Goal: Task Accomplishment & Management: Use online tool/utility

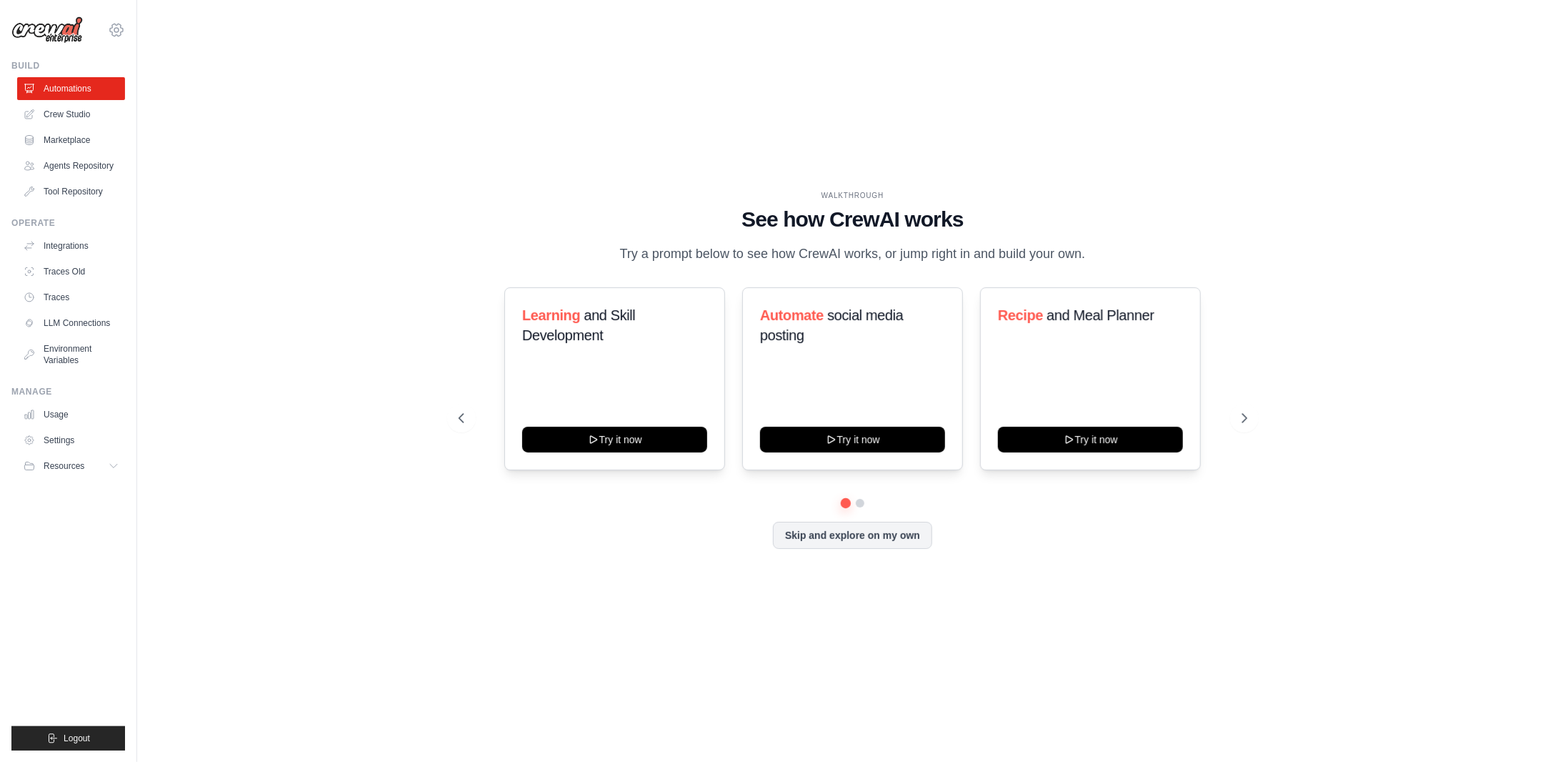
click at [121, 27] on icon at bounding box center [116, 29] width 13 height 12
click at [81, 117] on link "Crew Studio" at bounding box center [72, 114] width 108 height 23
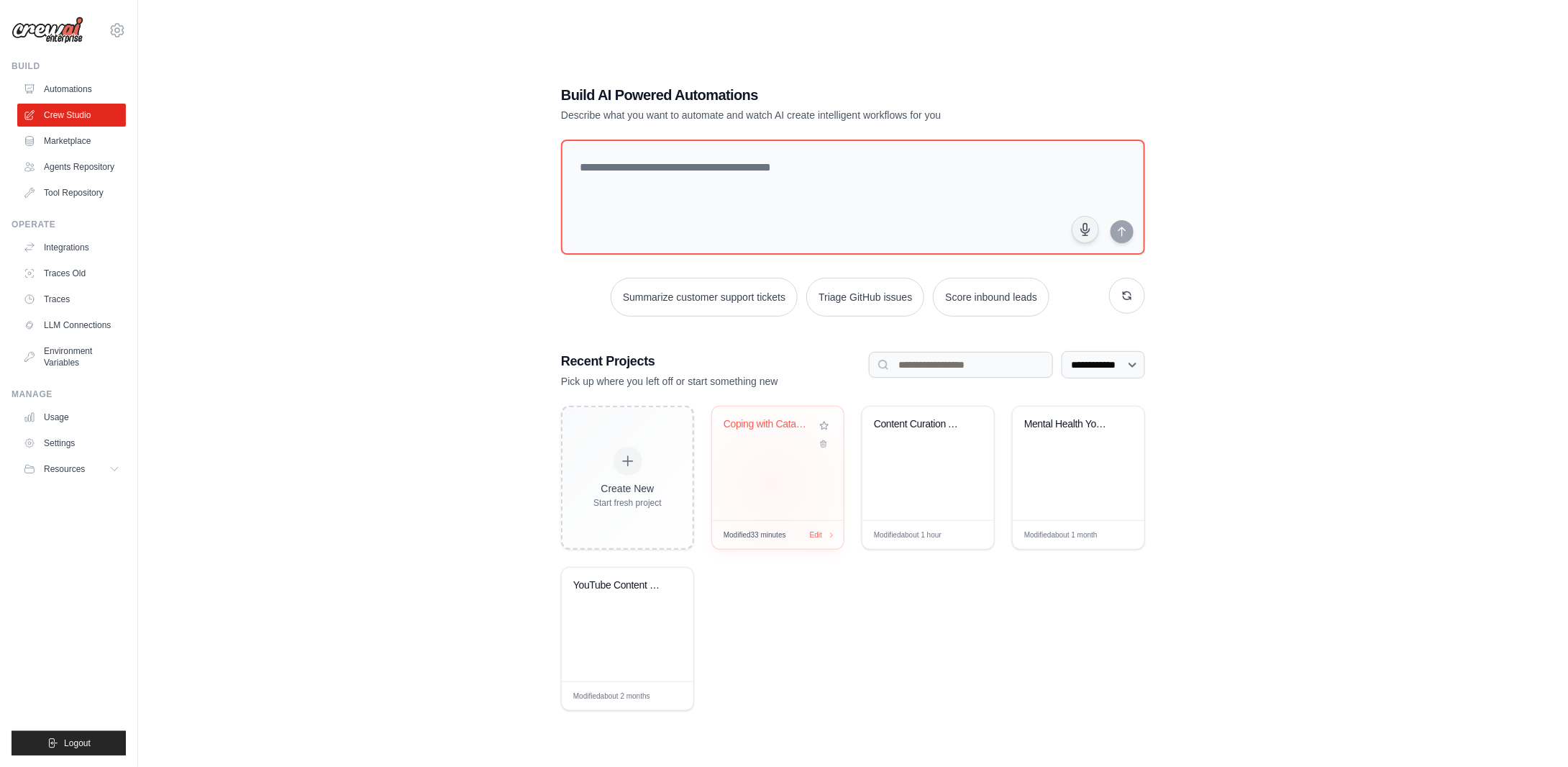
click at [773, 484] on div "Coping with Catastrophe - YouTube C..." at bounding box center [777, 463] width 131 height 113
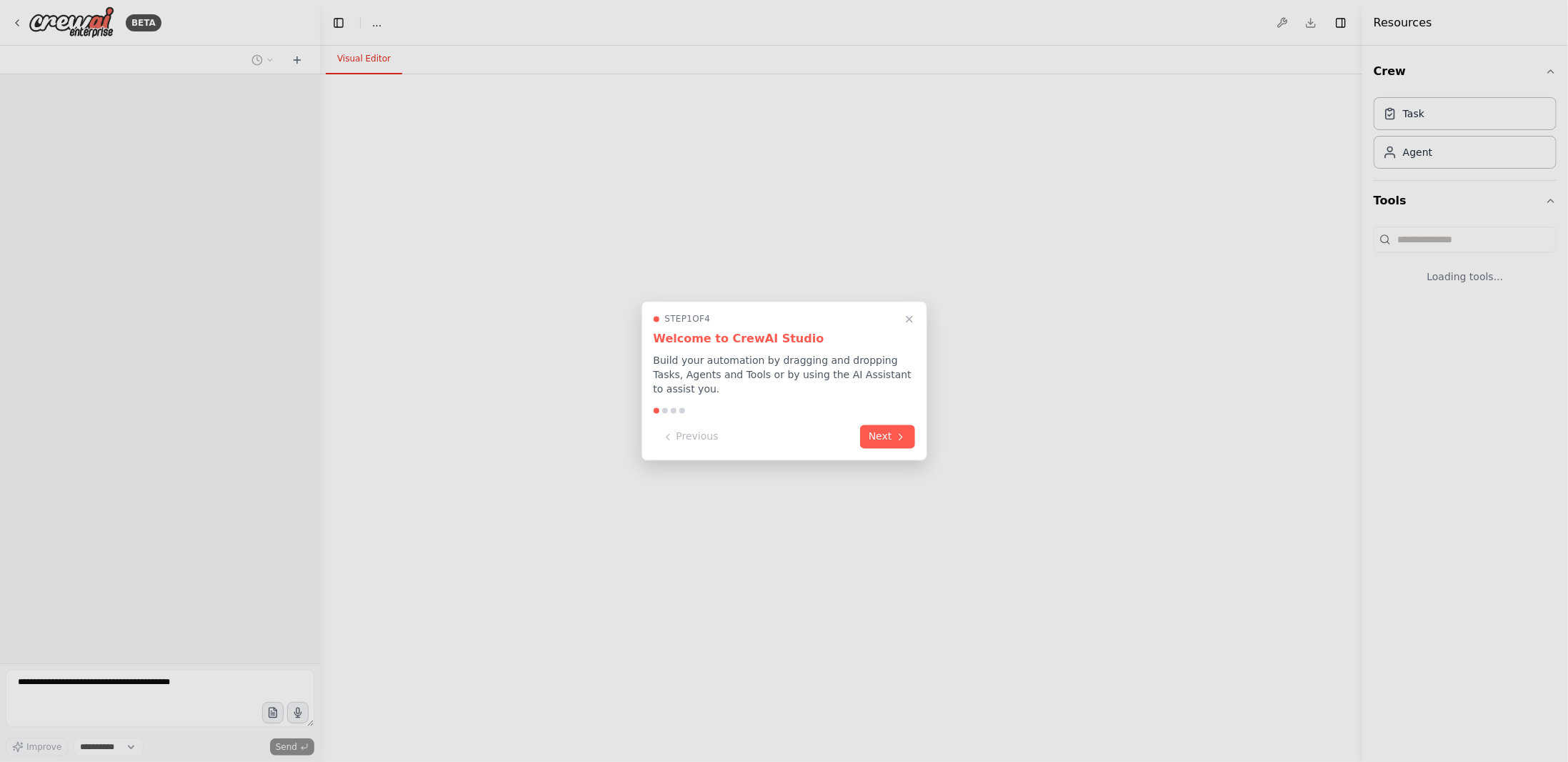
select select "****"
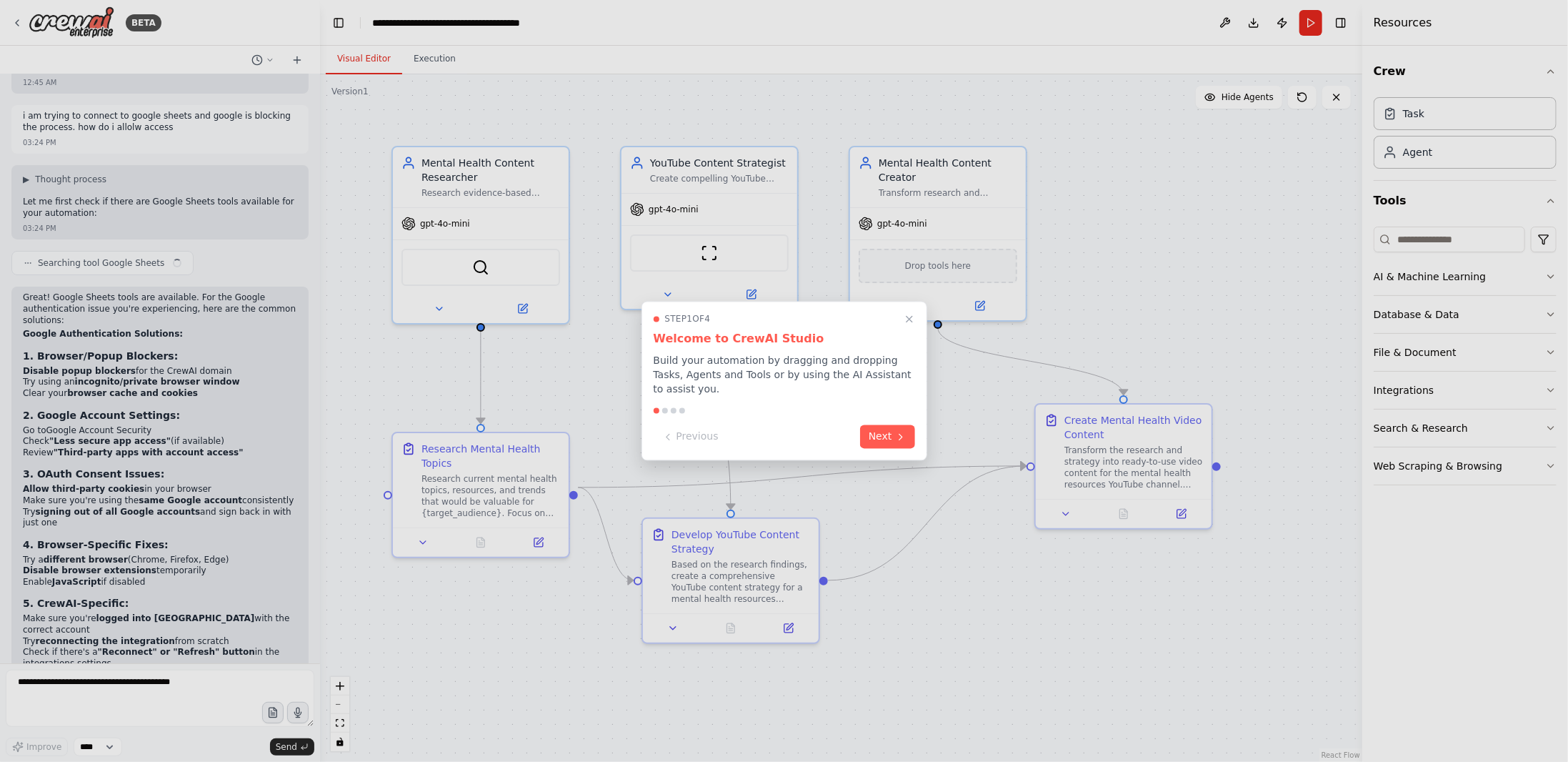
scroll to position [3625, 0]
click at [893, 431] on button "Next" at bounding box center [887, 436] width 55 height 24
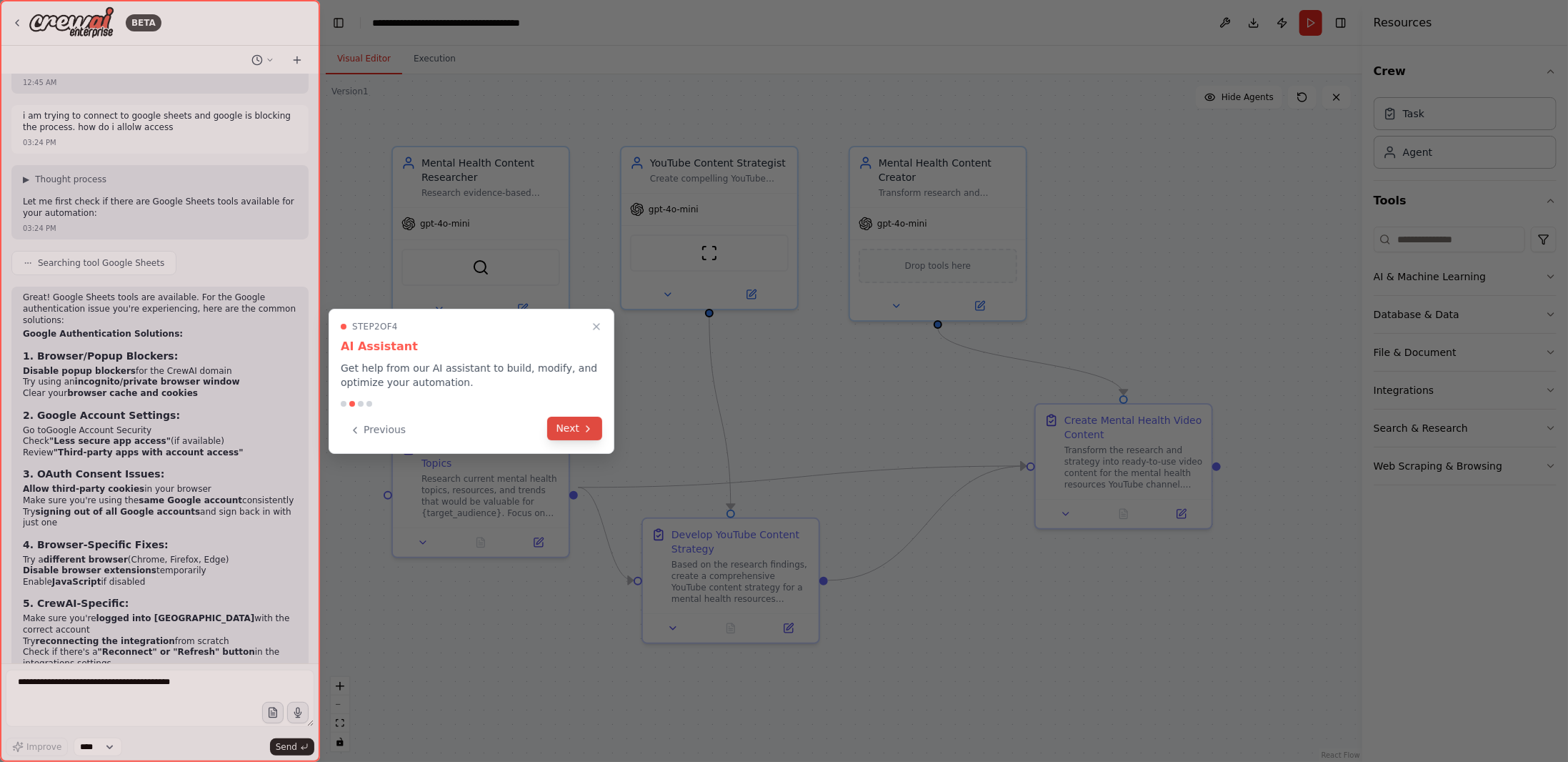
click at [580, 417] on button "Next" at bounding box center [575, 428] width 55 height 24
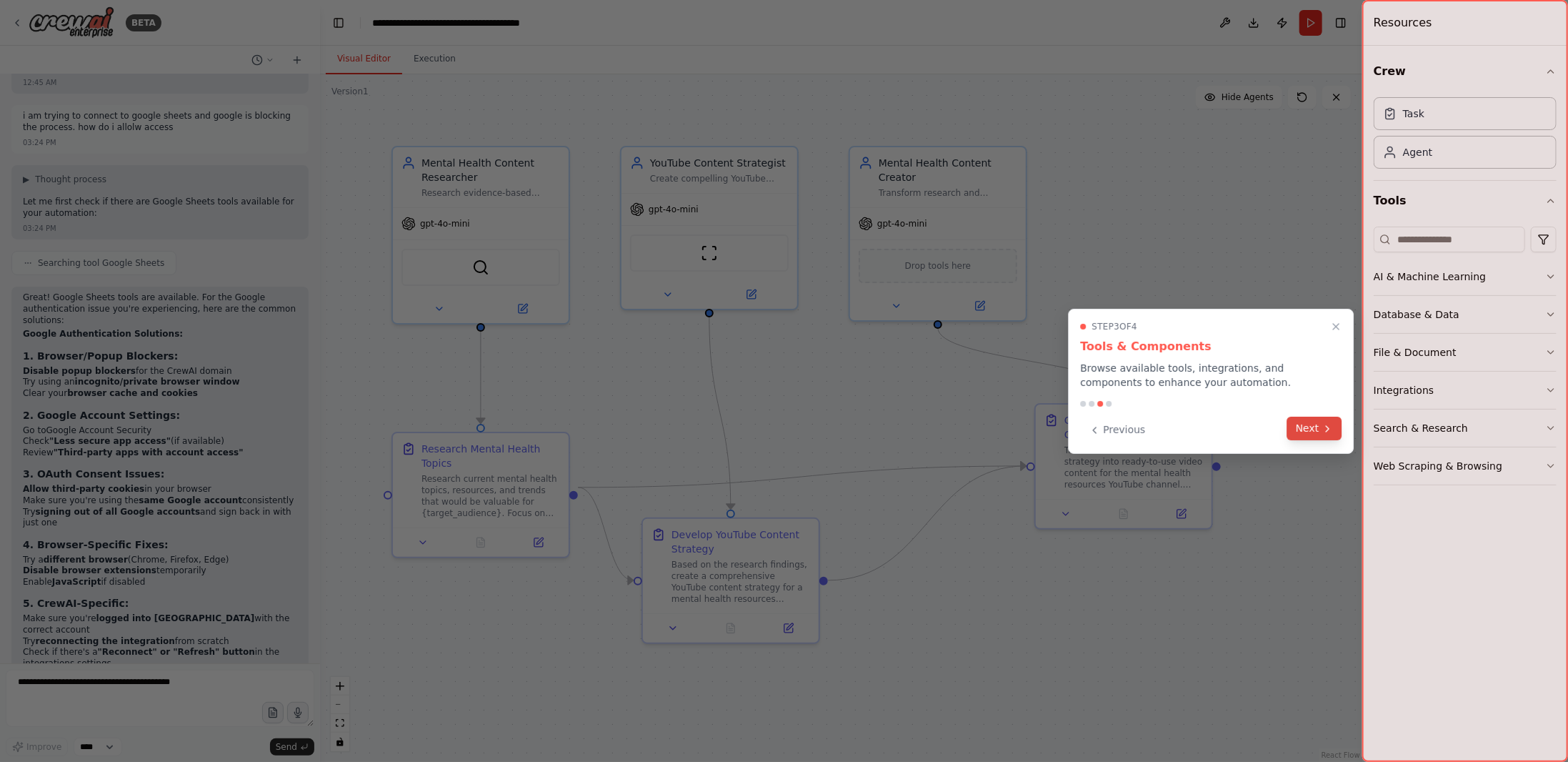
click at [1309, 436] on button "Next" at bounding box center [1315, 428] width 55 height 24
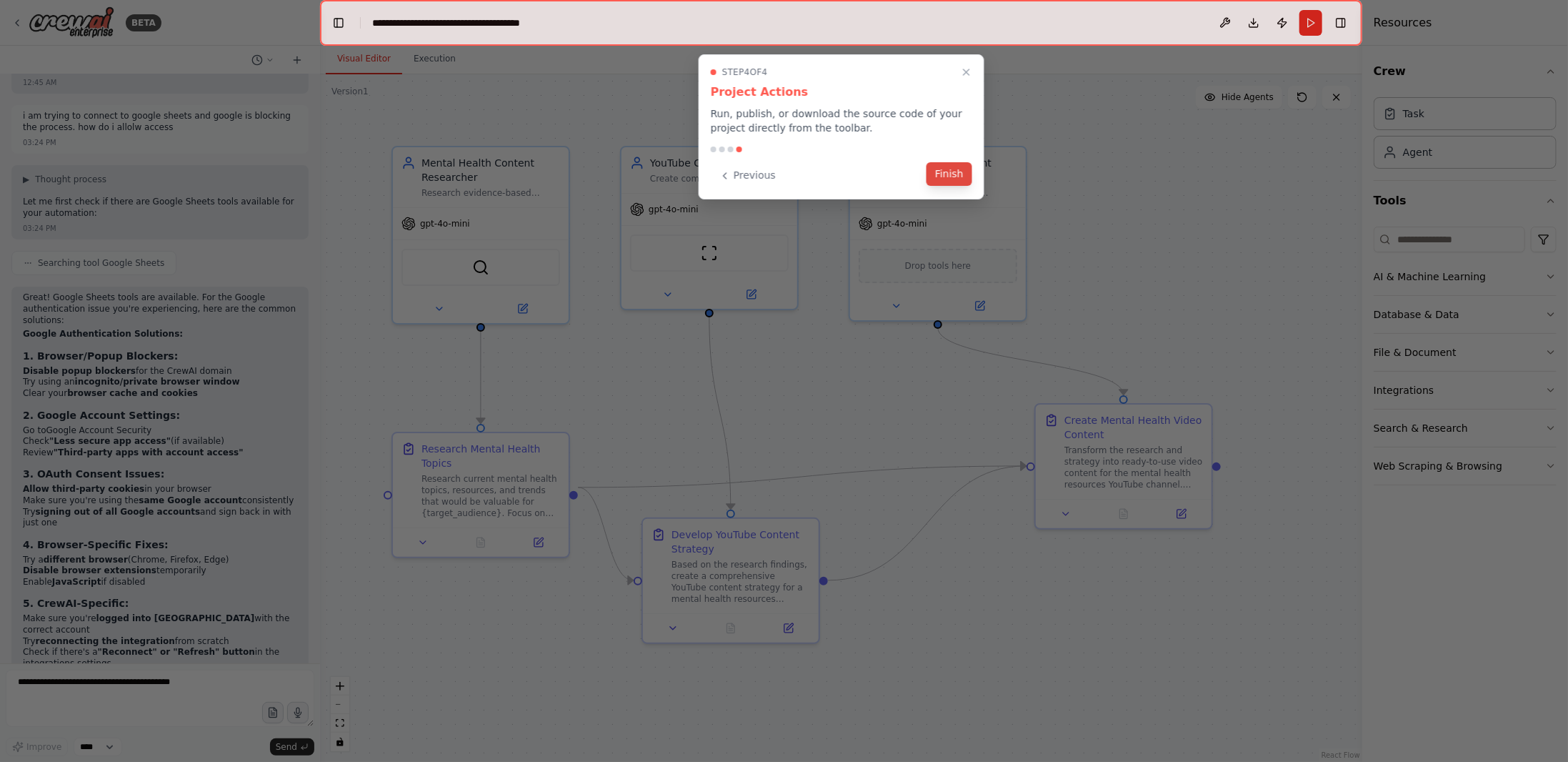
click at [950, 179] on button "Finish" at bounding box center [950, 174] width 46 height 24
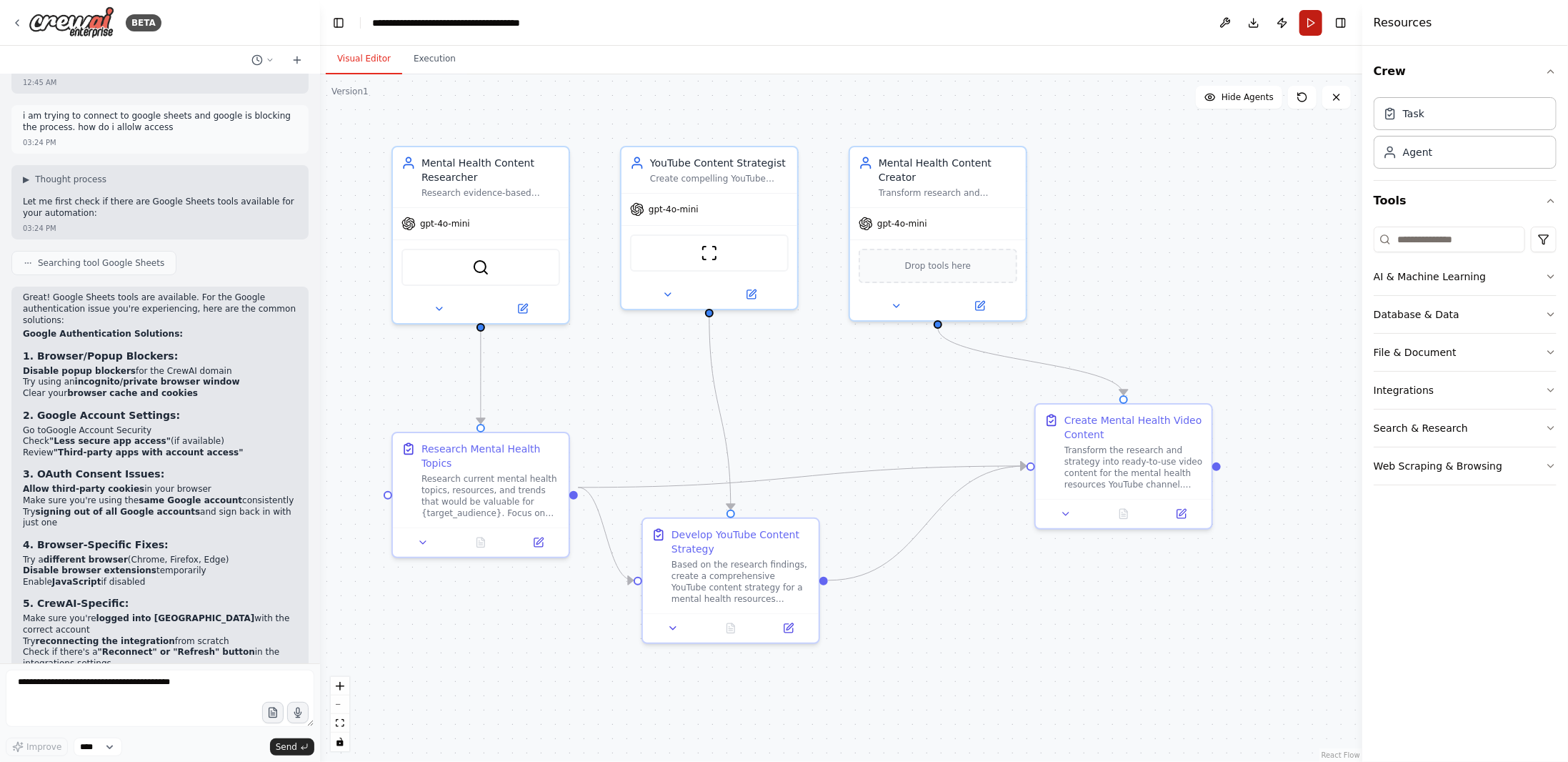
click at [1304, 27] on button "Run" at bounding box center [1311, 23] width 23 height 26
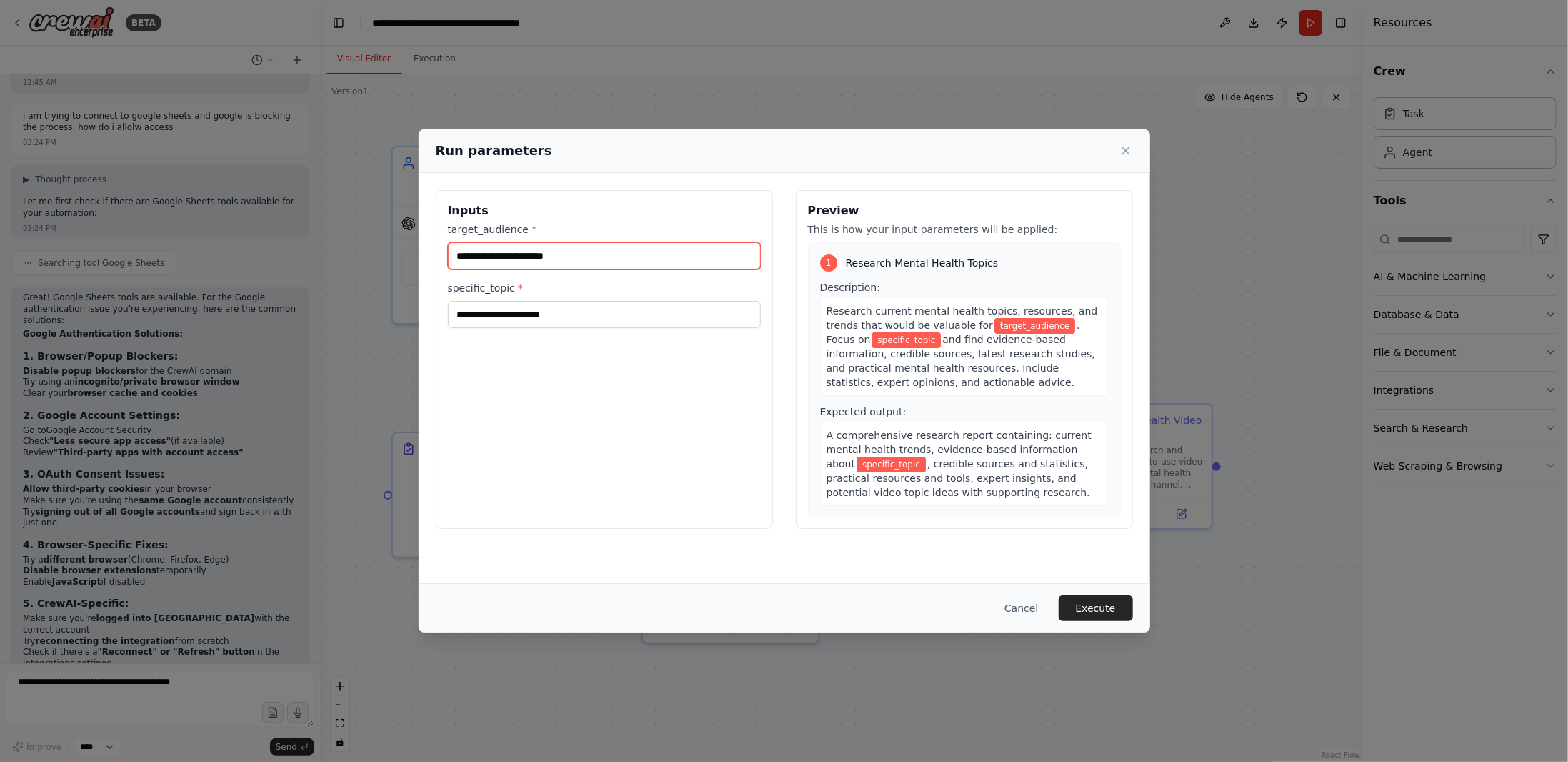
click at [578, 256] on input "target_audience *" at bounding box center [604, 256] width 313 height 27
type input "**********"
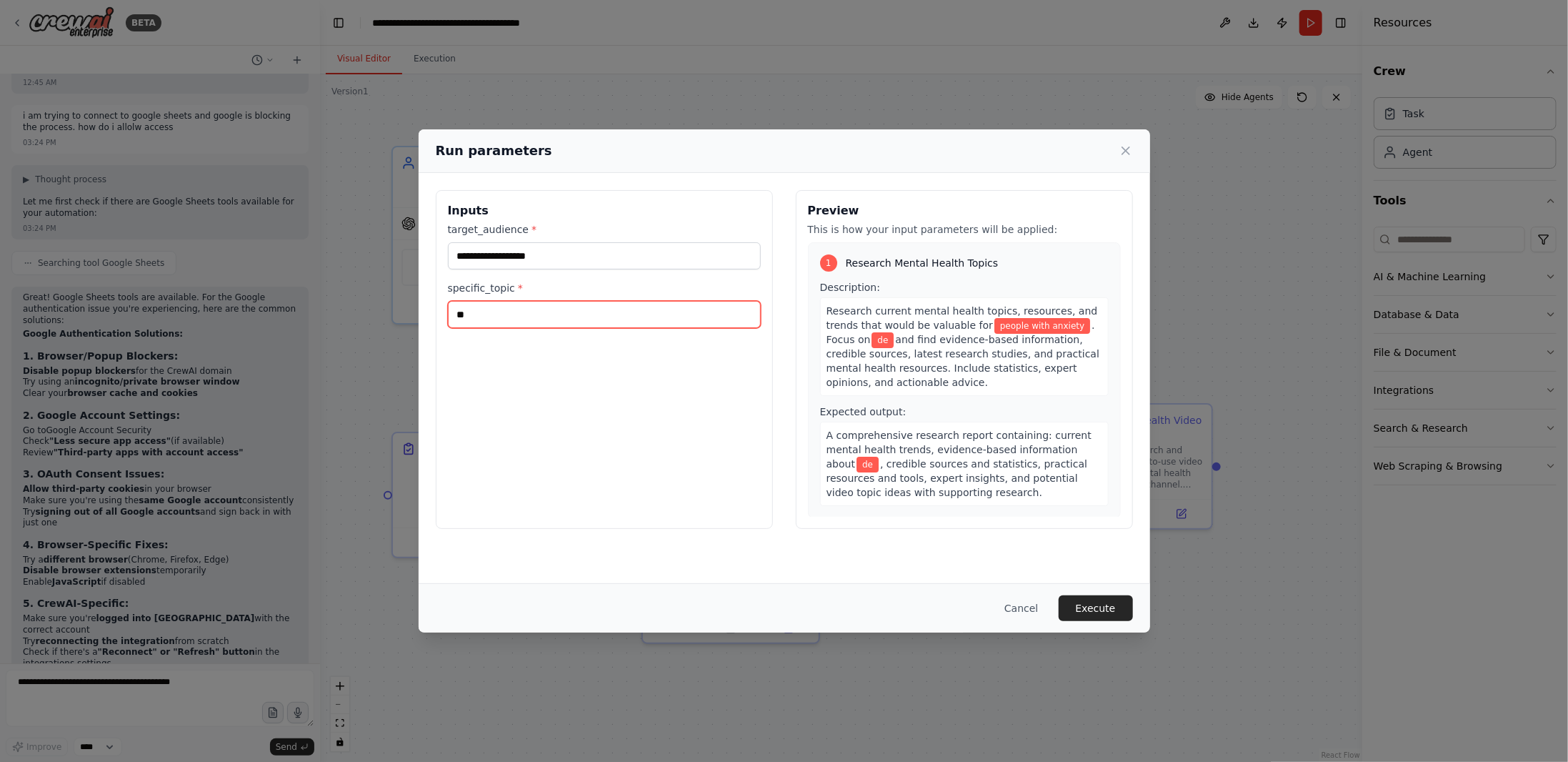
type input "*"
type input "**********"
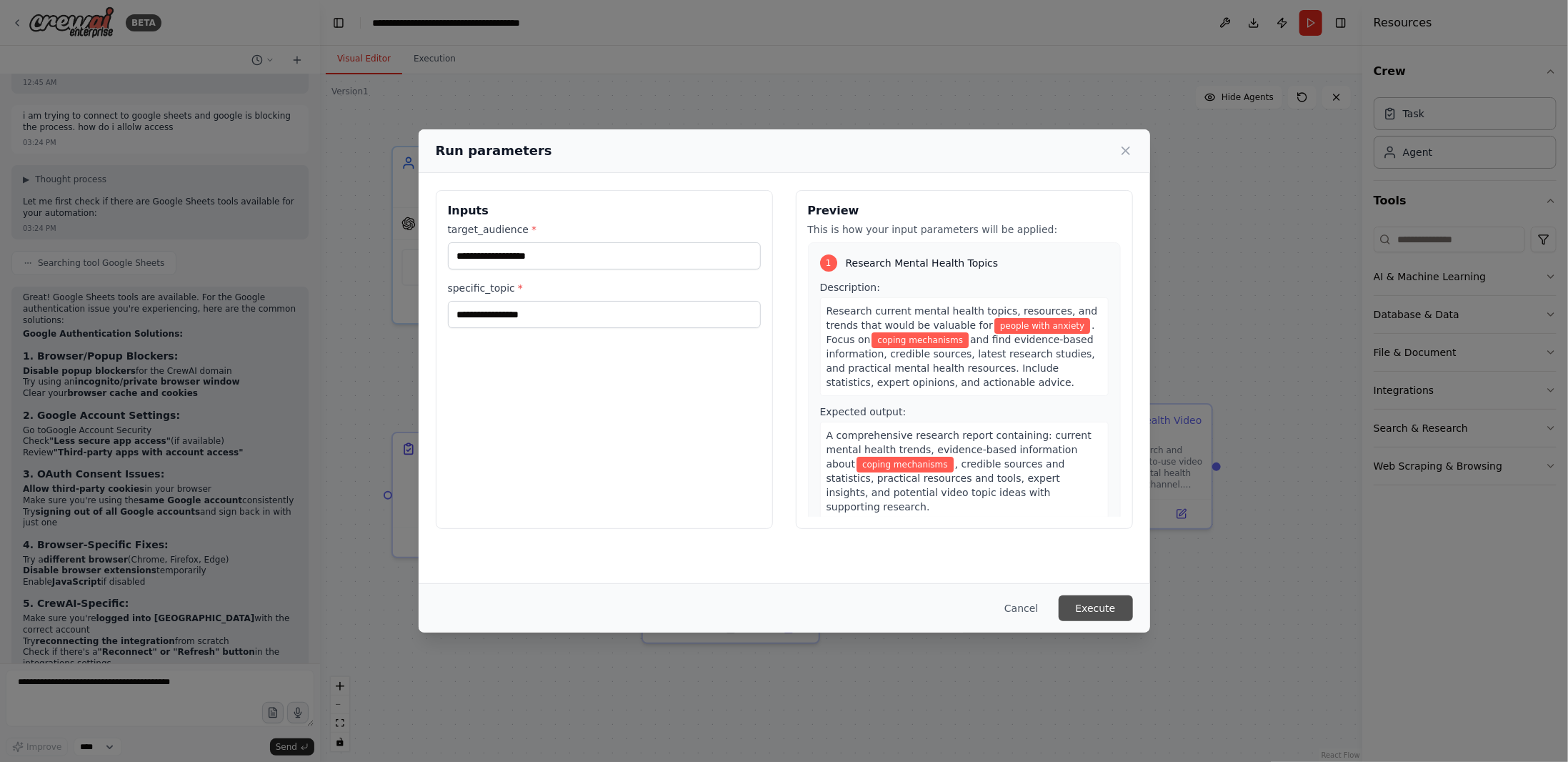
click at [1115, 602] on button "Execute" at bounding box center [1096, 608] width 74 height 26
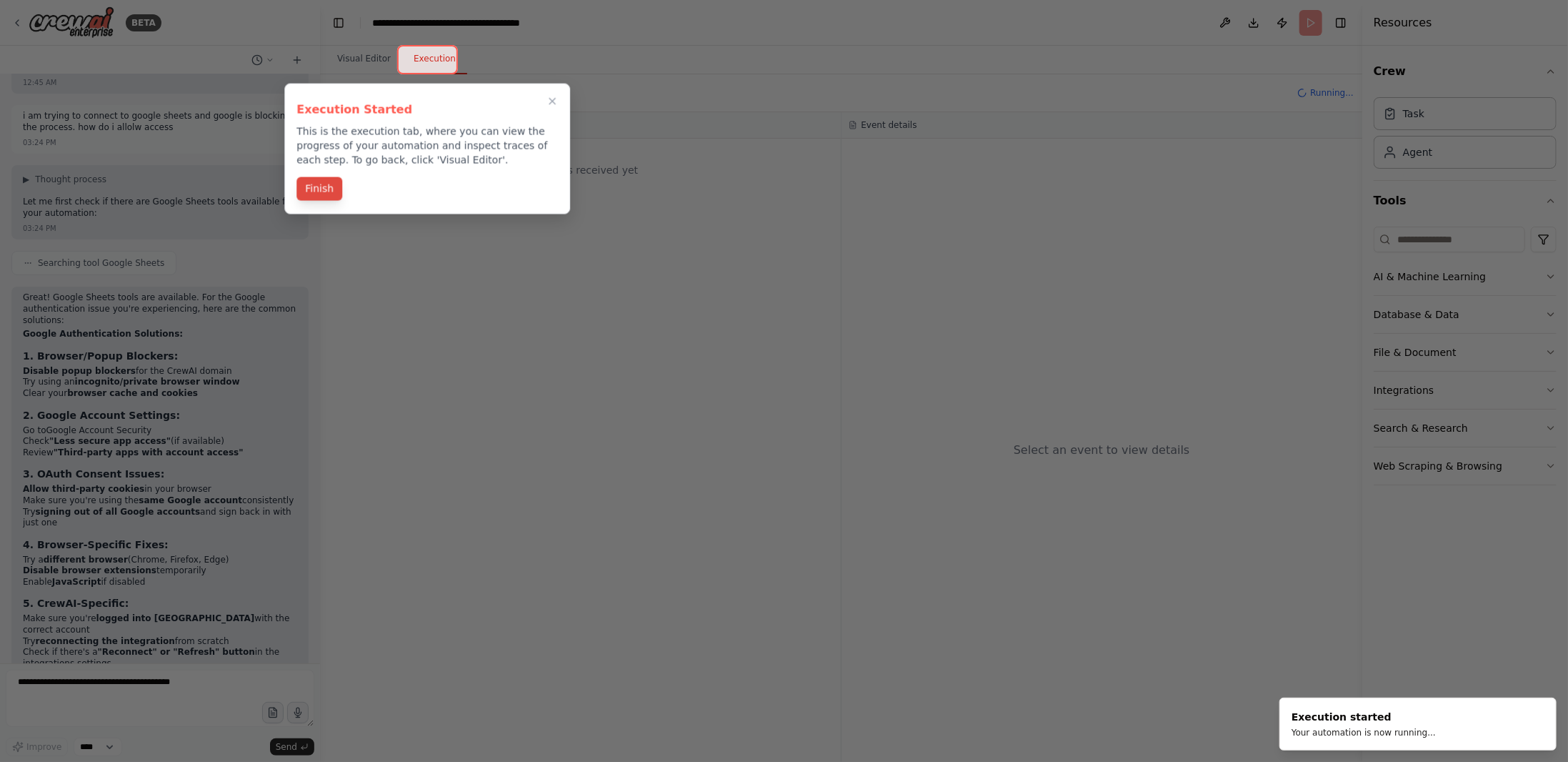
click at [326, 189] on button "Finish" at bounding box center [319, 189] width 46 height 24
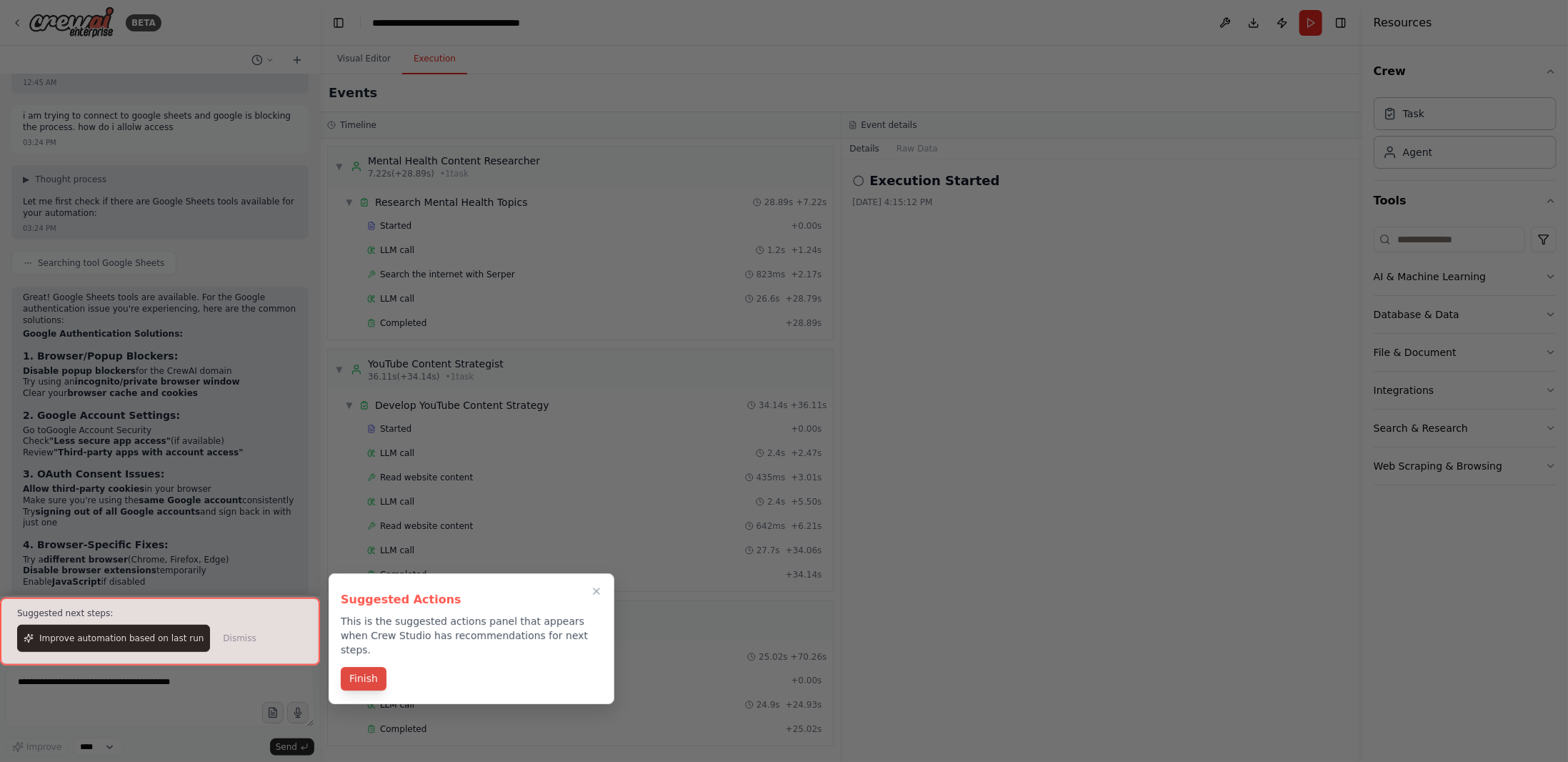
click at [347, 667] on button "Finish" at bounding box center [364, 679] width 46 height 24
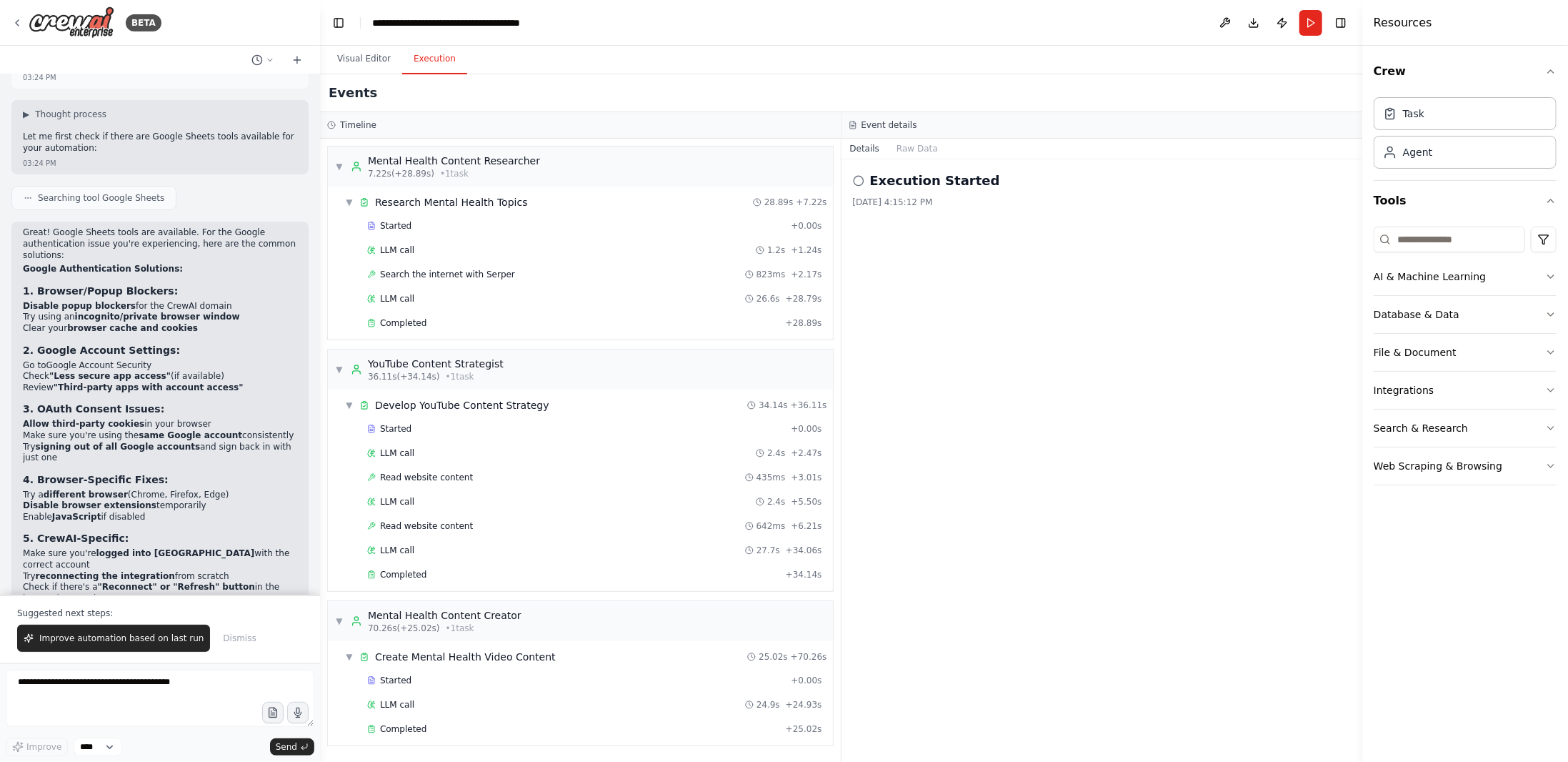
scroll to position [3693, 0]
click at [201, 699] on textarea at bounding box center [160, 699] width 309 height 57
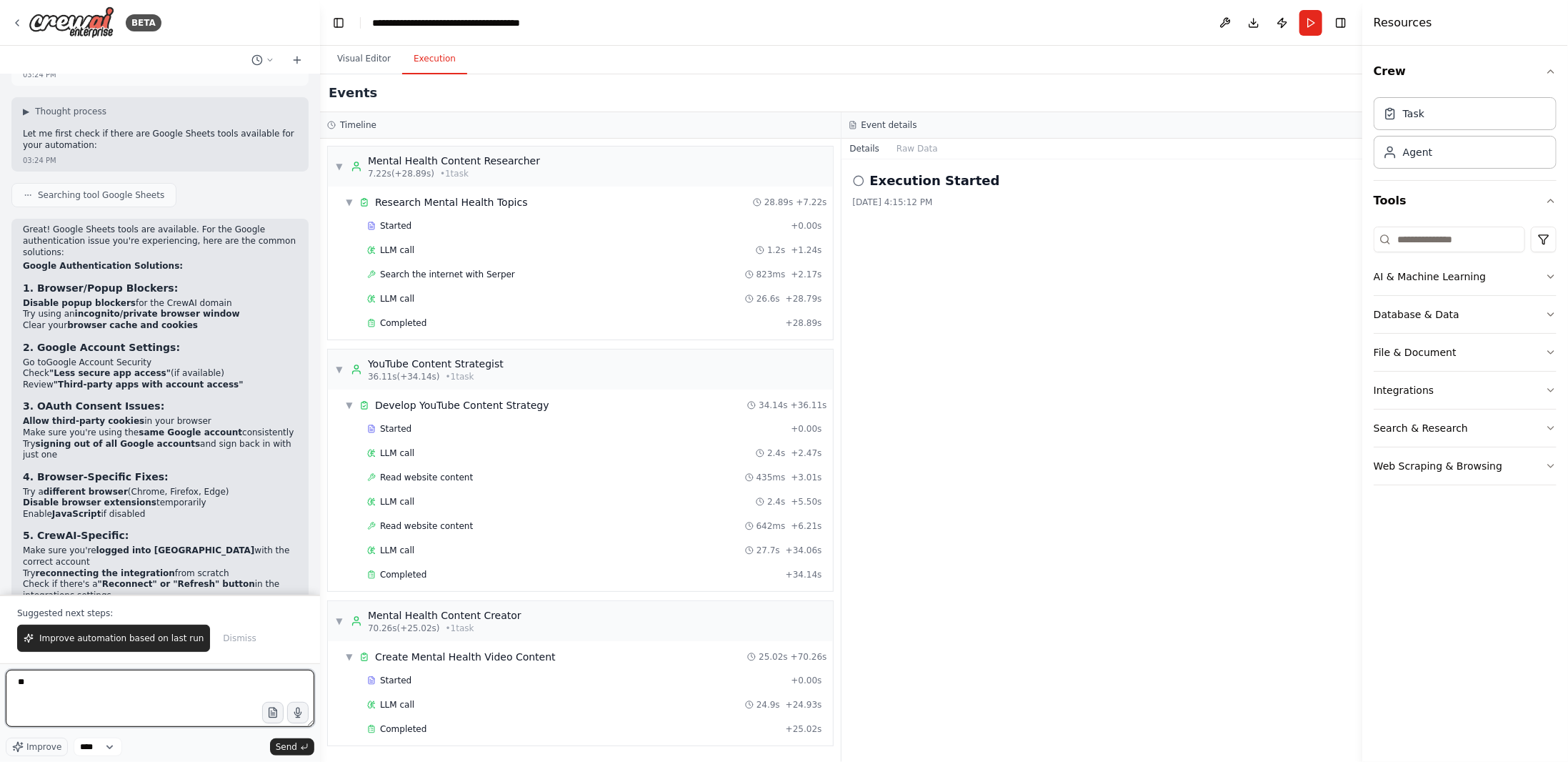
type textarea "*"
type textarea "**********"
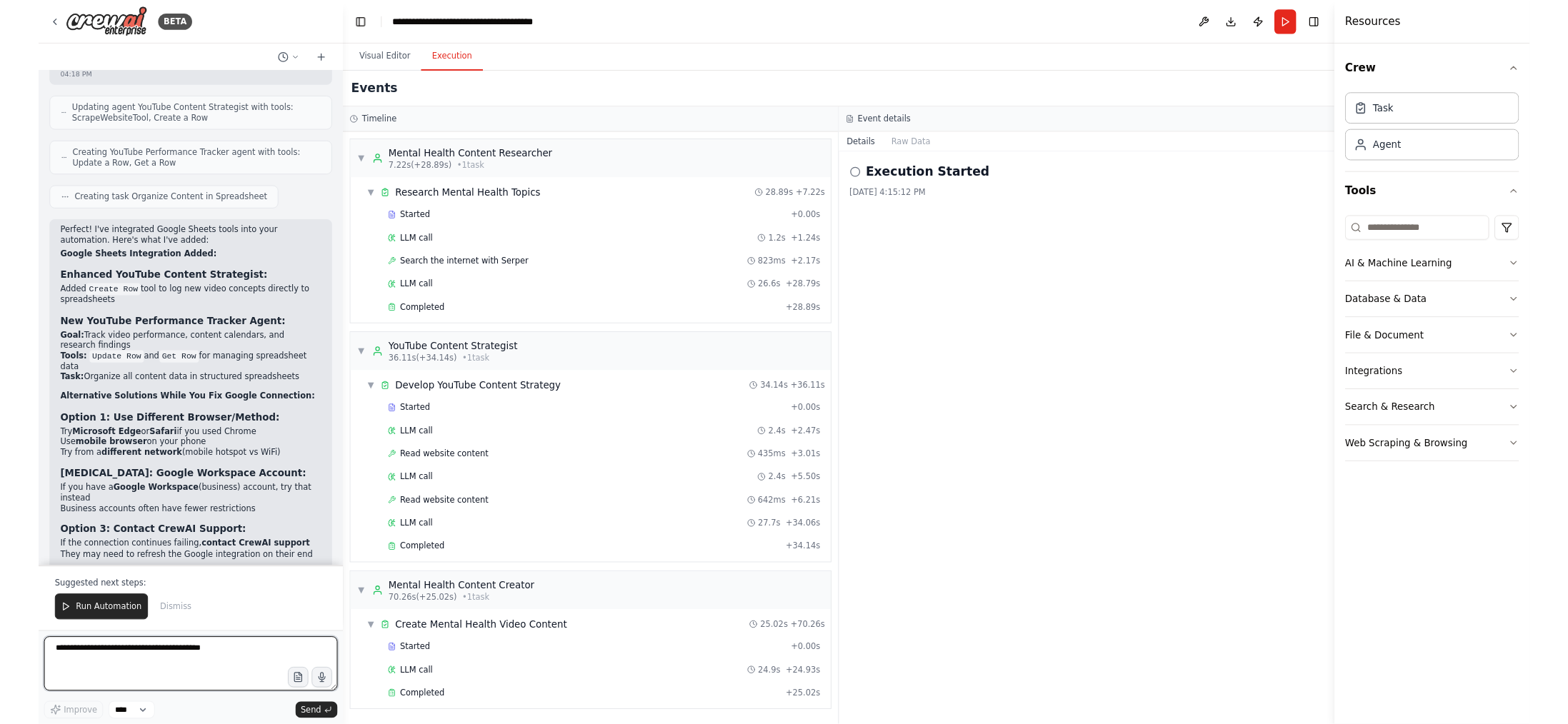
scroll to position [4725, 0]
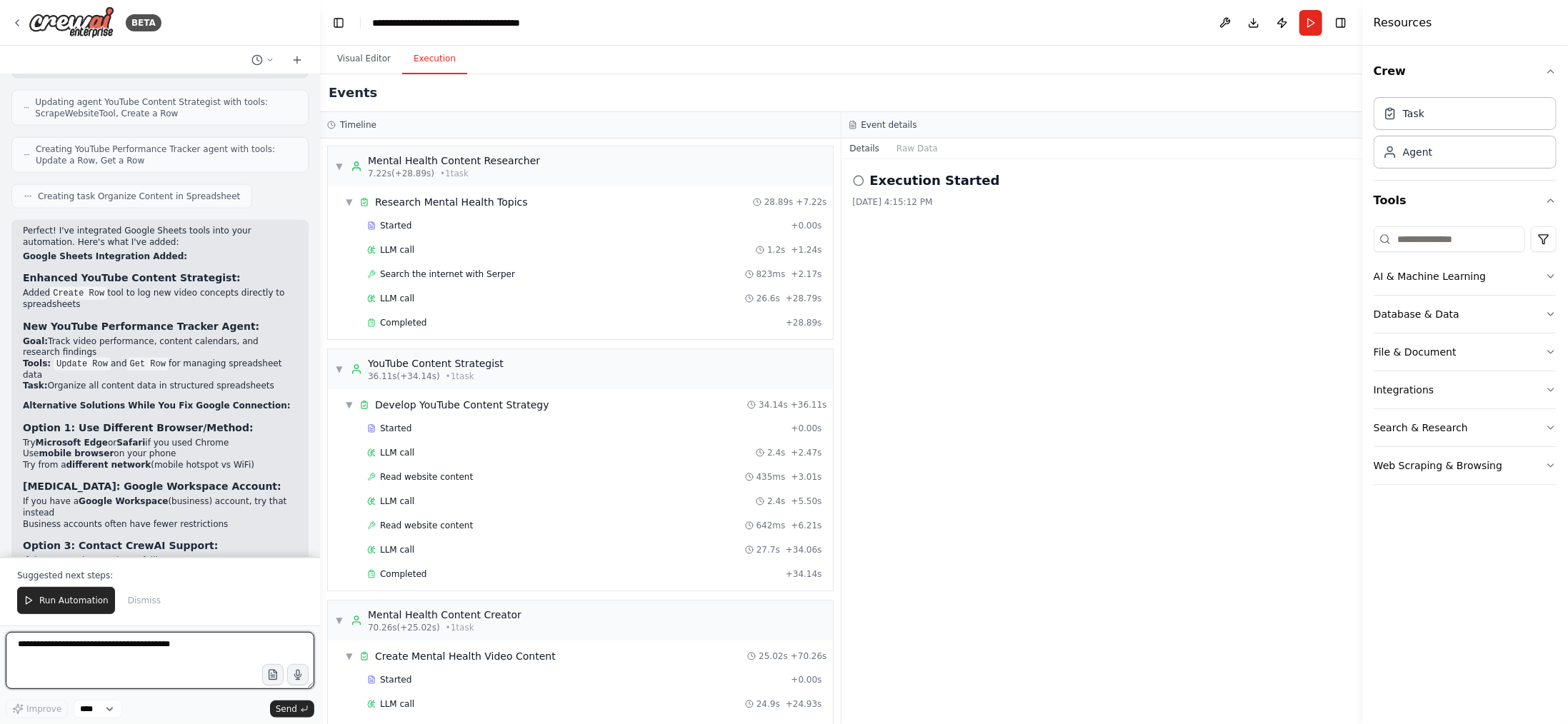
click at [150, 664] on textarea at bounding box center [160, 661] width 309 height 57
click at [150, 656] on textarea "**********" at bounding box center [160, 661] width 309 height 57
type textarea "**********"
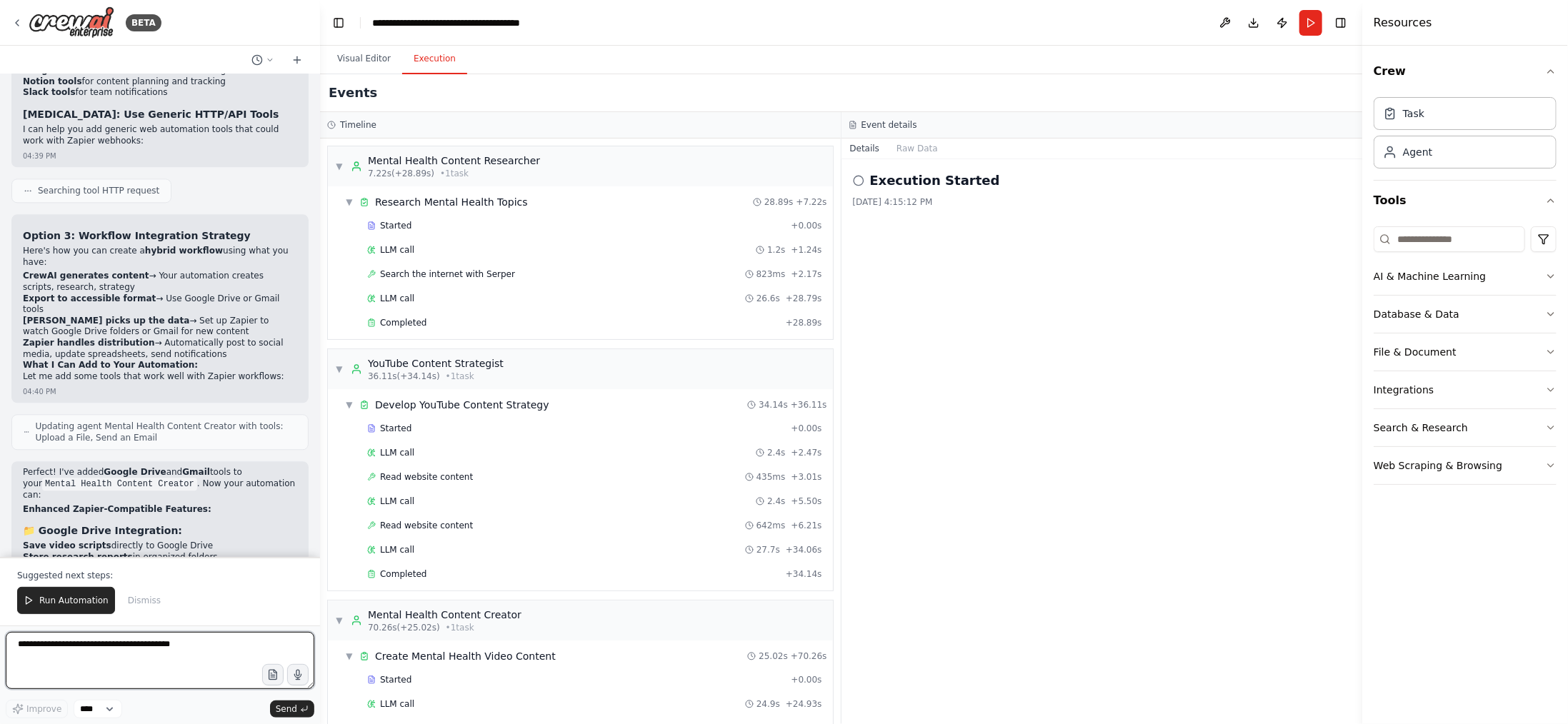
scroll to position [5911, 0]
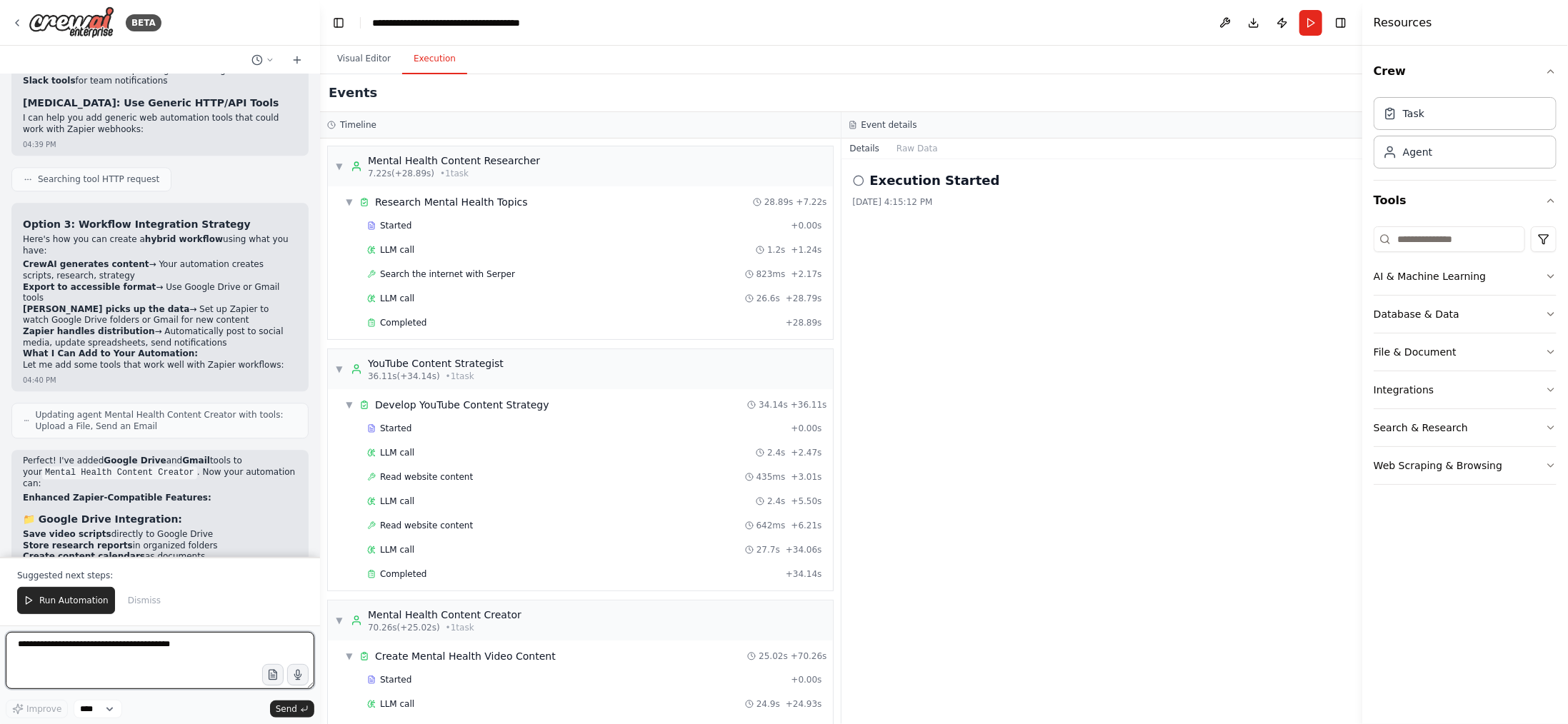
click at [188, 665] on textarea at bounding box center [160, 661] width 309 height 57
type textarea "**********"
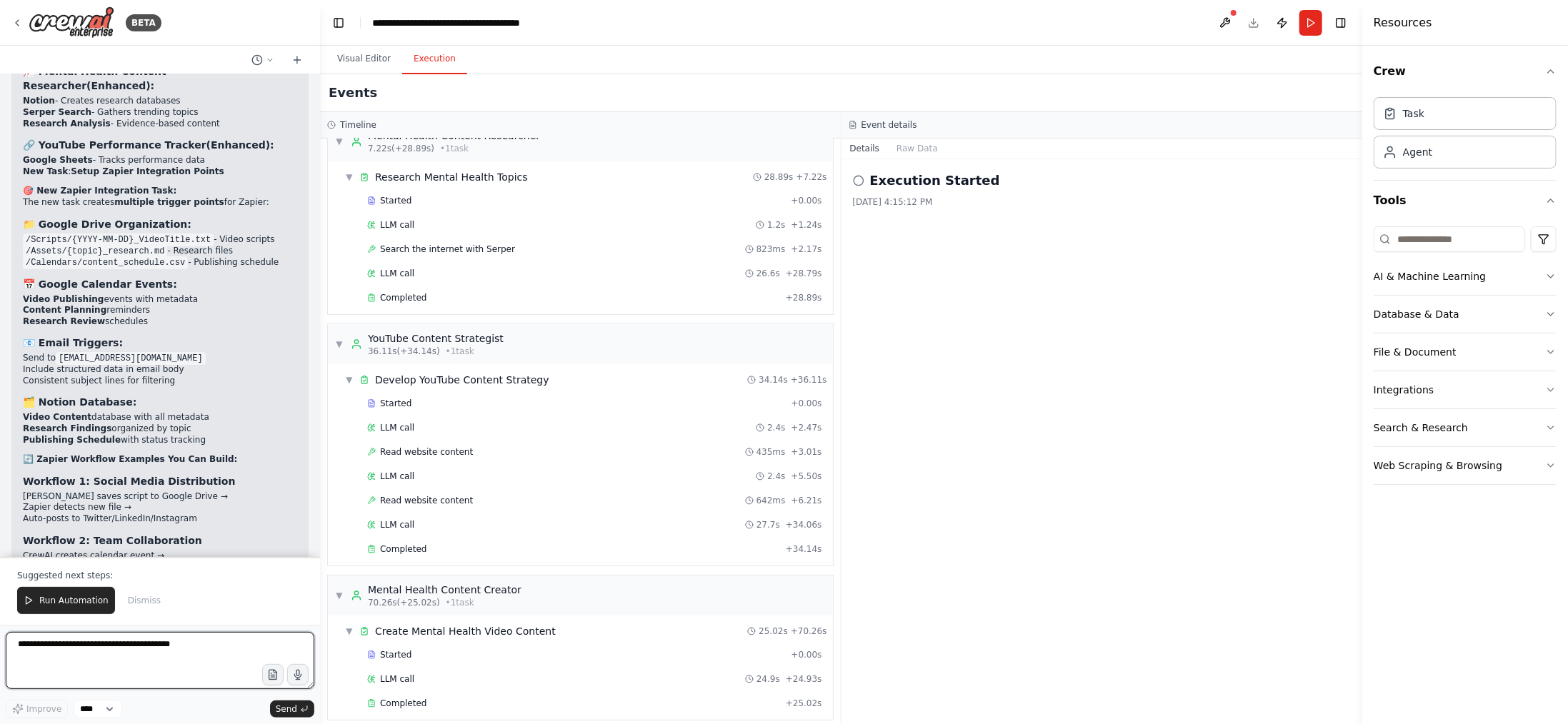
scroll to position [7041, 0]
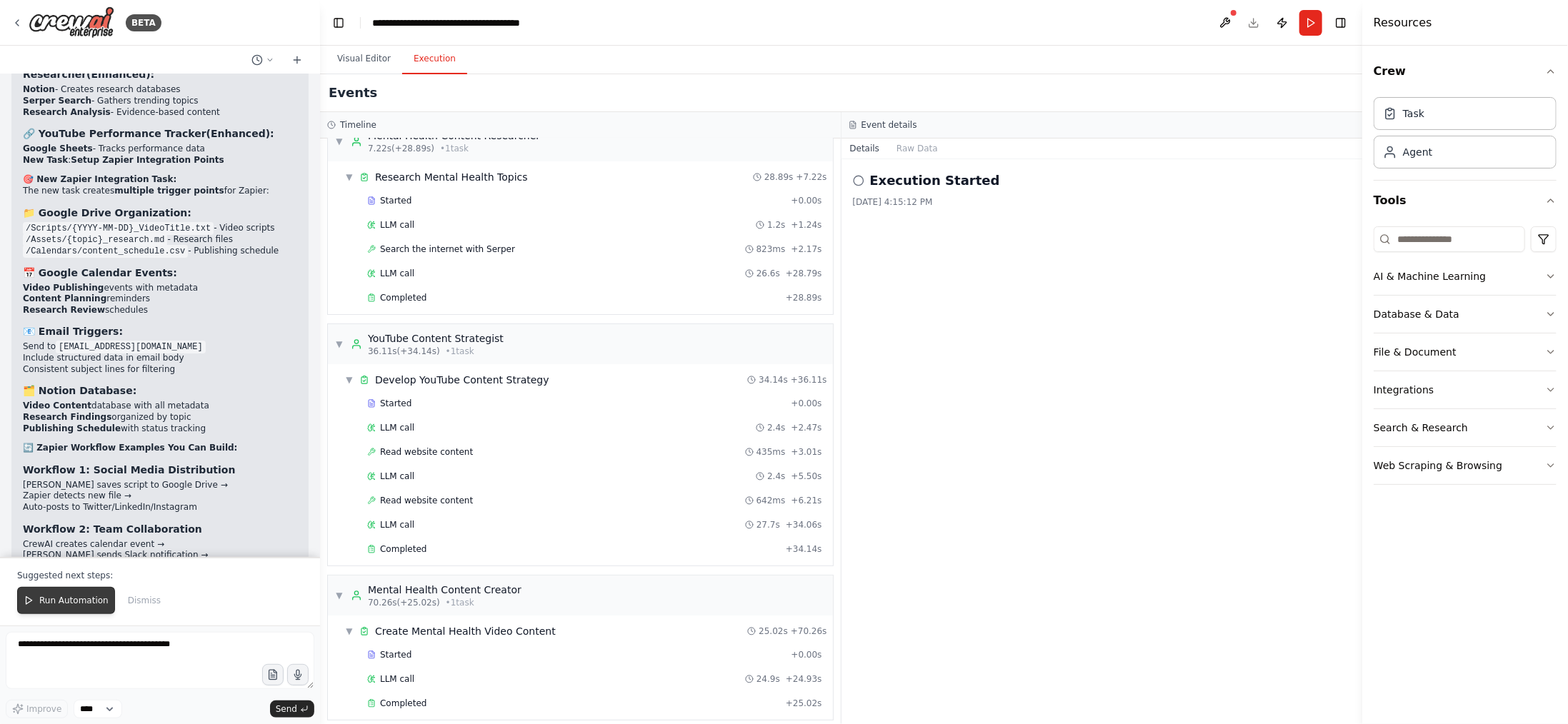
click at [63, 602] on span "Run Automation" at bounding box center [74, 601] width 69 height 12
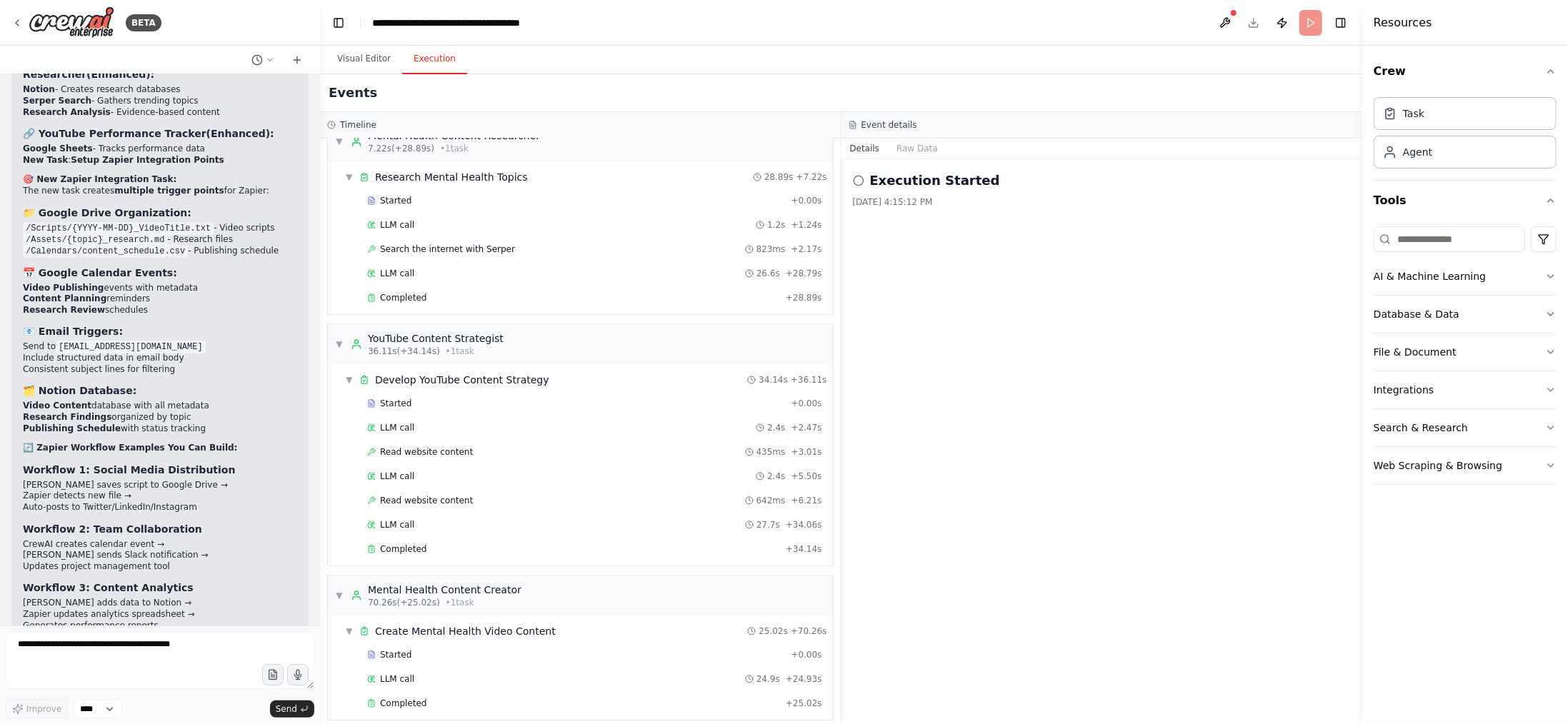
scroll to position [6973, 0]
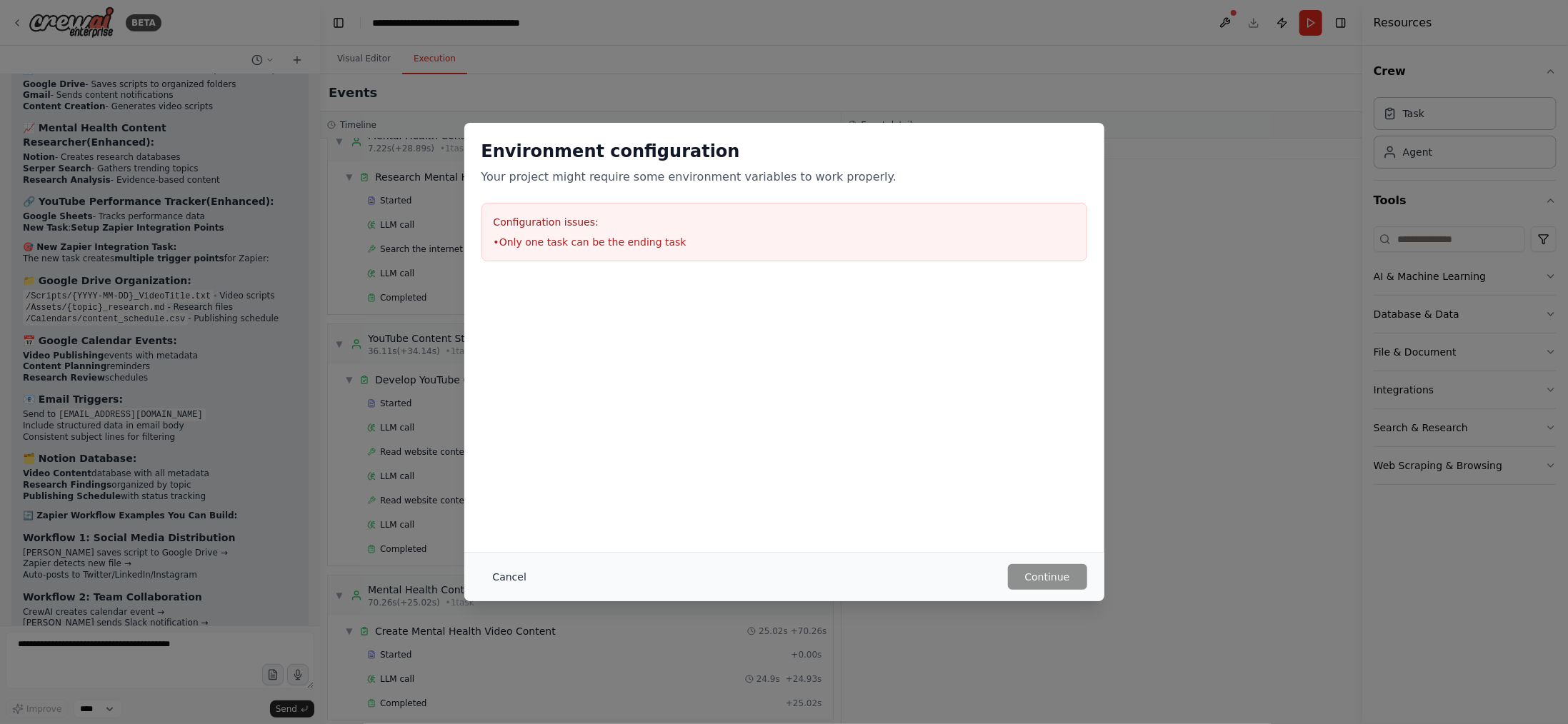
click at [517, 572] on button "Cancel" at bounding box center [510, 577] width 57 height 26
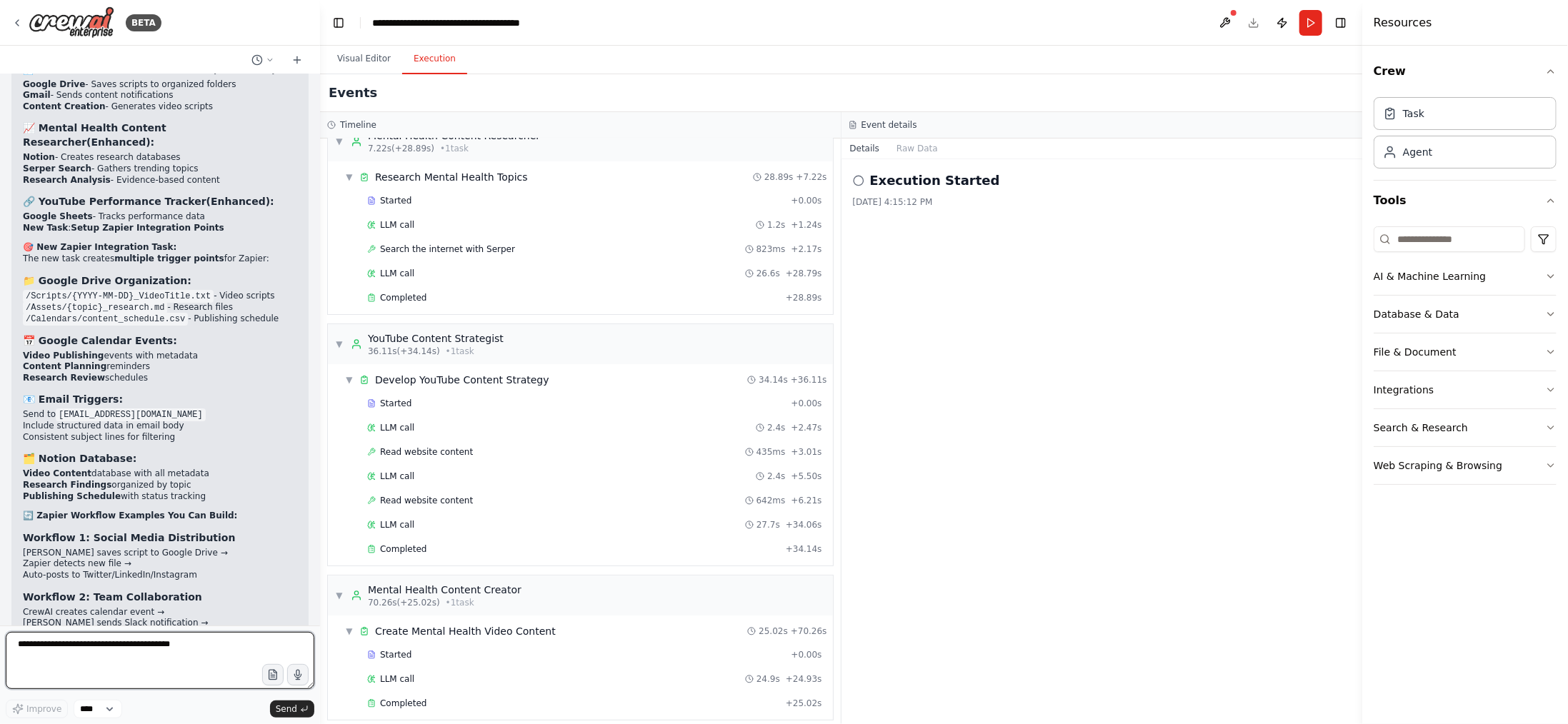
click at [139, 660] on textarea at bounding box center [160, 661] width 309 height 57
type textarea "**********"
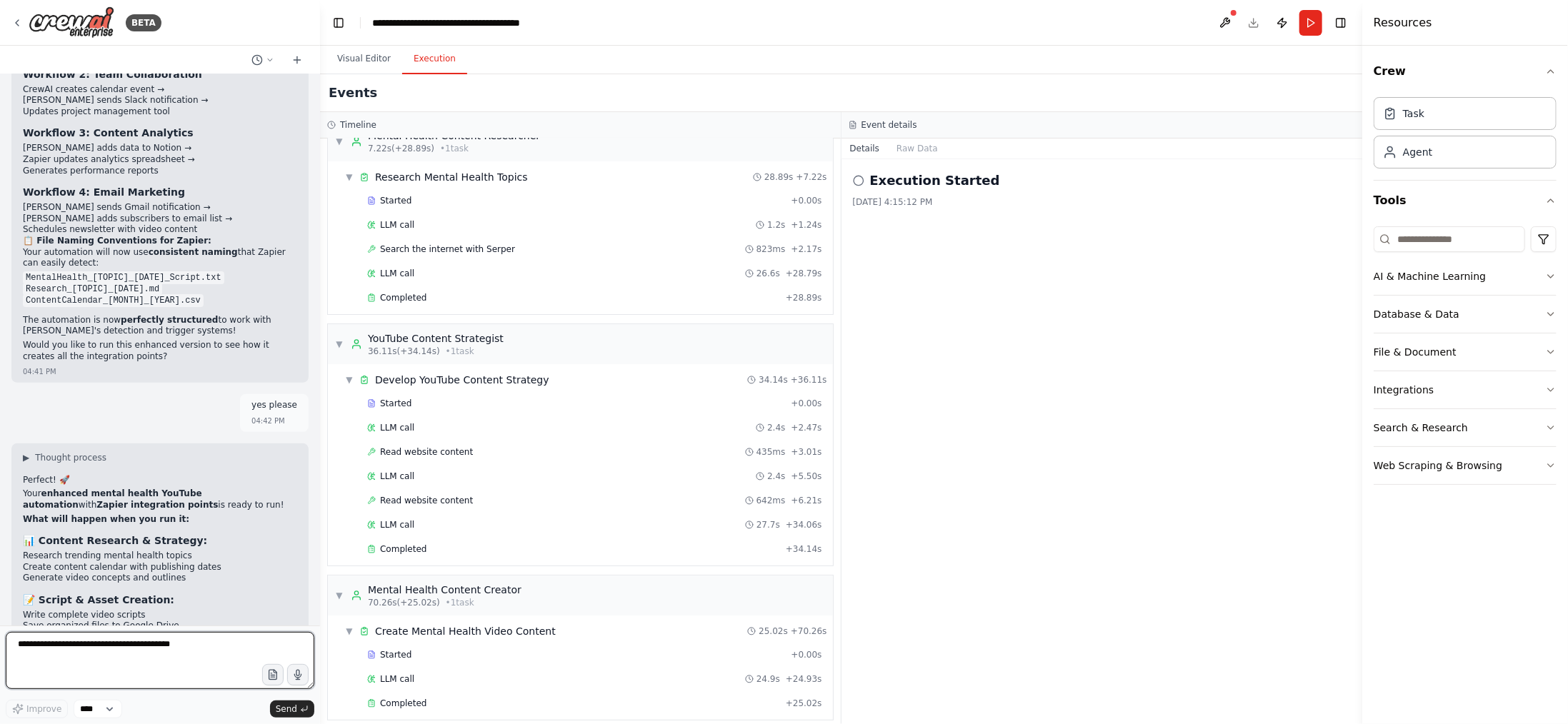
scroll to position [7507, 0]
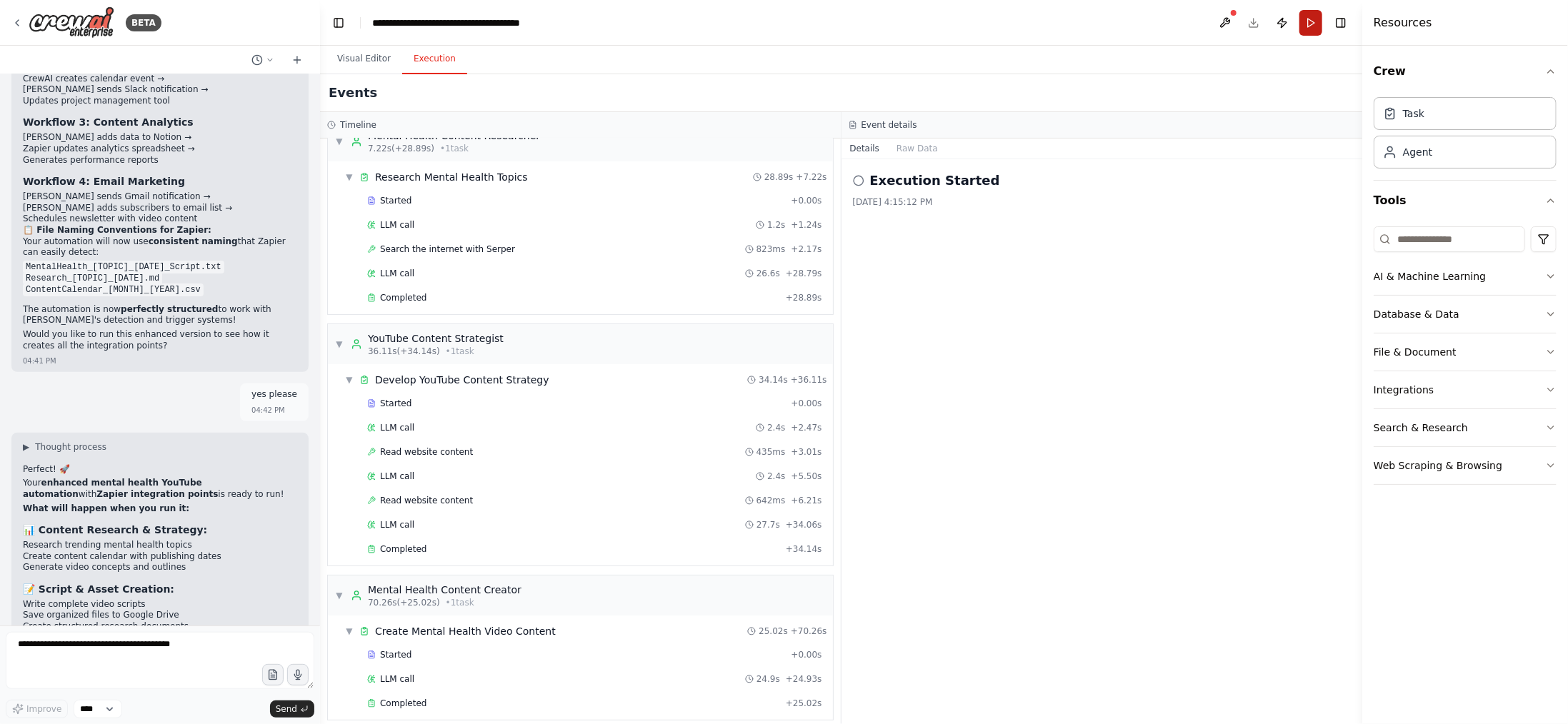
click at [1314, 20] on button "Run" at bounding box center [1311, 23] width 23 height 26
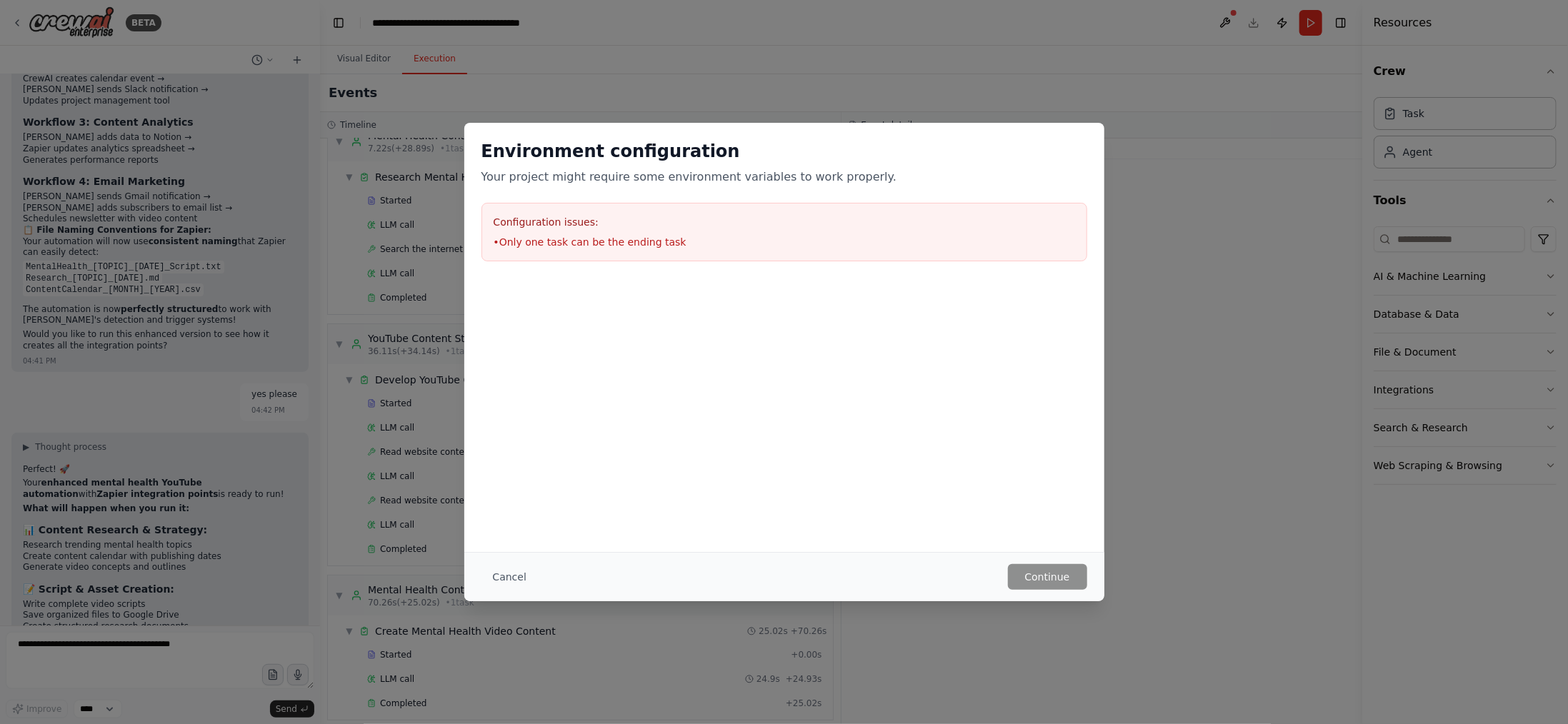
click at [771, 233] on div "Configuration issues: • Only one task can be the ending task" at bounding box center [785, 232] width 606 height 59
click at [500, 569] on button "Cancel" at bounding box center [510, 577] width 57 height 26
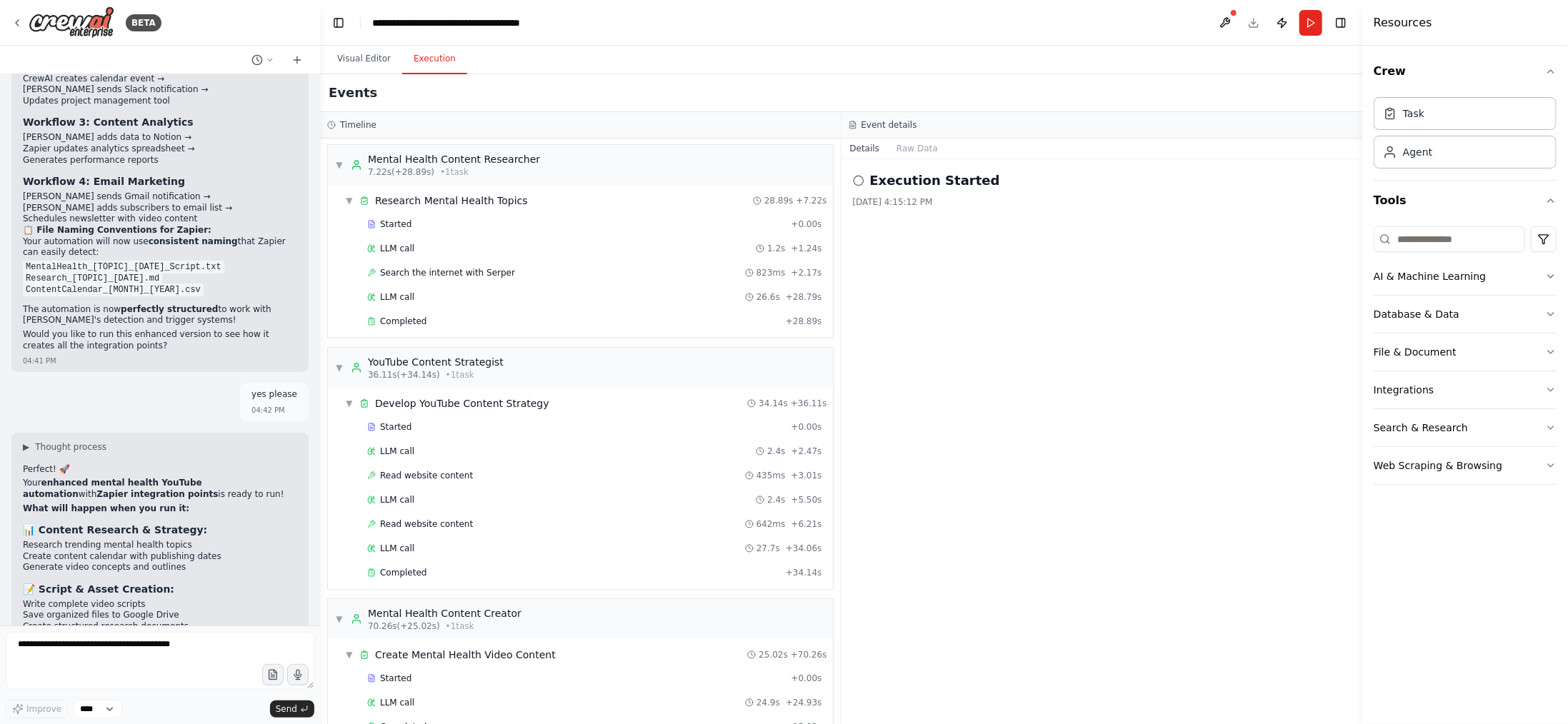
scroll to position [0, 0]
click at [188, 647] on textarea at bounding box center [160, 661] width 309 height 57
click at [1218, 15] on button at bounding box center [1225, 23] width 23 height 26
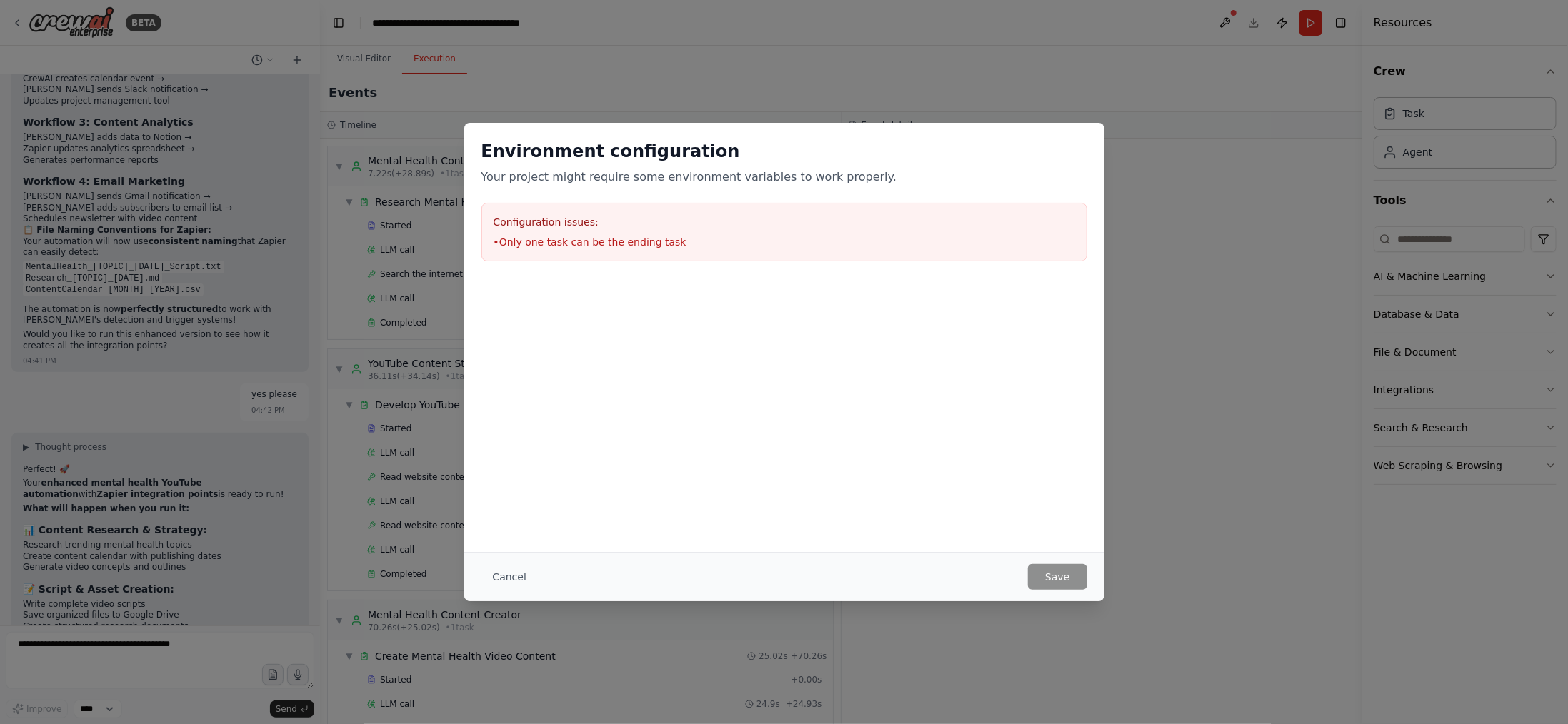
click at [639, 240] on li "• Only one task can be the ending task" at bounding box center [784, 242] width 581 height 14
drag, startPoint x: 629, startPoint y: 240, endPoint x: 607, endPoint y: 240, distance: 22.0
click at [621, 240] on li "• Only one task can be the ending task" at bounding box center [784, 242] width 581 height 14
click at [486, 236] on div "Configuration issues: • Only one task can be the ending task" at bounding box center [785, 232] width 606 height 59
drag, startPoint x: 552, startPoint y: 214, endPoint x: 617, endPoint y: 234, distance: 68.0
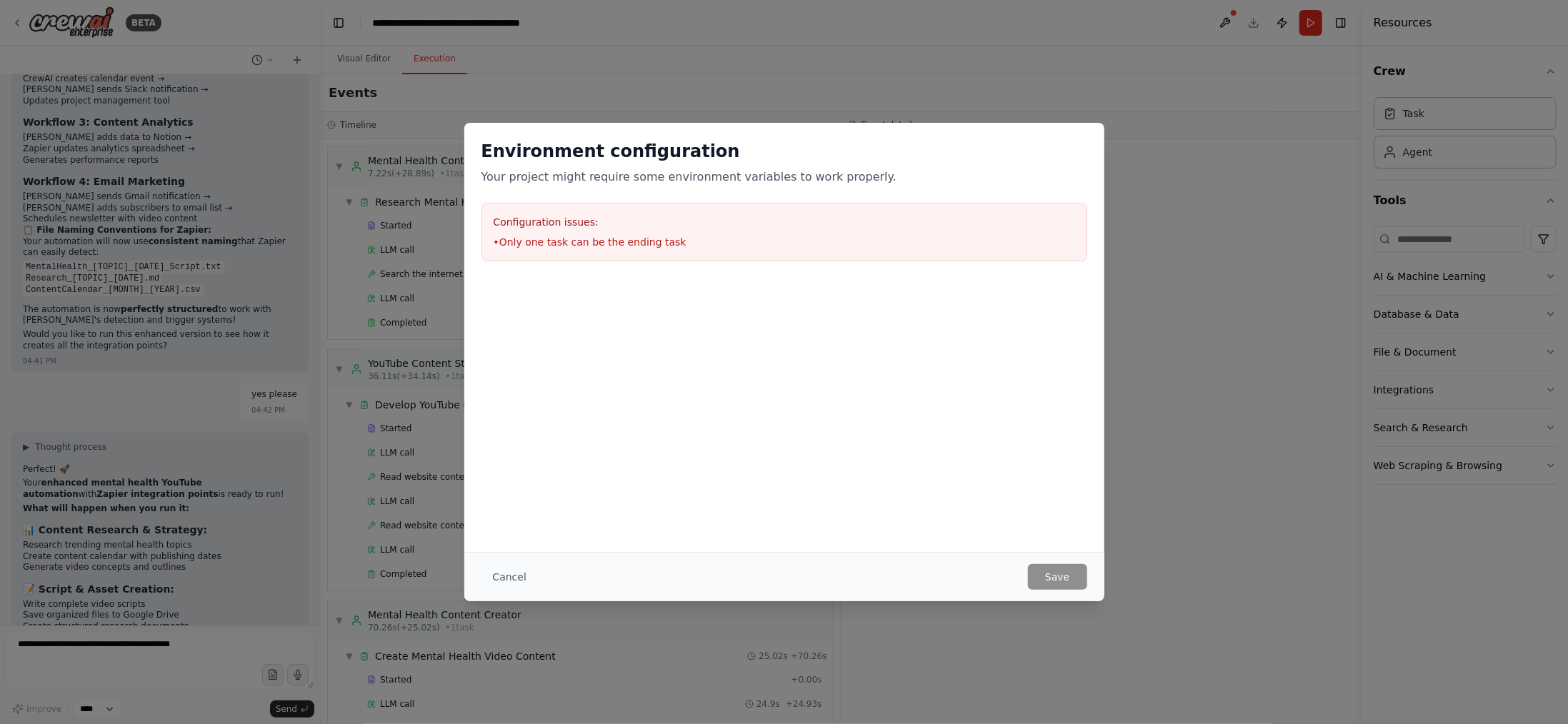
click at [553, 215] on h3 "Configuration issues:" at bounding box center [784, 222] width 581 height 14
drag, startPoint x: 617, startPoint y: 234, endPoint x: 668, endPoint y: 245, distance: 52.2
click at [664, 245] on div "Configuration issues: • Only one task can be the ending task" at bounding box center [785, 232] width 606 height 59
click at [760, 232] on div "Configuration issues: • Only one task can be the ending task" at bounding box center [785, 232] width 606 height 59
drag, startPoint x: 499, startPoint y: 222, endPoint x: 665, endPoint y: 244, distance: 167.5
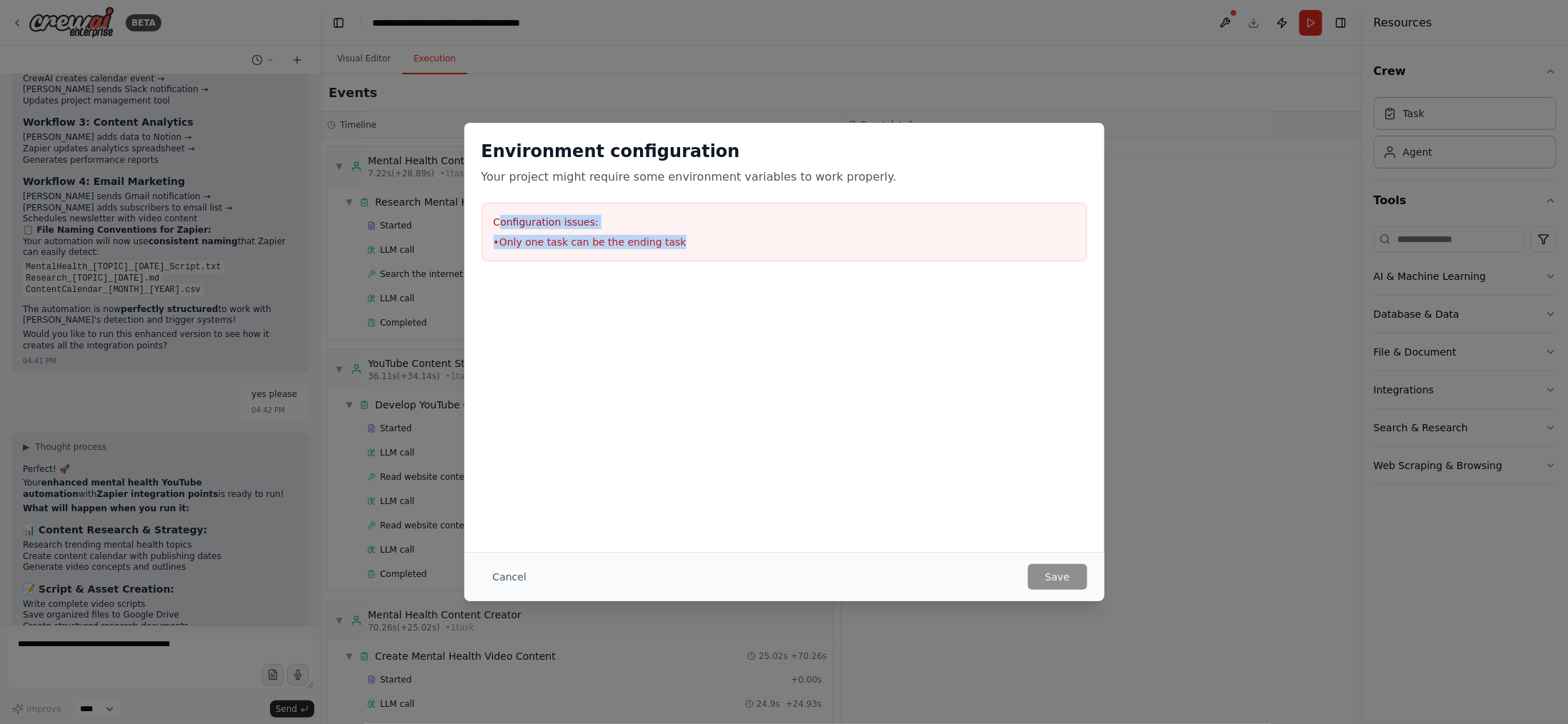
click at [665, 244] on div "Configuration issues: • Only one task can be the ending task" at bounding box center [785, 232] width 606 height 59
copy div "onfiguration issues: • Only one task can be the ending task"
click at [91, 647] on div "Environment configuration Your project might require some environment variables…" at bounding box center [784, 362] width 1568 height 724
click at [91, 641] on div "Environment configuration Your project might require some environment variables…" at bounding box center [784, 362] width 1568 height 724
click at [508, 579] on button "Cancel" at bounding box center [510, 577] width 57 height 26
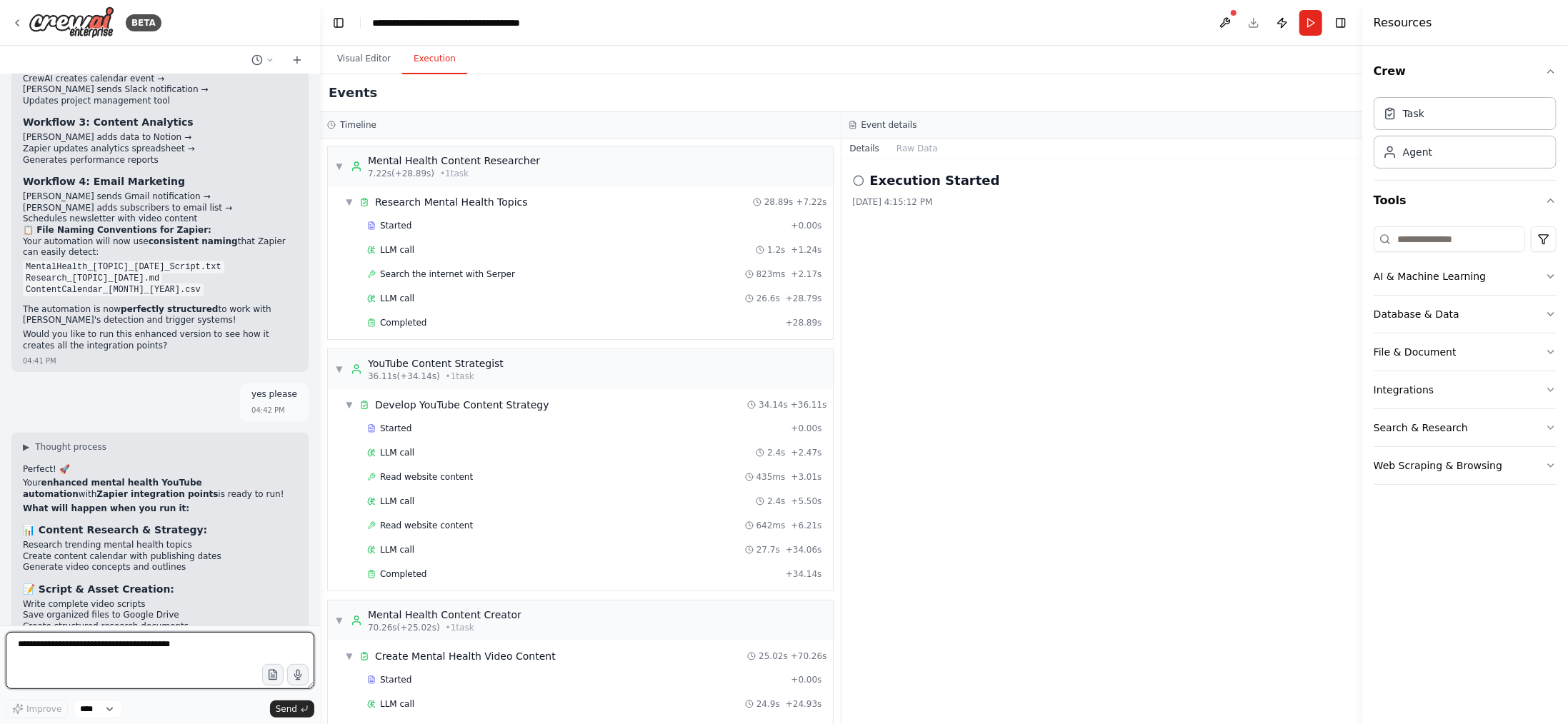
click at [109, 662] on textarea at bounding box center [160, 661] width 309 height 57
paste textarea "**********"
drag, startPoint x: 18, startPoint y: 651, endPoint x: 34, endPoint y: 651, distance: 16.0
click at [21, 651] on textarea "**********" at bounding box center [160, 661] width 309 height 57
type textarea "**********"
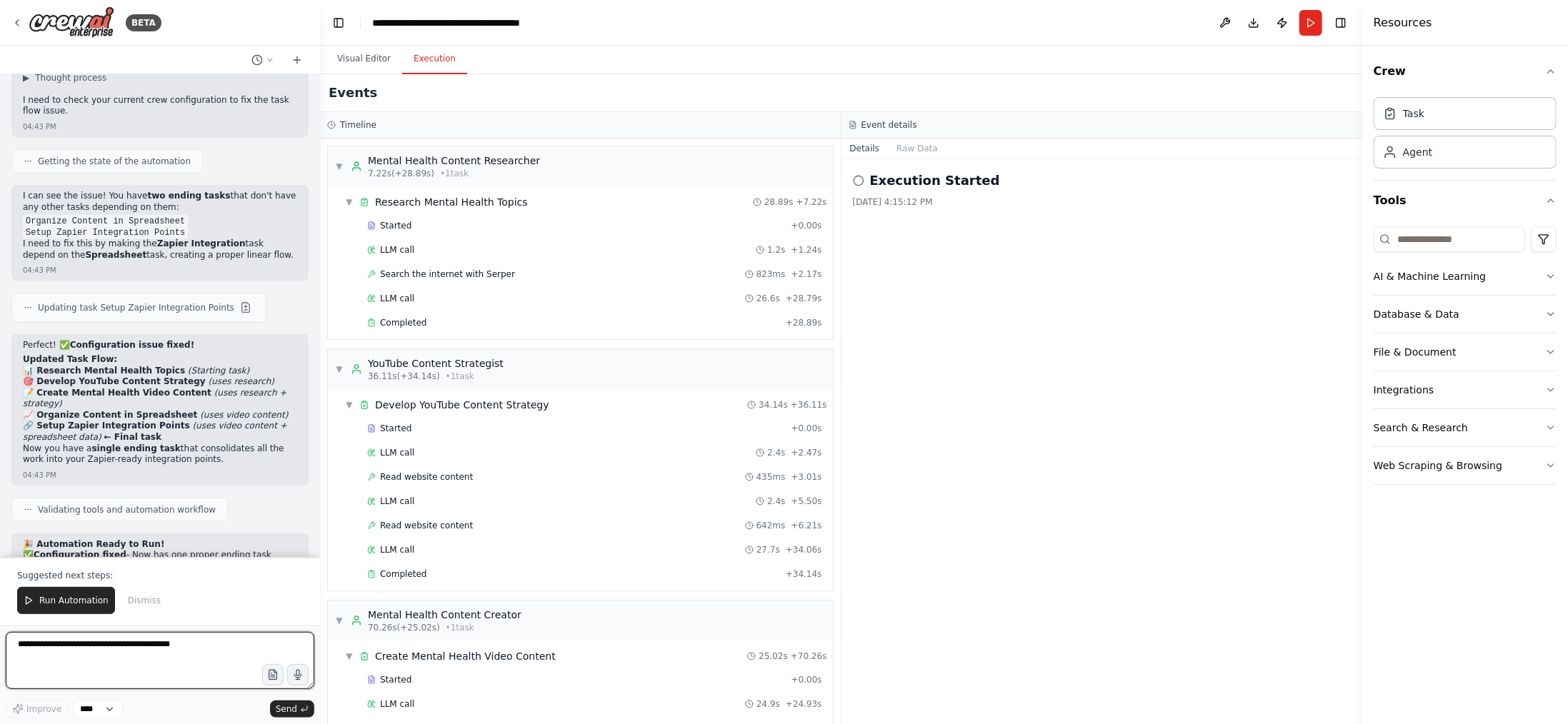
scroll to position [8432, 0]
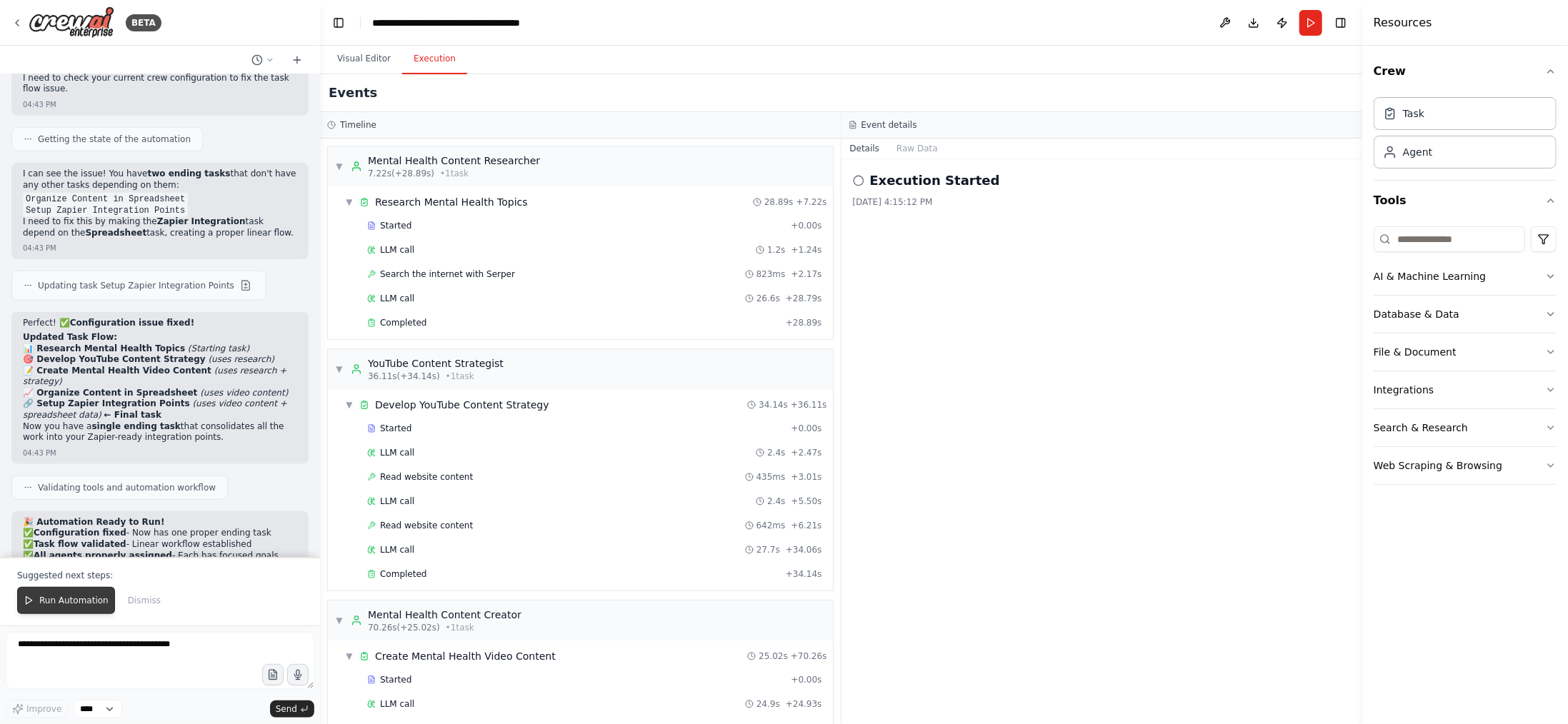
click at [67, 602] on span "Run Automation" at bounding box center [74, 601] width 69 height 12
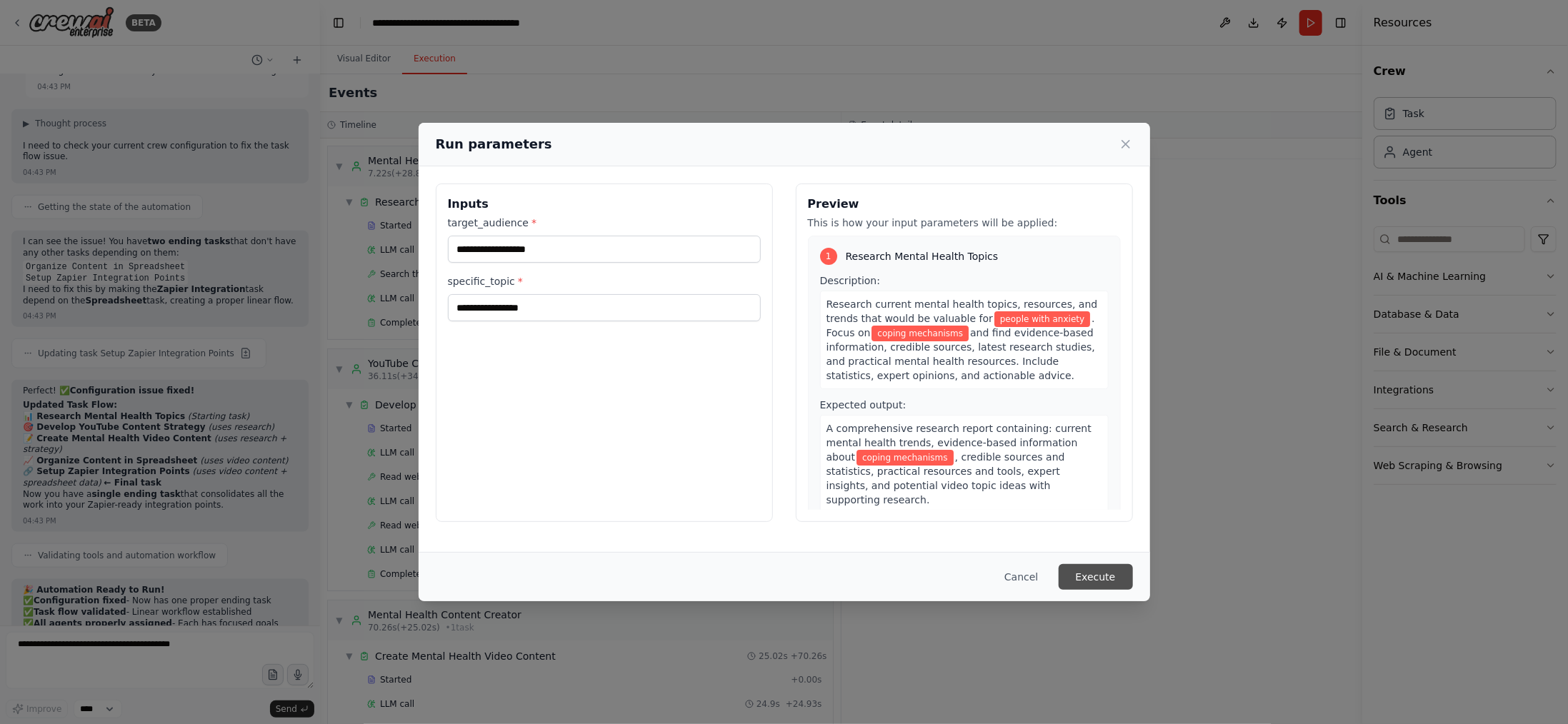
click at [1114, 583] on button "Execute" at bounding box center [1096, 577] width 74 height 26
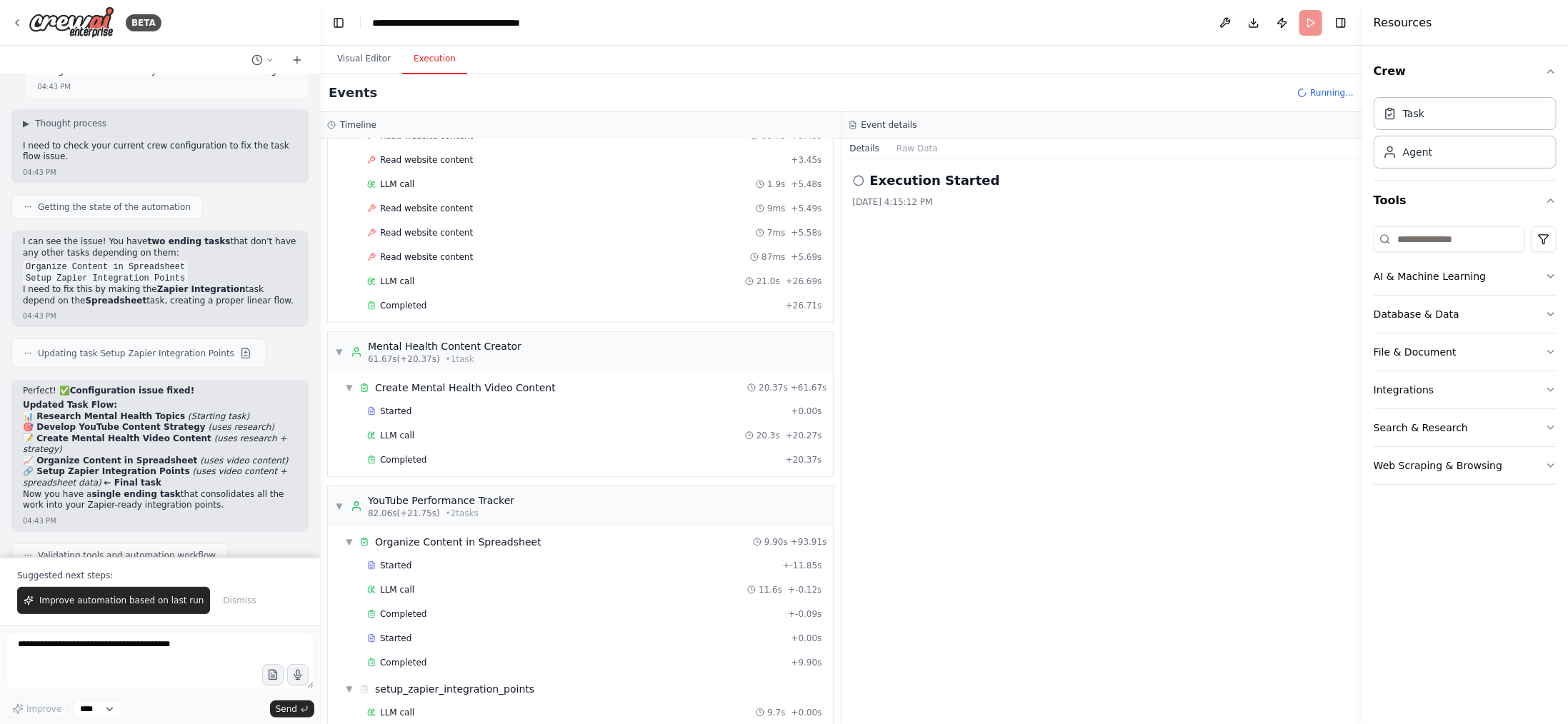
scroll to position [8432, 0]
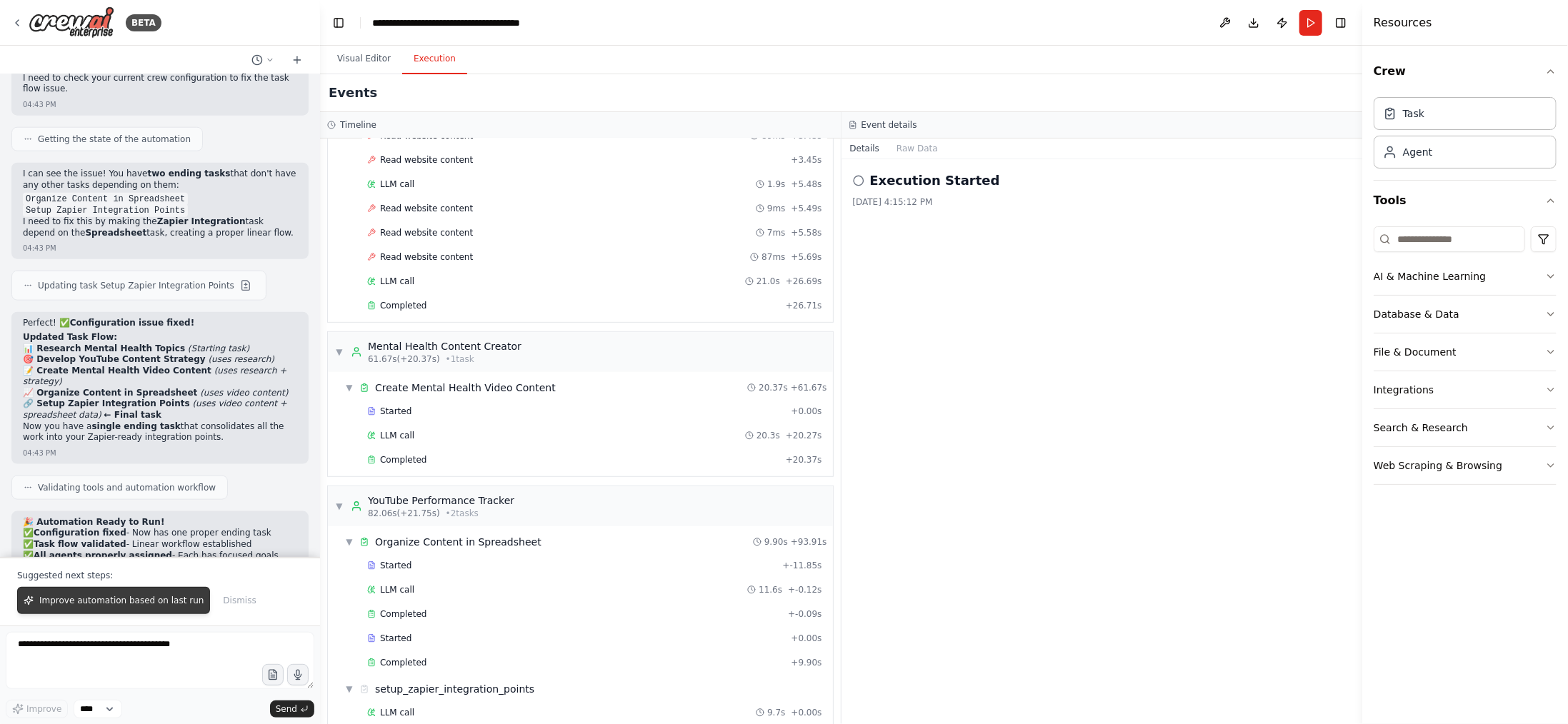
click at [170, 604] on span "Improve automation based on last run" at bounding box center [121, 601] width 164 height 12
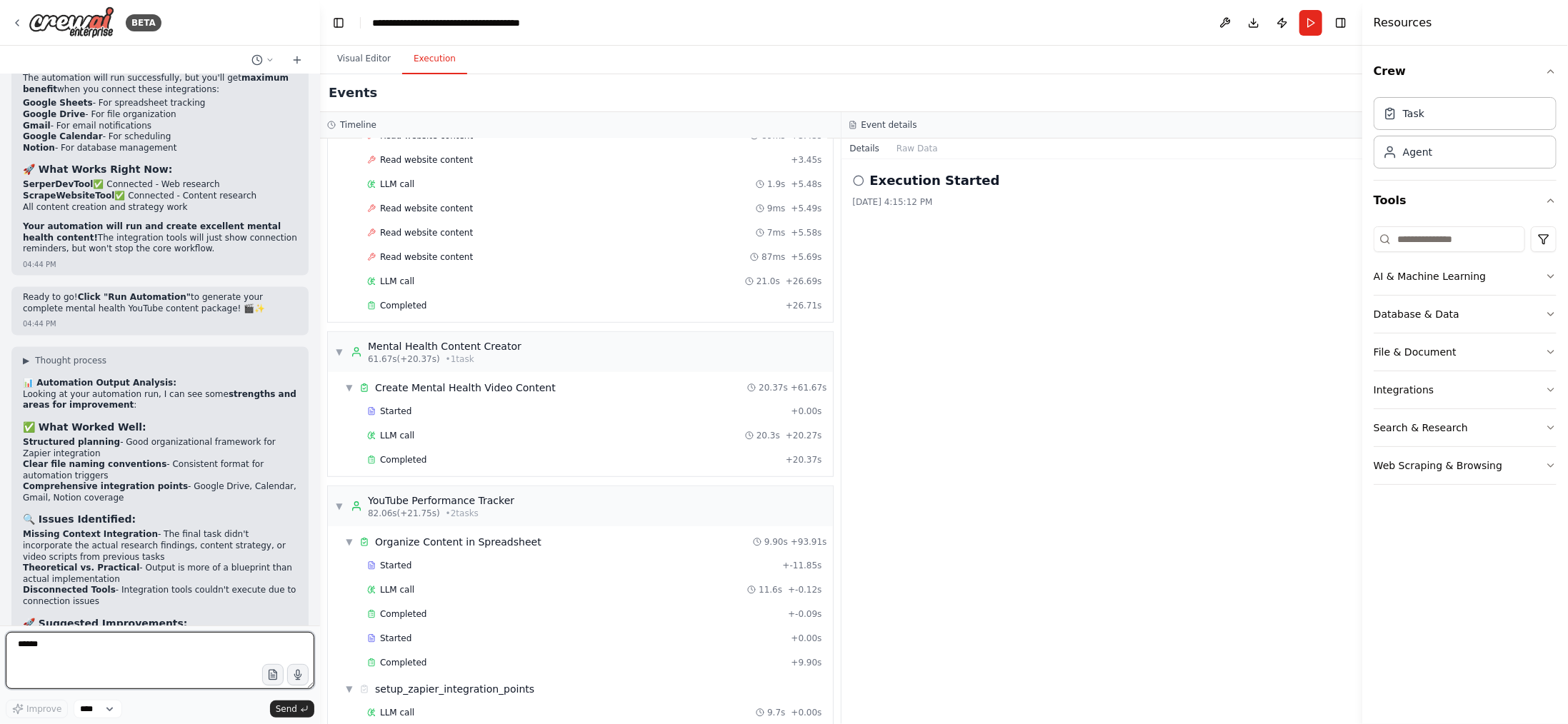
scroll to position [8957, 0]
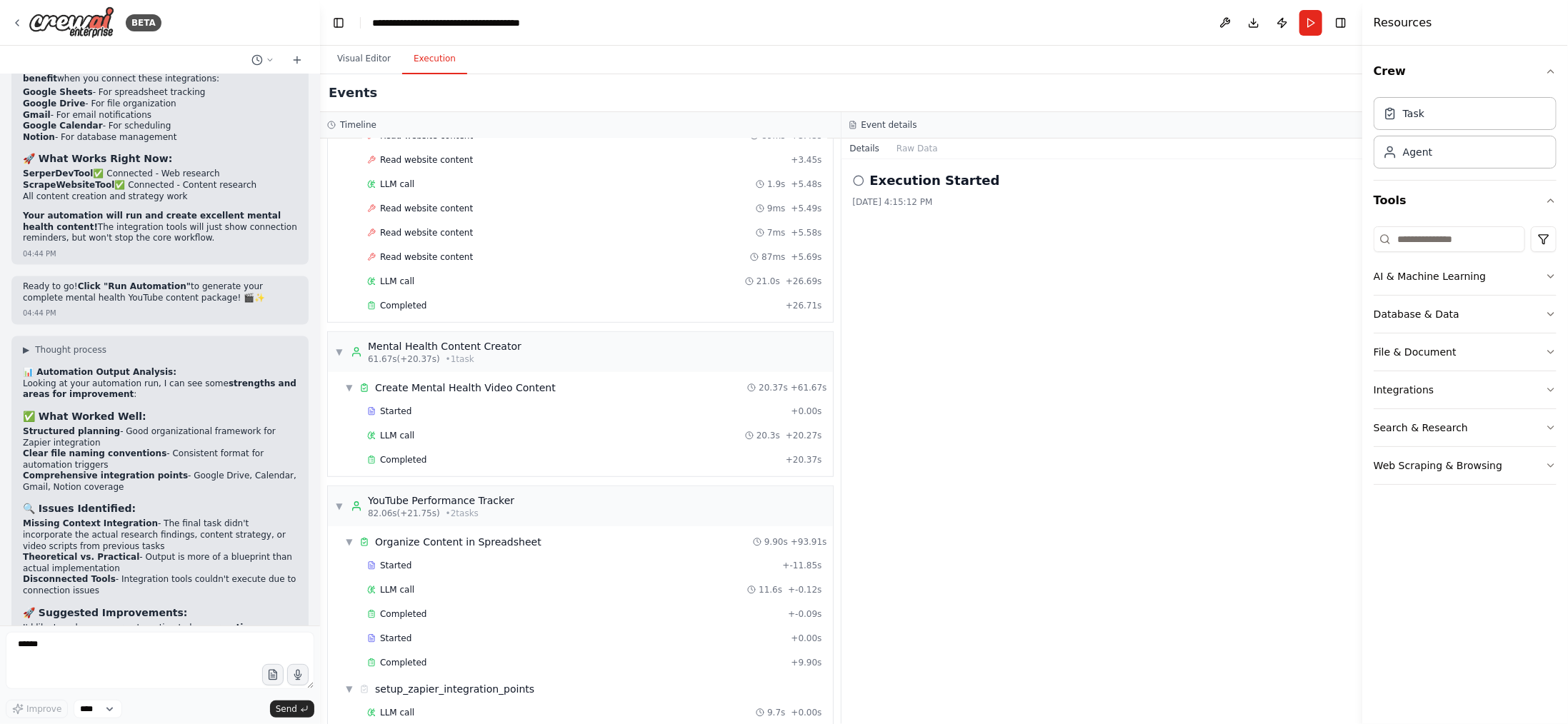
click at [242, 662] on p "Would you prefer the automation to:" at bounding box center [160, 668] width 274 height 12
click at [120, 661] on textarea at bounding box center [160, 661] width 309 height 57
type textarea "**********"
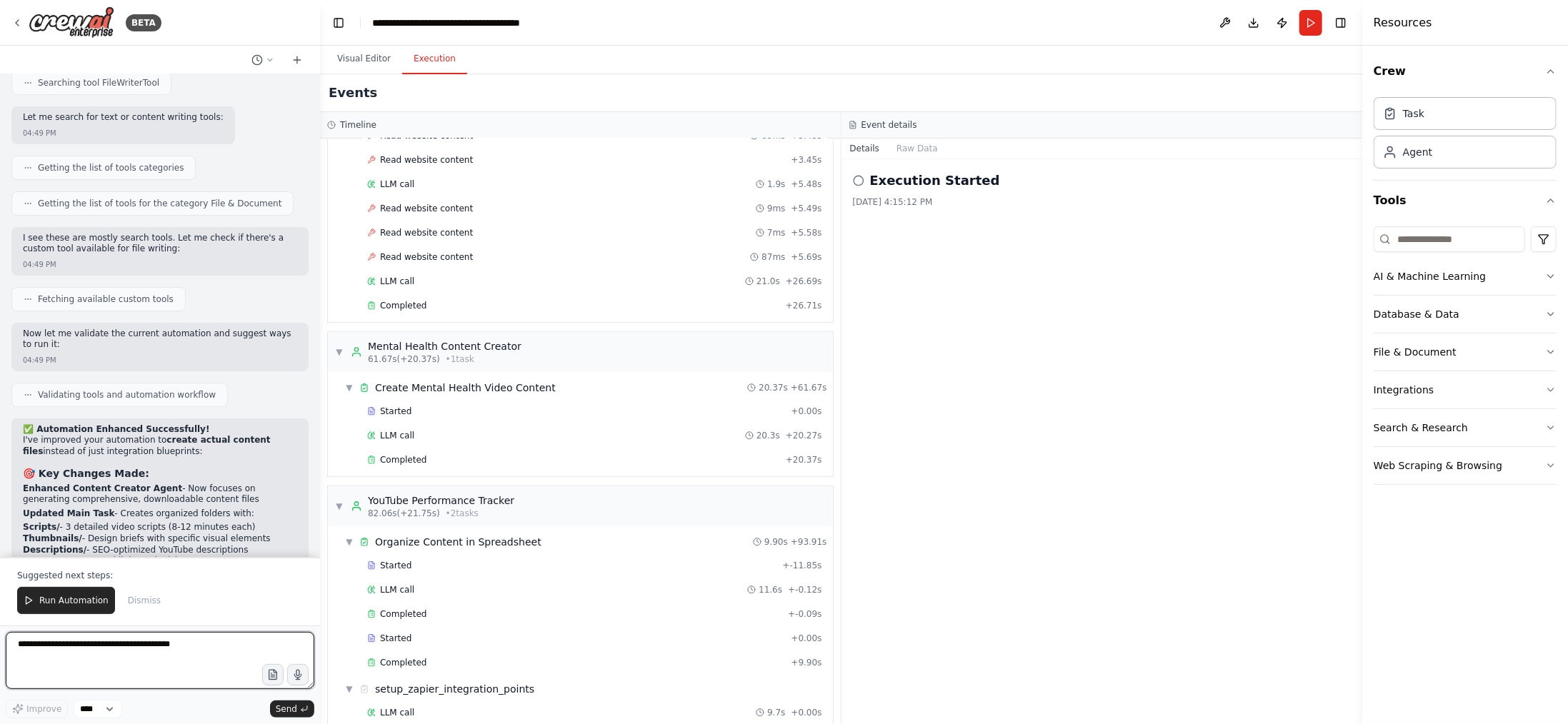
scroll to position [10829, 0]
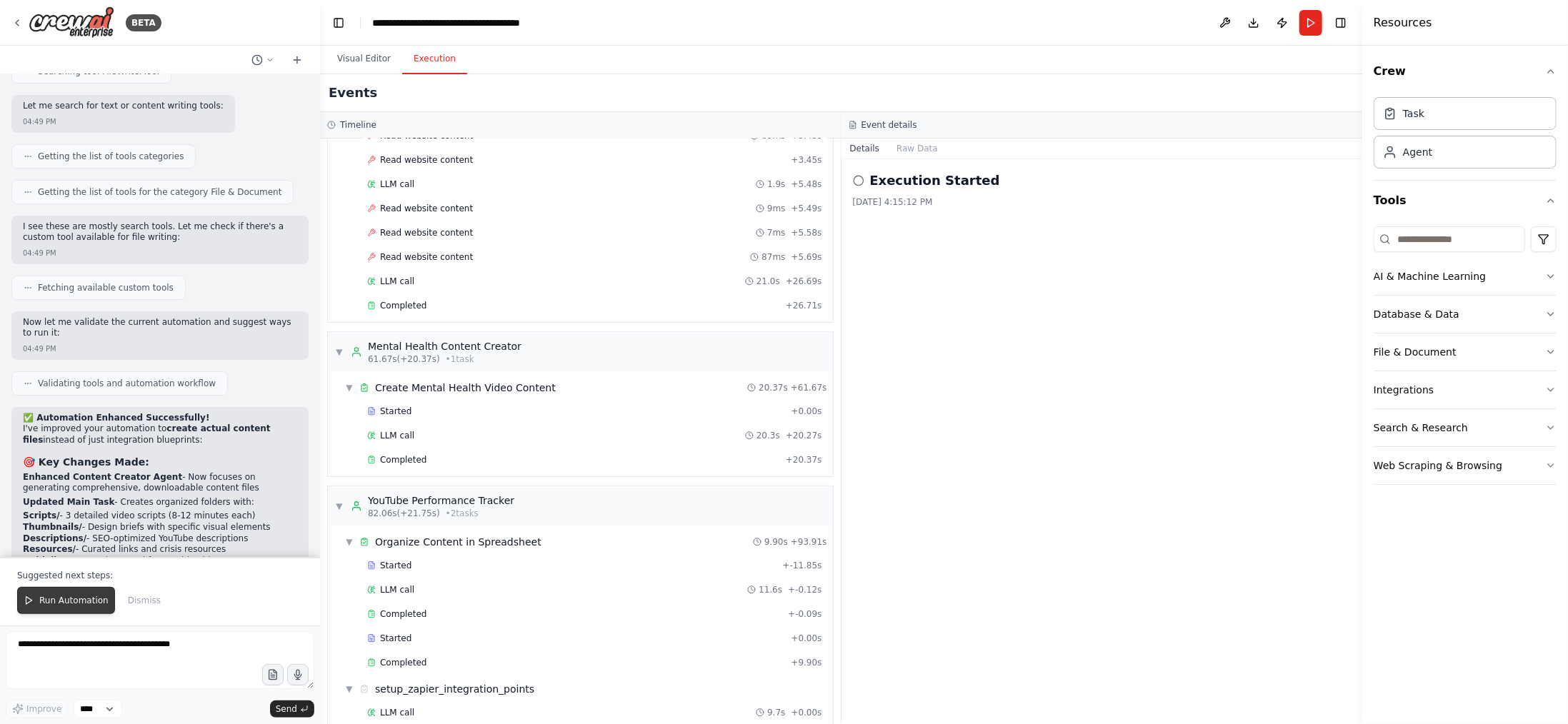
click at [58, 596] on button "Run Automation" at bounding box center [66, 600] width 98 height 27
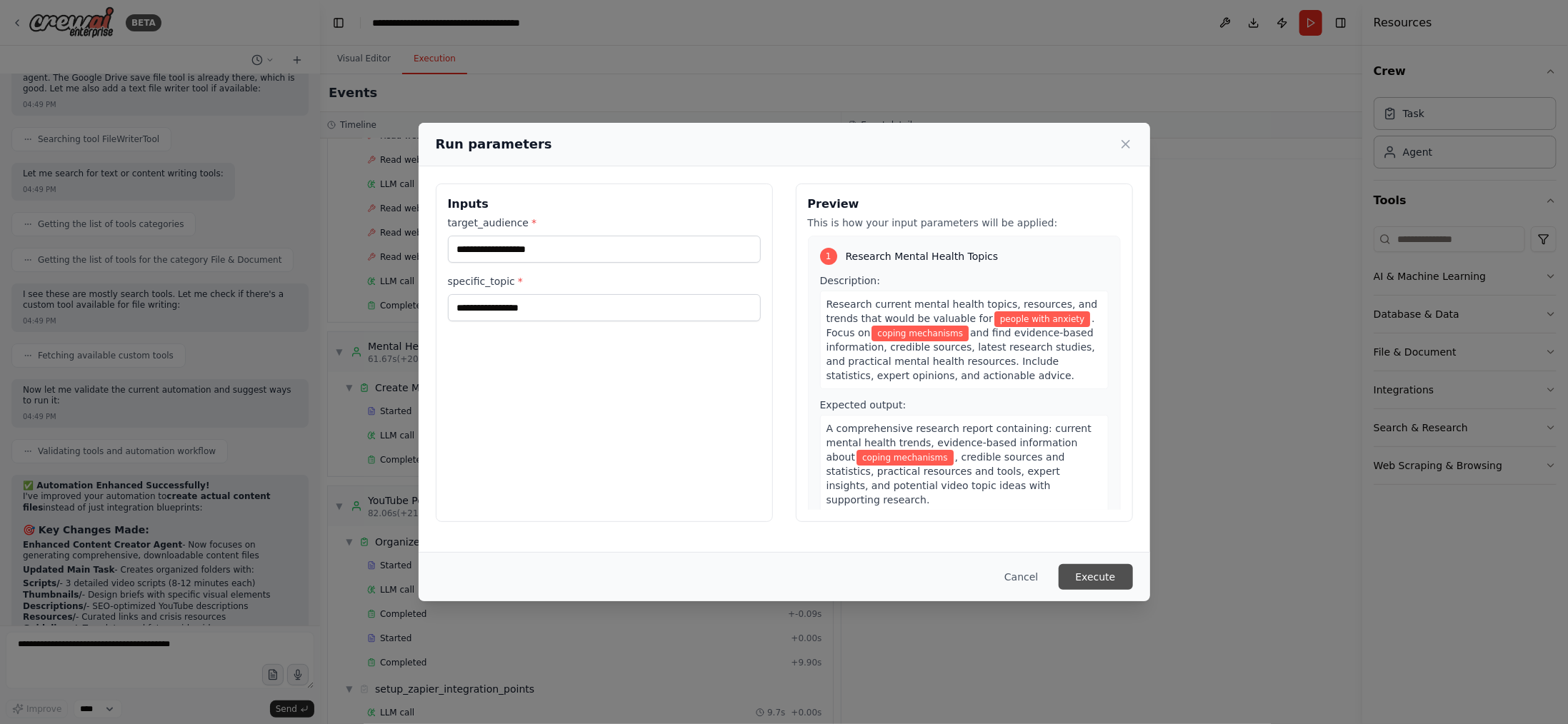
click at [1105, 572] on button "Execute" at bounding box center [1096, 577] width 74 height 26
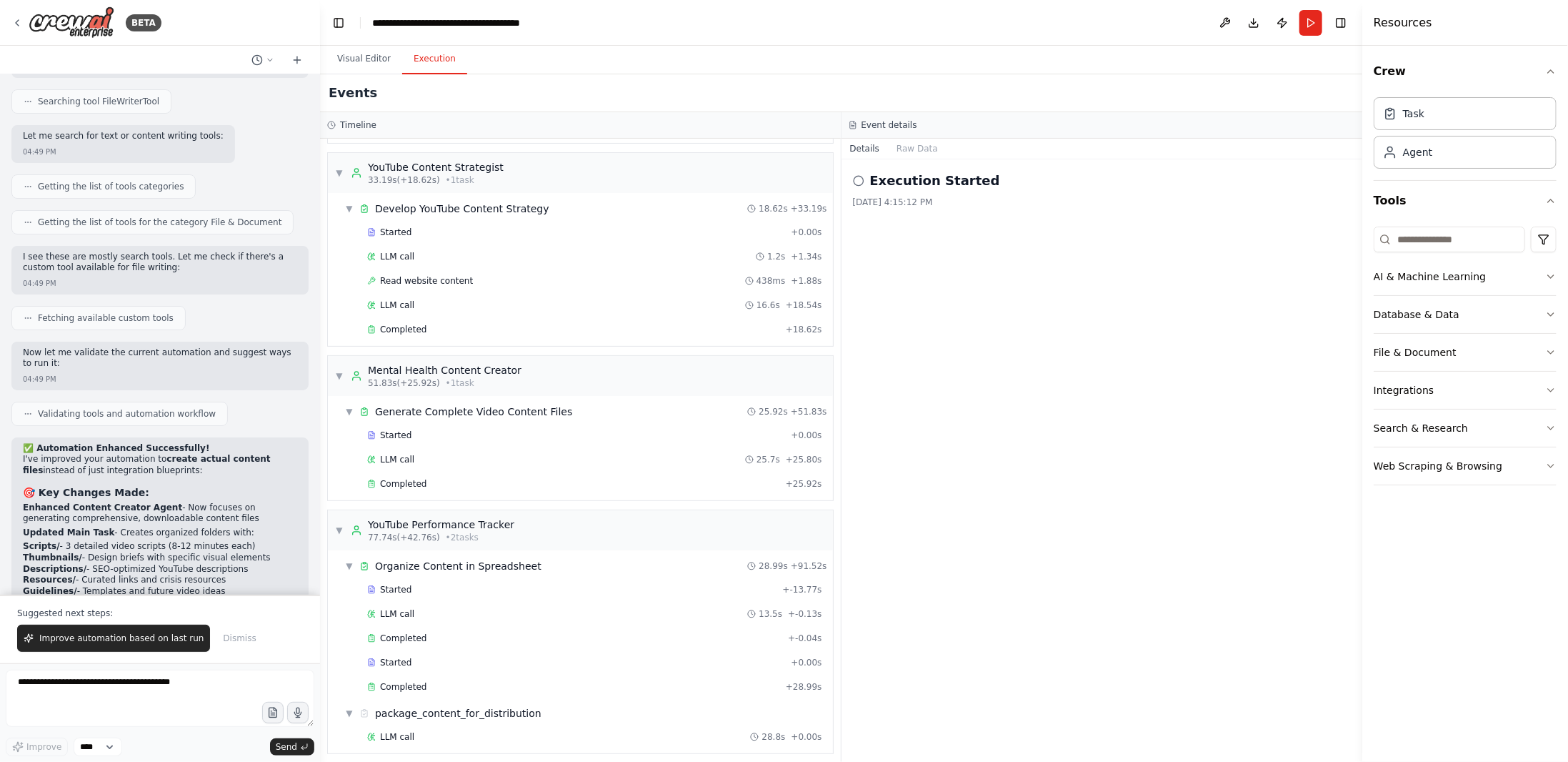
scroll to position [10798, 0]
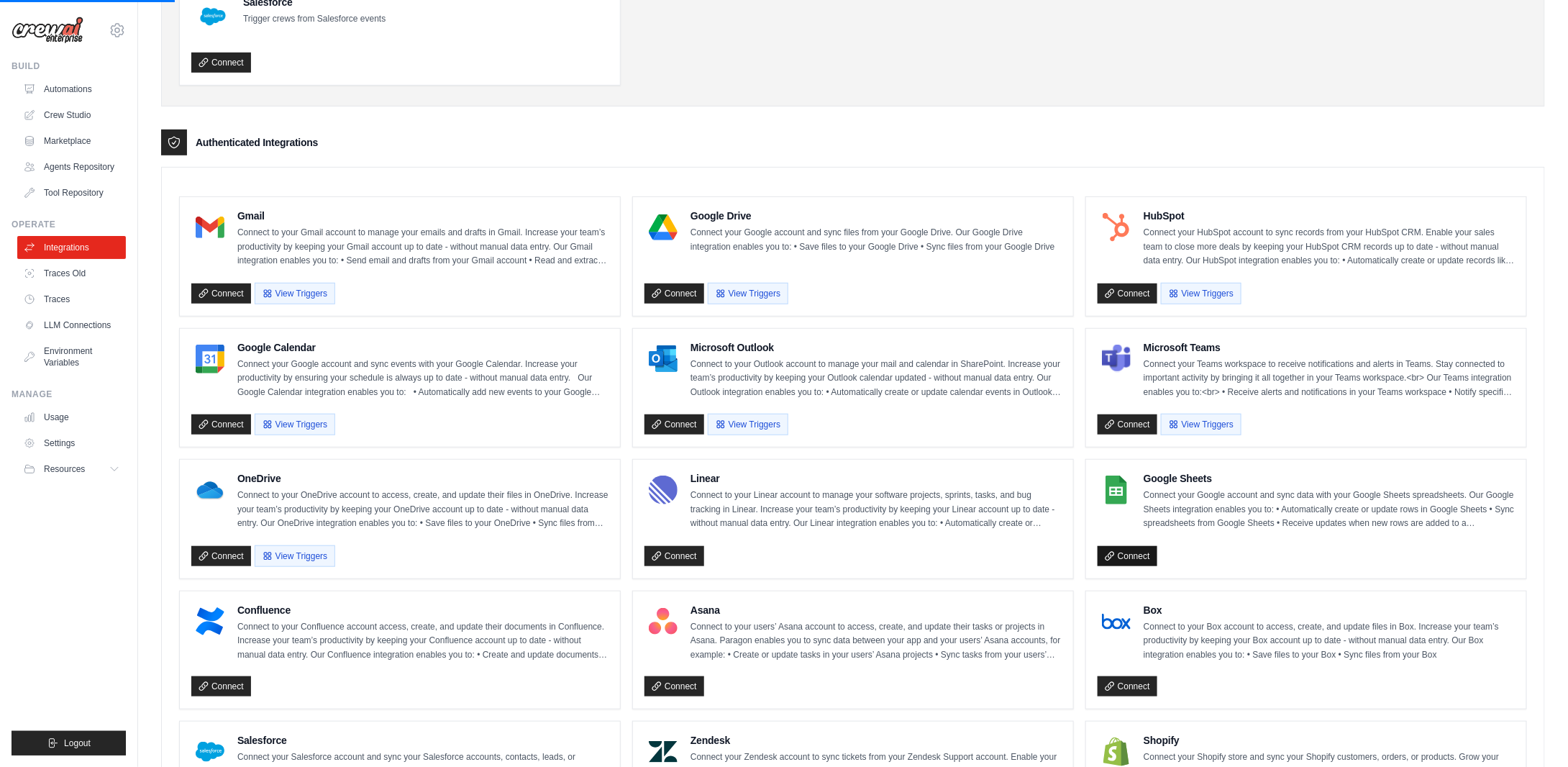
click at [1125, 547] on link "Connect" at bounding box center [1127, 556] width 59 height 20
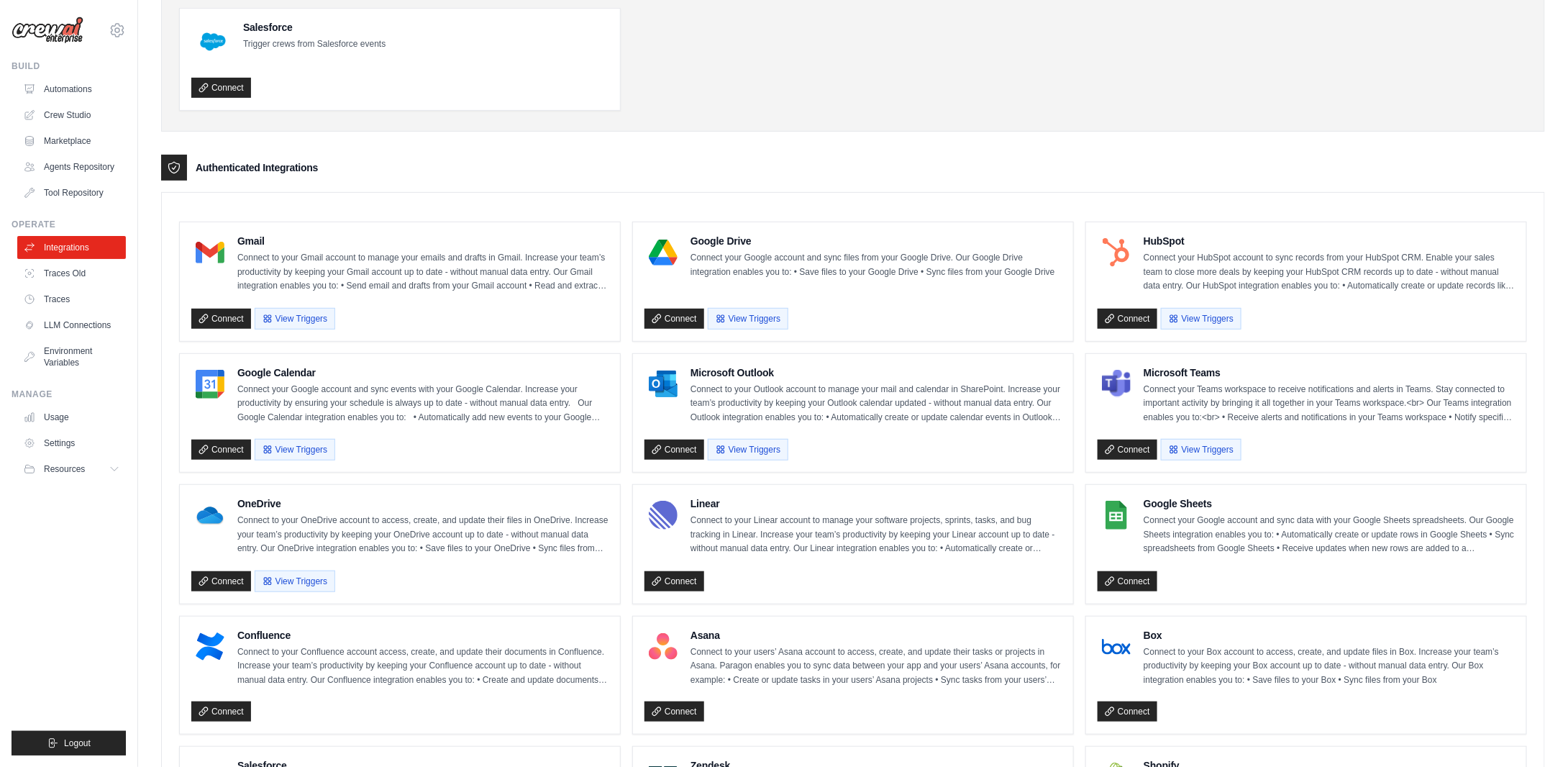
scroll to position [216, 0]
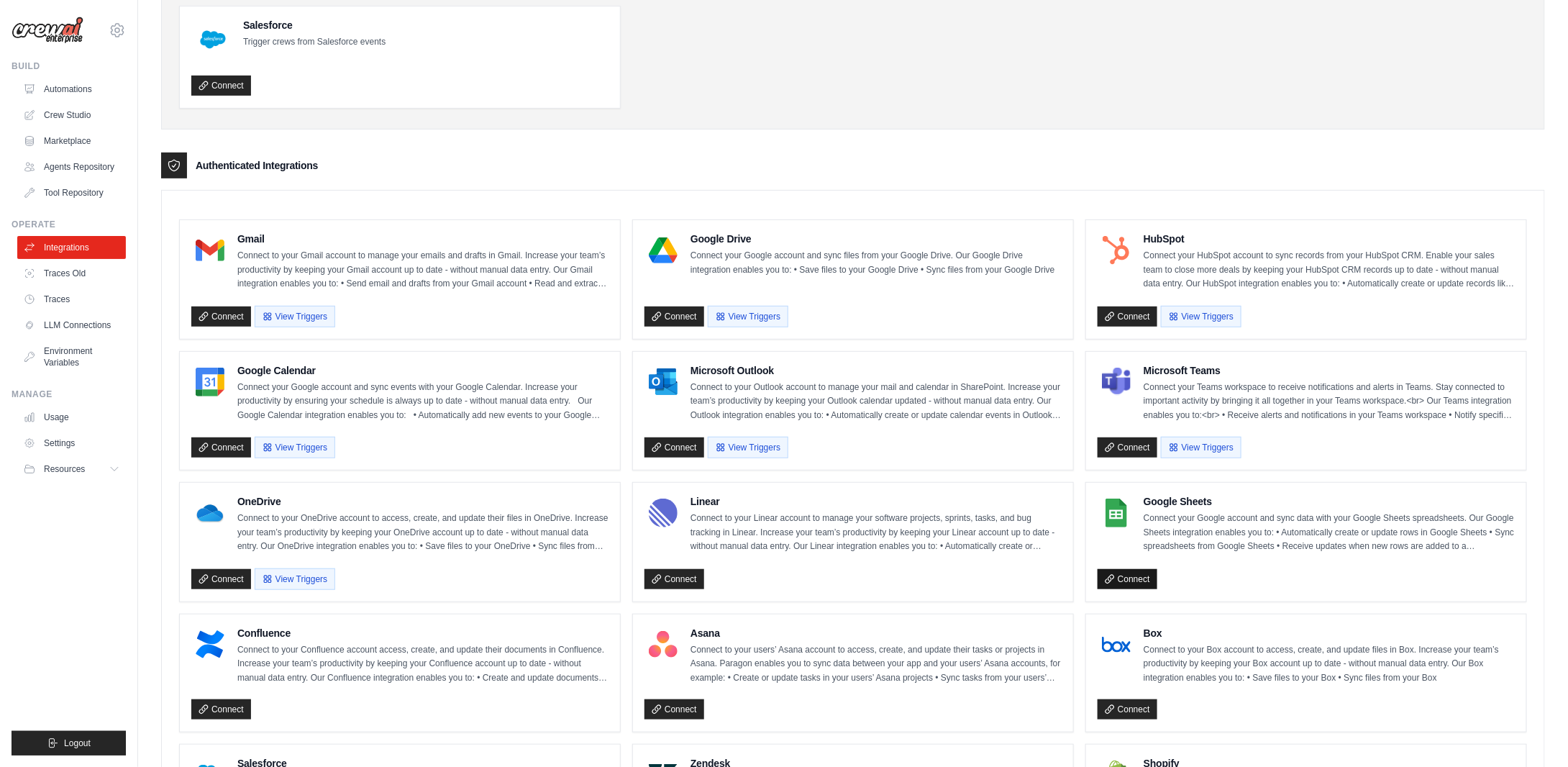
click at [1109, 575] on icon at bounding box center [1109, 579] width 8 height 8
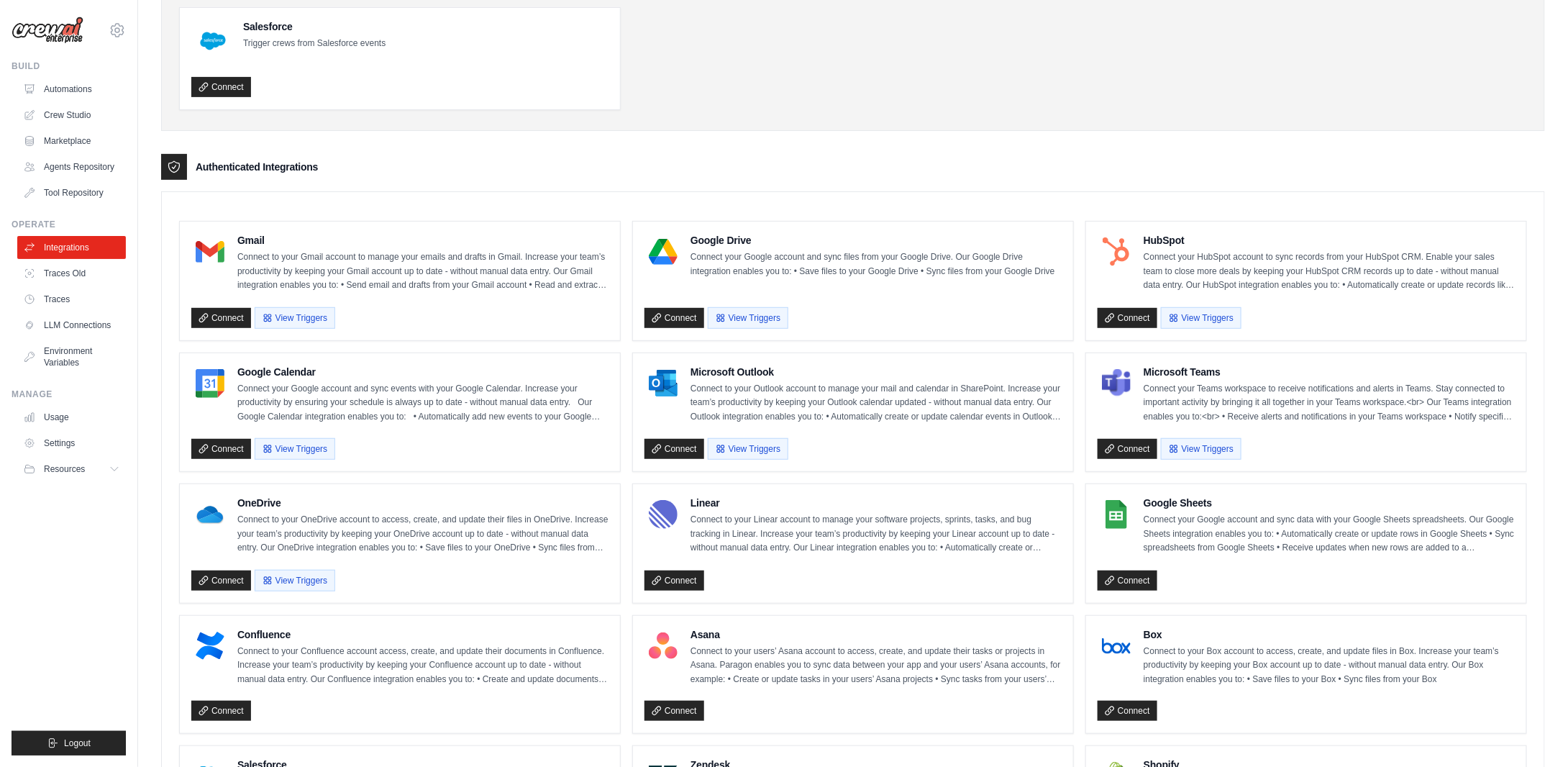
scroll to position [0, 0]
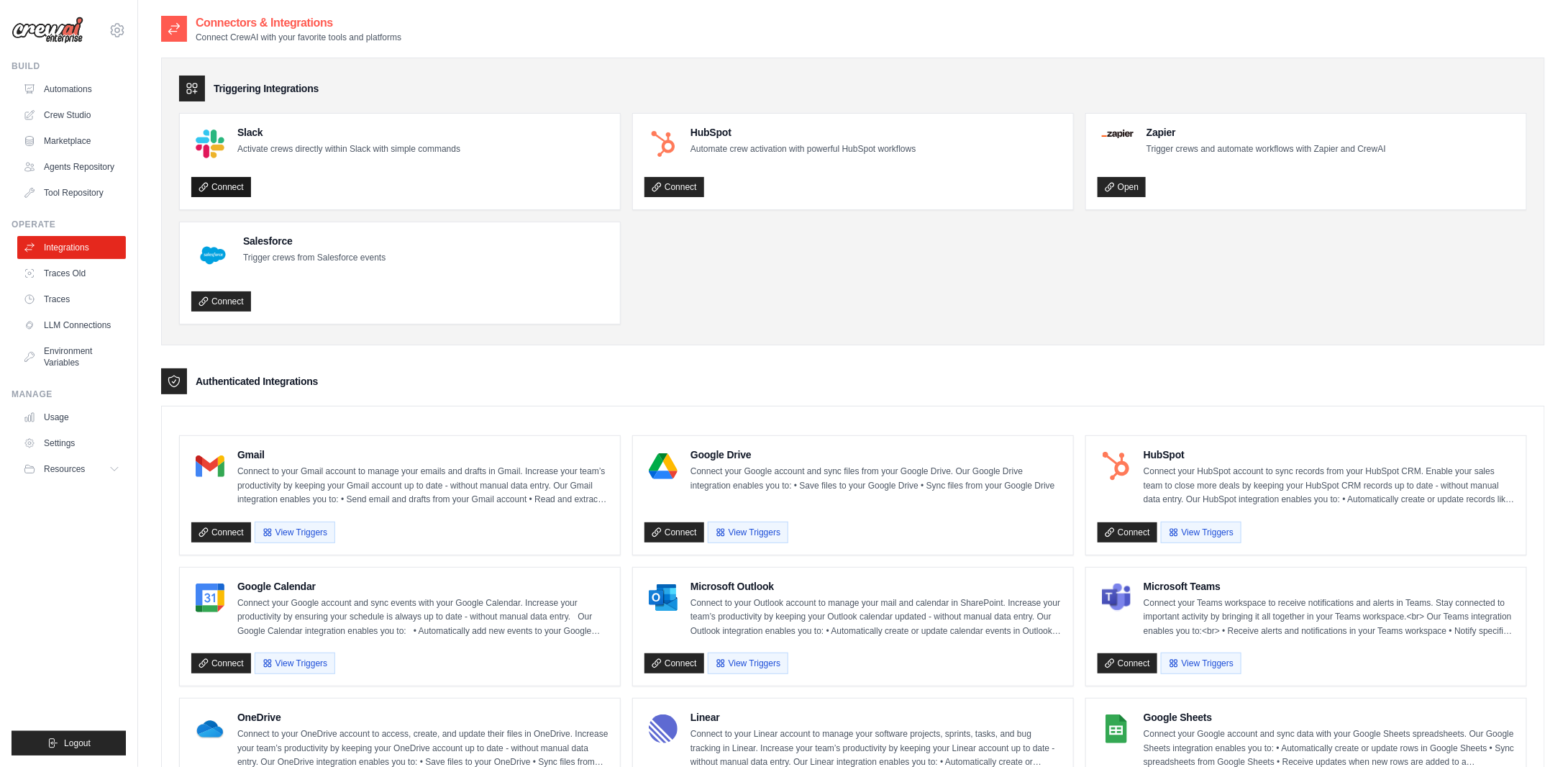
click at [234, 190] on link "Connect" at bounding box center [221, 187] width 59 height 20
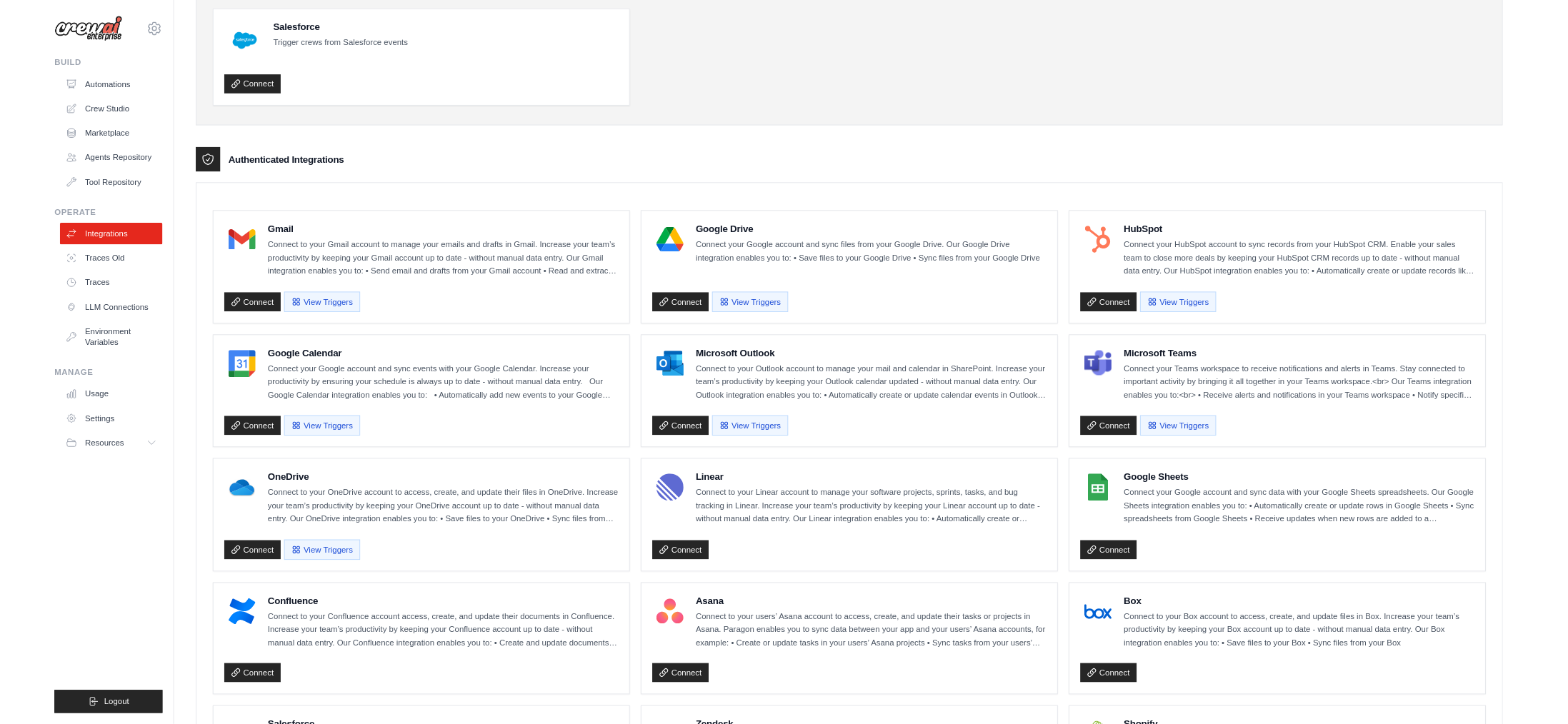
scroll to position [214, 0]
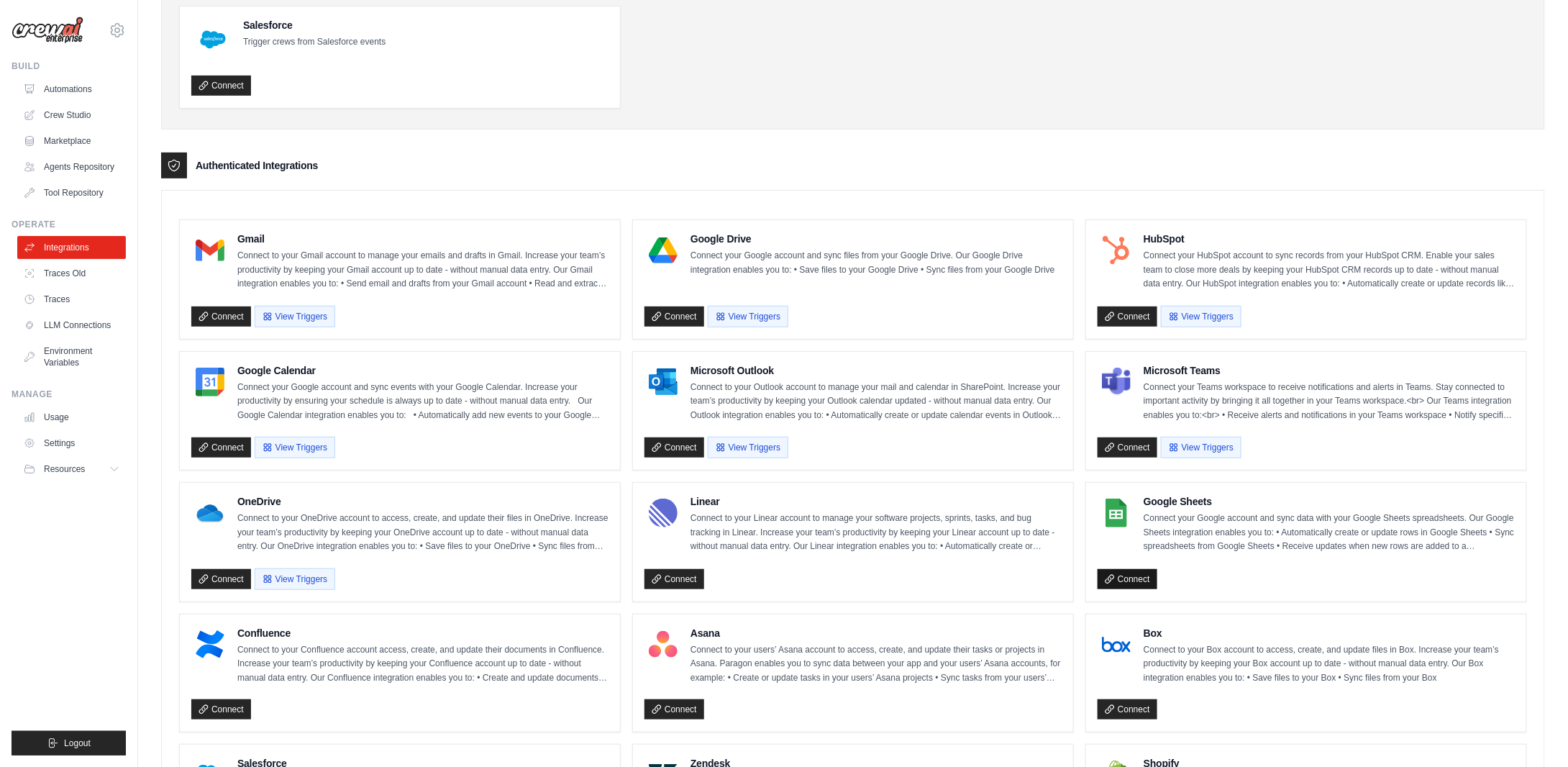
click at [1138, 572] on link "Connect" at bounding box center [1127, 579] width 59 height 20
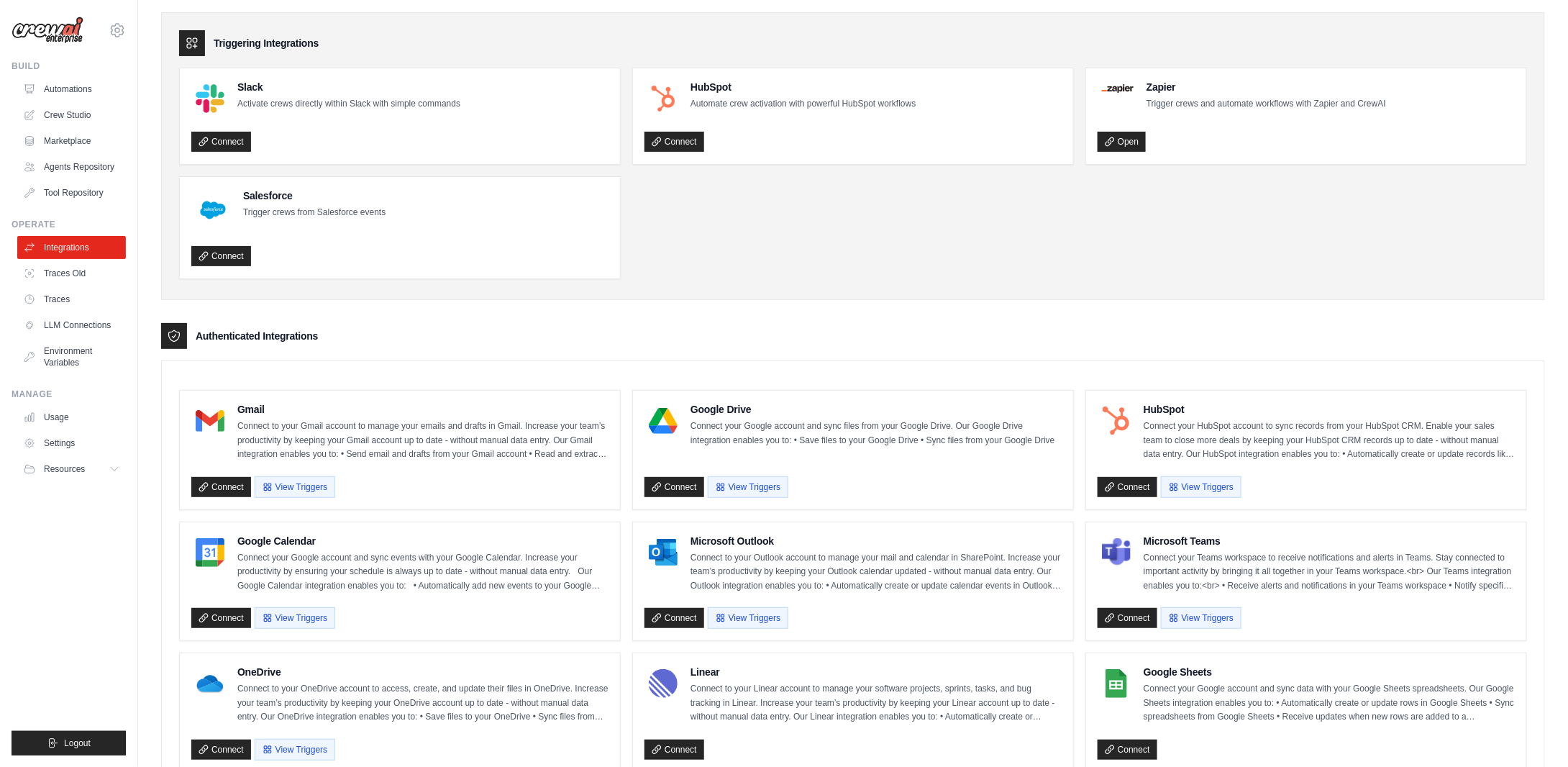
scroll to position [288, 0]
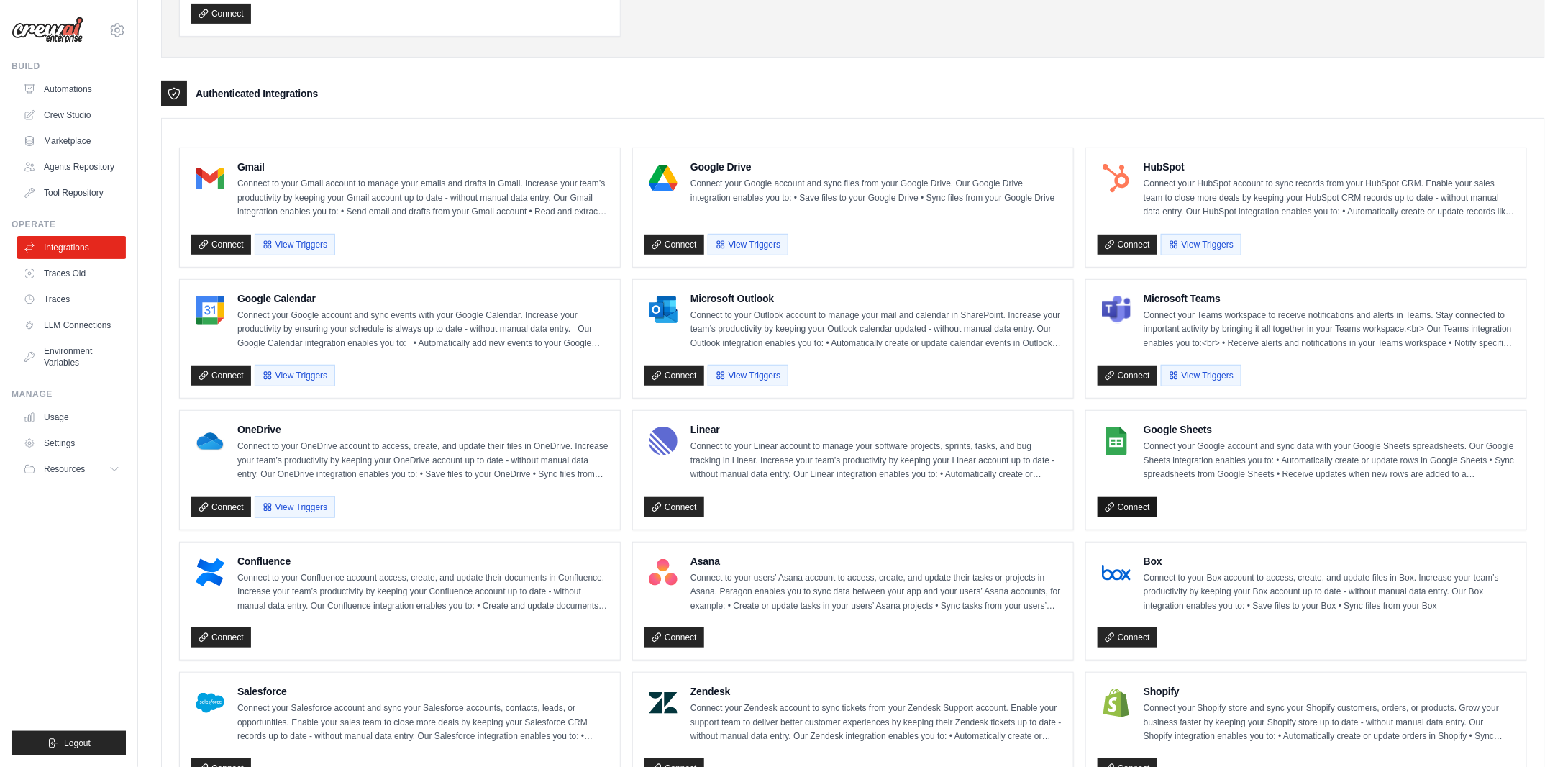
click at [1118, 501] on link "Connect" at bounding box center [1127, 507] width 59 height 20
click at [214, 240] on link "Connect" at bounding box center [221, 244] width 59 height 20
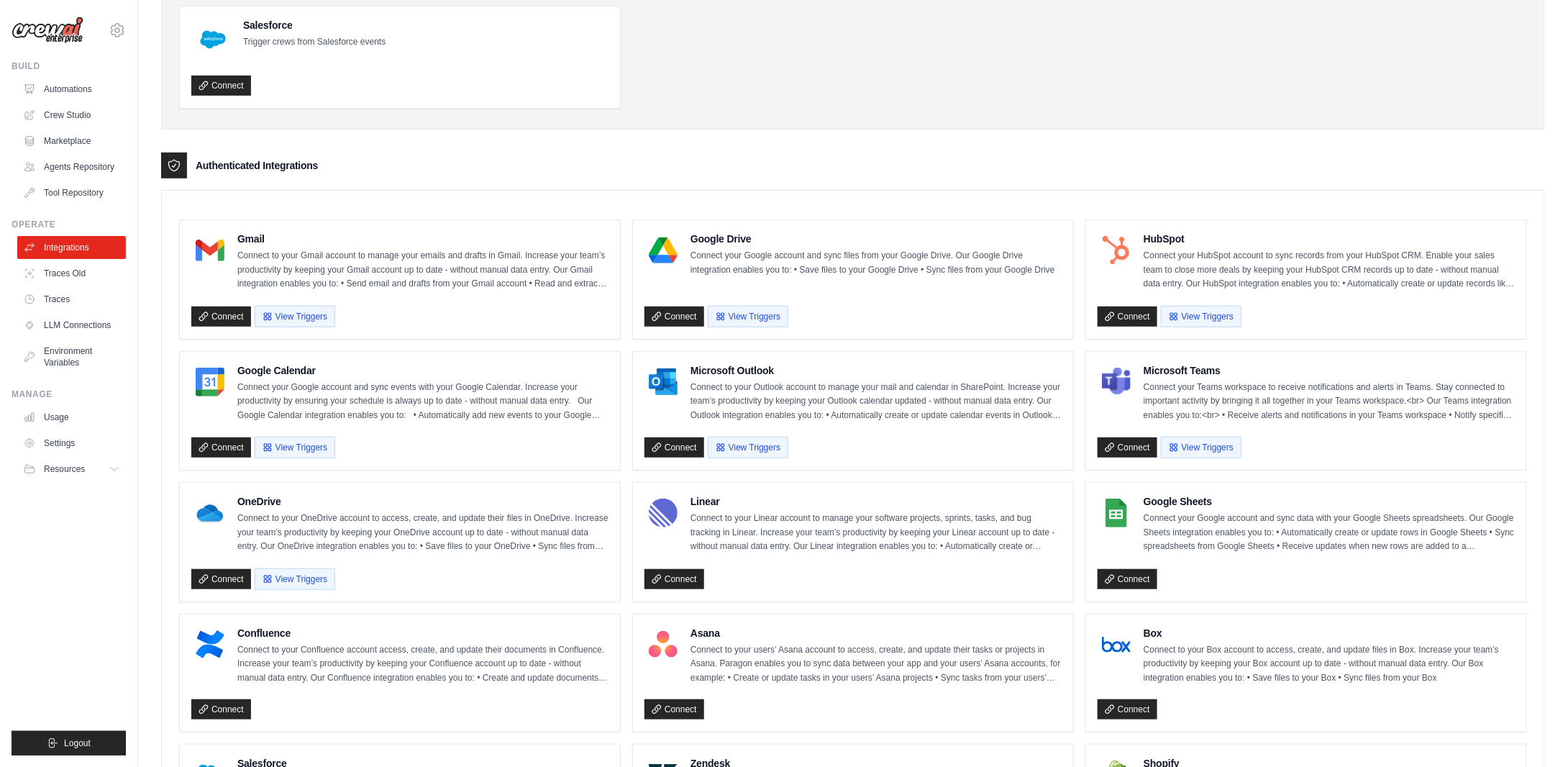
scroll to position [0, 0]
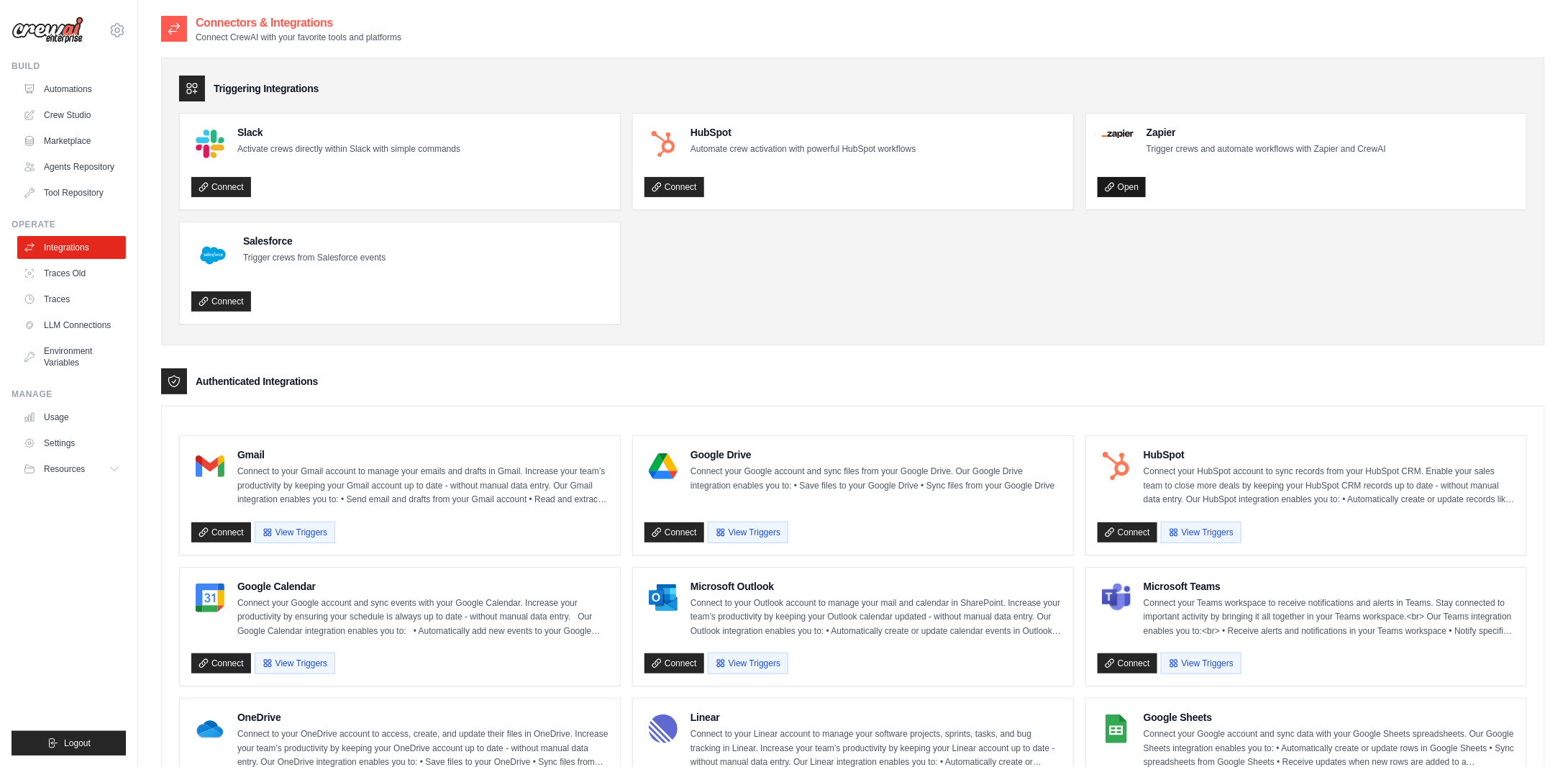
click at [1130, 184] on link "Open" at bounding box center [1121, 187] width 48 height 20
click at [308, 524] on button "View Triggers" at bounding box center [294, 531] width 81 height 22
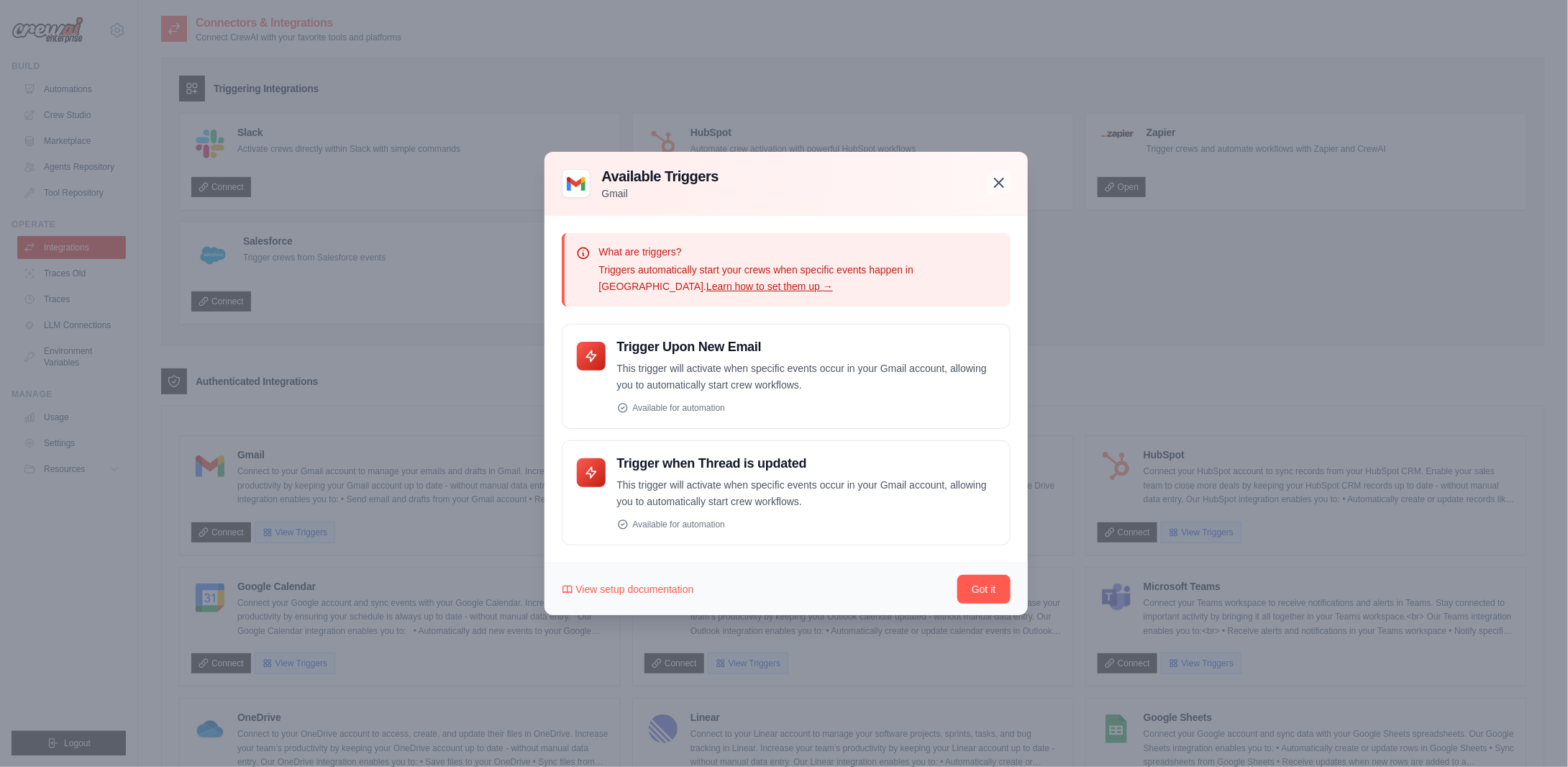
click at [1002, 181] on icon "button" at bounding box center [998, 182] width 17 height 17
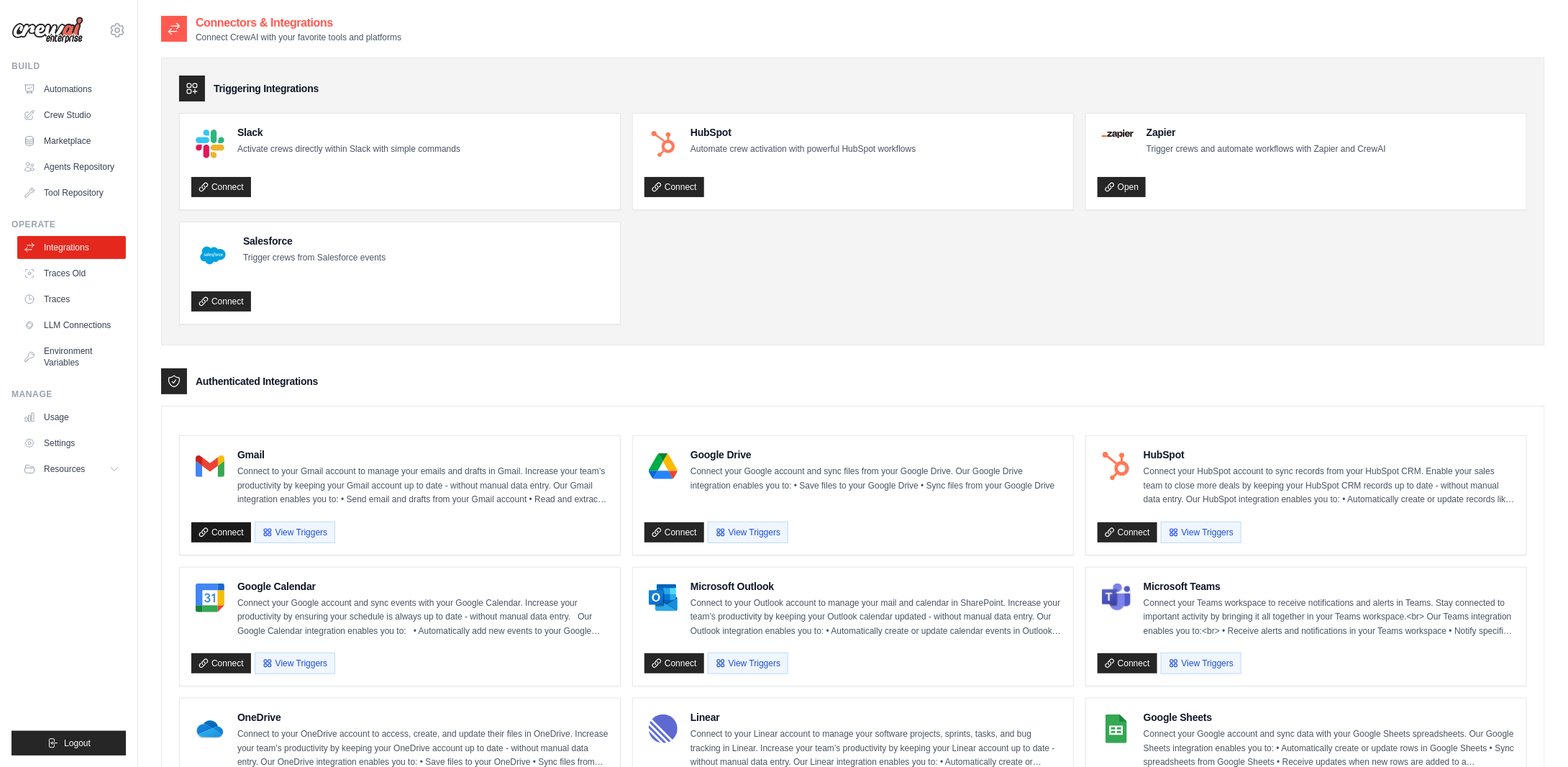
click at [220, 533] on link "Connect" at bounding box center [221, 532] width 59 height 20
click at [395, 438] on div "Gmail Connect to your Gmail account to manage your emails and drafts in Gmail. …" at bounding box center [399, 496] width 440 height 119
click at [675, 522] on link "Connect" at bounding box center [674, 532] width 59 height 20
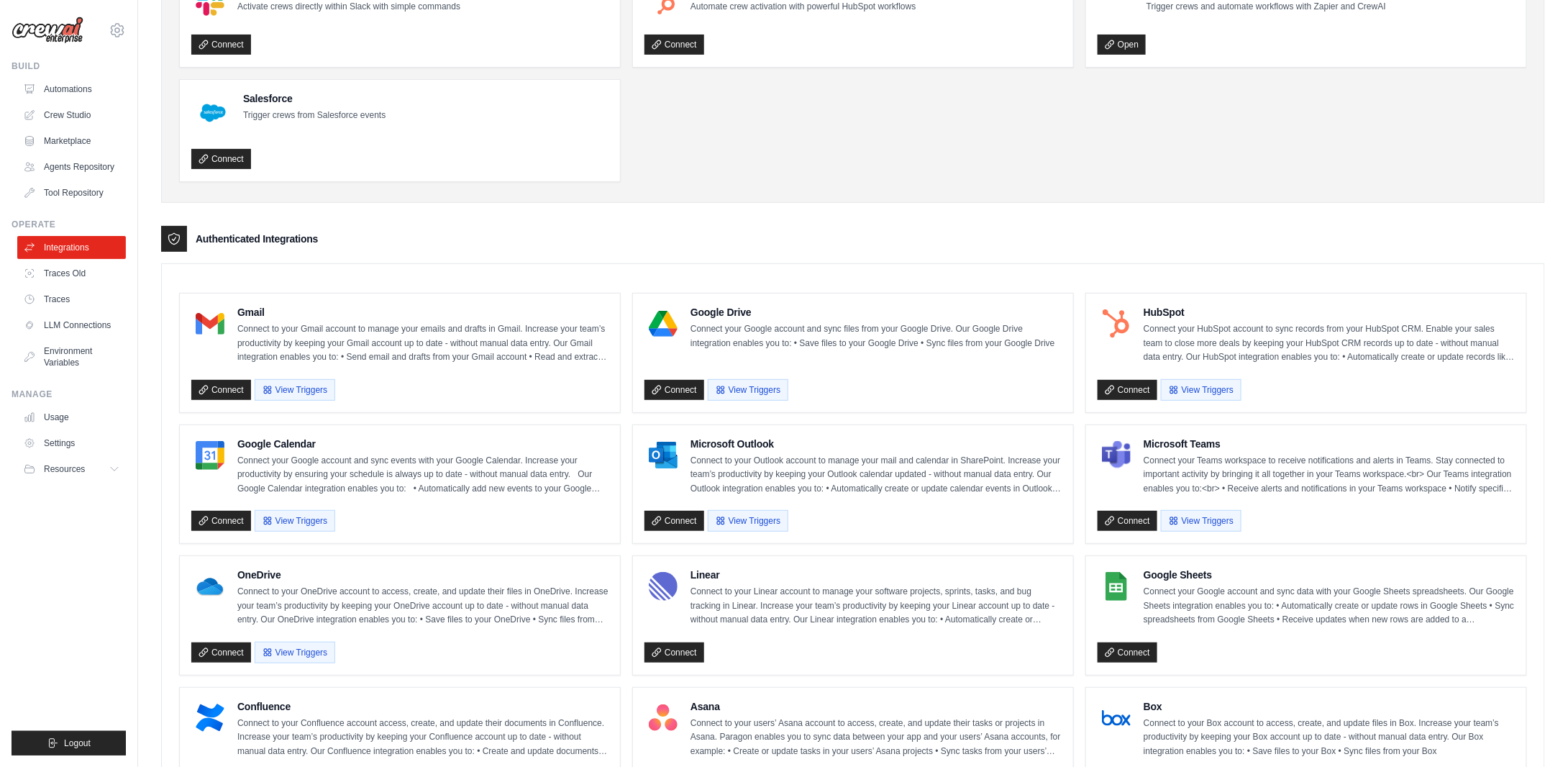
scroll to position [144, 0]
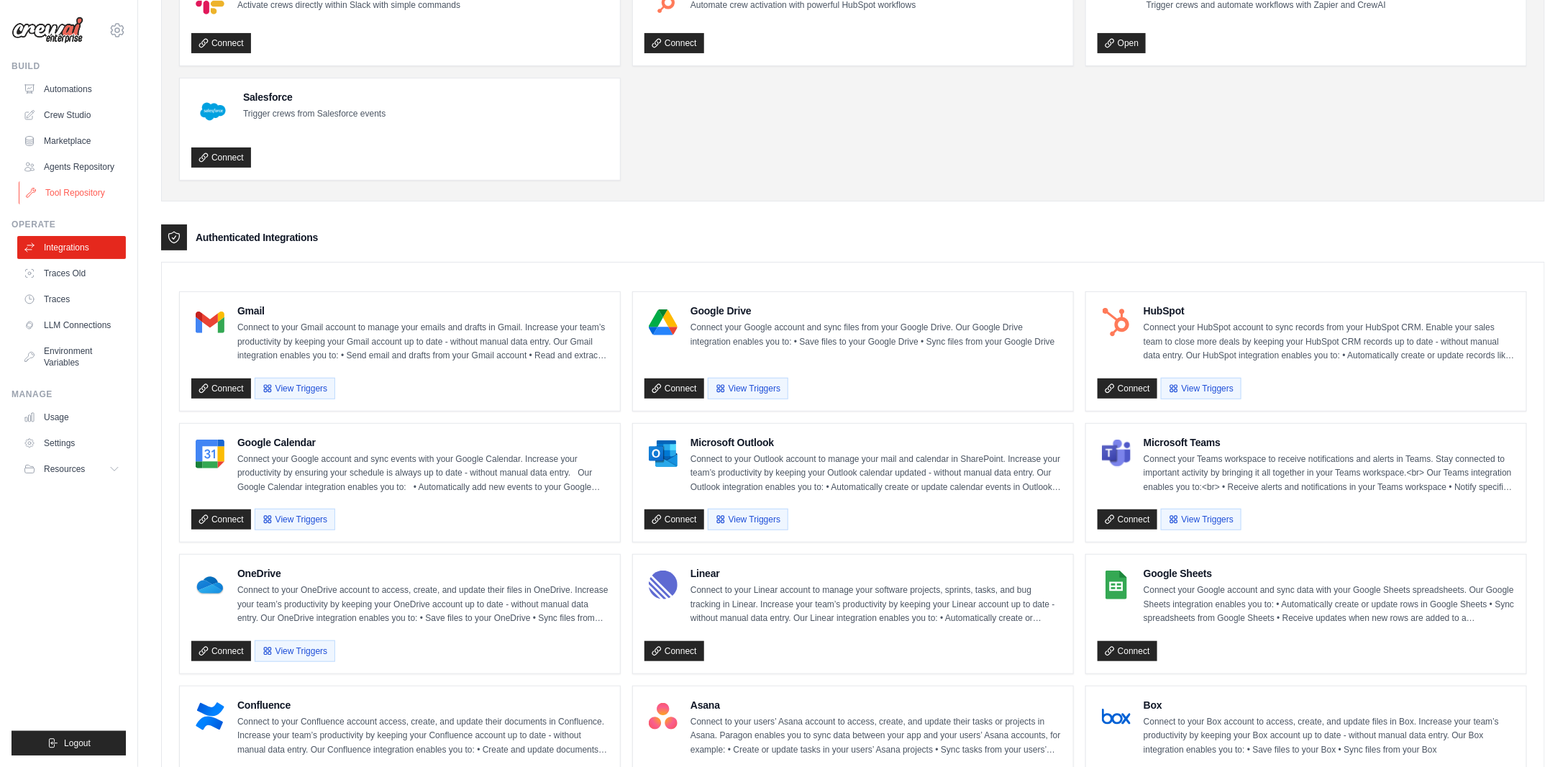
click at [99, 188] on link "Tool Repository" at bounding box center [73, 192] width 108 height 23
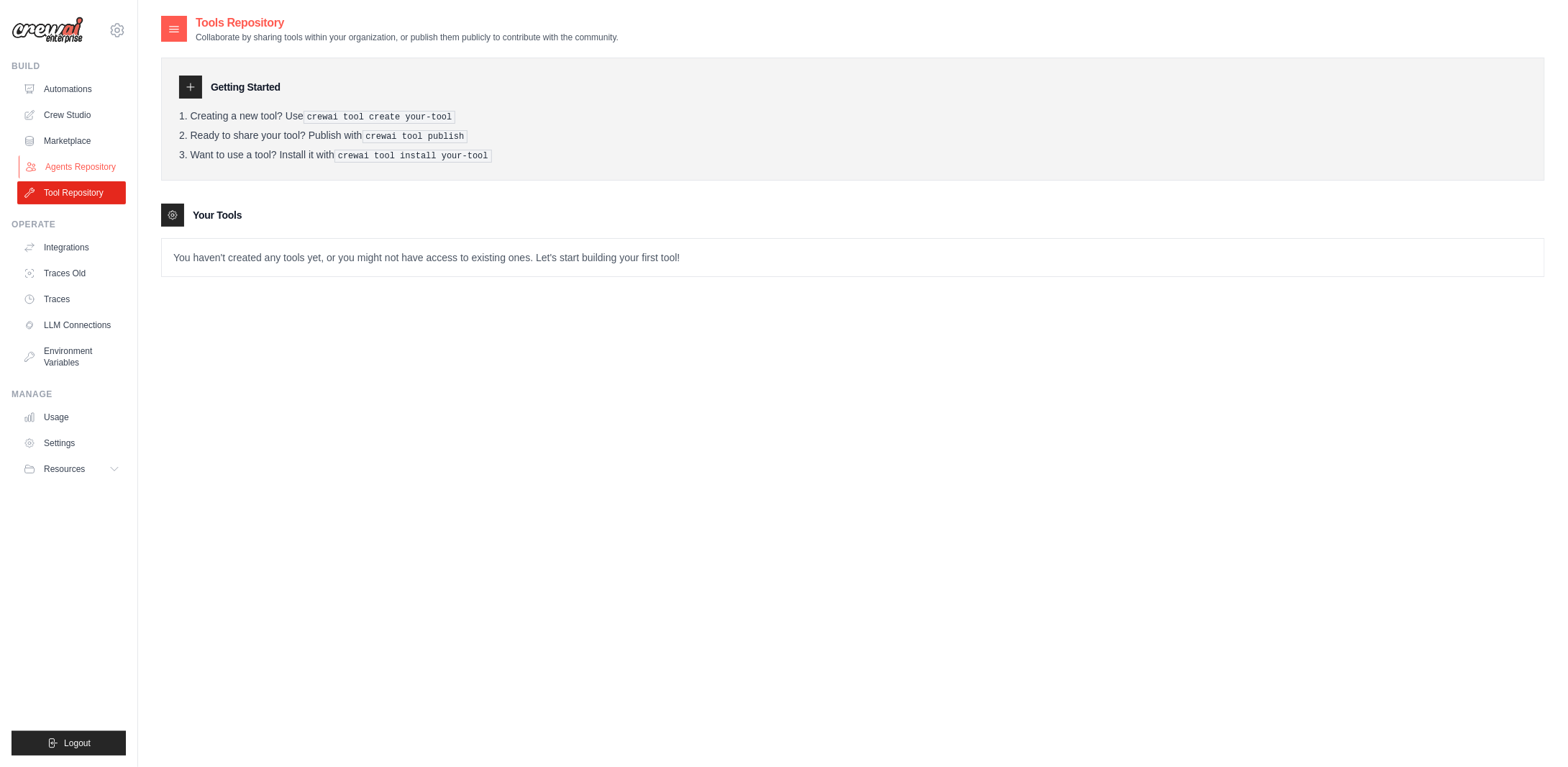
click at [93, 163] on link "Agents Repository" at bounding box center [73, 166] width 108 height 23
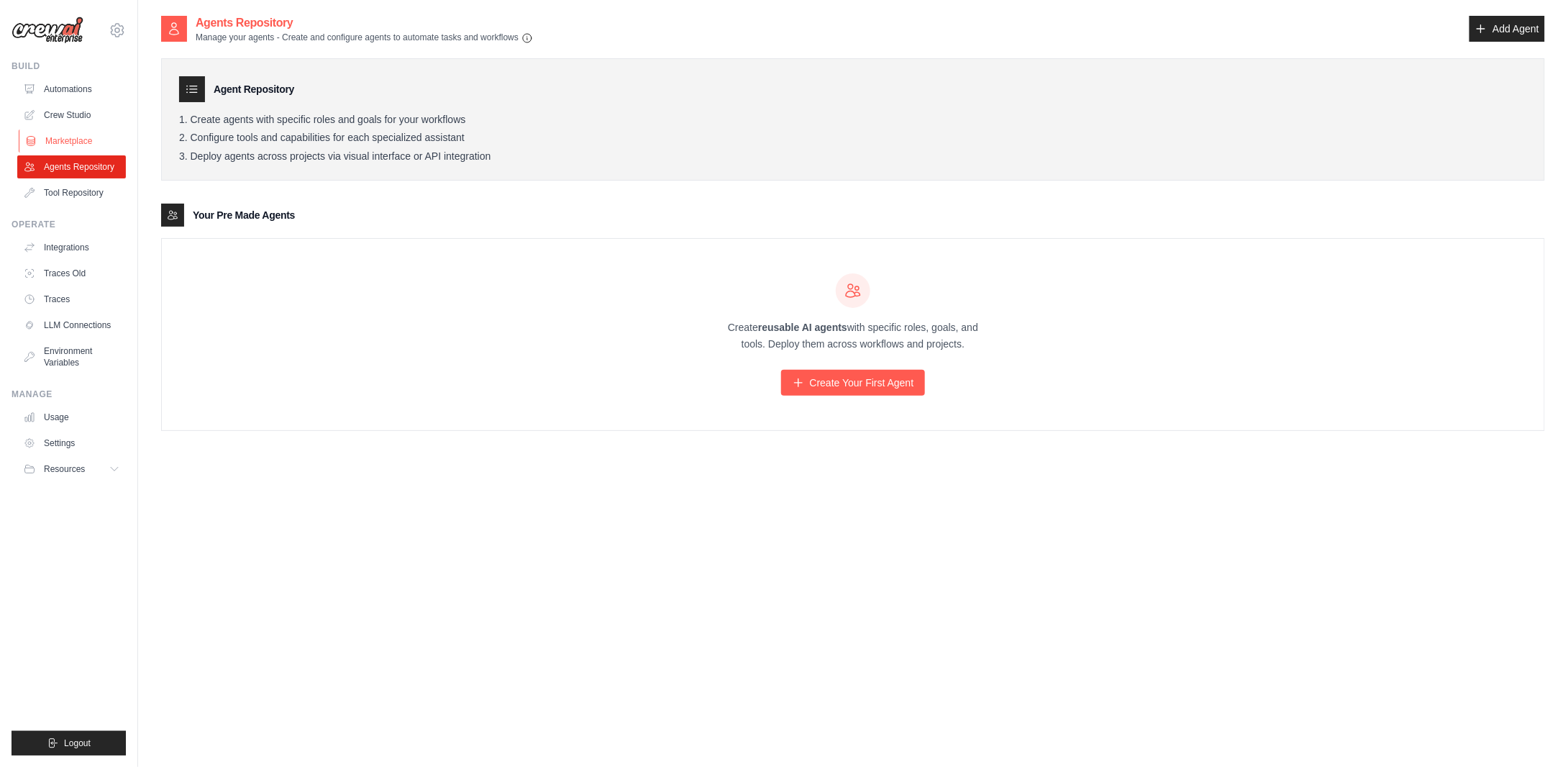
click at [80, 145] on link "Marketplace" at bounding box center [73, 141] width 108 height 23
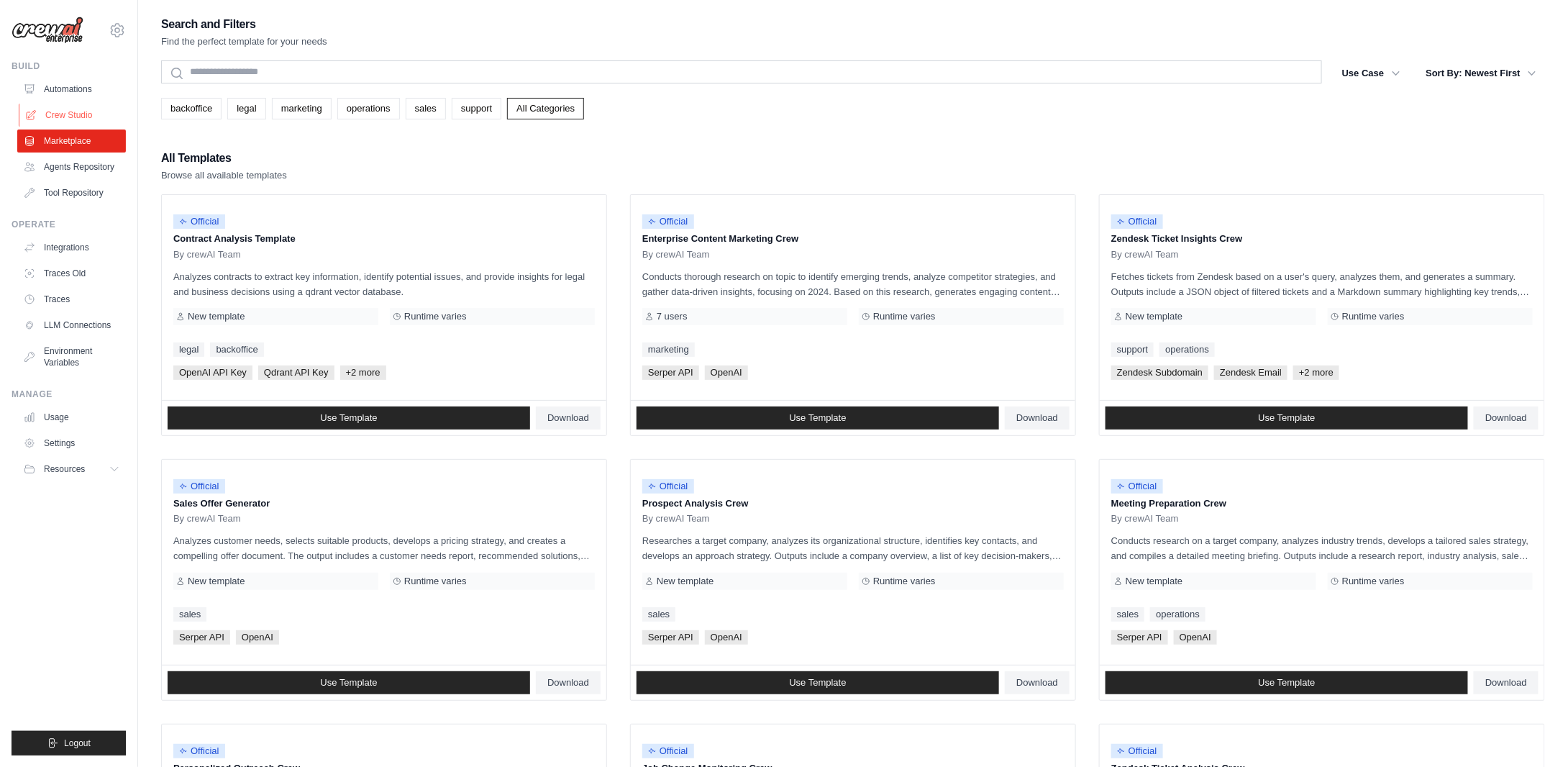
click at [84, 113] on link "Crew Studio" at bounding box center [73, 115] width 108 height 23
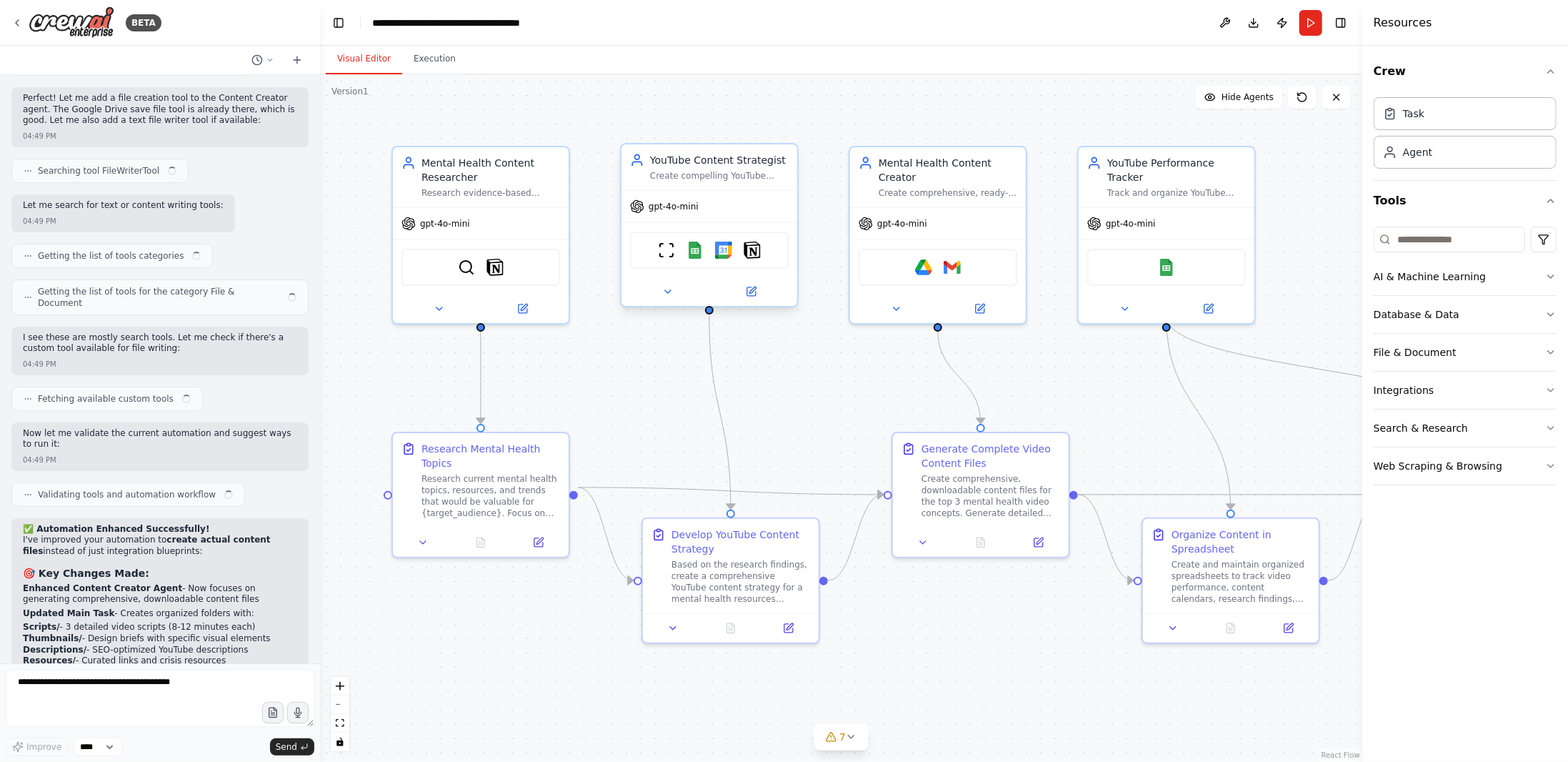
scroll to position [10731, 0]
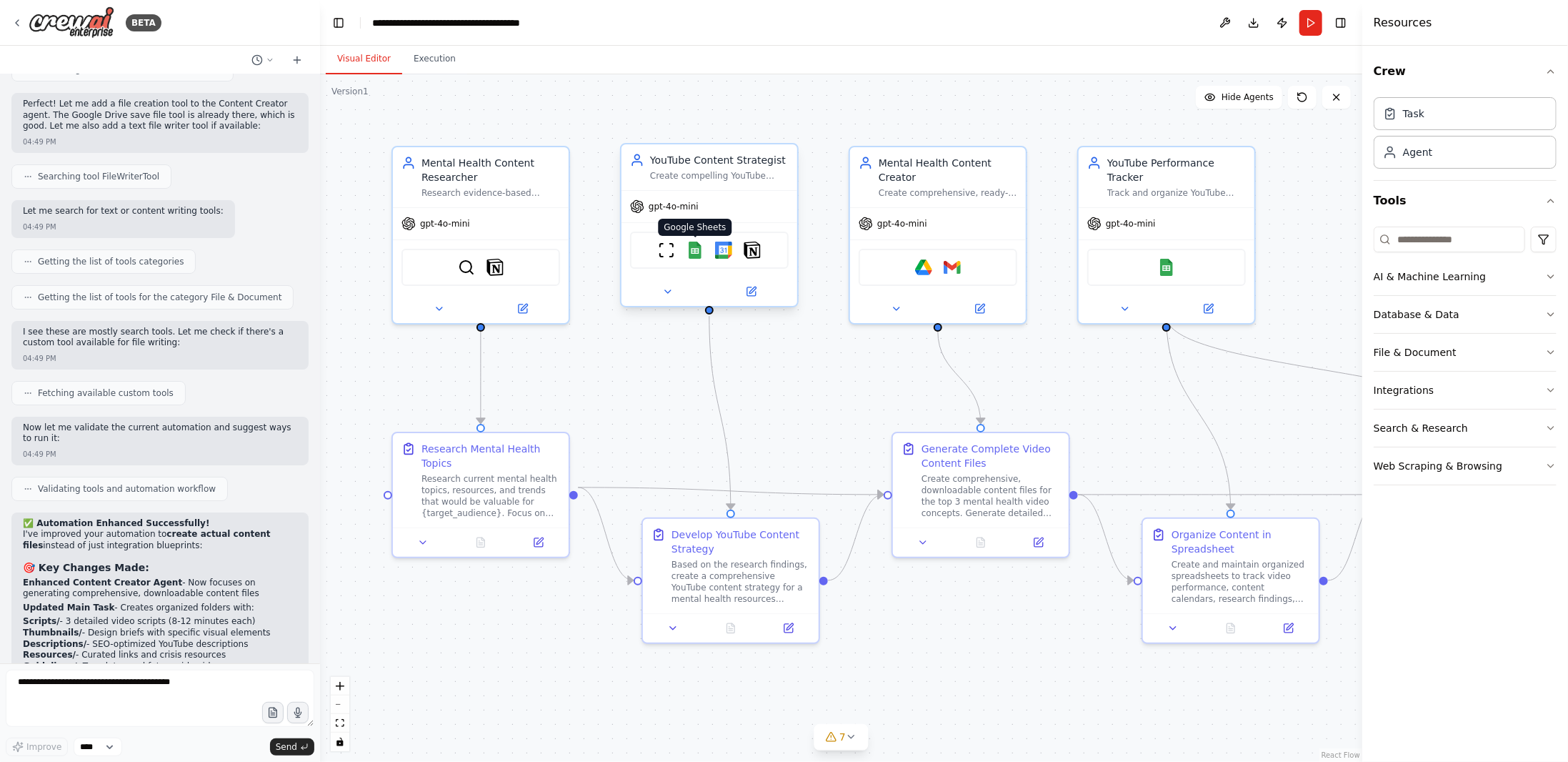
click at [702, 256] on img at bounding box center [695, 250] width 17 height 17
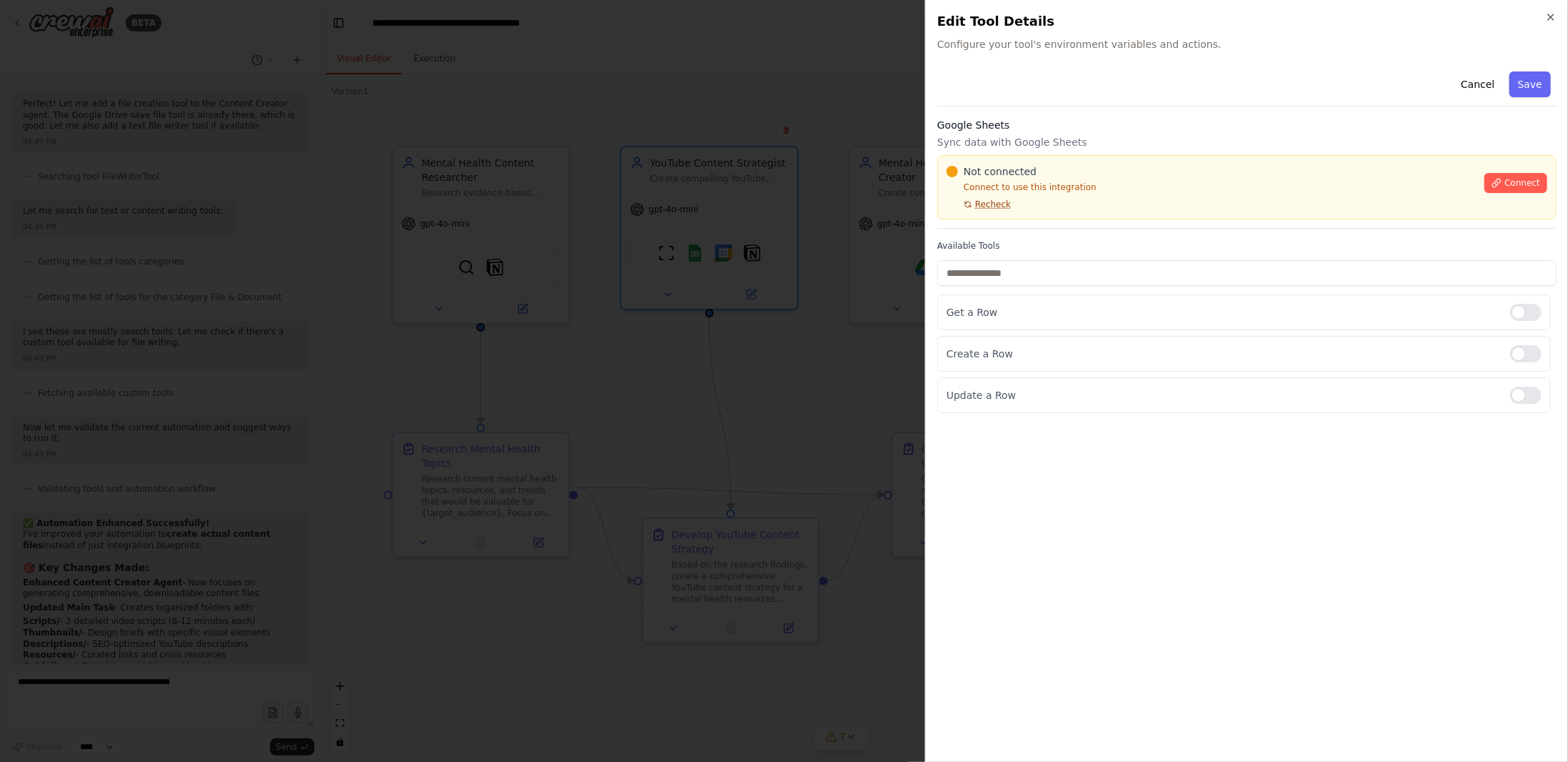
click at [1000, 203] on span "Recheck" at bounding box center [993, 205] width 35 height 12
click at [1523, 182] on span "Connect" at bounding box center [1522, 183] width 35 height 12
click at [951, 257] on div "Available Tools Get a Row Create a Row Update a Row" at bounding box center [1247, 326] width 620 height 173
click at [902, 257] on div at bounding box center [784, 381] width 1568 height 762
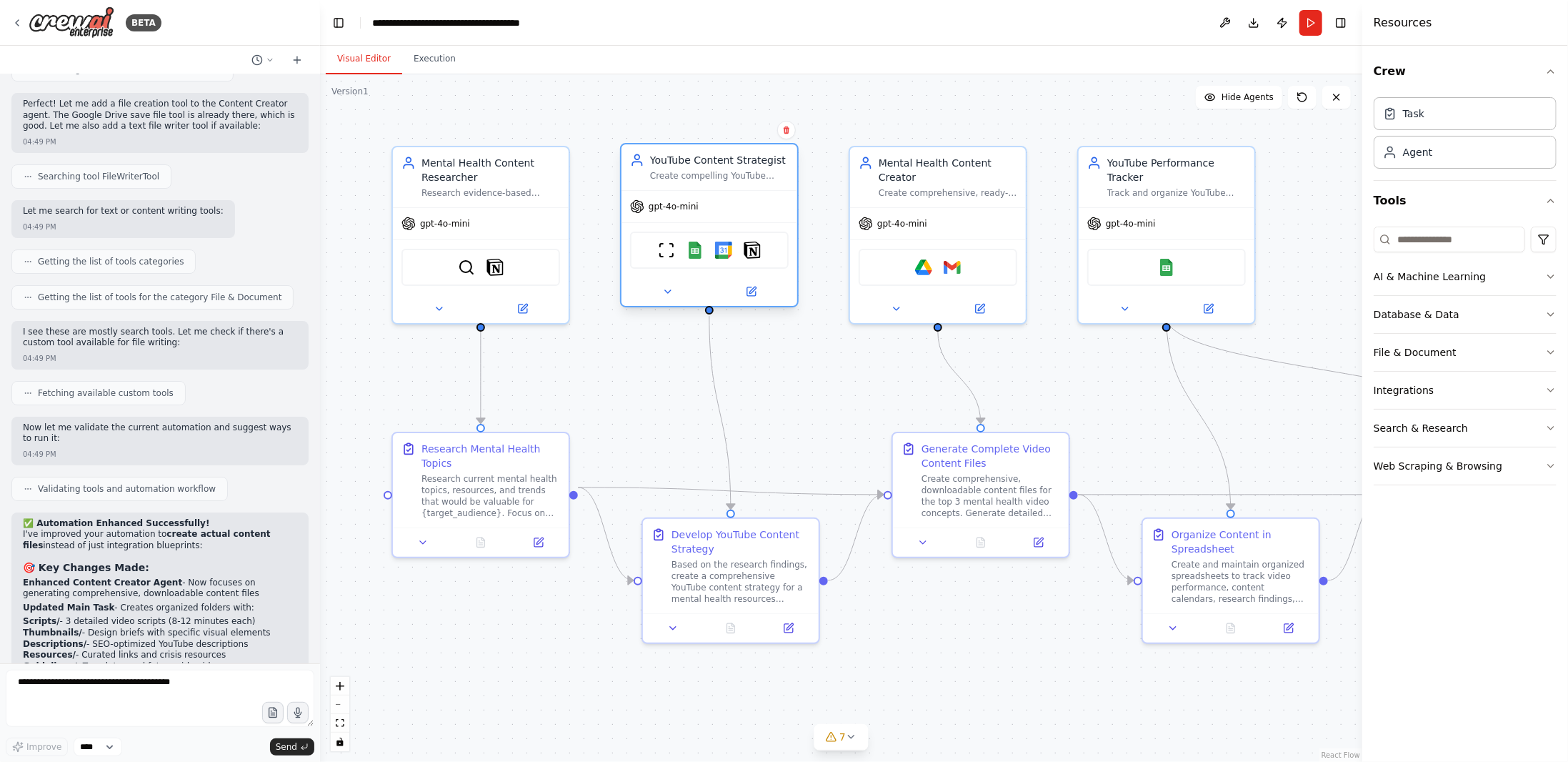
click at [707, 274] on div "ScrapeWebsiteTool Google Sheets Google Calendar Notion" at bounding box center [710, 250] width 176 height 55
click at [696, 256] on img at bounding box center [695, 250] width 17 height 17
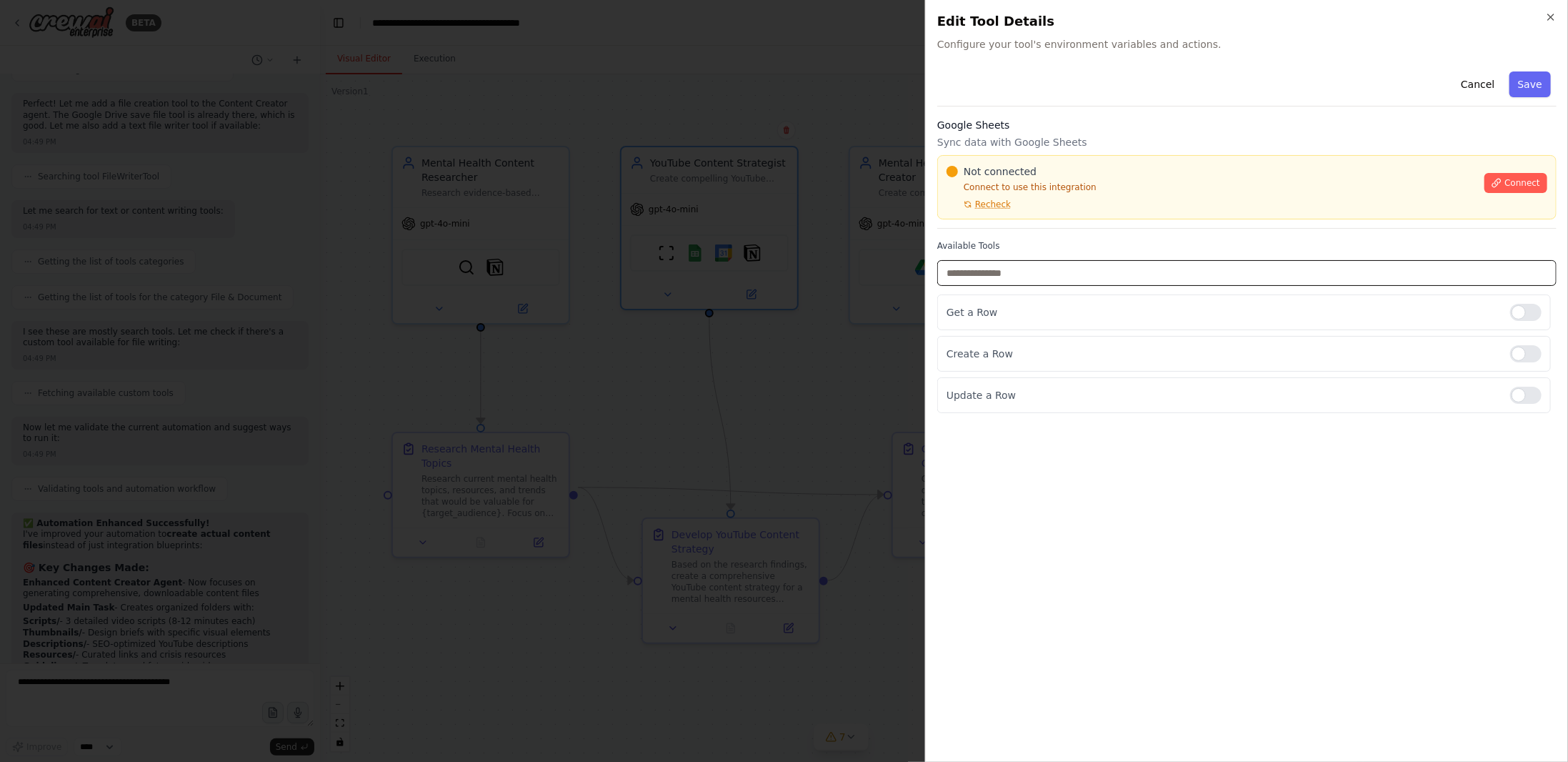
click at [1061, 275] on input "text" at bounding box center [1247, 273] width 620 height 26
click at [995, 203] on span "Recheck" at bounding box center [993, 205] width 35 height 12
click at [1511, 177] on span "Connect" at bounding box center [1522, 183] width 35 height 12
click at [919, 262] on div at bounding box center [784, 381] width 1568 height 762
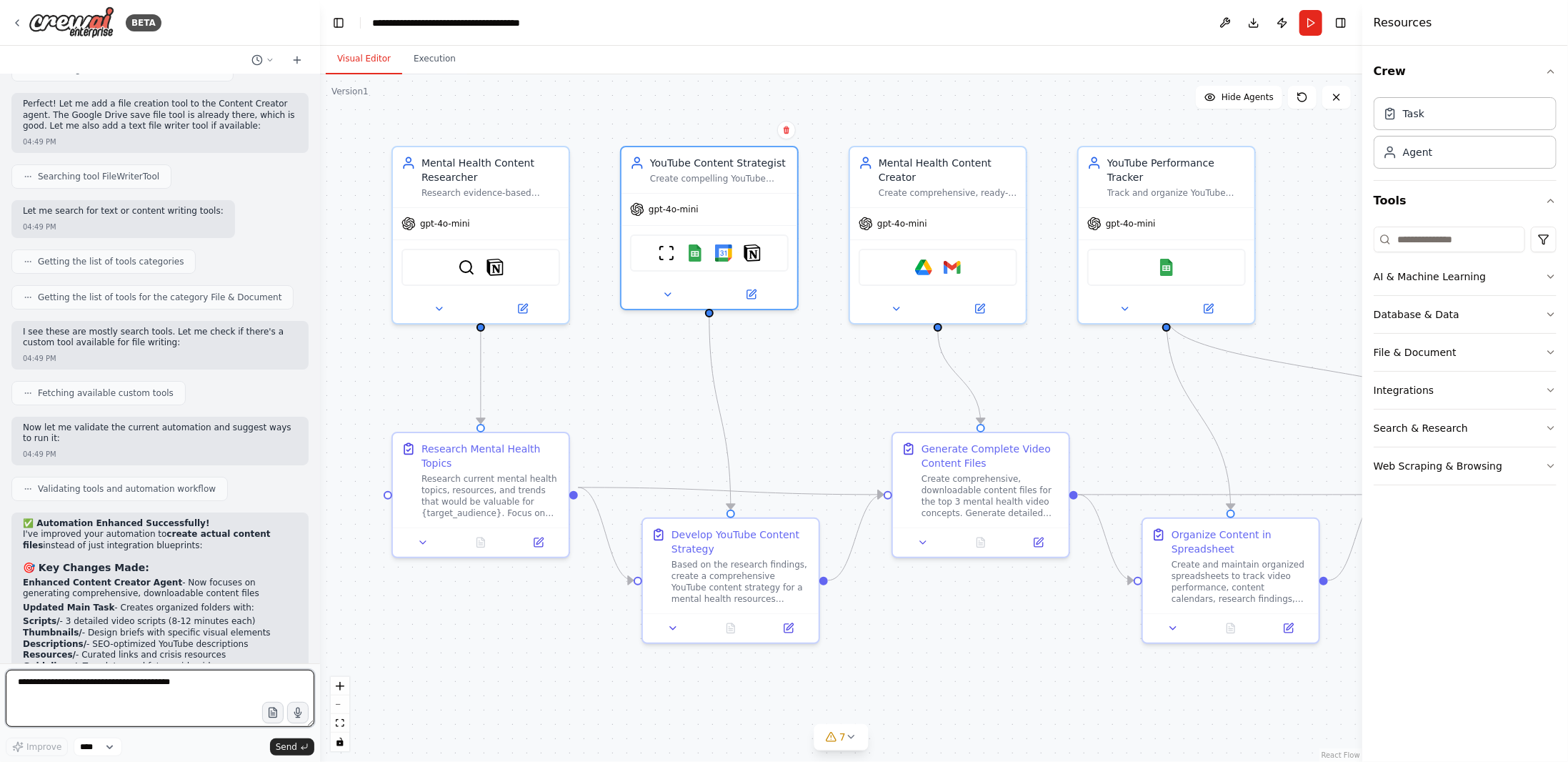
click at [86, 684] on textarea at bounding box center [160, 699] width 309 height 57
paste textarea "**********"
type textarea "**********"
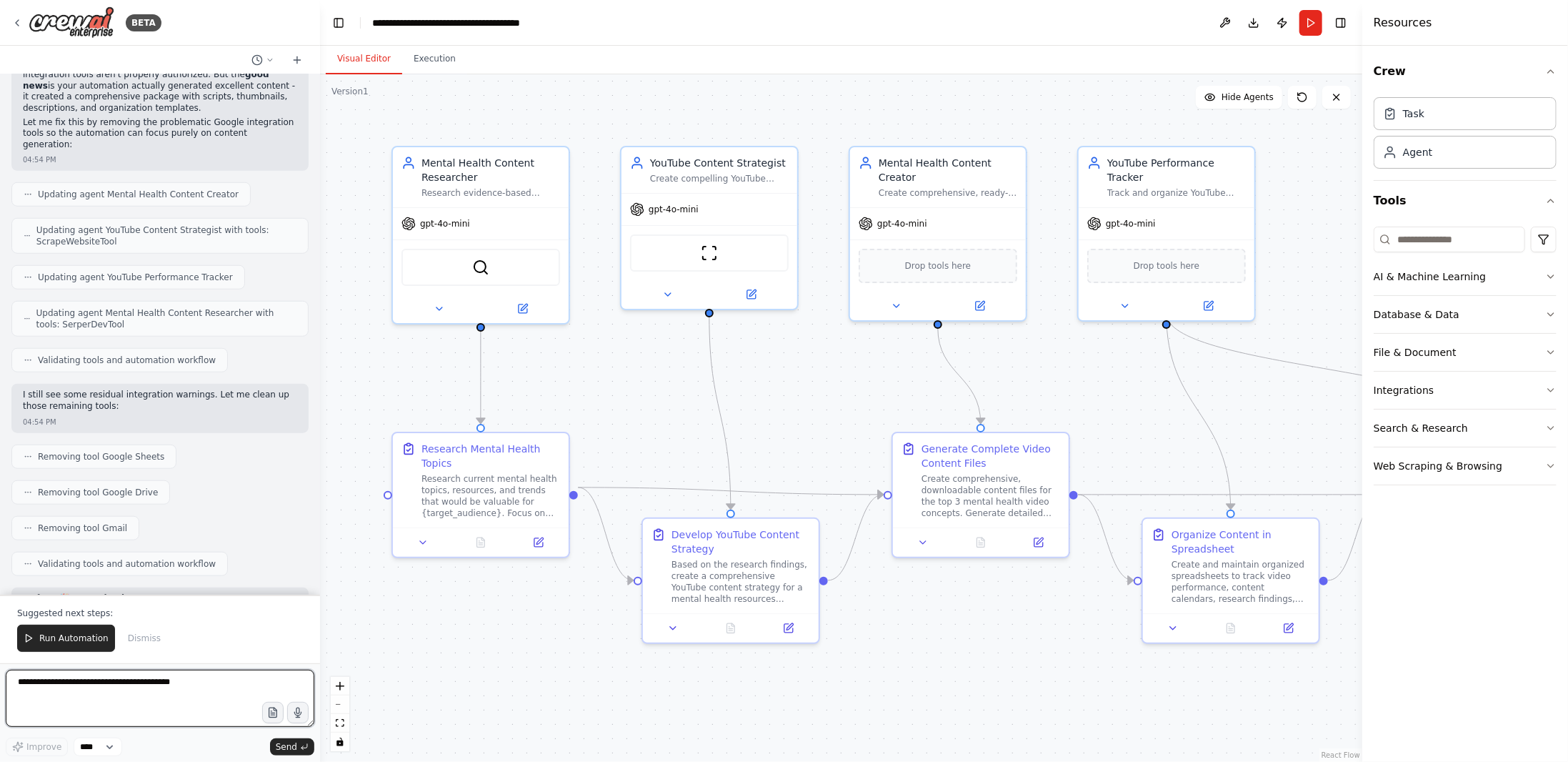
scroll to position [11770, 0]
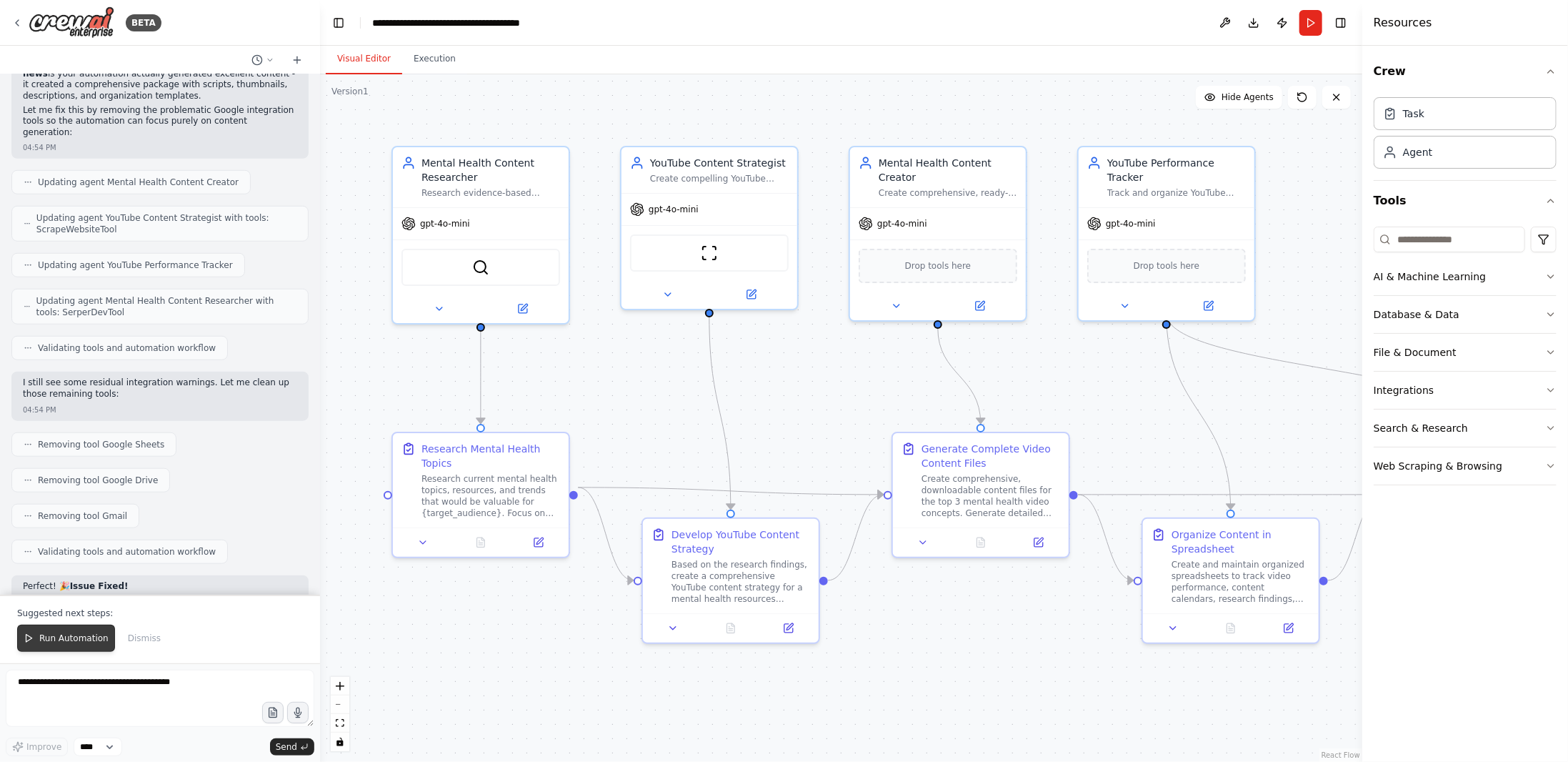
click at [80, 639] on span "Run Automation" at bounding box center [74, 638] width 69 height 12
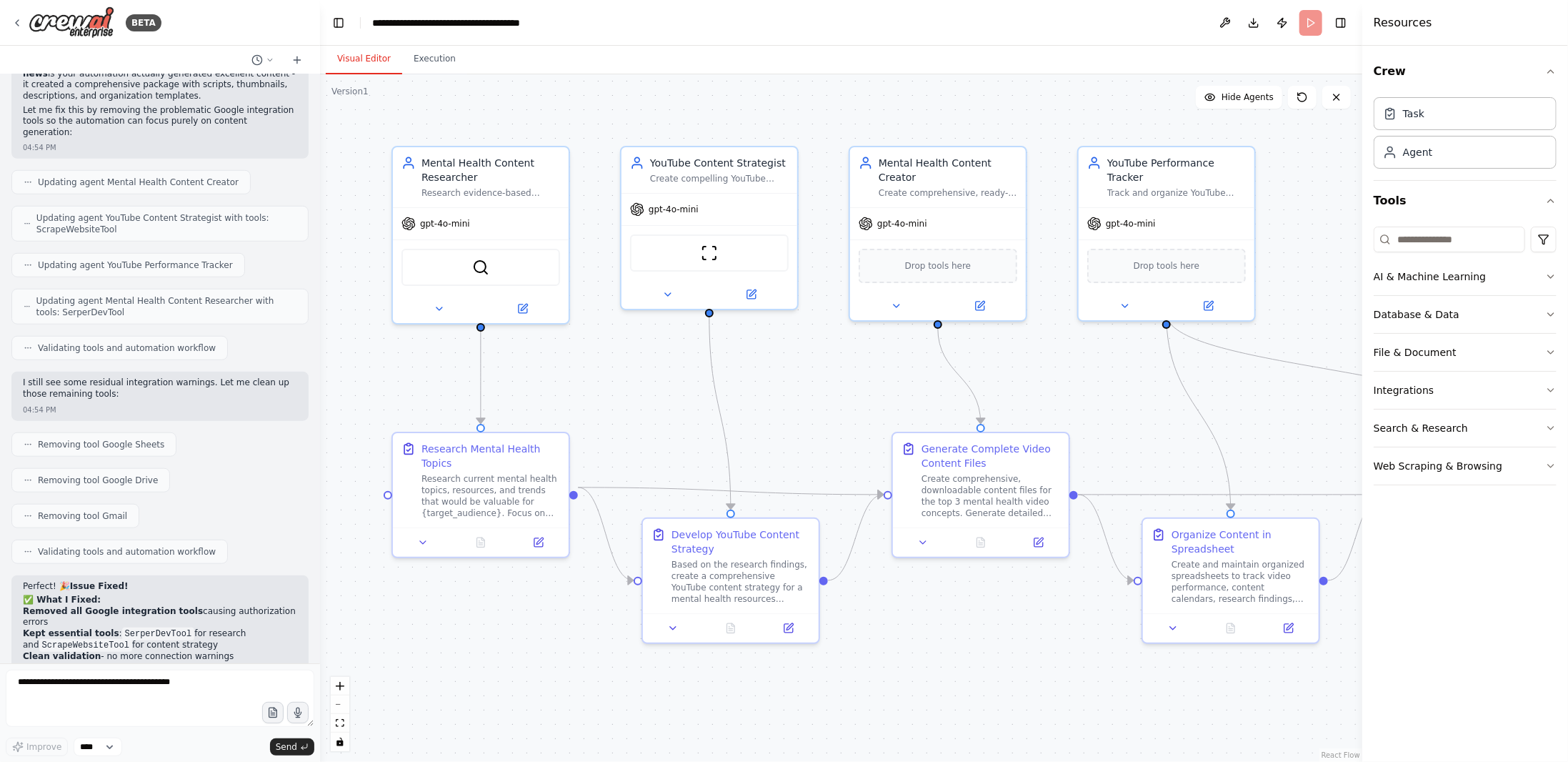
scroll to position [11703, 0]
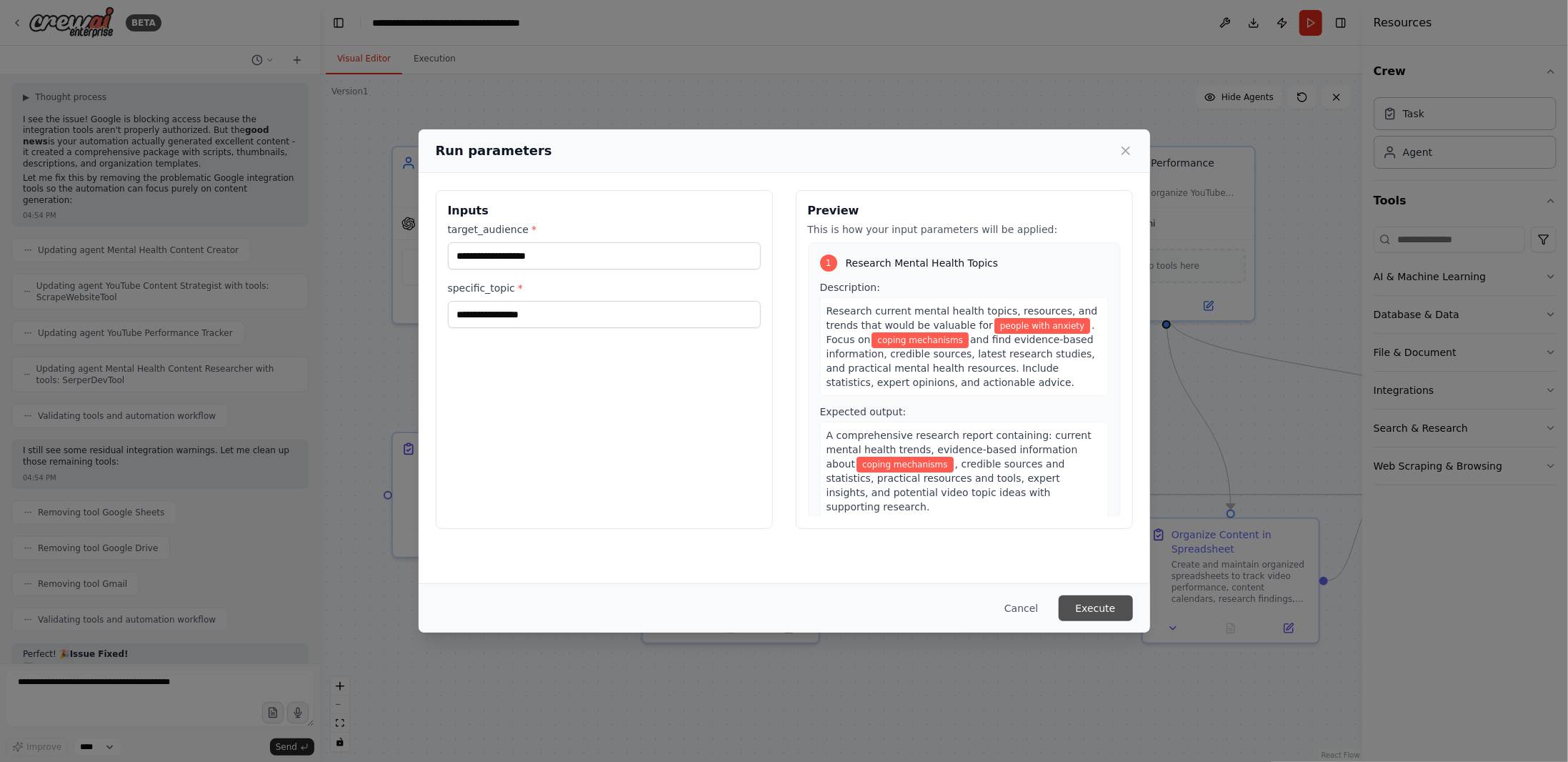
click at [1102, 607] on button "Execute" at bounding box center [1096, 608] width 74 height 26
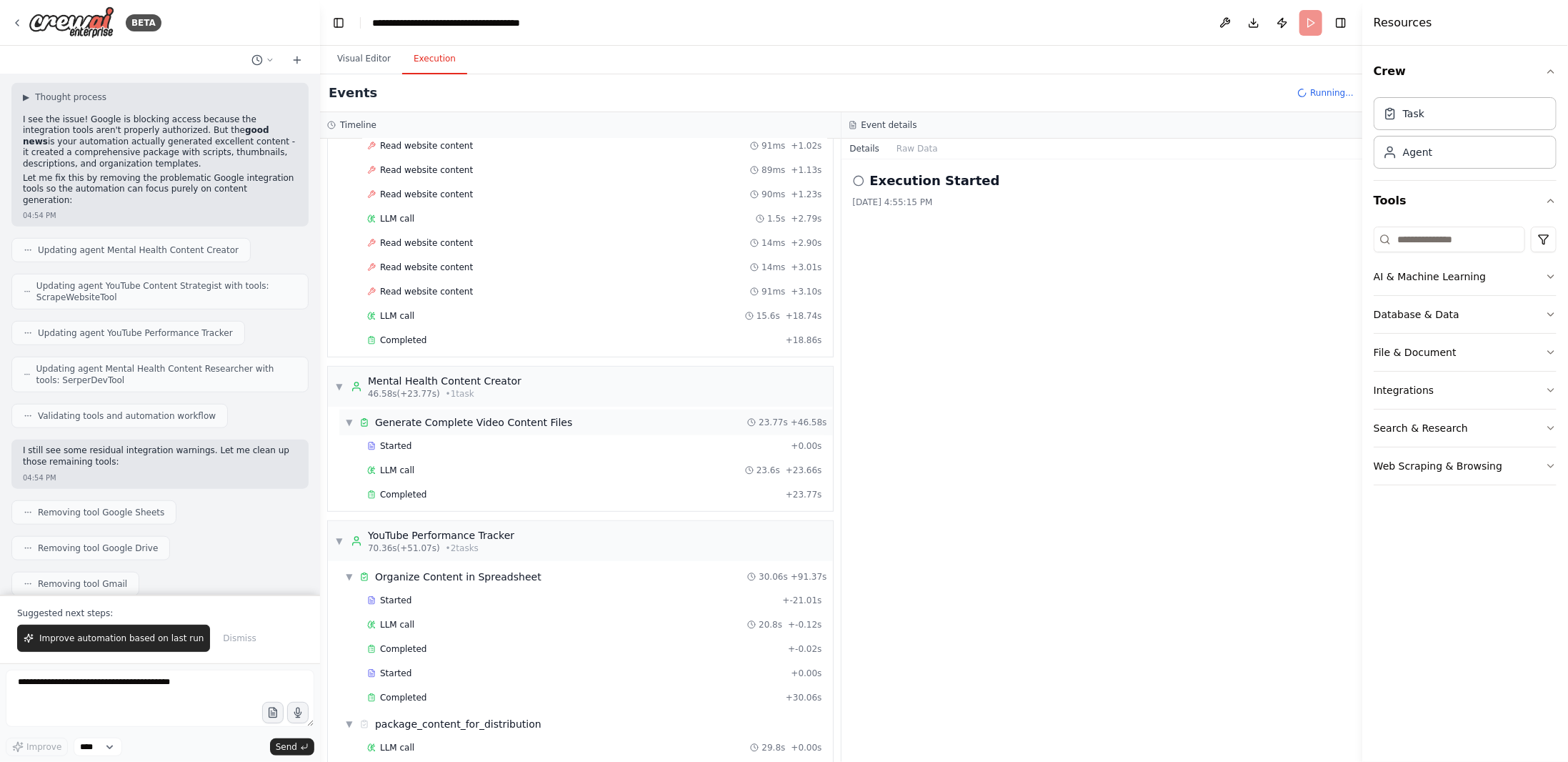
scroll to position [11770, 0]
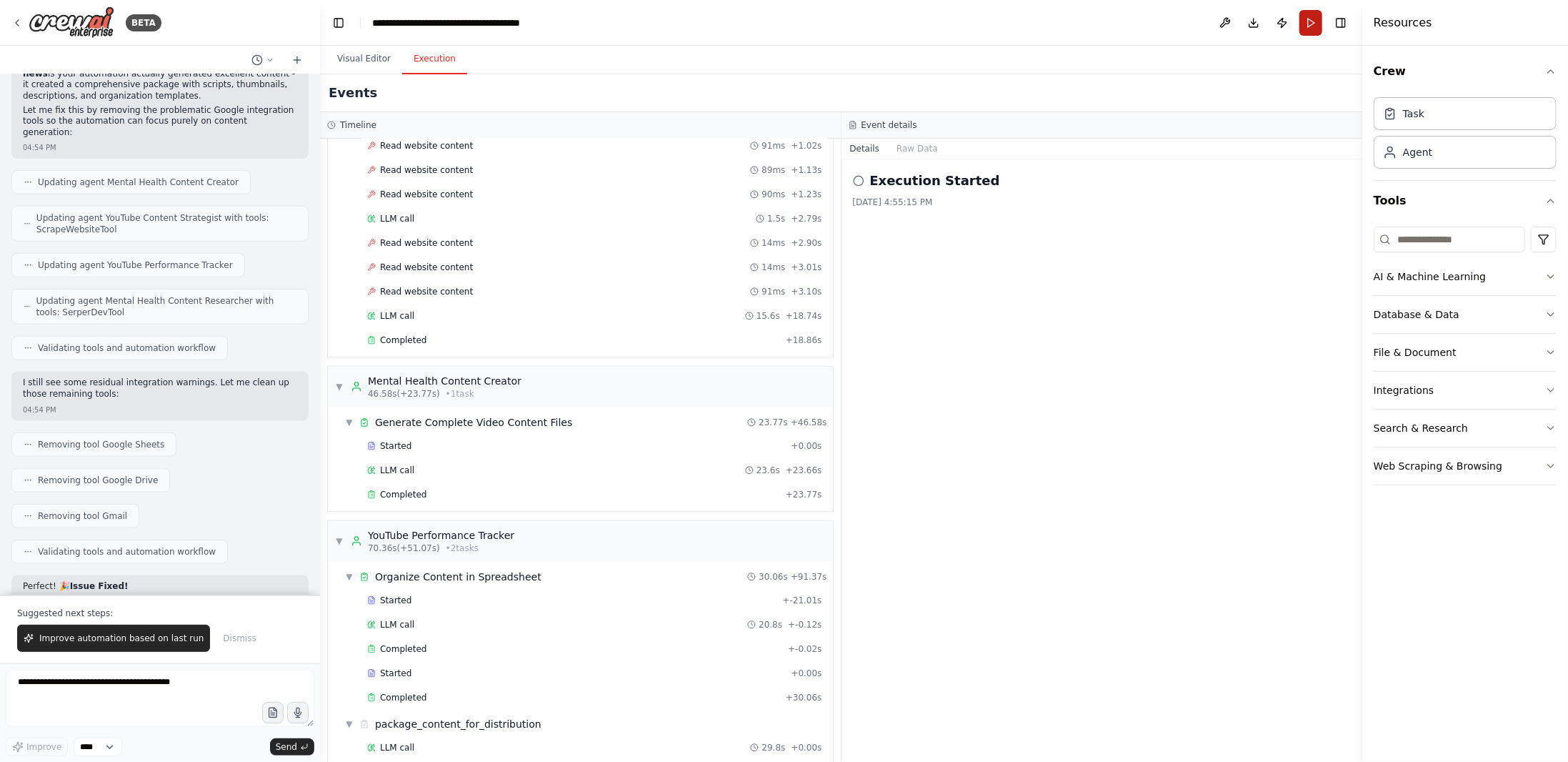
click at [1309, 28] on button "Run" at bounding box center [1311, 23] width 23 height 26
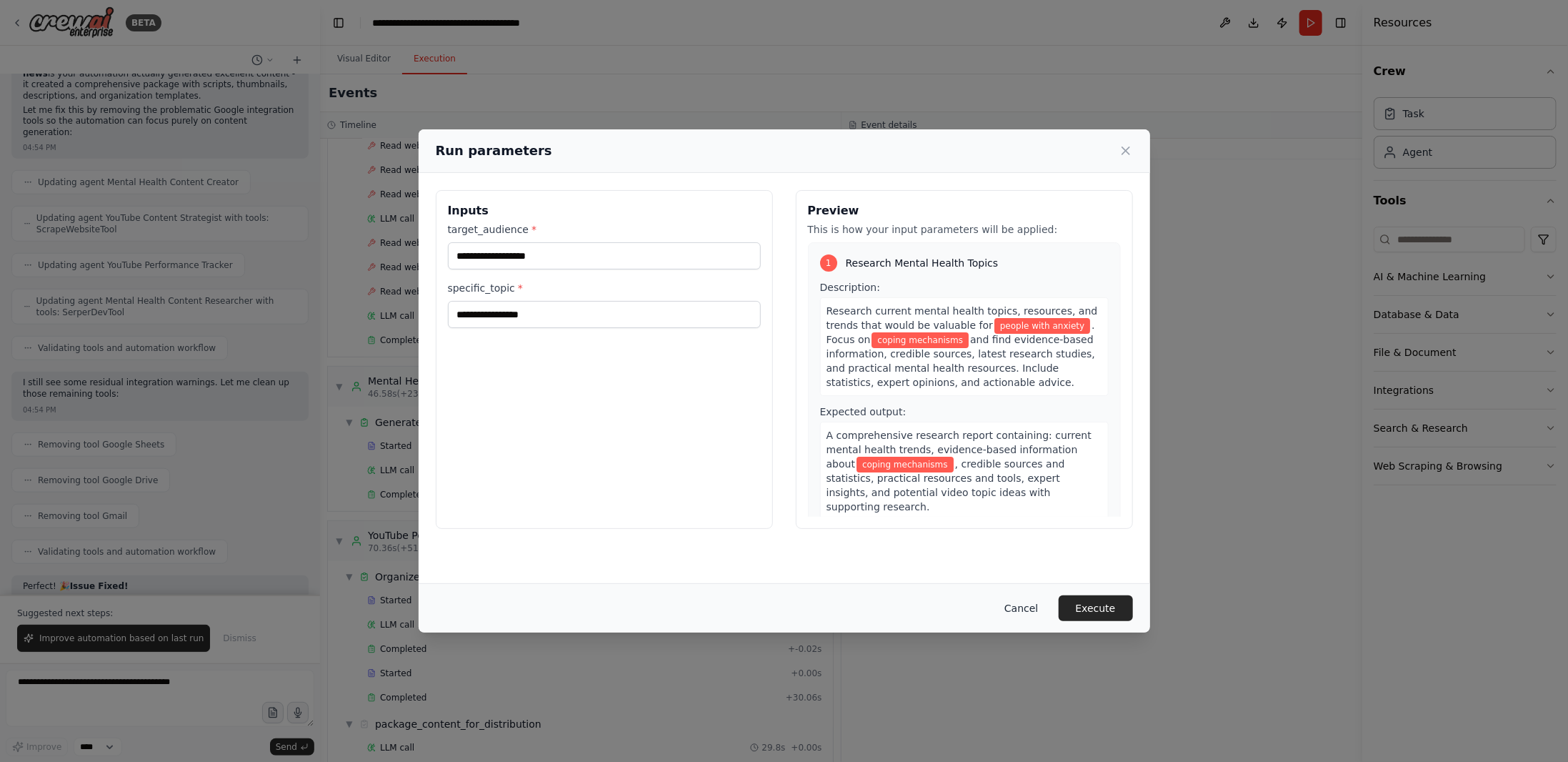
click at [1018, 609] on button "Cancel" at bounding box center [1021, 608] width 57 height 26
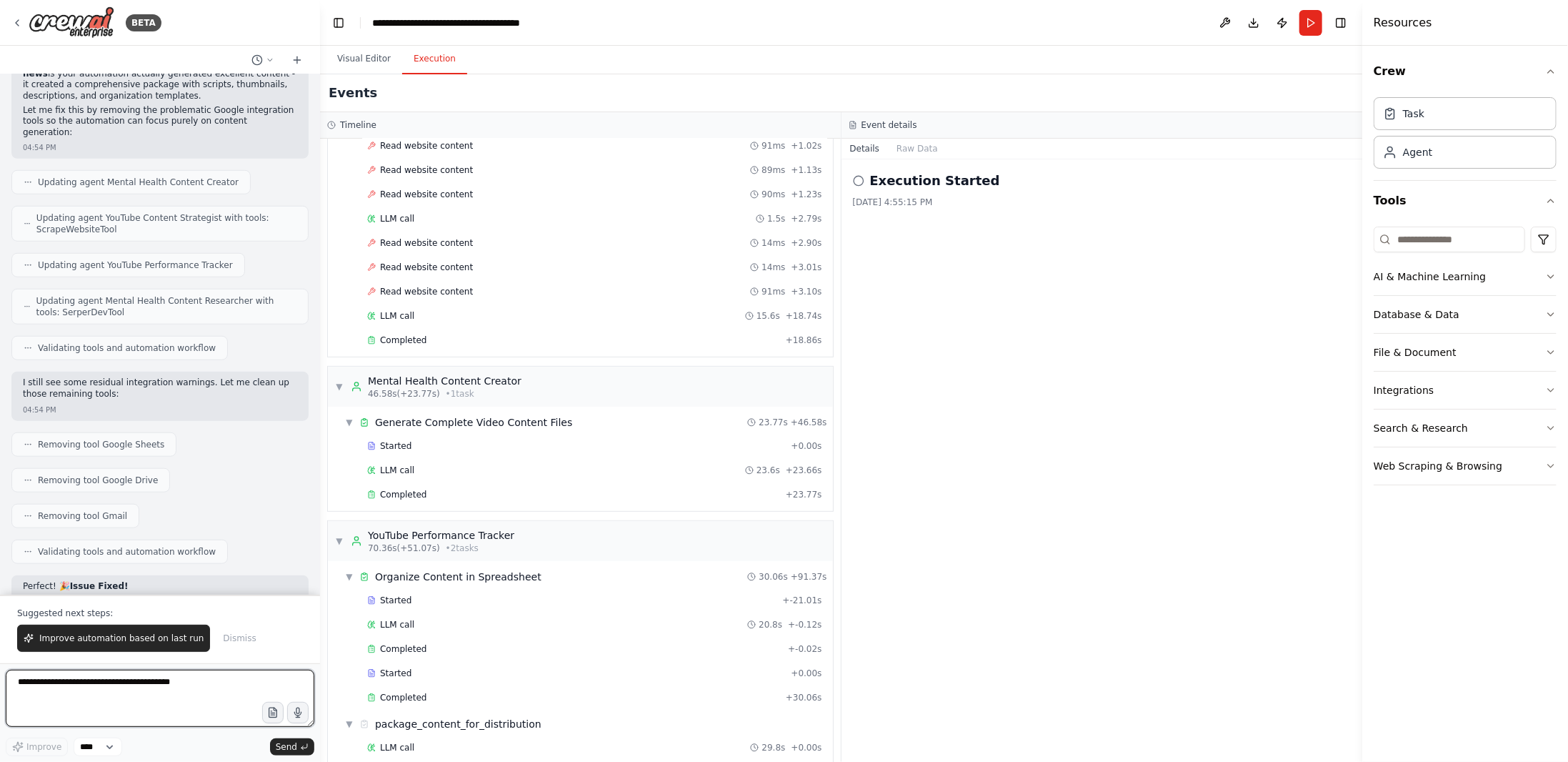
click at [167, 702] on textarea at bounding box center [160, 699] width 309 height 57
click at [1434, 394] on button "Integrations" at bounding box center [1466, 390] width 183 height 37
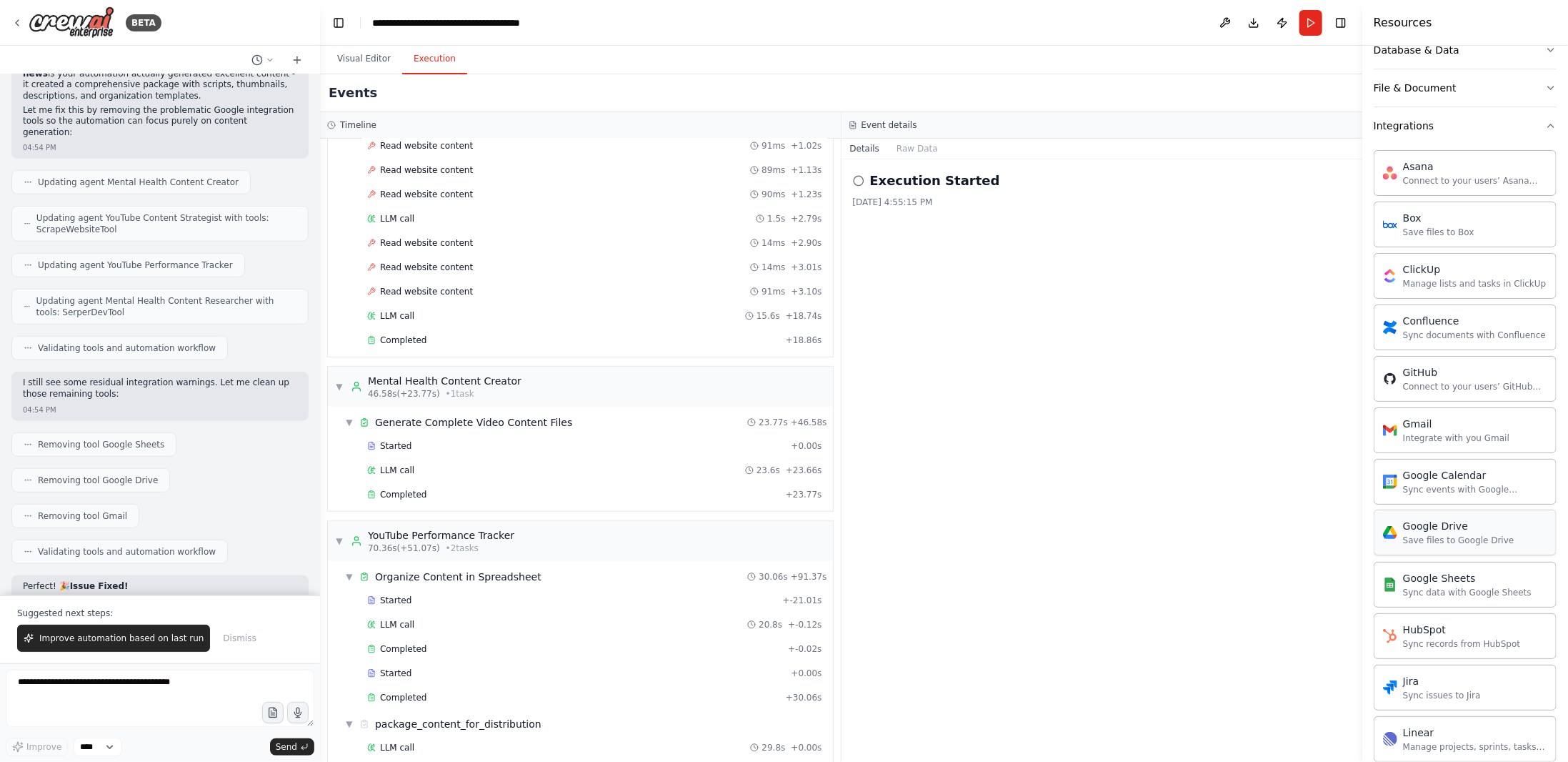
scroll to position [286, 0]
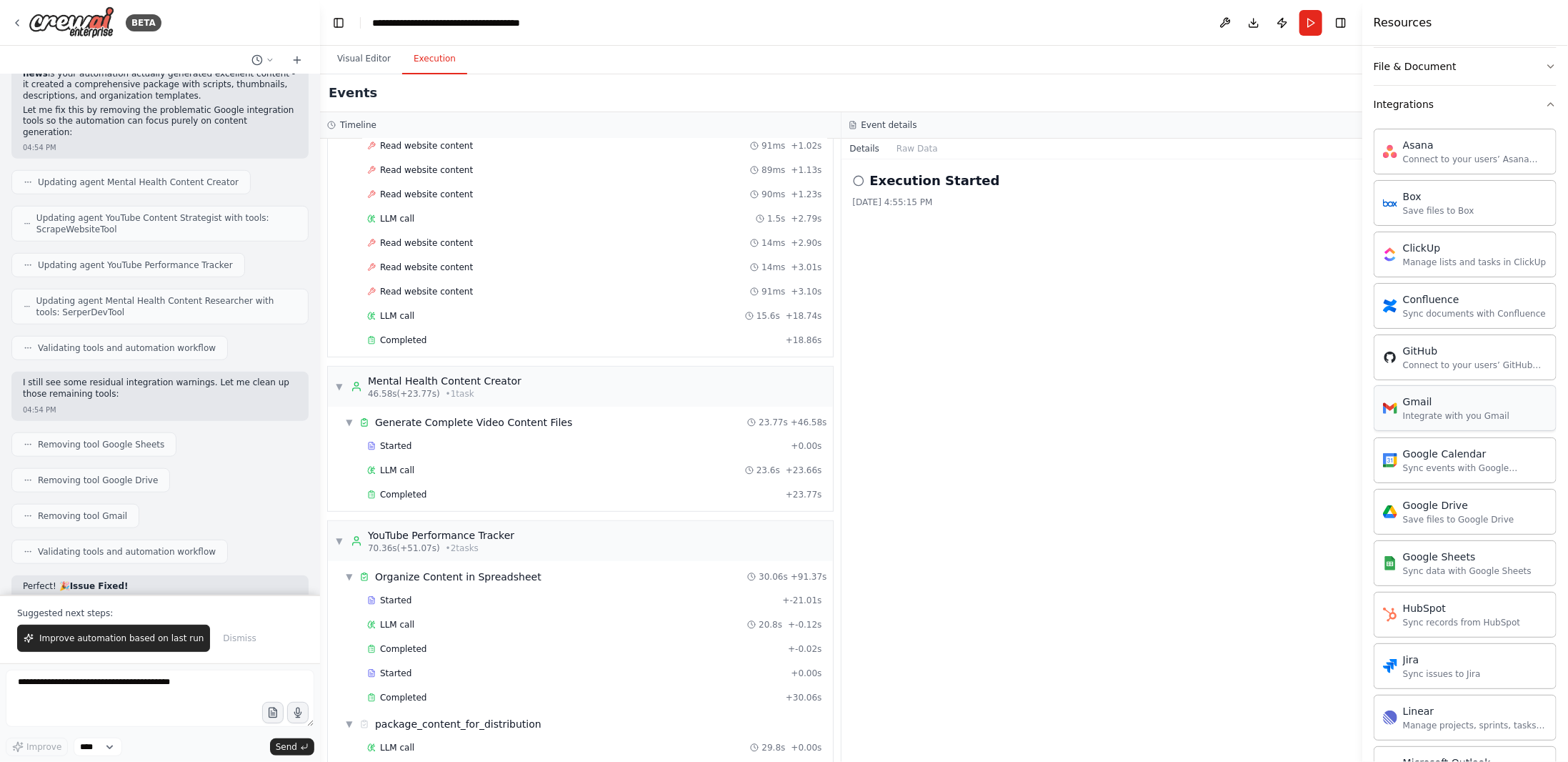
click at [1478, 415] on div "Gmail Integrate with you Gmail" at bounding box center [1466, 408] width 183 height 46
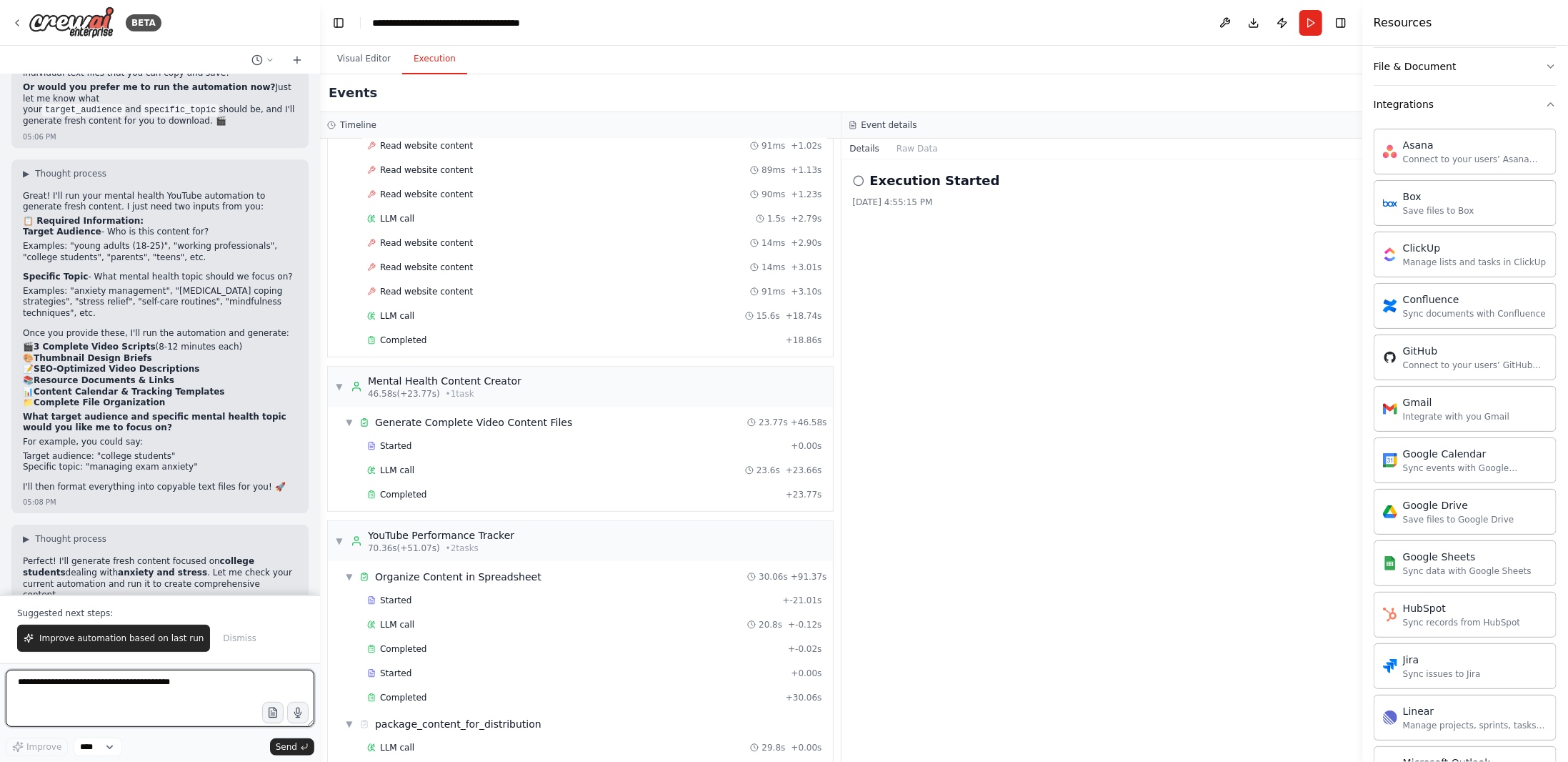
scroll to position [13829, 0]
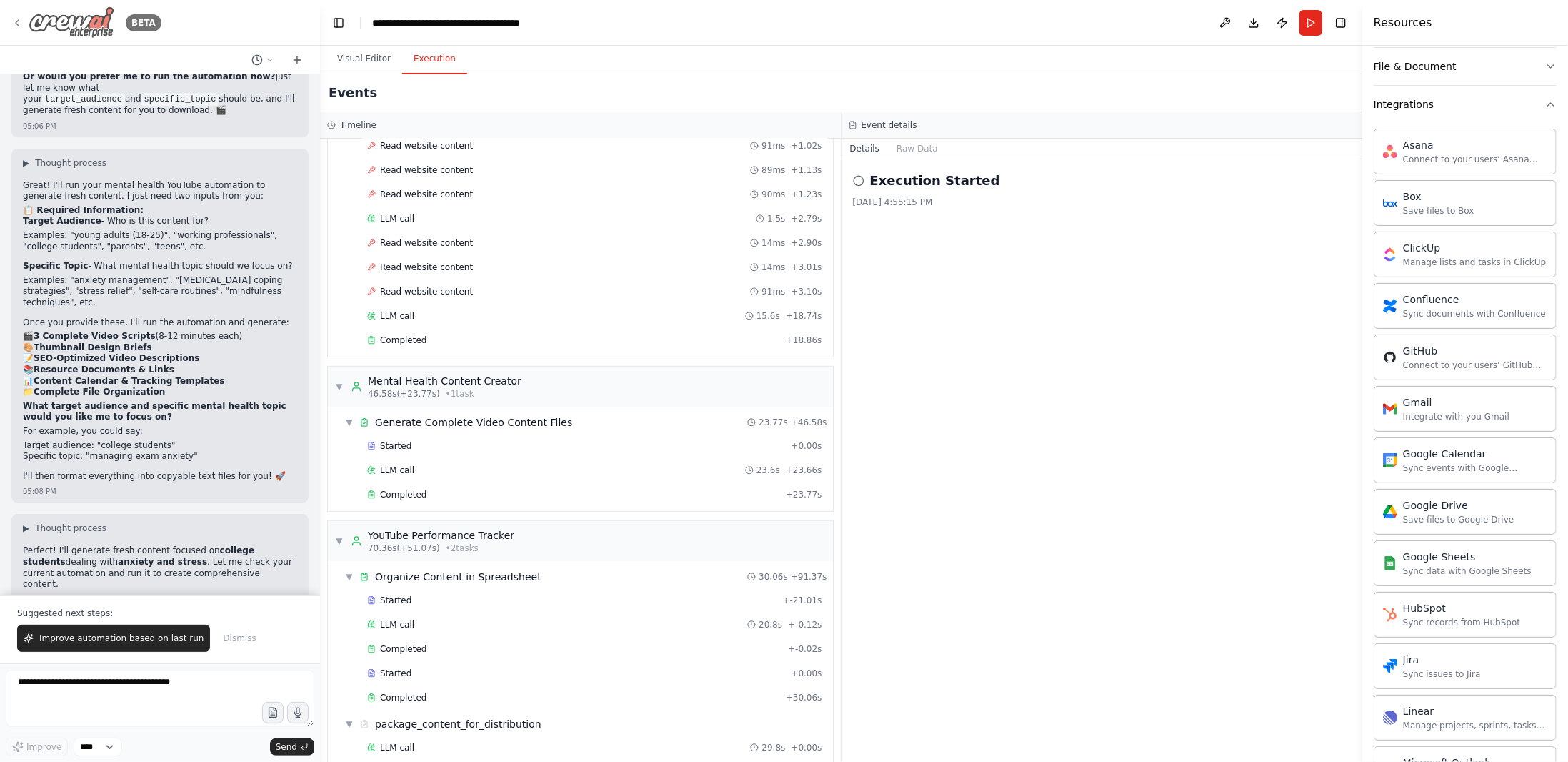
click at [18, 23] on icon at bounding box center [18, 23] width 12 height 12
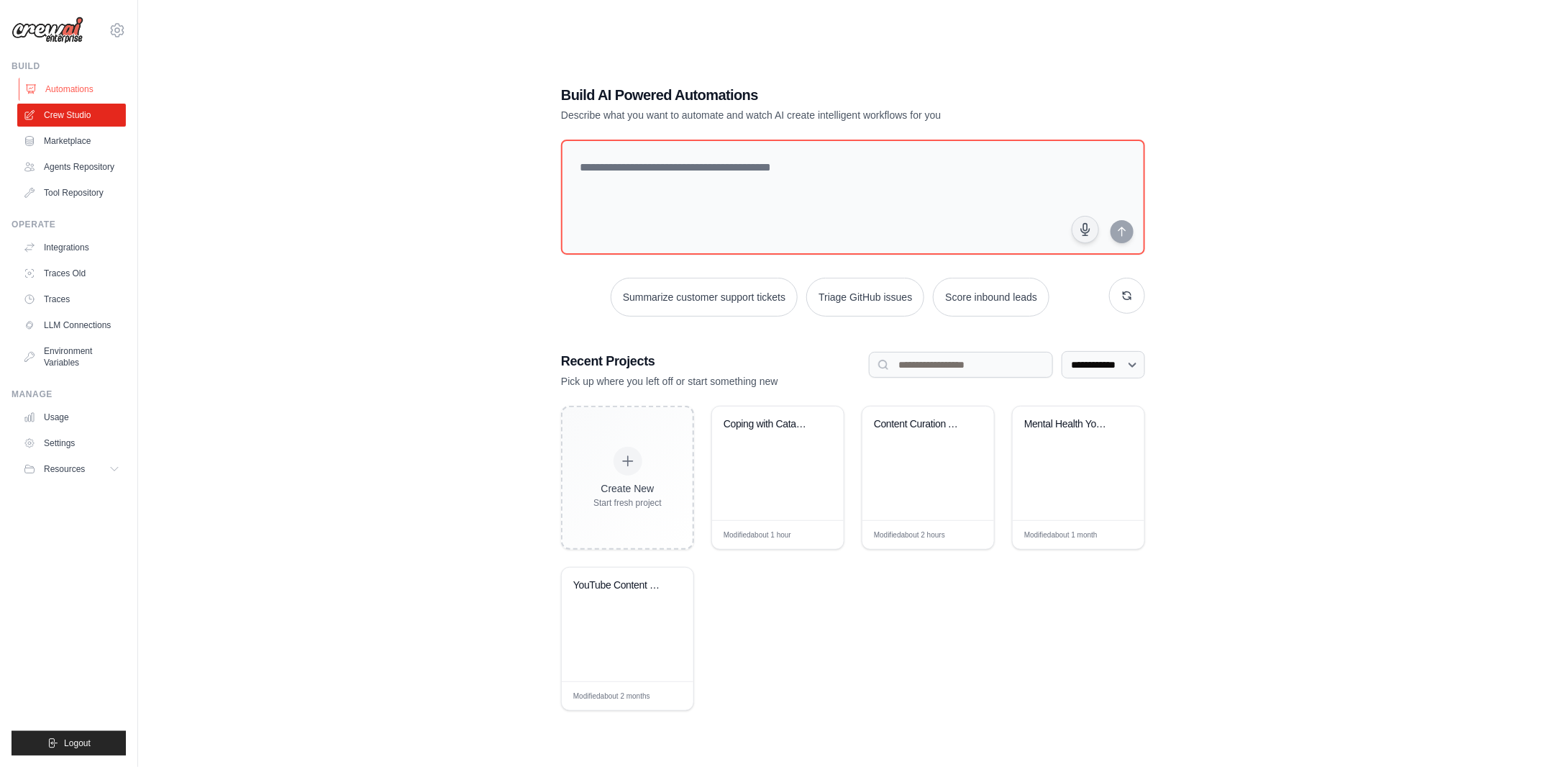
click at [78, 91] on link "Automations" at bounding box center [73, 89] width 108 height 23
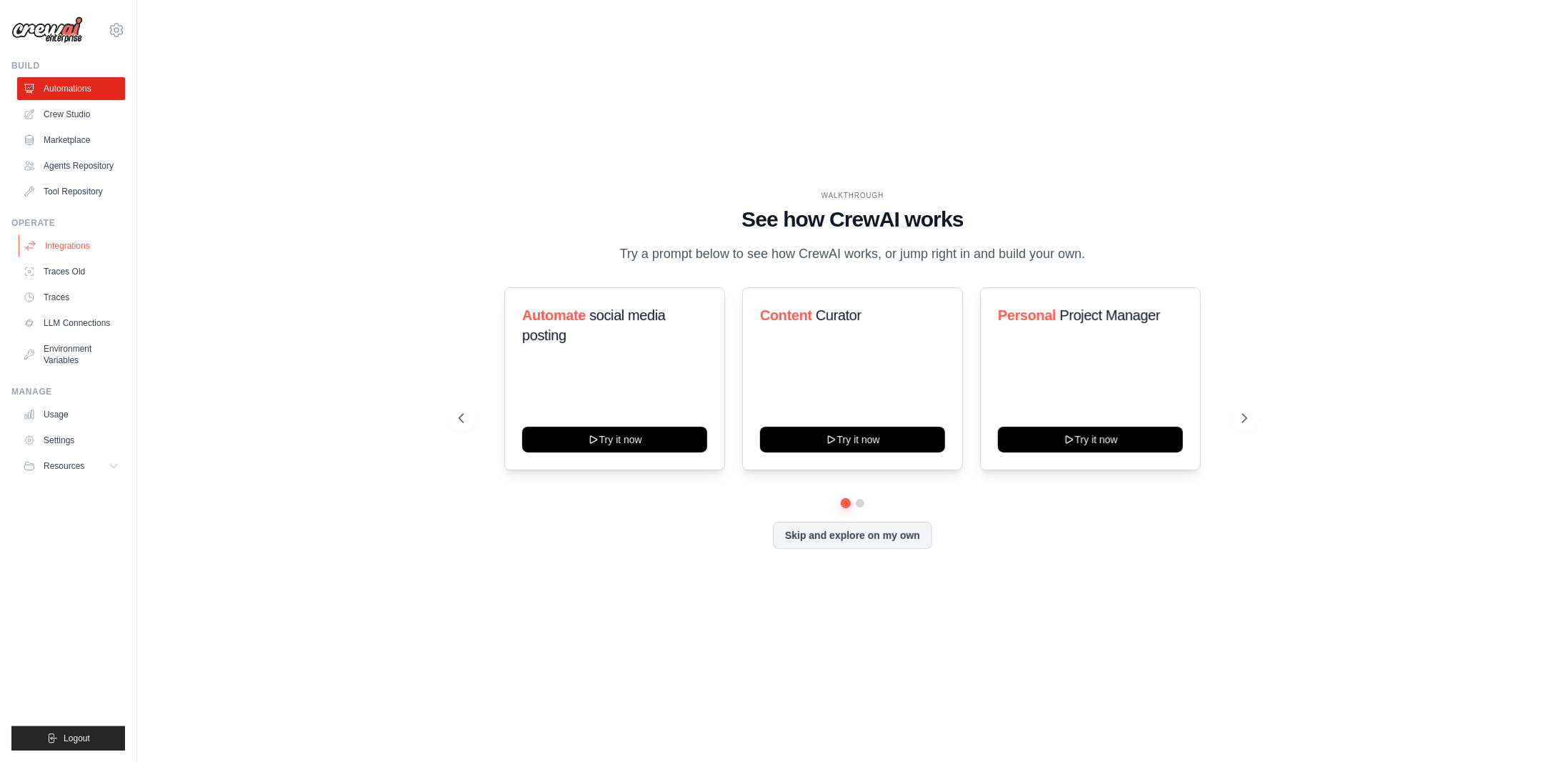
click at [75, 236] on link "Integrations" at bounding box center [72, 245] width 108 height 23
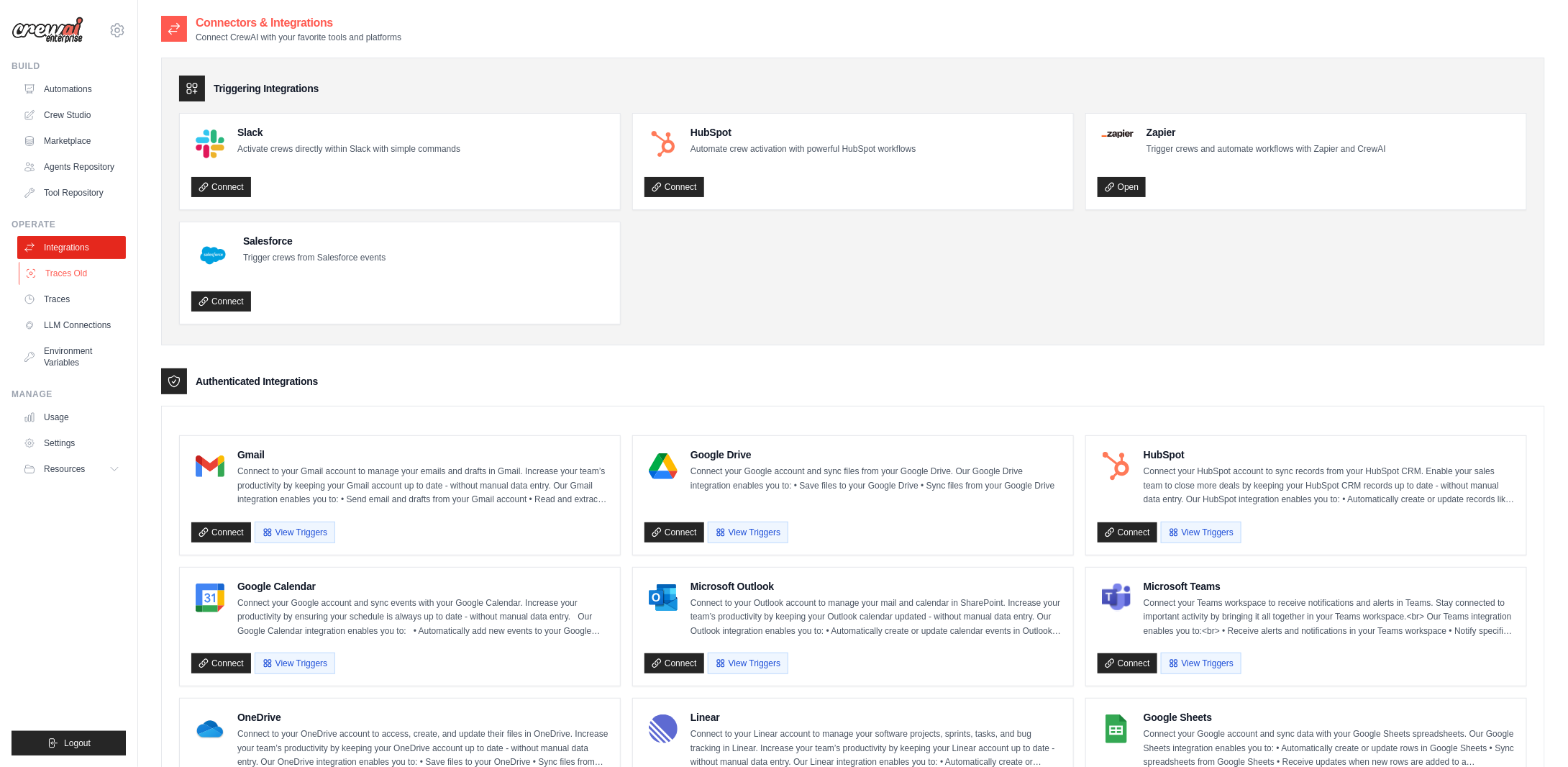
click at [76, 278] on link "Traces Old" at bounding box center [73, 273] width 108 height 23
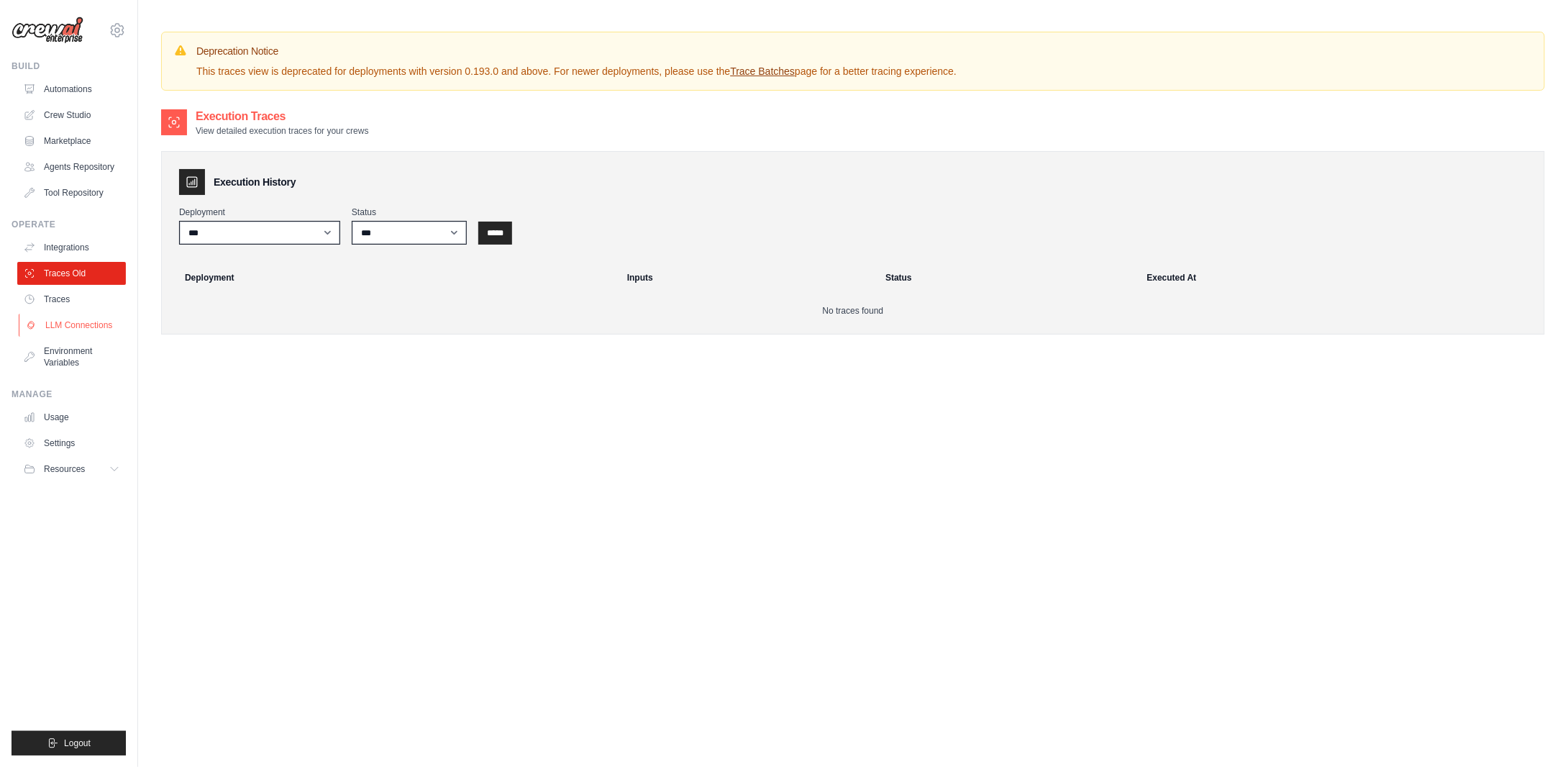
click at [78, 317] on link "LLM Connections" at bounding box center [73, 325] width 108 height 23
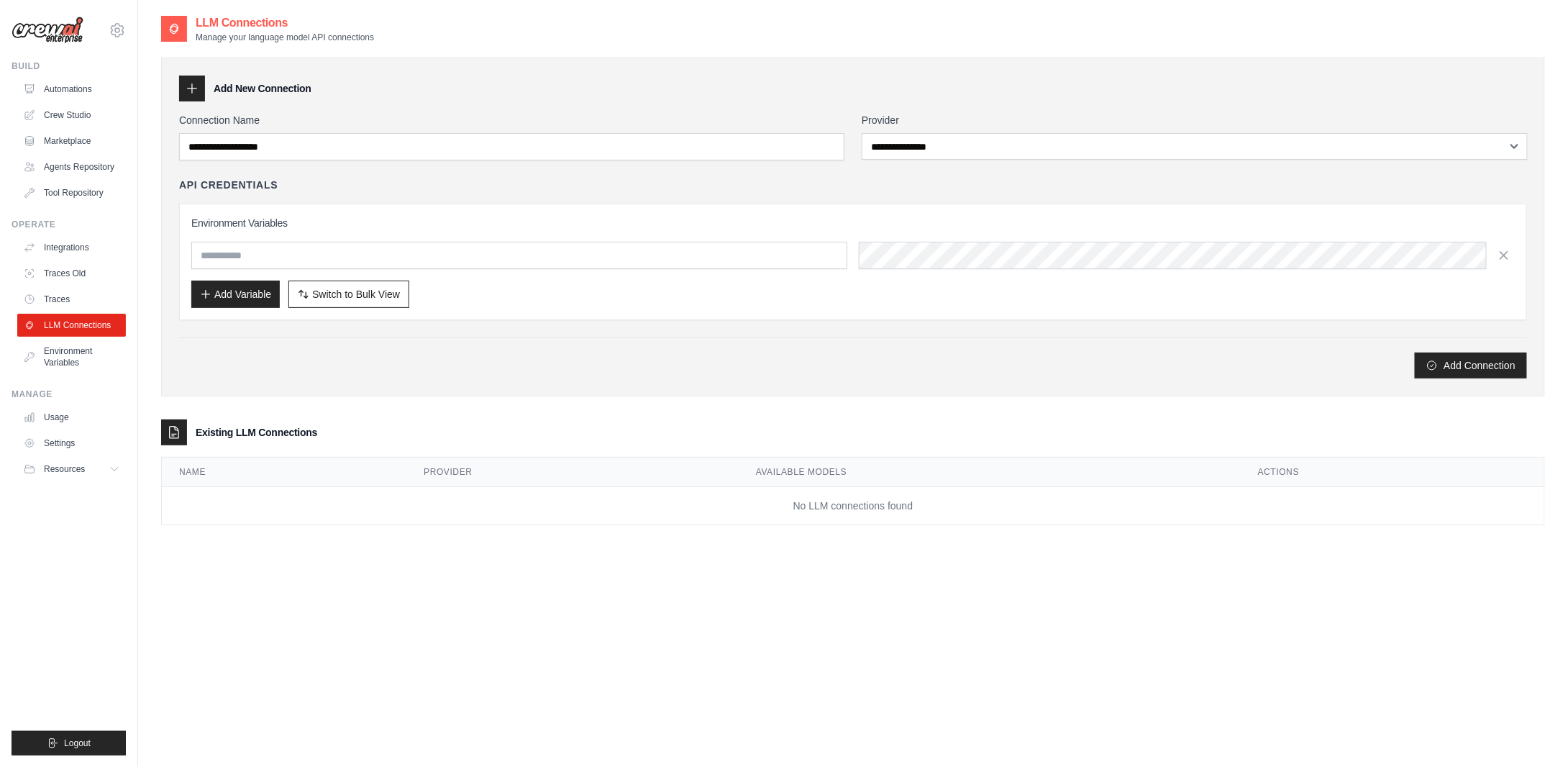
click at [83, 380] on ul "Build Automations Crew Studio Marketplace Agents Repository GitHub" at bounding box center [69, 407] width 114 height 695
click at [81, 372] on link "Environment Variables" at bounding box center [73, 357] width 108 height 35
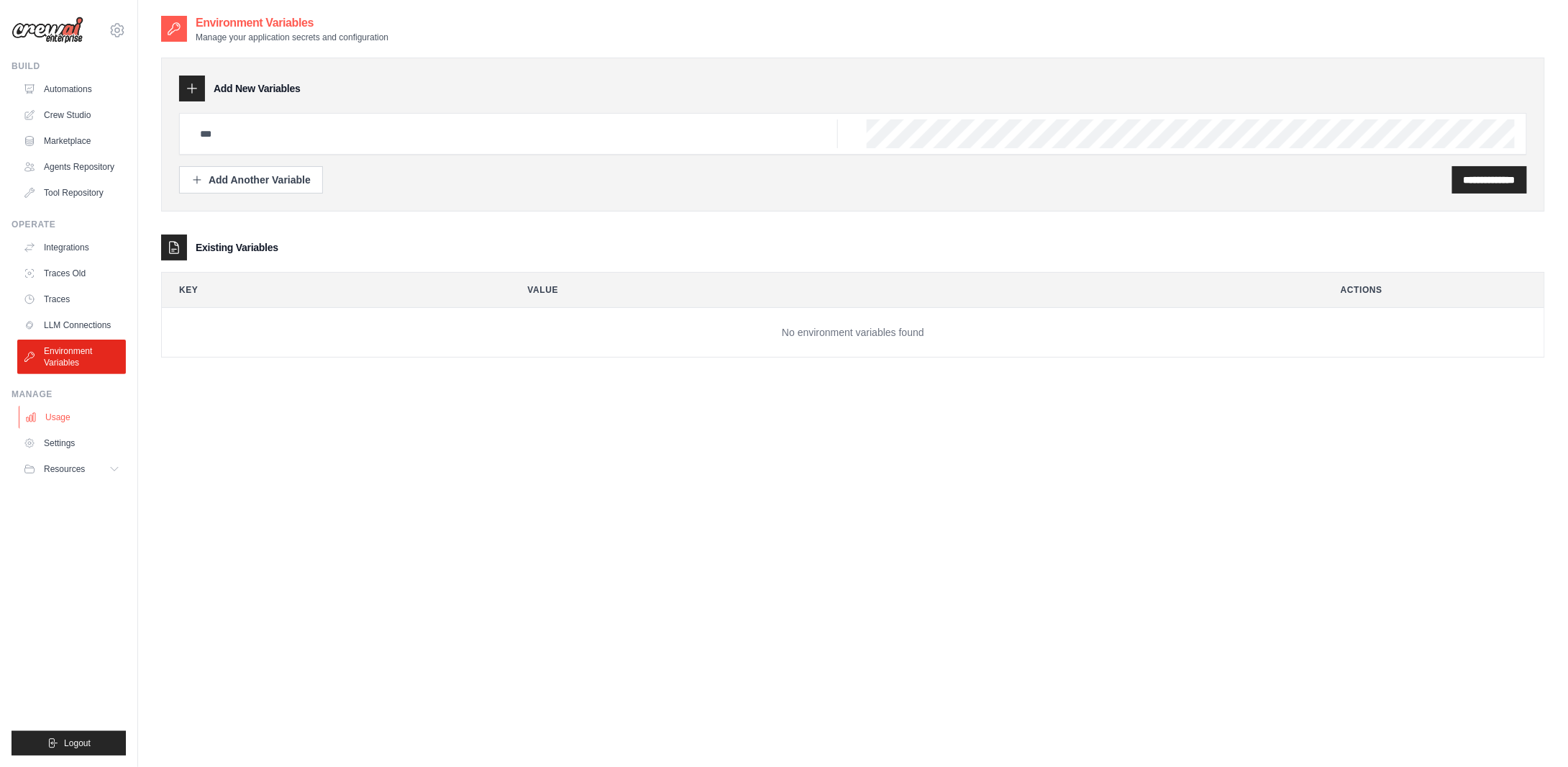
click at [50, 408] on link "Usage" at bounding box center [73, 417] width 108 height 23
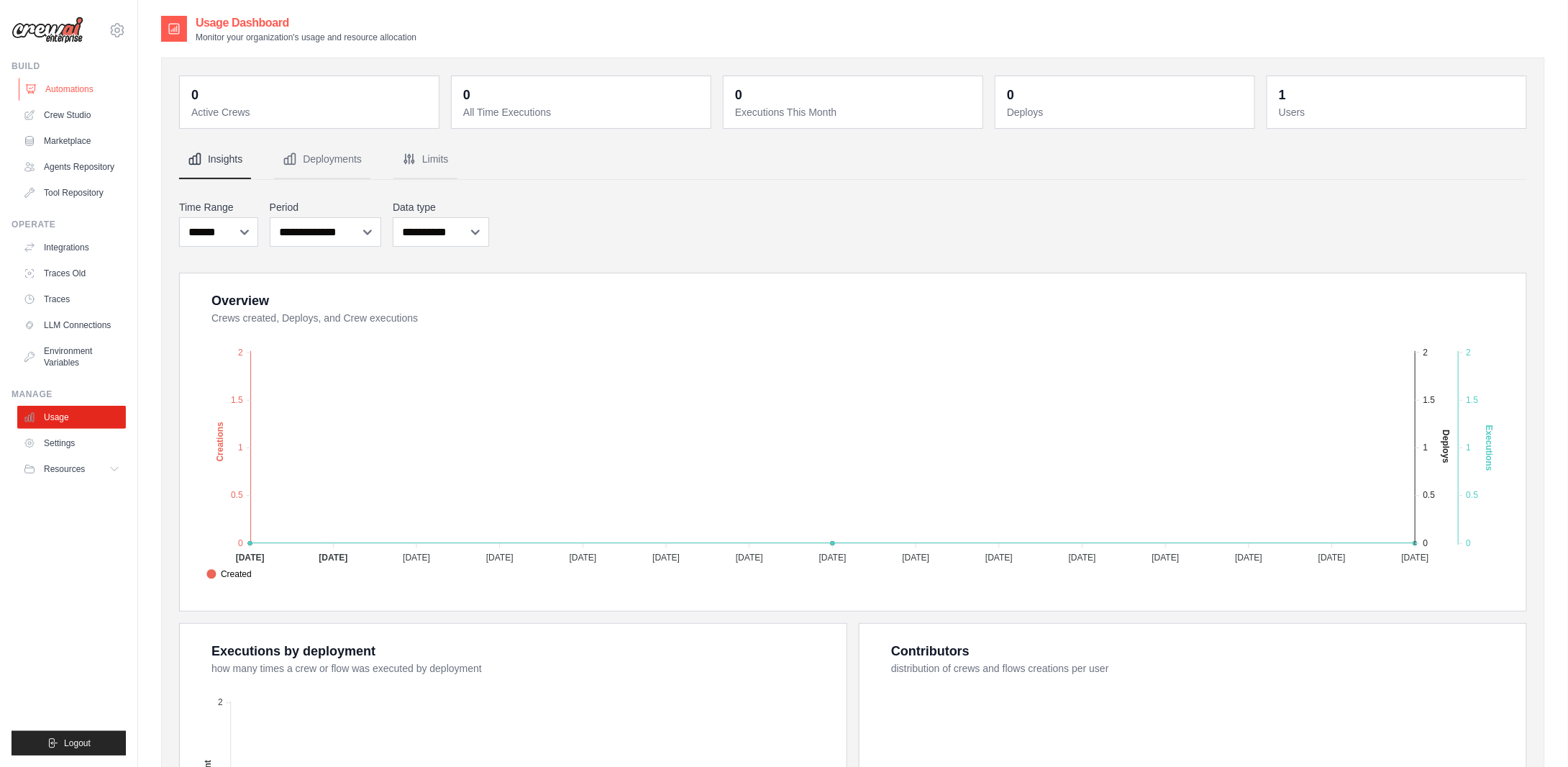
click at [69, 91] on link "Automations" at bounding box center [73, 89] width 108 height 23
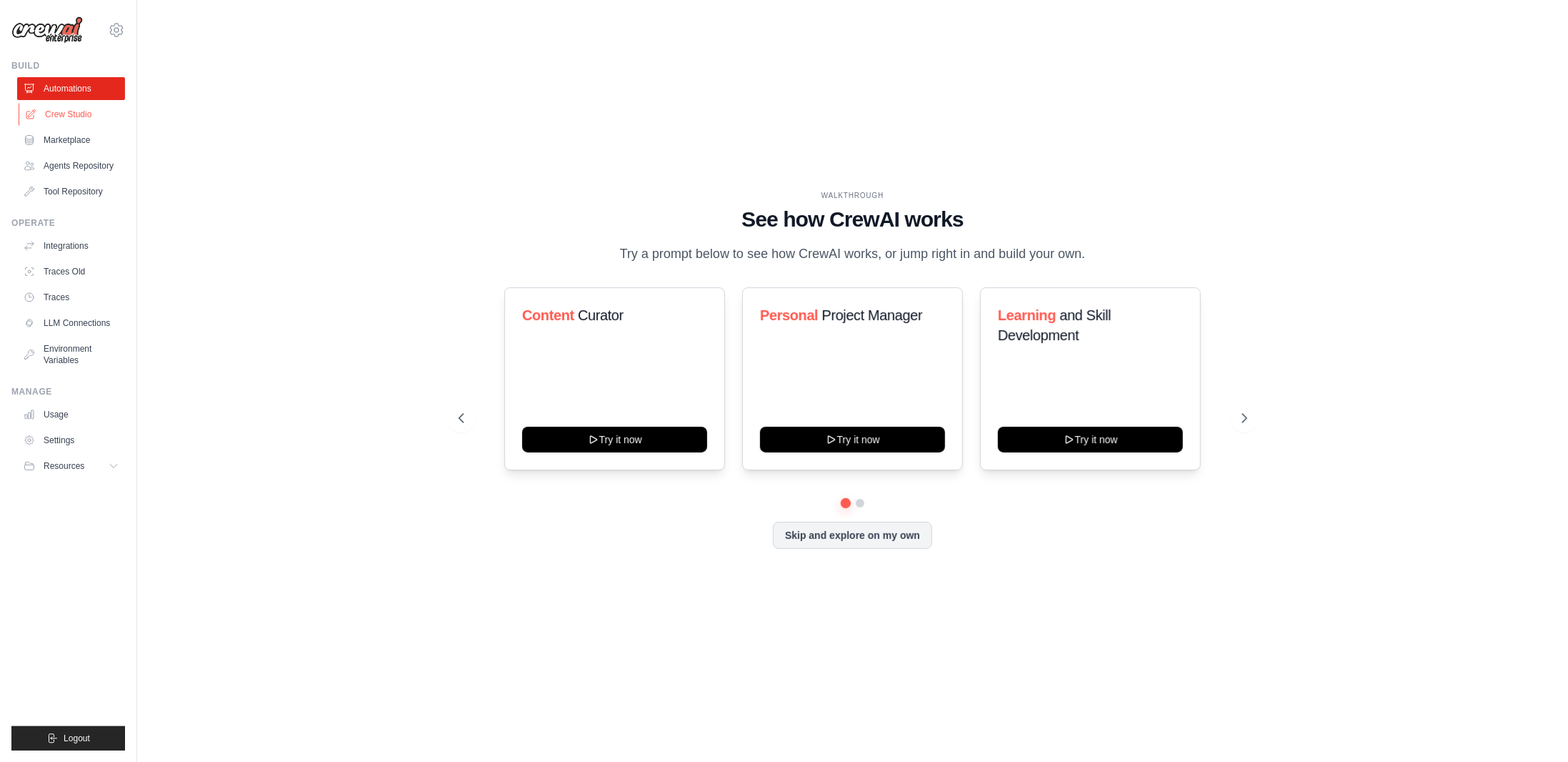
click at [74, 116] on link "Crew Studio" at bounding box center [72, 114] width 108 height 23
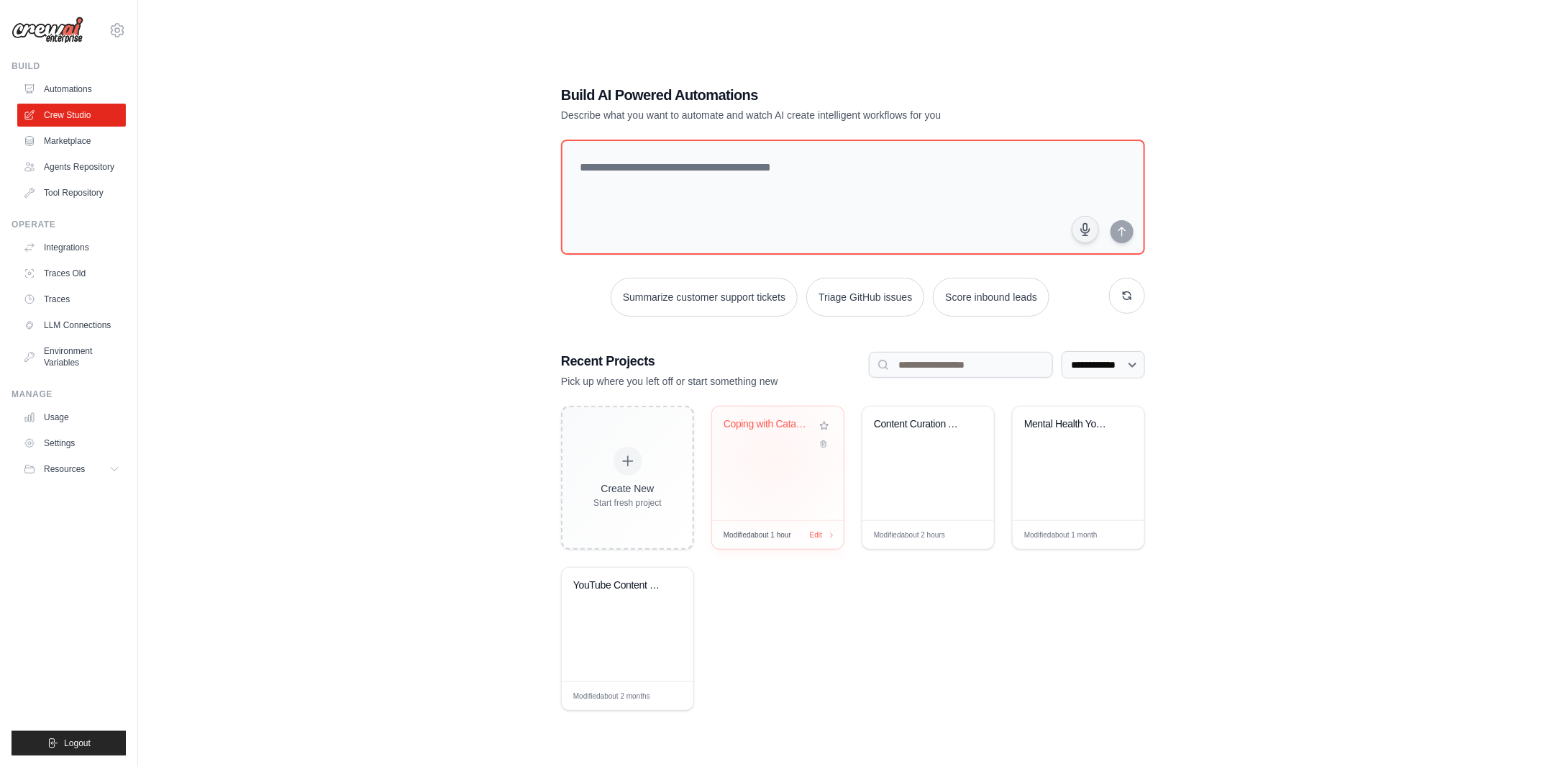
click at [772, 457] on div "Coping with Catastrophe - YouTube C..." at bounding box center [777, 463] width 131 height 113
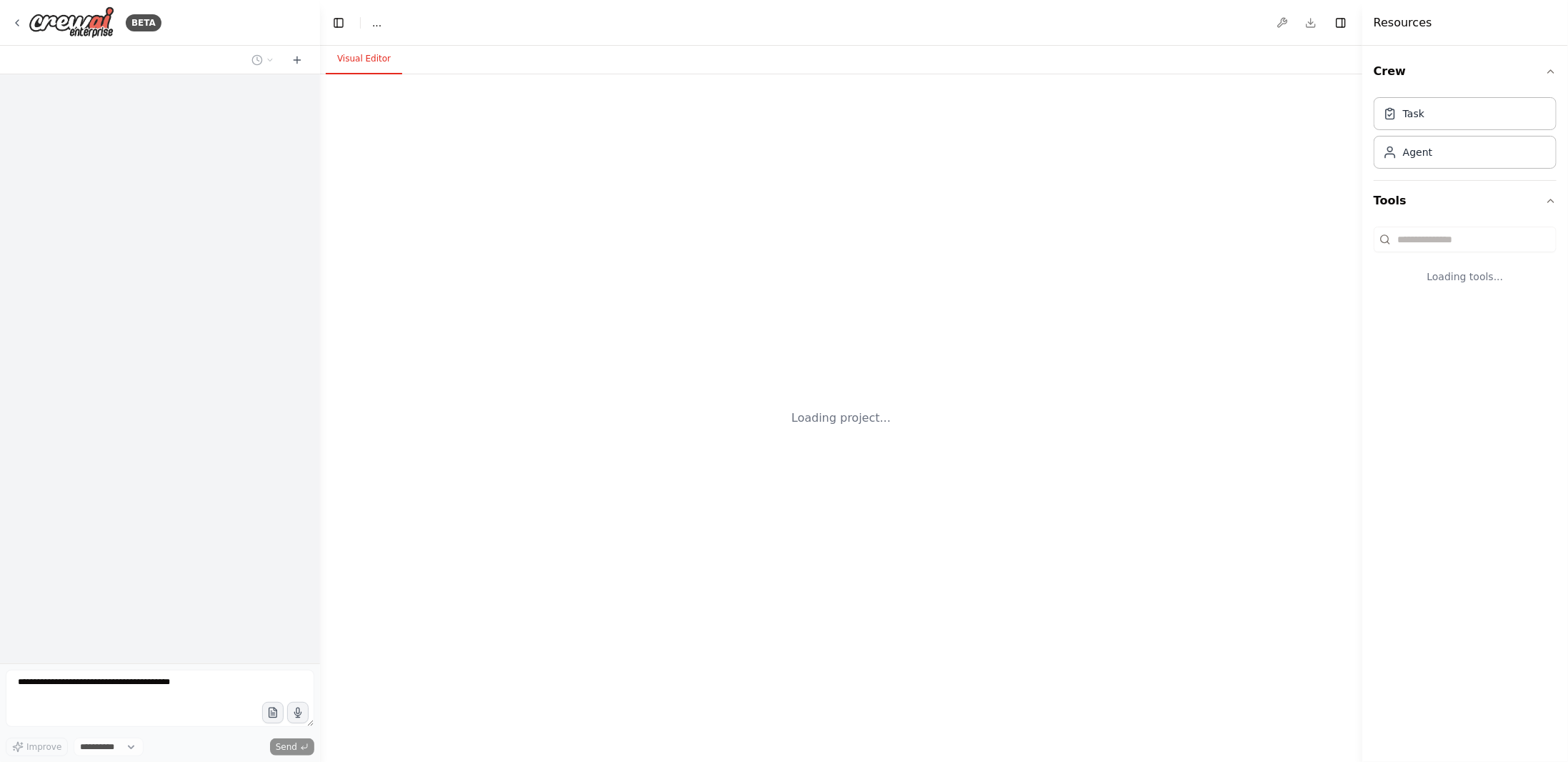
select select "****"
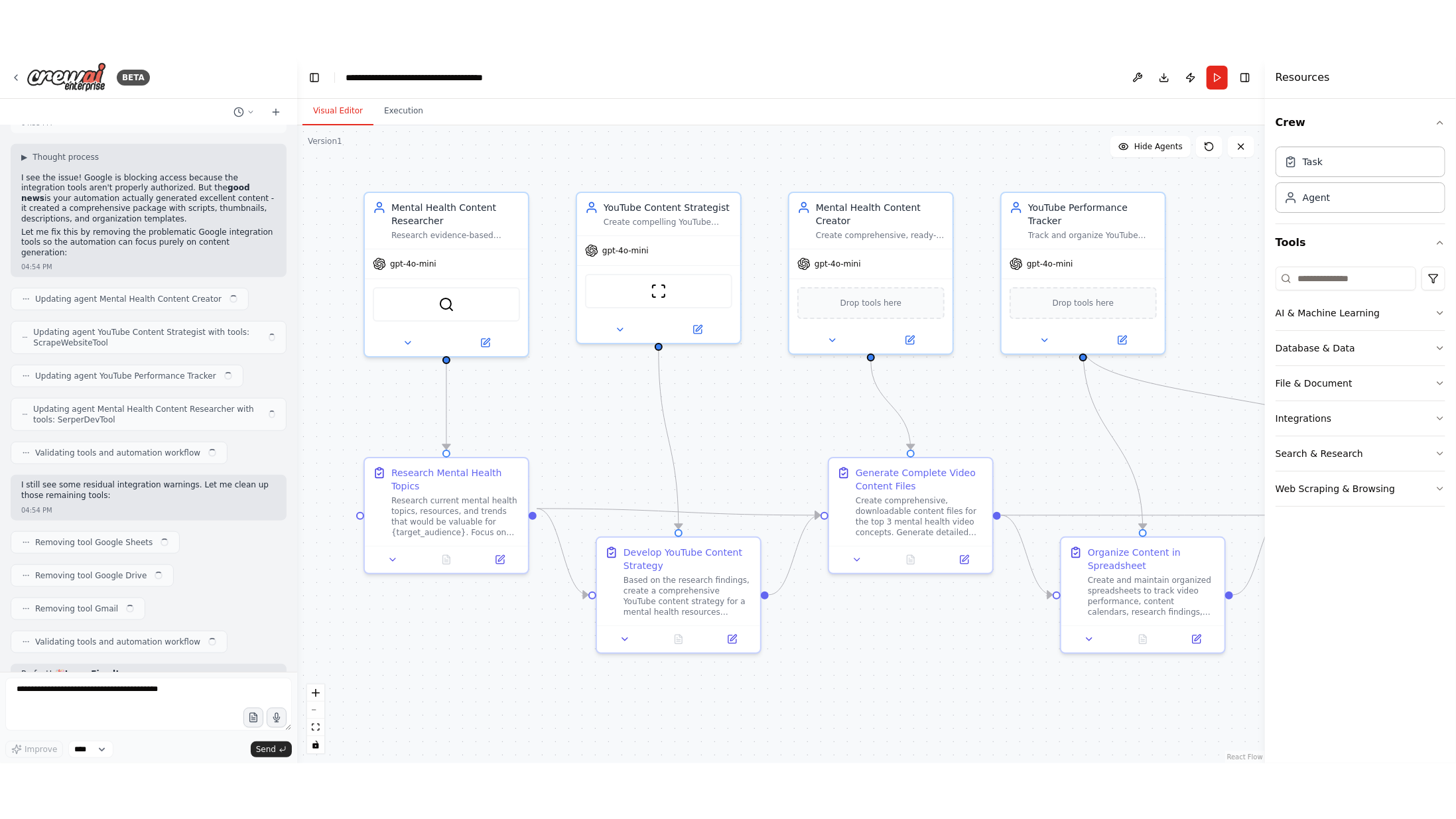
scroll to position [10865, 0]
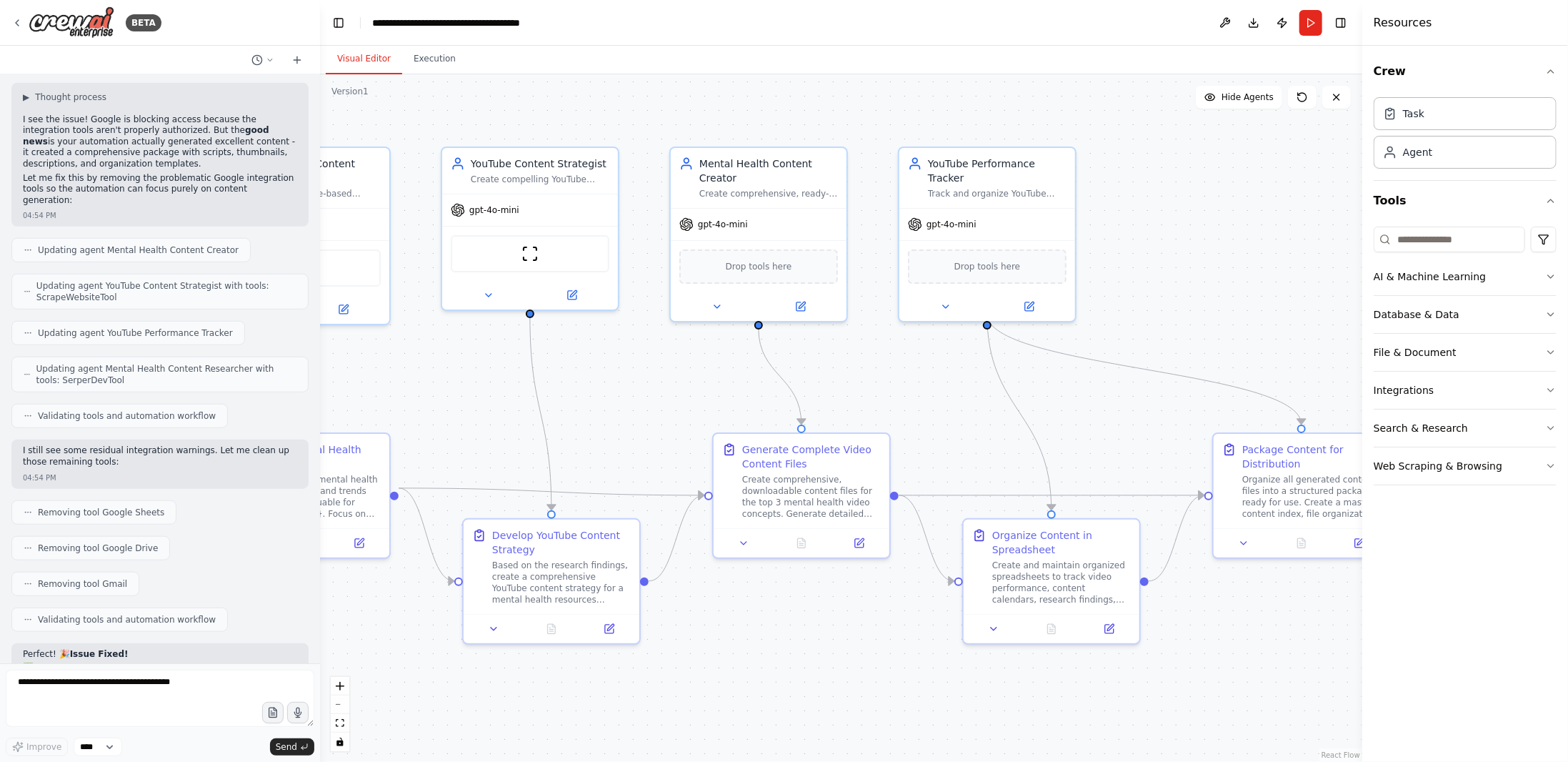
drag, startPoint x: 1095, startPoint y: 408, endPoint x: 916, endPoint y: 408, distance: 179.0
click at [916, 408] on div ".deletable-edge-delete-btn { width: 20px; height: 20px; border: 0px solid #ffff…" at bounding box center [841, 418] width 1043 height 688
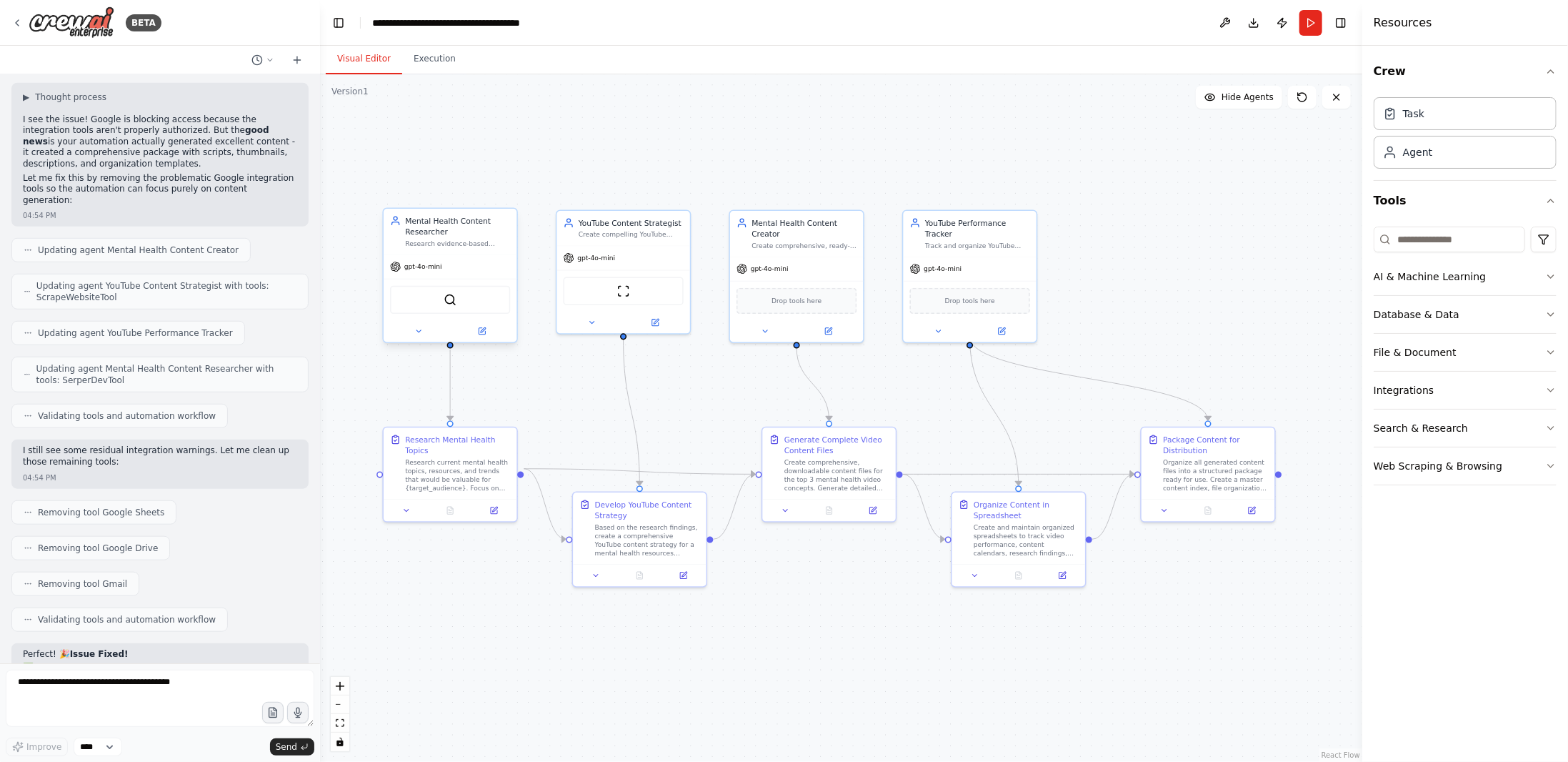
click at [409, 283] on div "SerperDevTool" at bounding box center [450, 299] width 133 height 41
click at [421, 272] on div "gpt-4o-mini" at bounding box center [450, 267] width 133 height 24
click at [803, 304] on div "Drop tools here" at bounding box center [797, 298] width 120 height 26
click at [1223, 478] on div "Organize all generated content files into a structured package ready for use. C…" at bounding box center [1216, 474] width 105 height 35
click at [1259, 509] on button at bounding box center [1252, 508] width 37 height 13
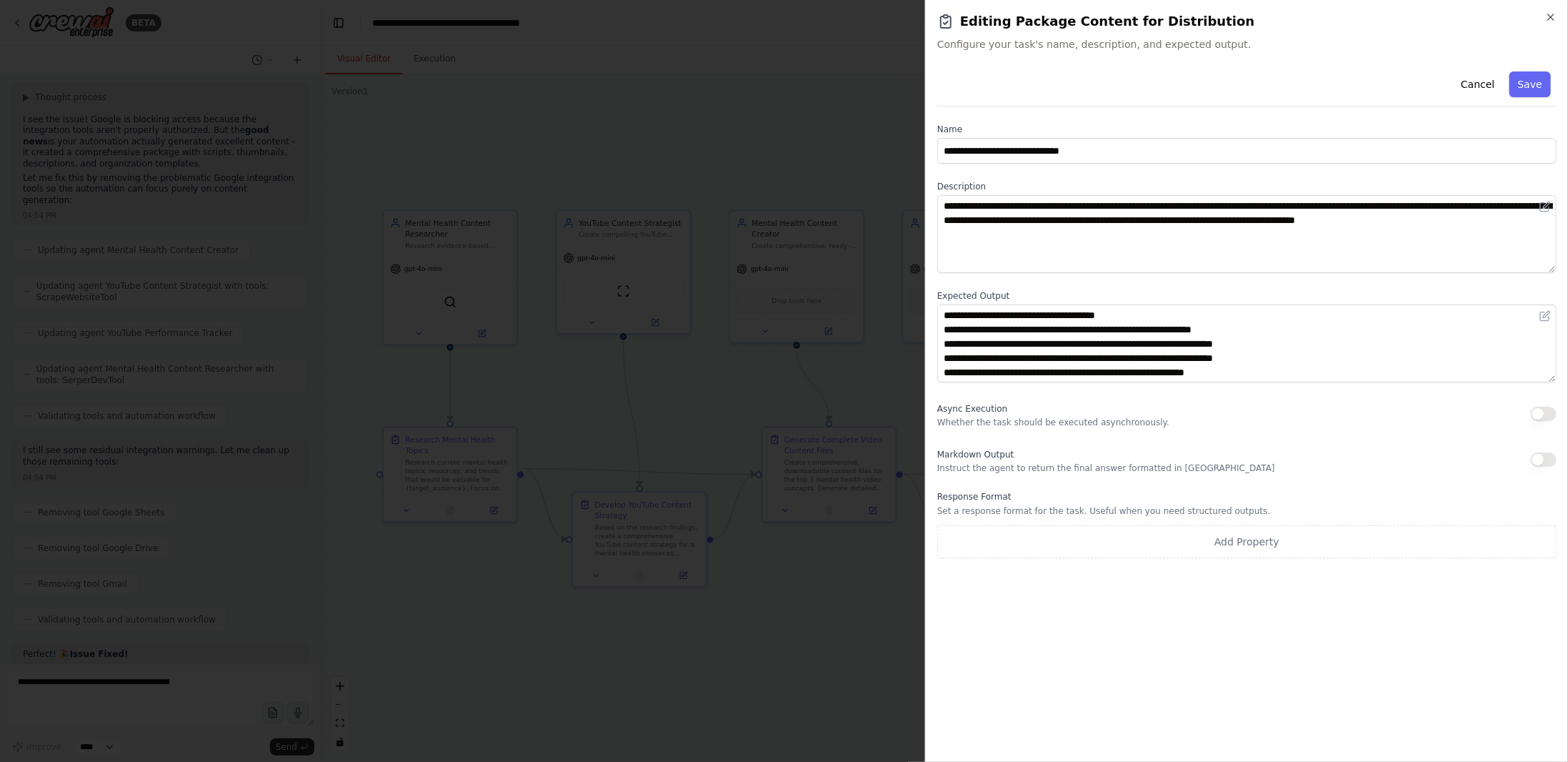
click at [817, 624] on div at bounding box center [784, 381] width 1568 height 762
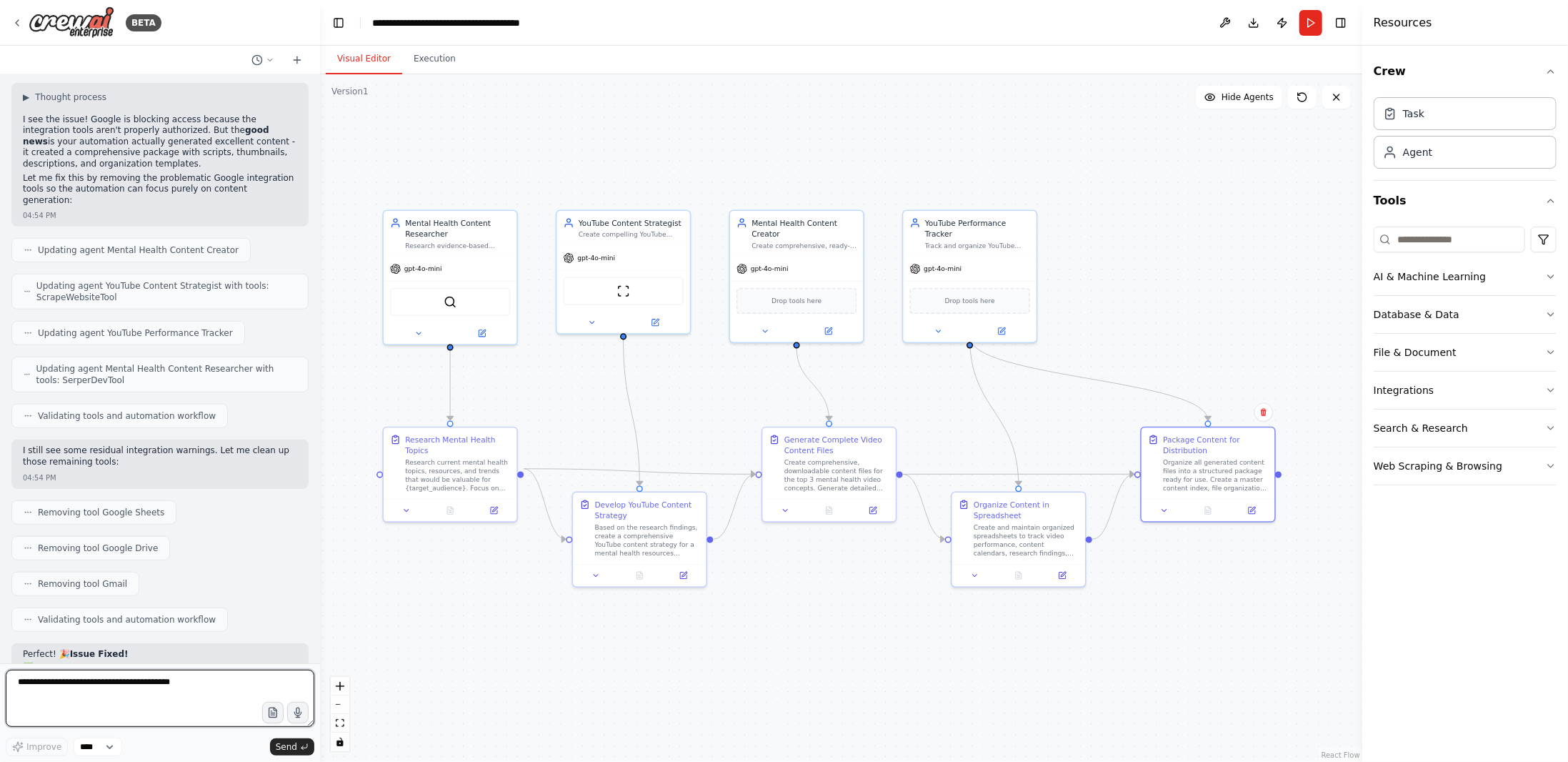
click at [136, 694] on textarea at bounding box center [160, 699] width 309 height 57
type textarea "**********"
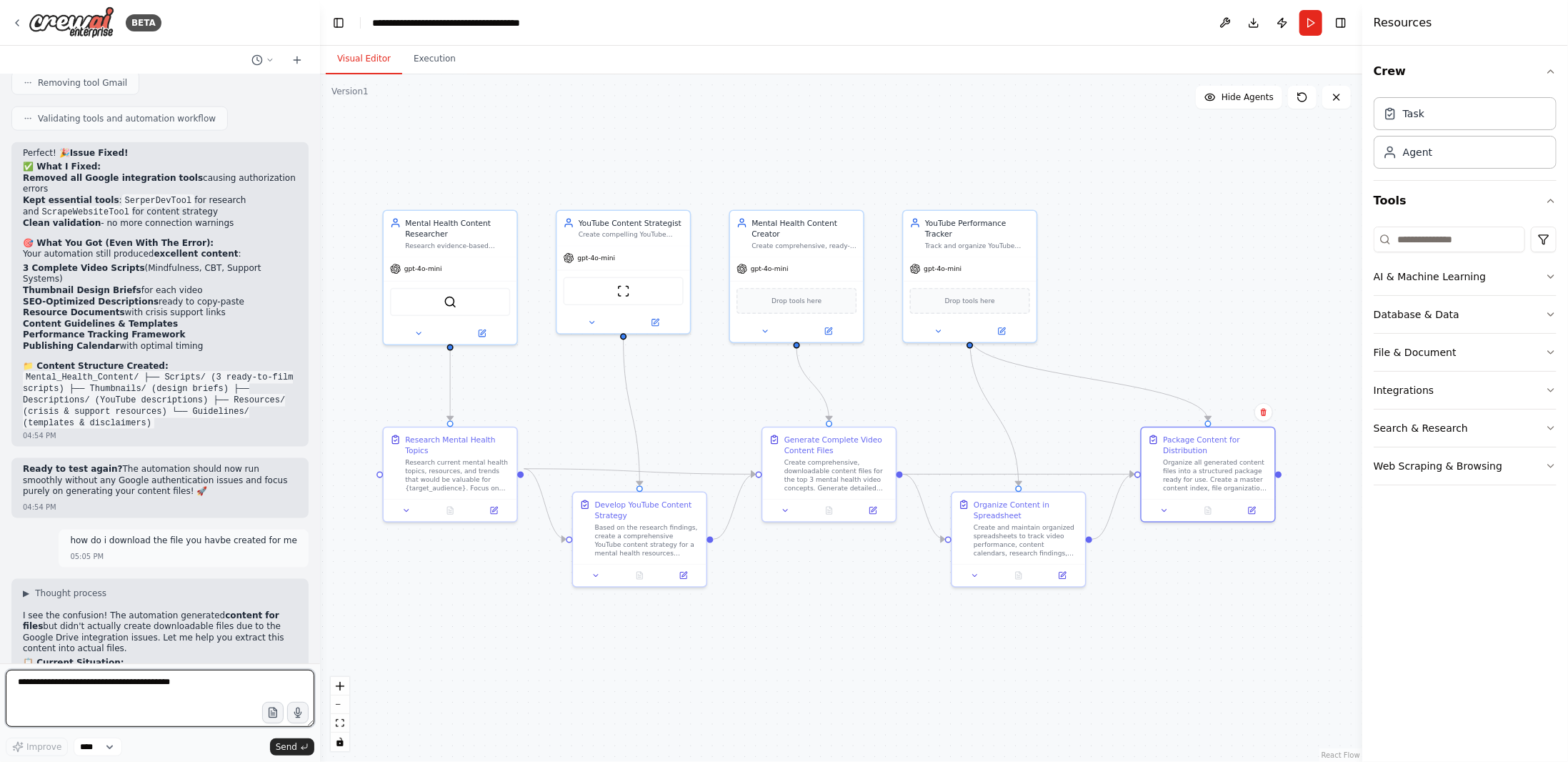
scroll to position [12214, 0]
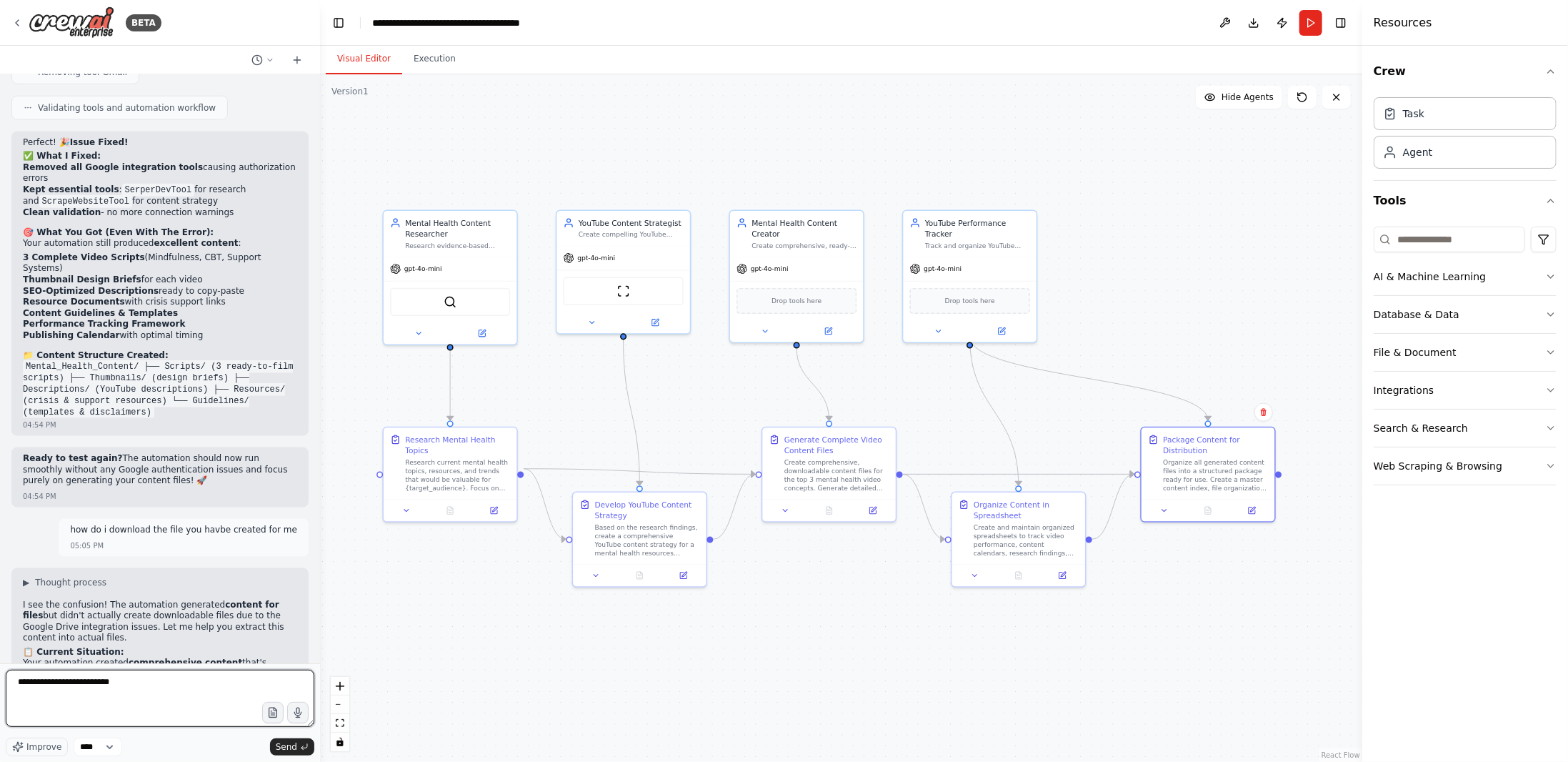
type textarea "**********"
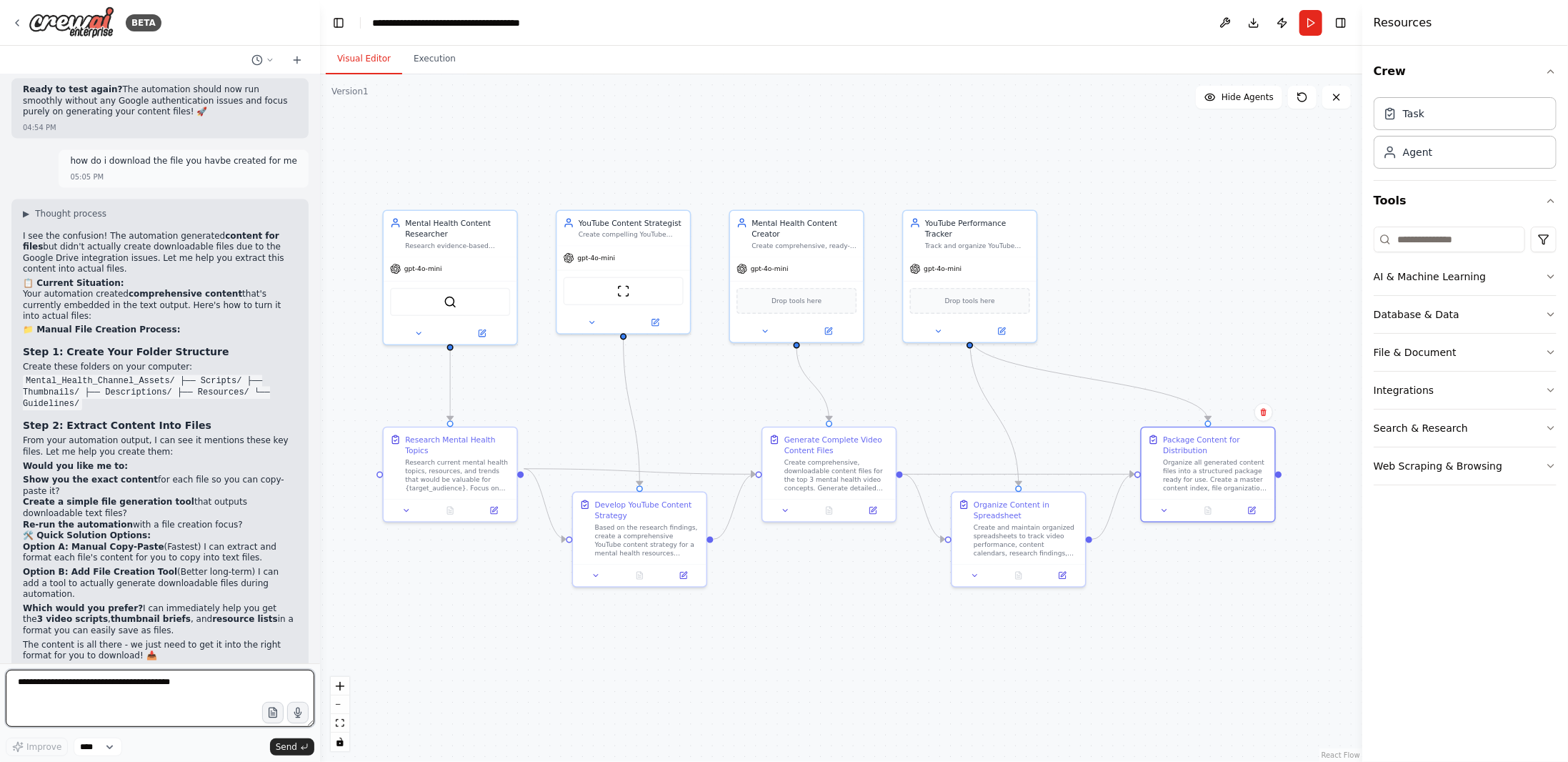
scroll to position [12594, 0]
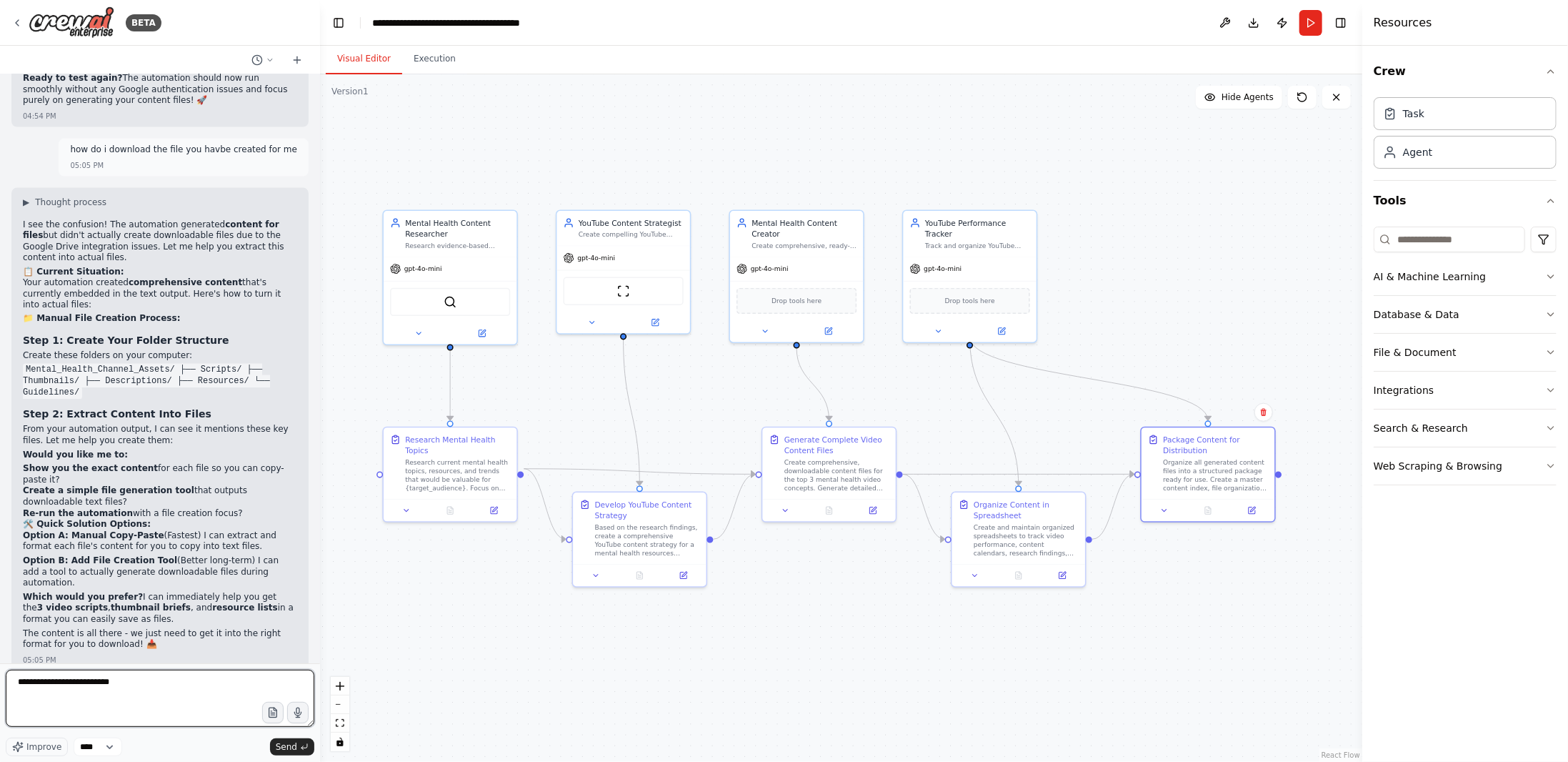
type textarea "**********"
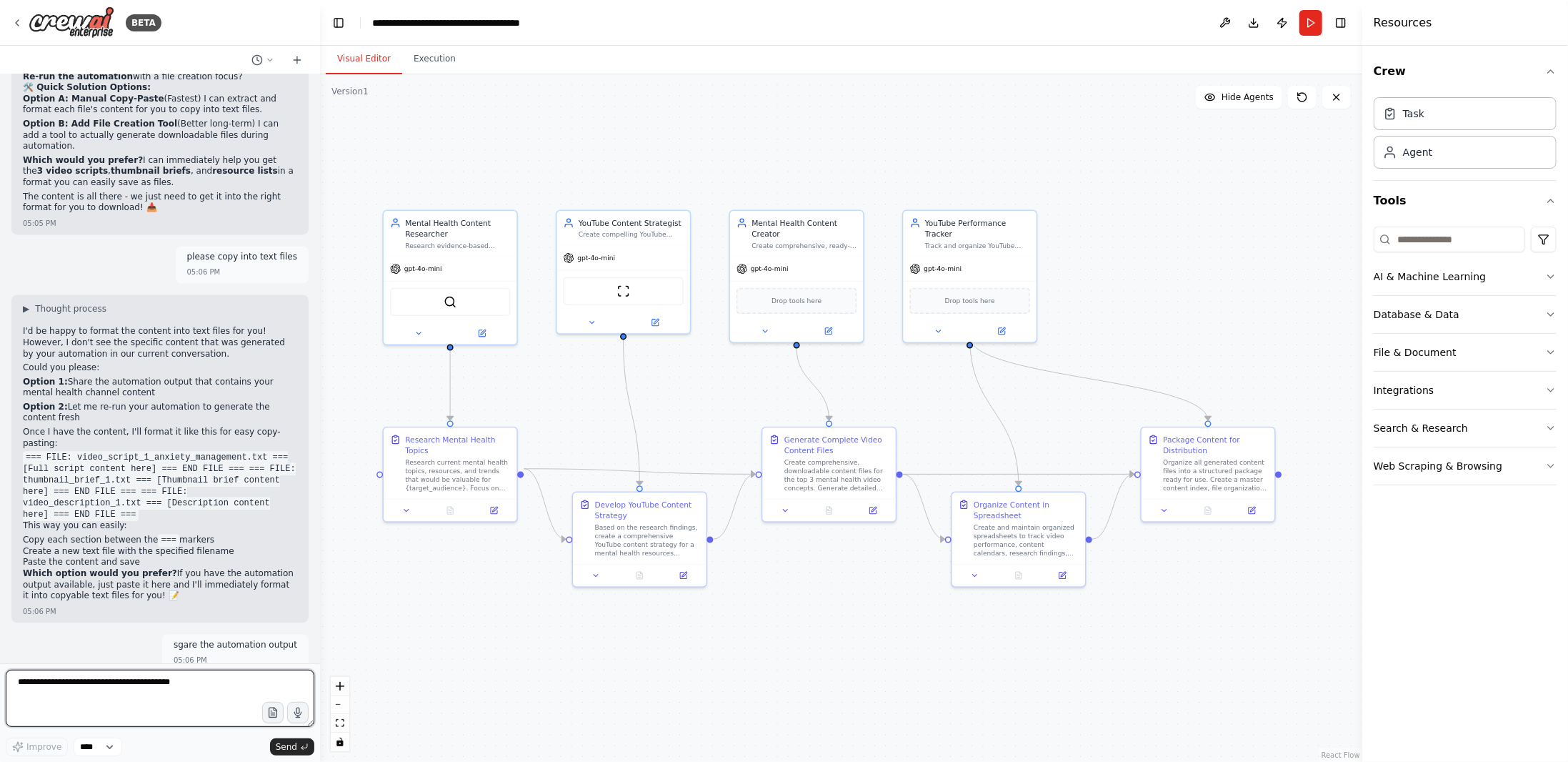
scroll to position [13043, 0]
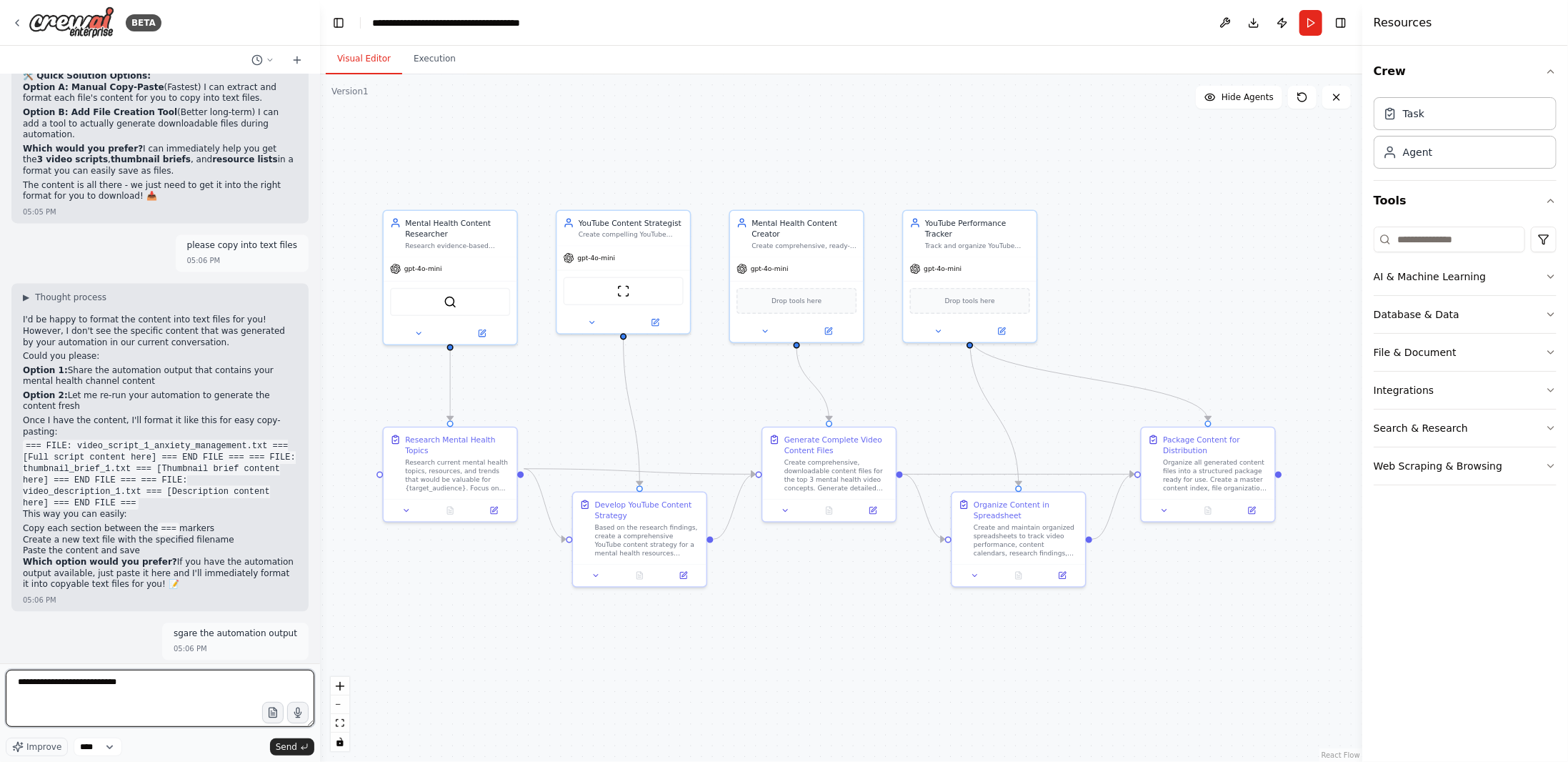
type textarea "**********"
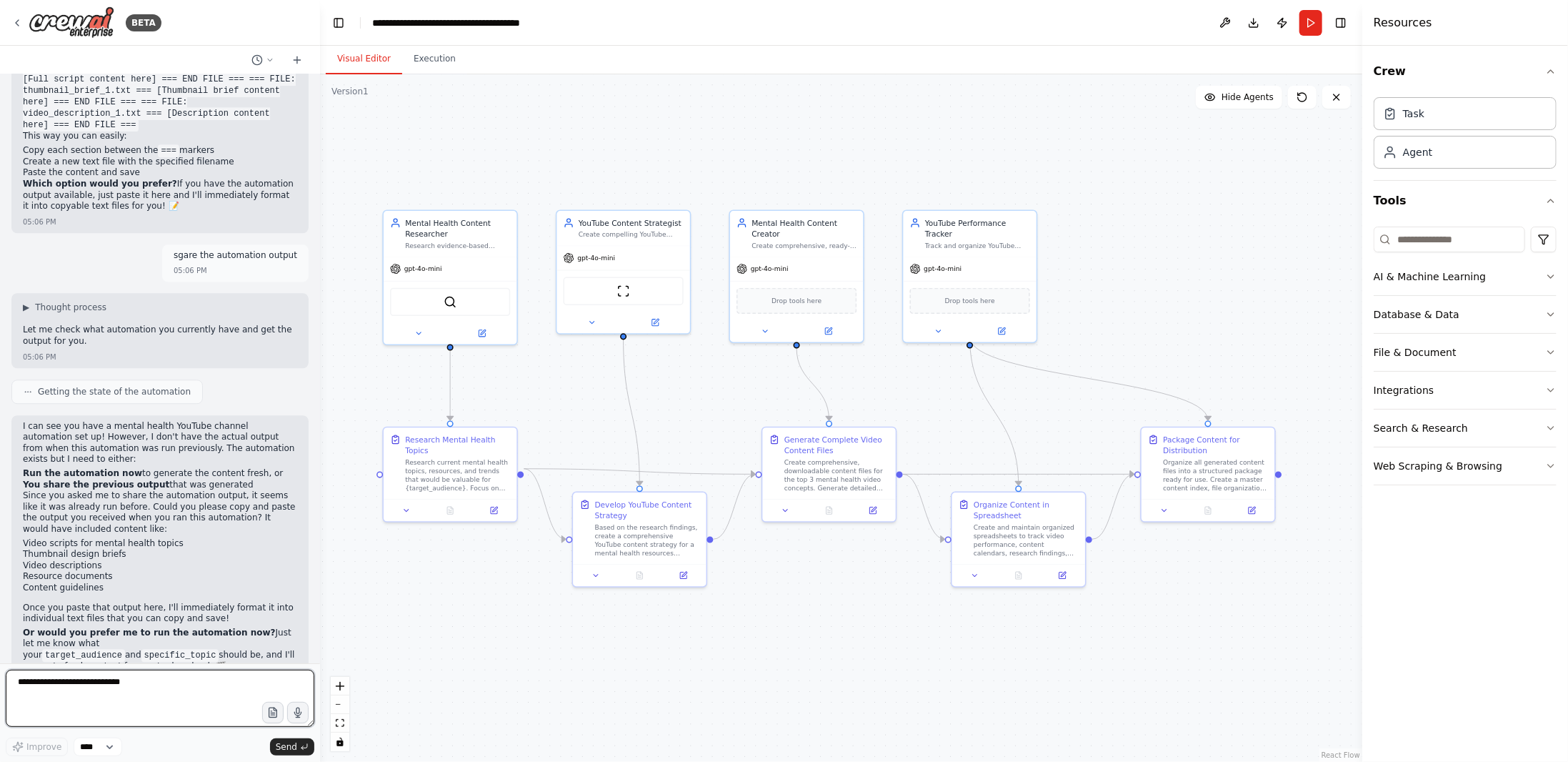
scroll to position [13446, 0]
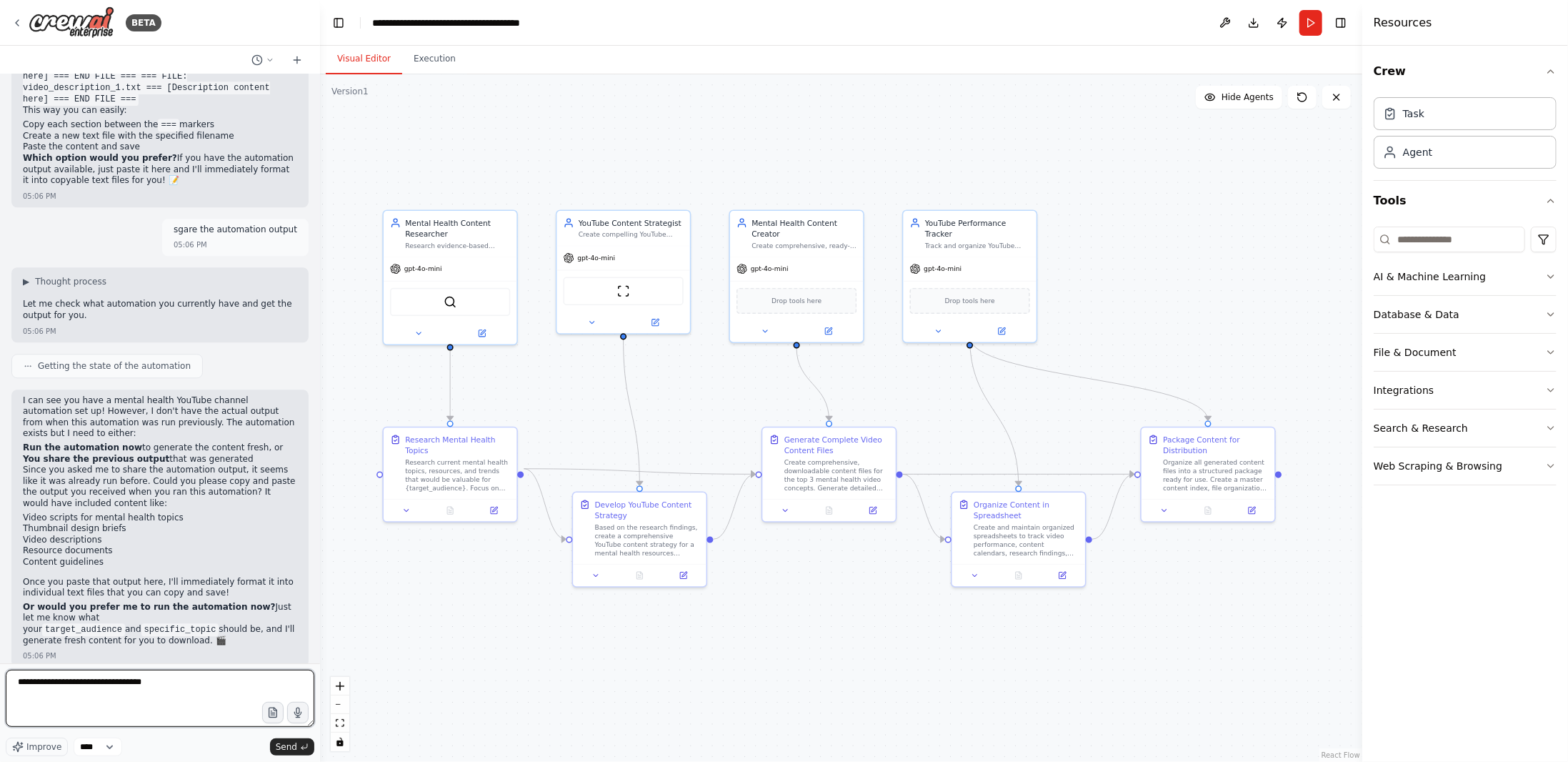
type textarea "**********"
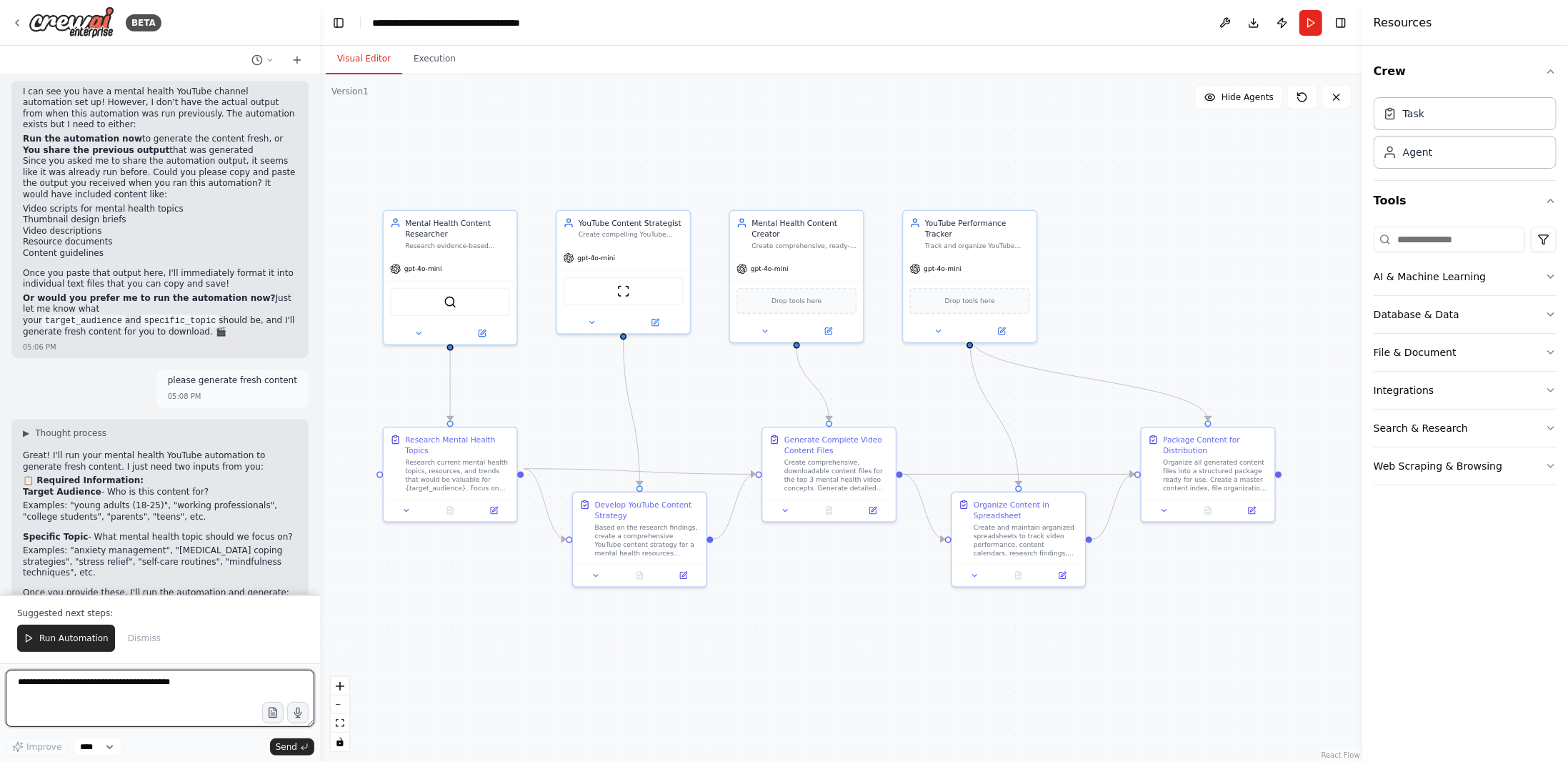
scroll to position [13767, 0]
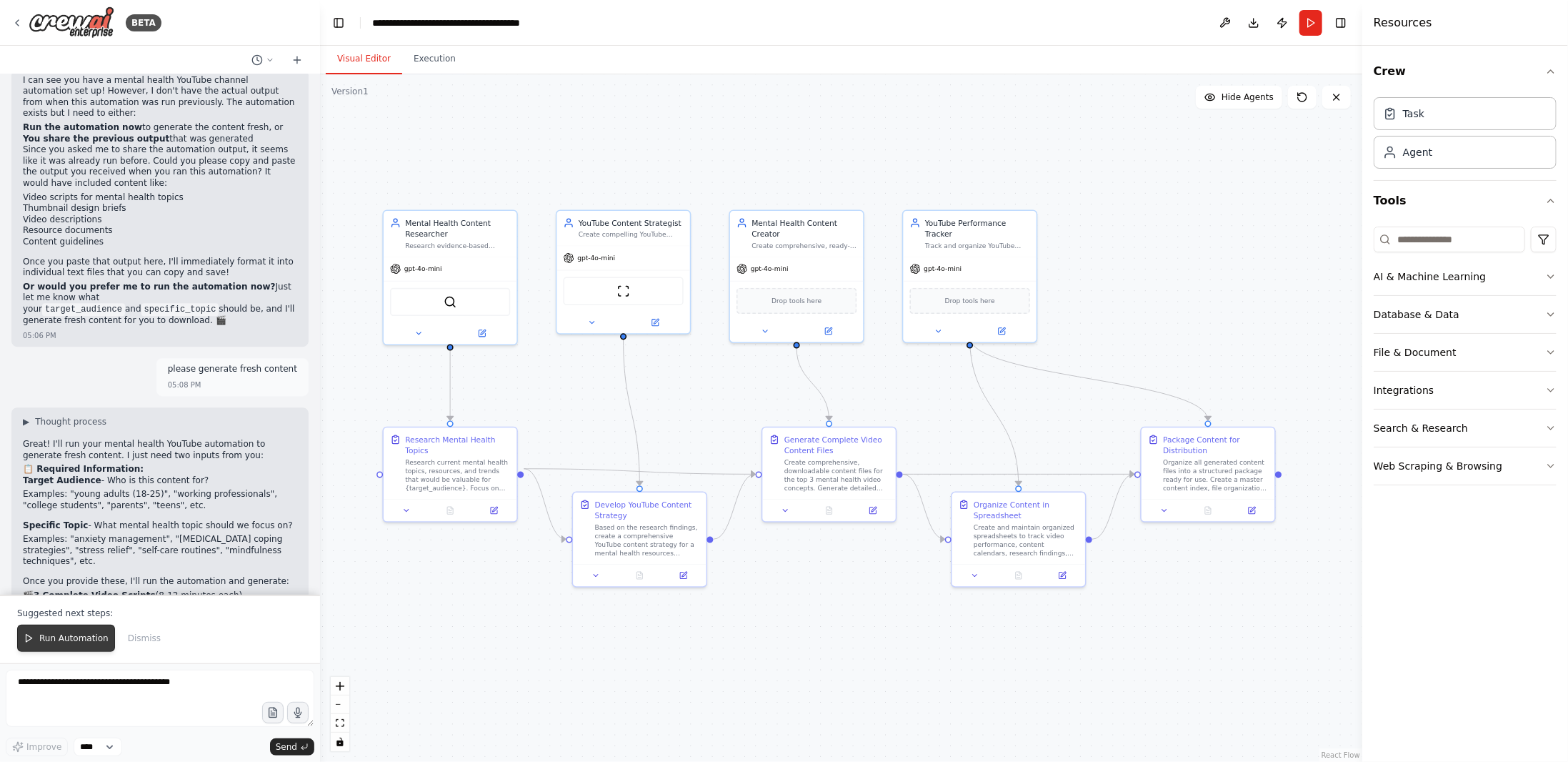
click at [85, 637] on span "Run Automation" at bounding box center [74, 638] width 69 height 12
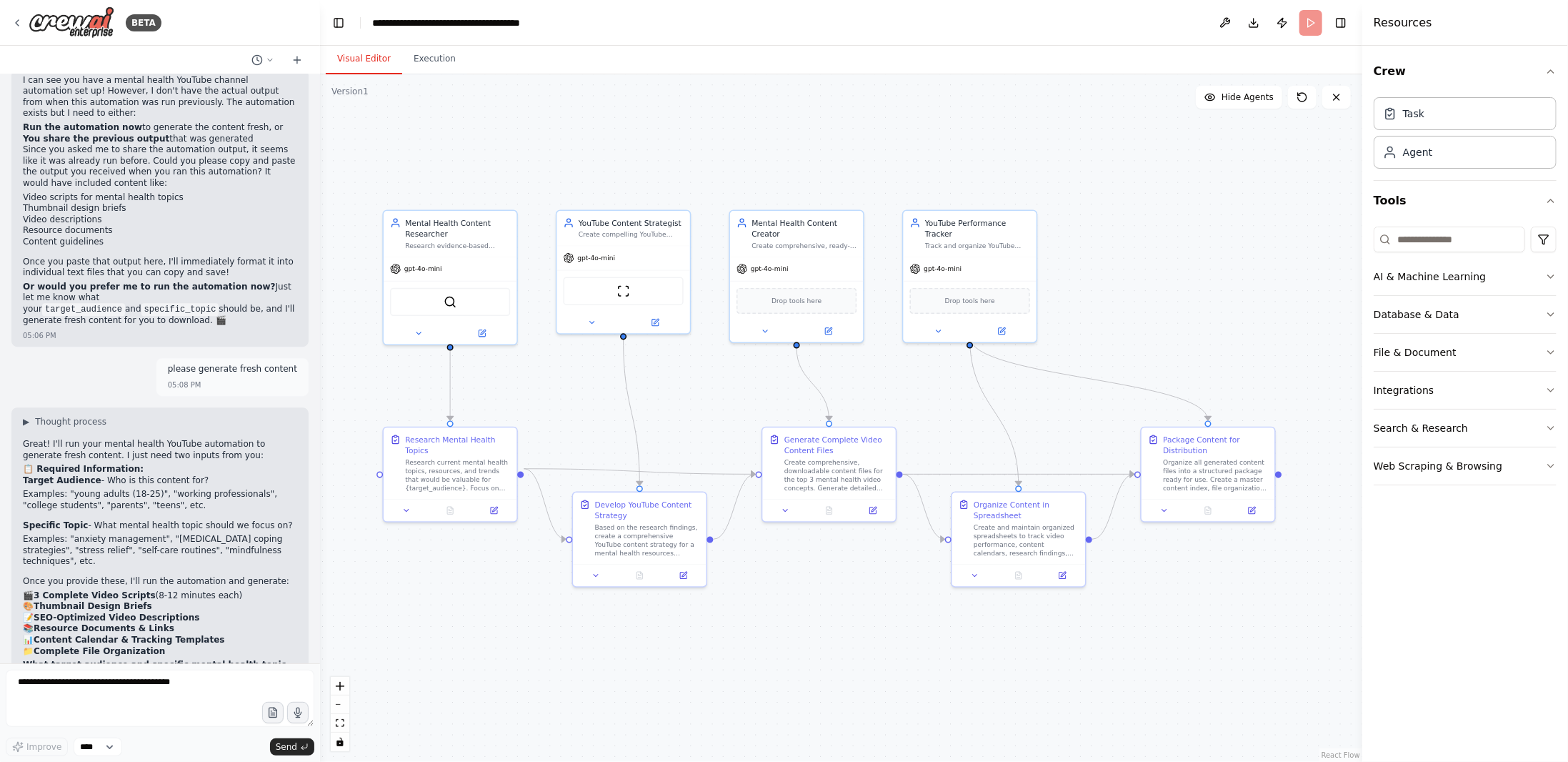
scroll to position [13699, 0]
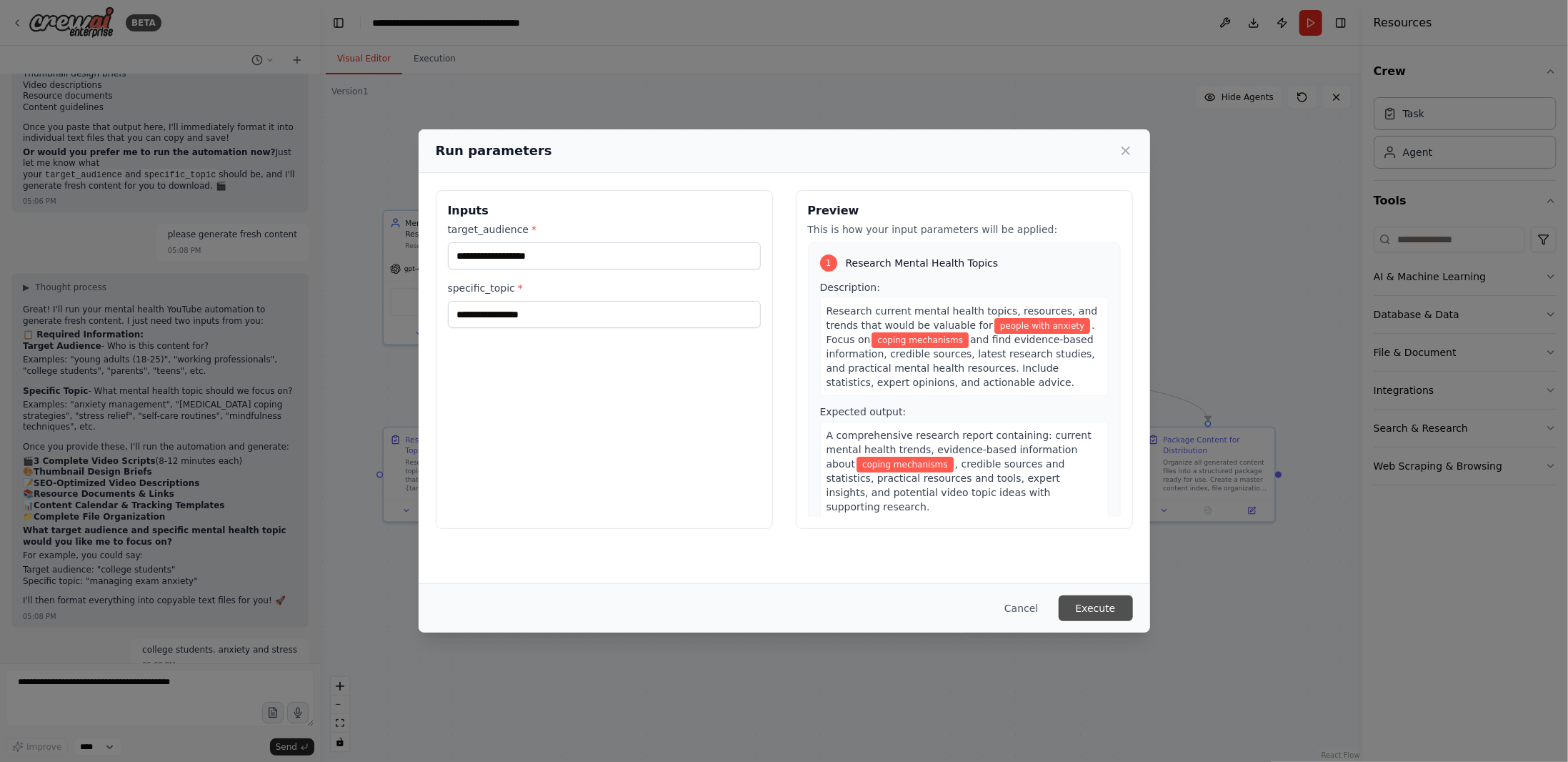
click at [1097, 610] on button "Execute" at bounding box center [1096, 608] width 74 height 26
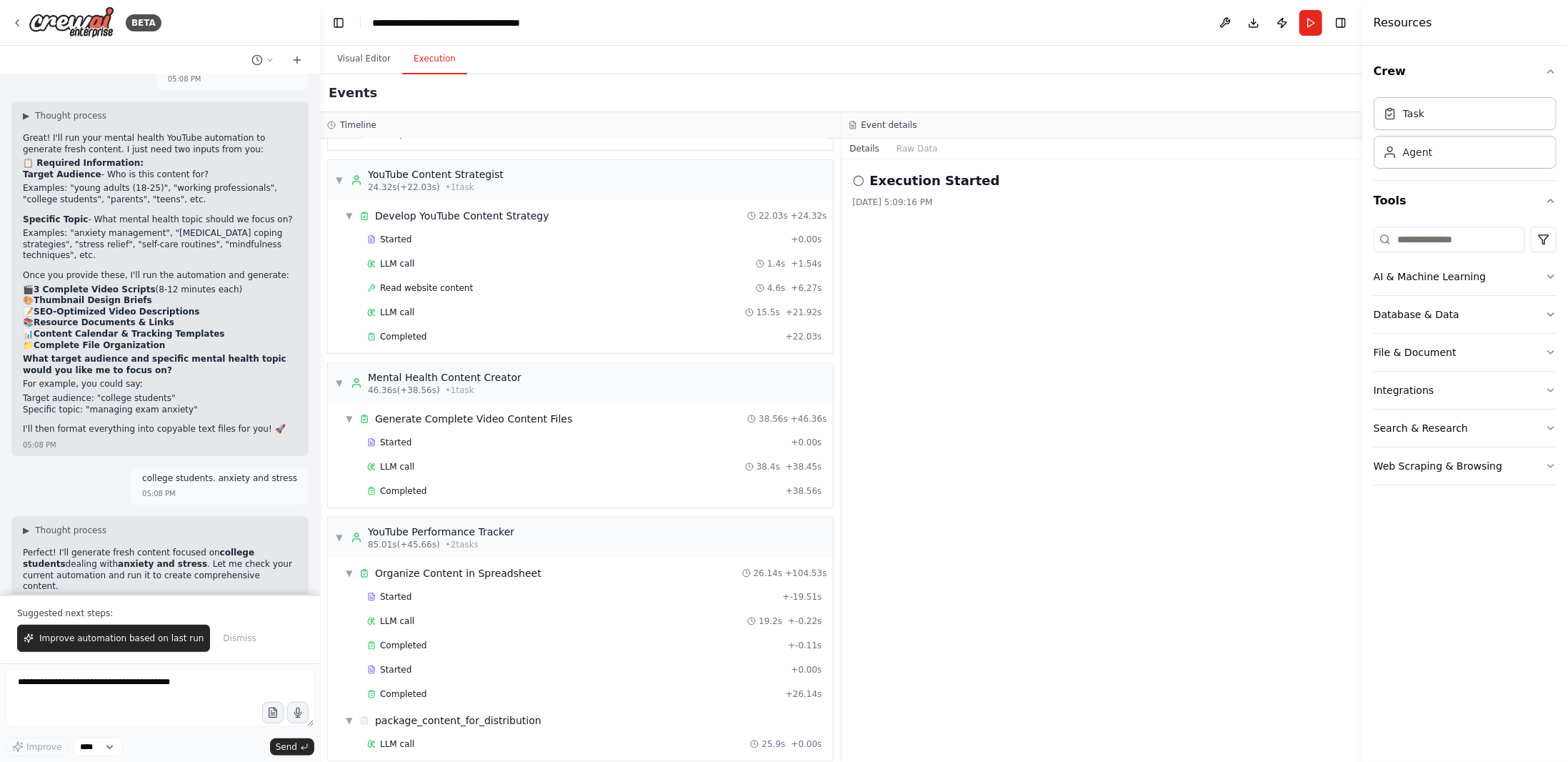
scroll to position [14076, 0]
click at [334, 26] on button "Toggle Left Sidebar" at bounding box center [338, 22] width 20 height 20
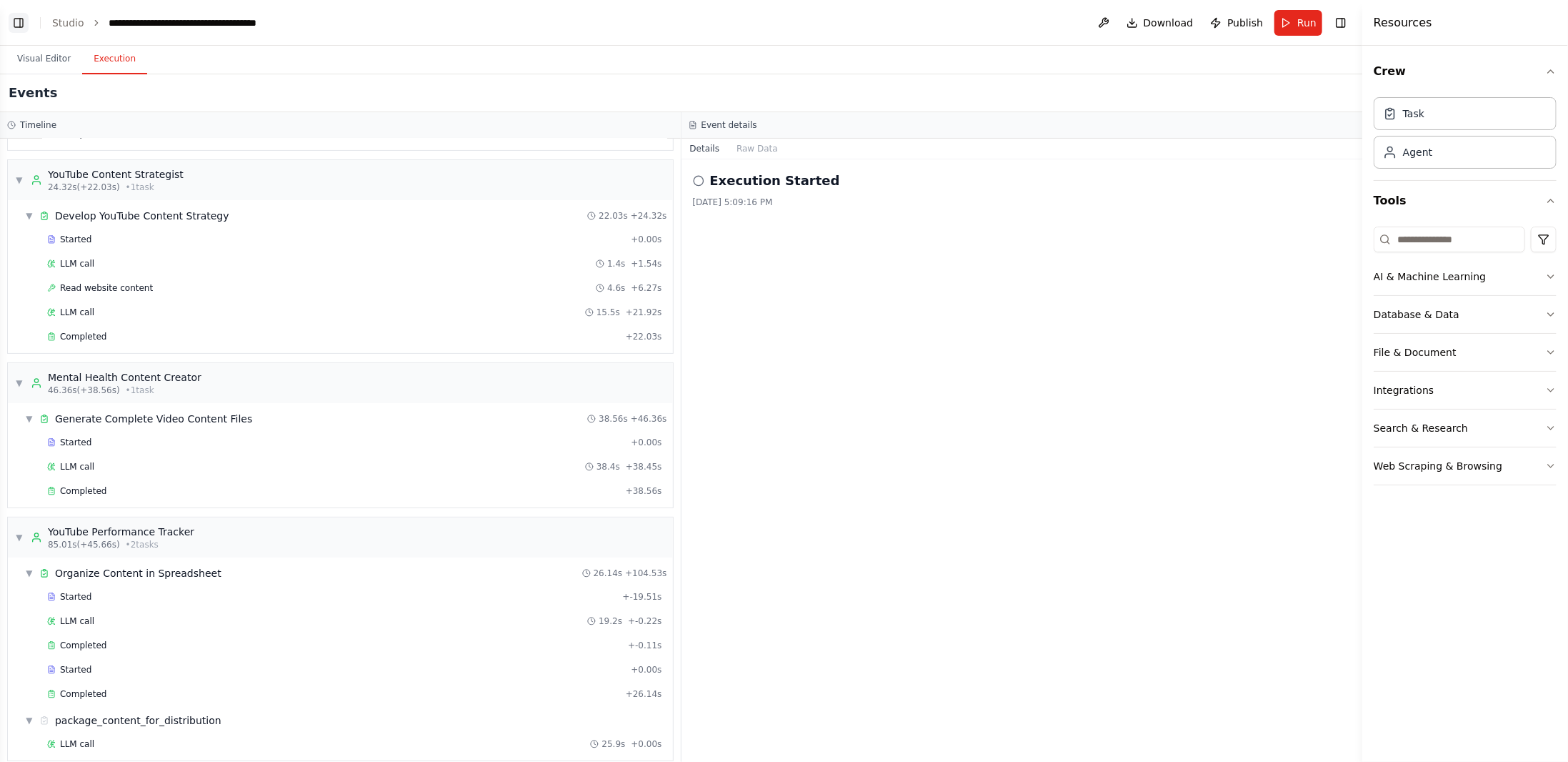
click at [13, 24] on button "Toggle Left Sidebar" at bounding box center [18, 22] width 20 height 20
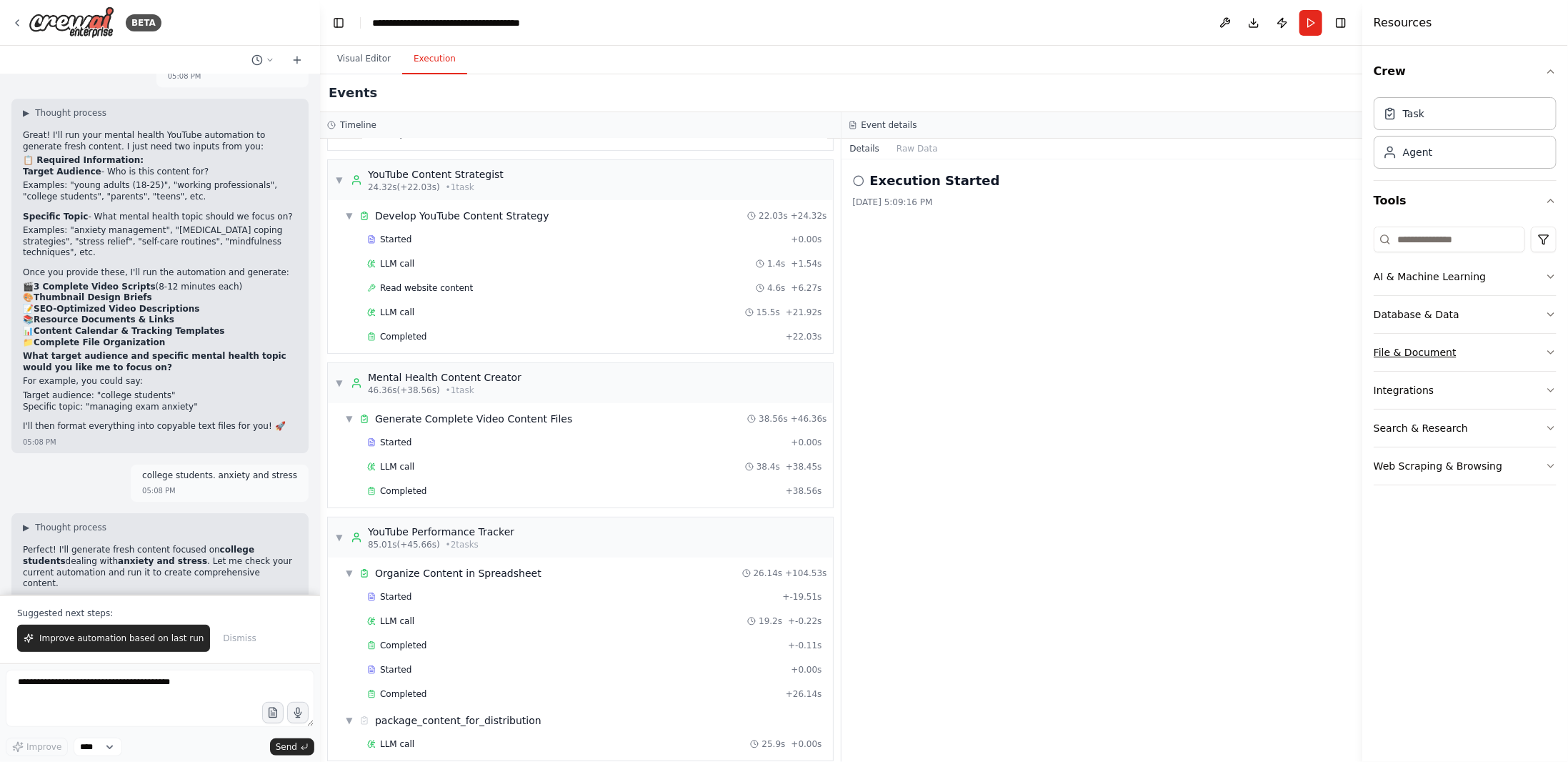
click at [1446, 337] on button "File & Document" at bounding box center [1466, 352] width 183 height 37
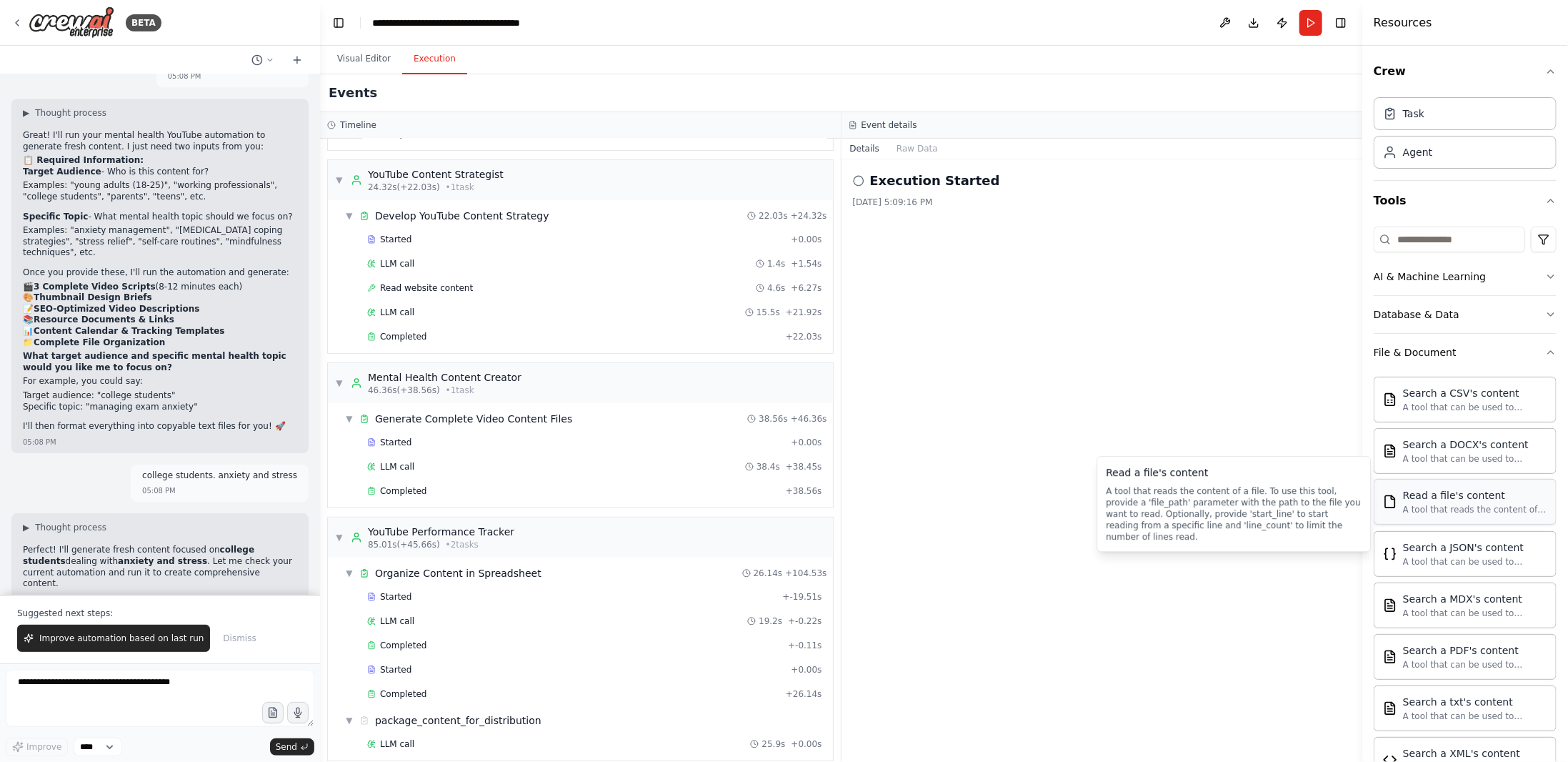
click at [1497, 514] on div "Read a file's content A tool that reads the content of a file. To use this tool…" at bounding box center [1466, 502] width 183 height 46
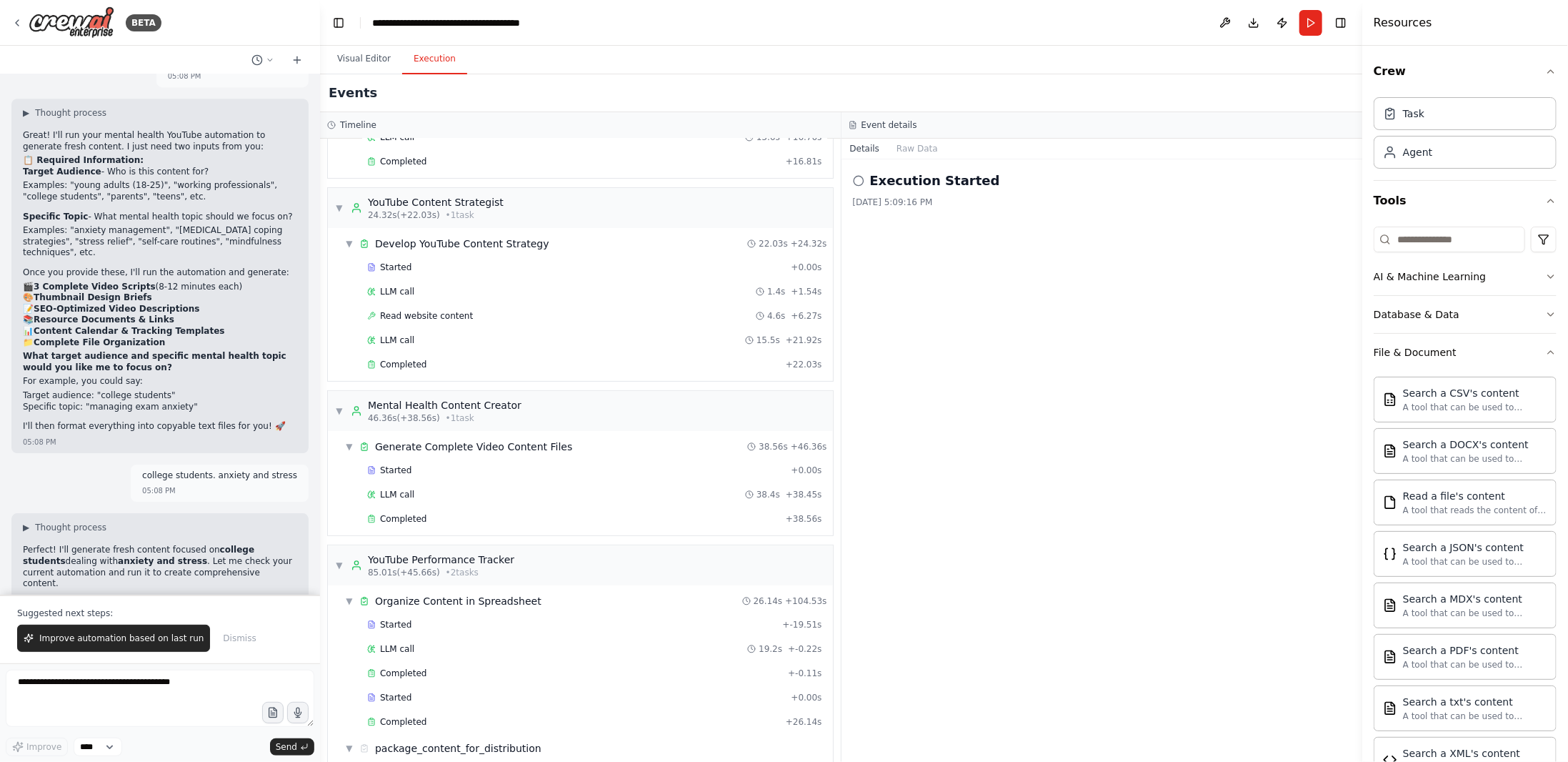
scroll to position [189, 0]
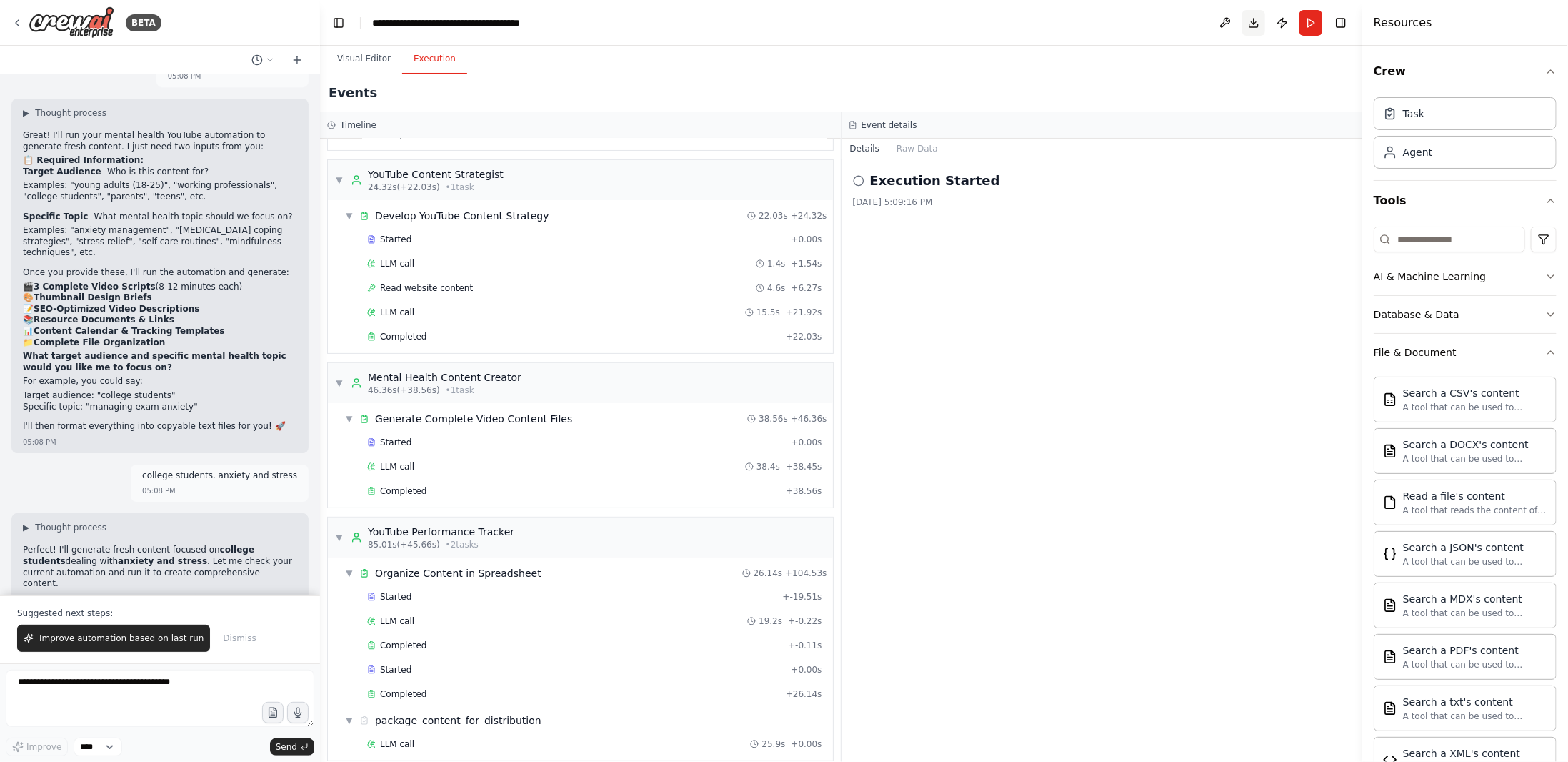
click at [1263, 24] on button "Download" at bounding box center [1253, 23] width 23 height 26
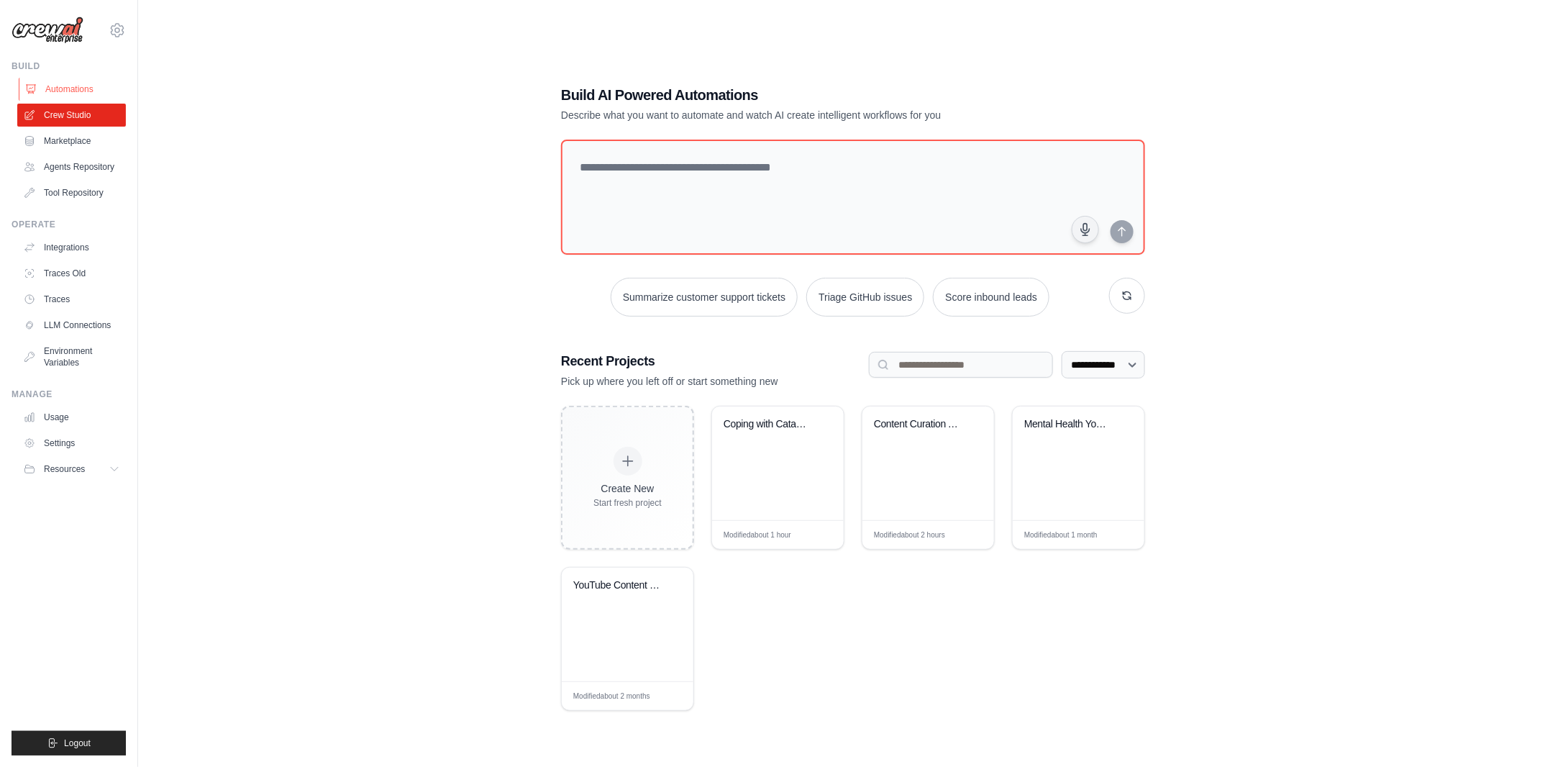
click at [73, 83] on link "Automations" at bounding box center [73, 89] width 108 height 23
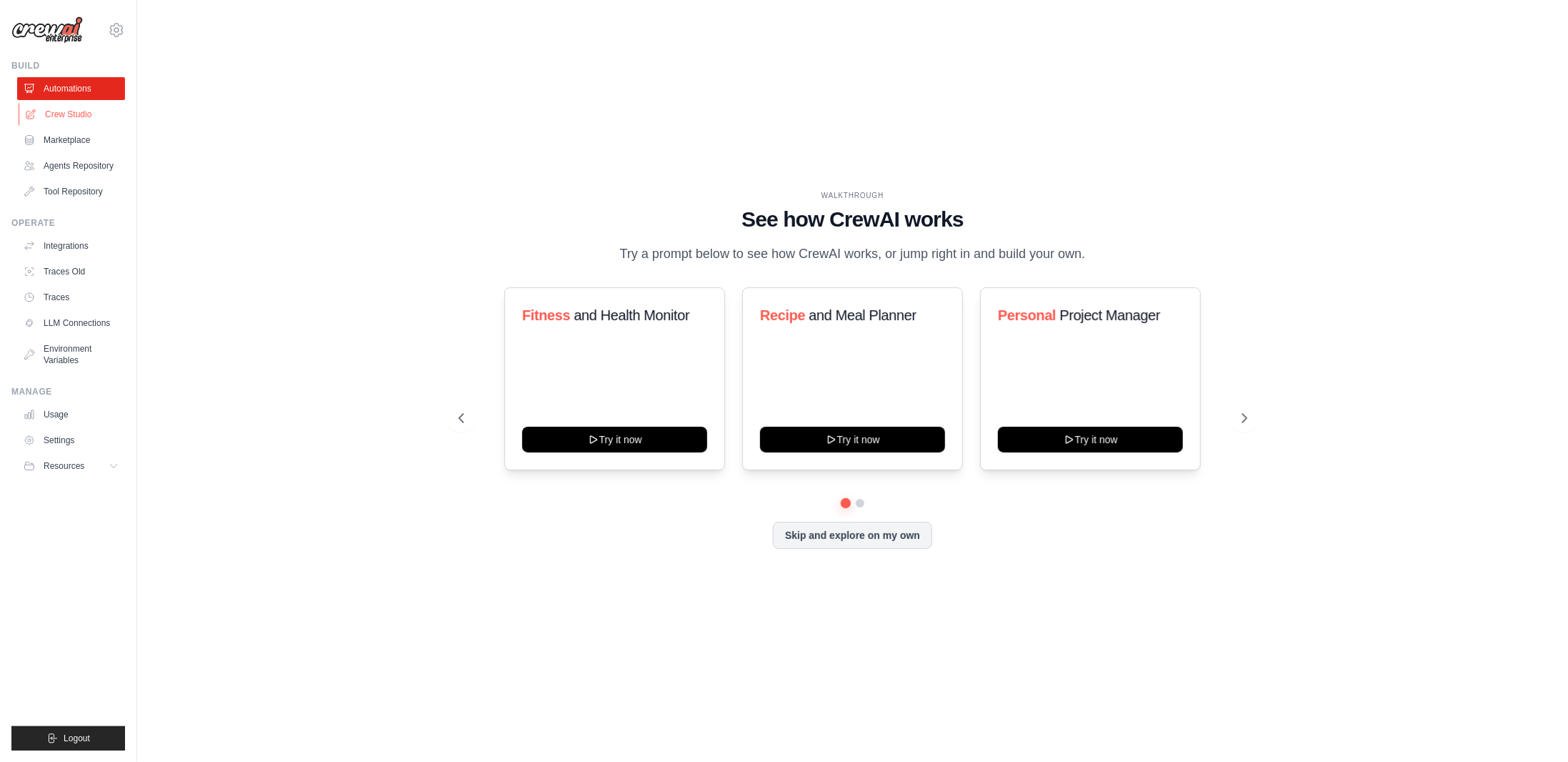
click at [76, 113] on link "Crew Studio" at bounding box center [72, 114] width 108 height 23
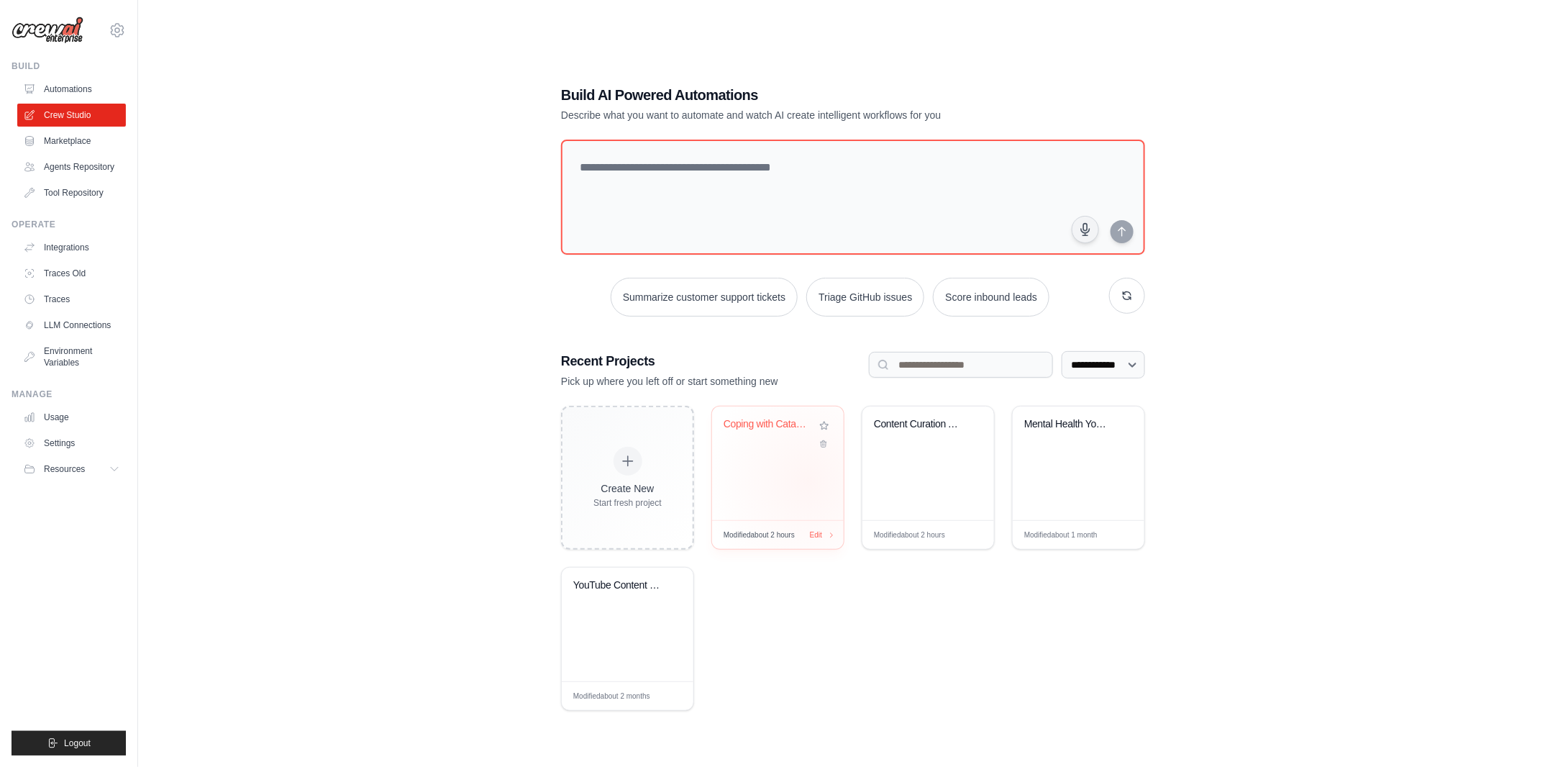
click at [806, 478] on div "Coping with Catastrophe - YouTube C..." at bounding box center [777, 463] width 131 height 113
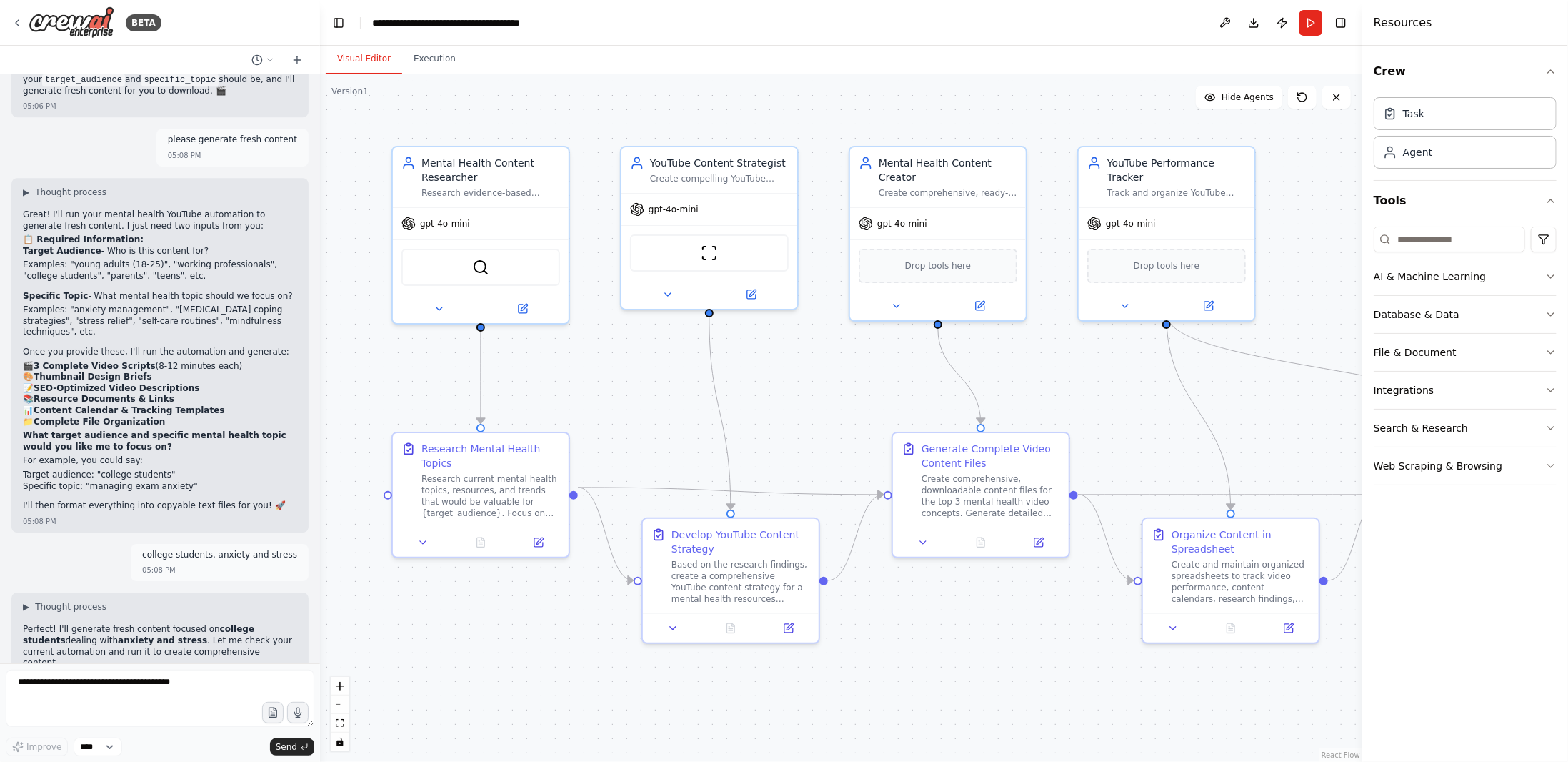
scroll to position [14008, 0]
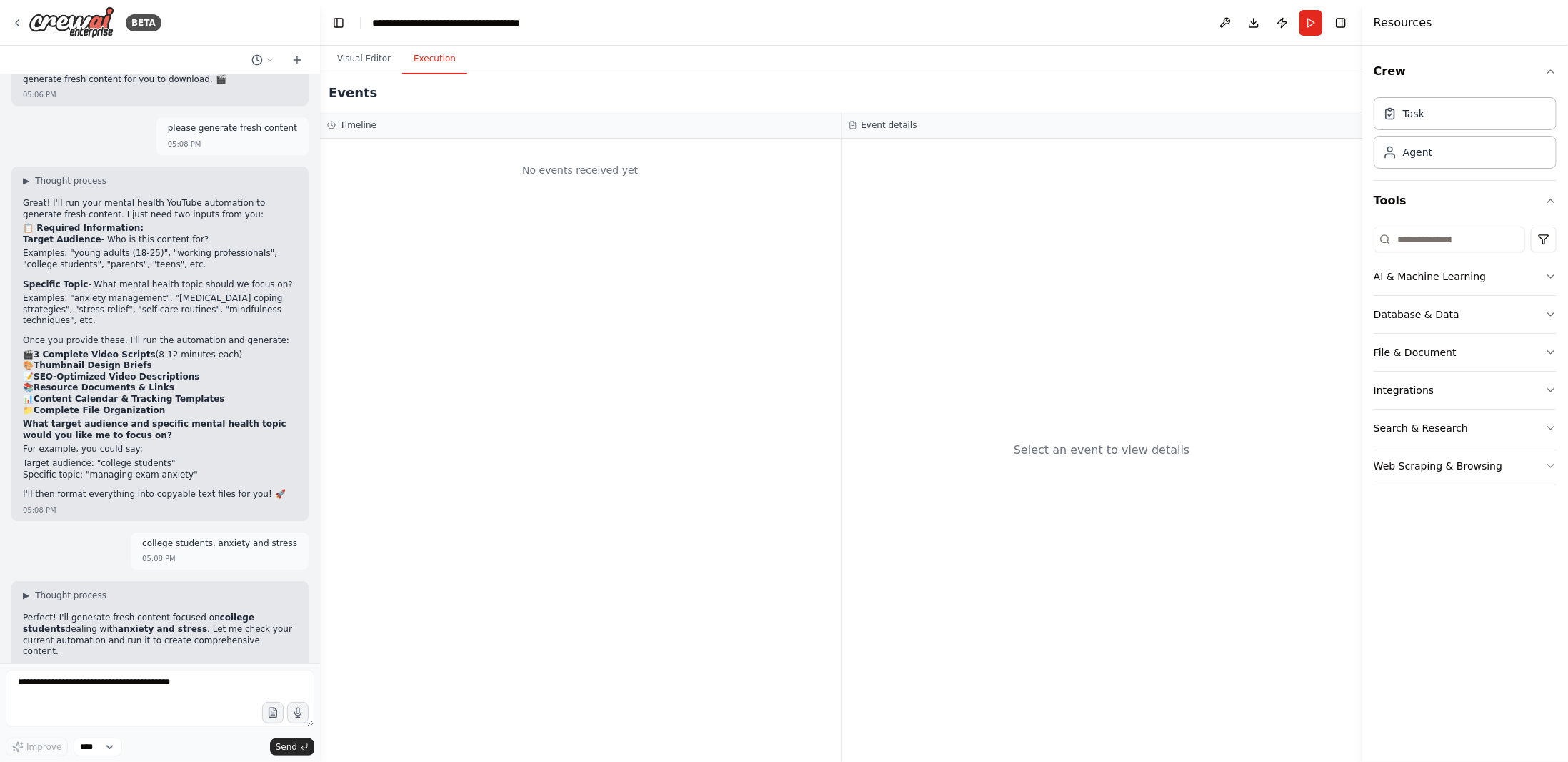
click at [438, 73] on button "Execution" at bounding box center [435, 59] width 65 height 30
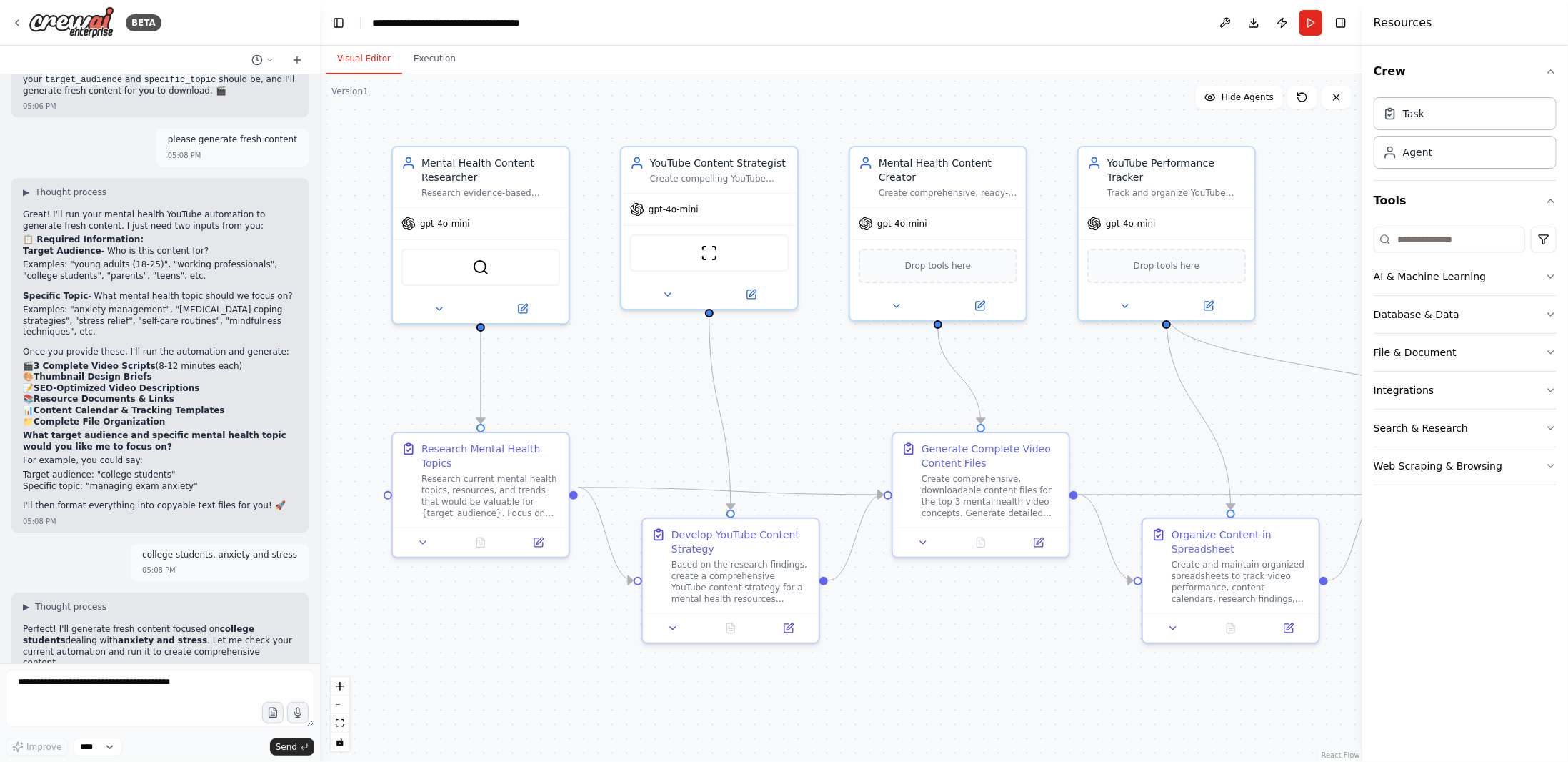
scroll to position [14008, 0]
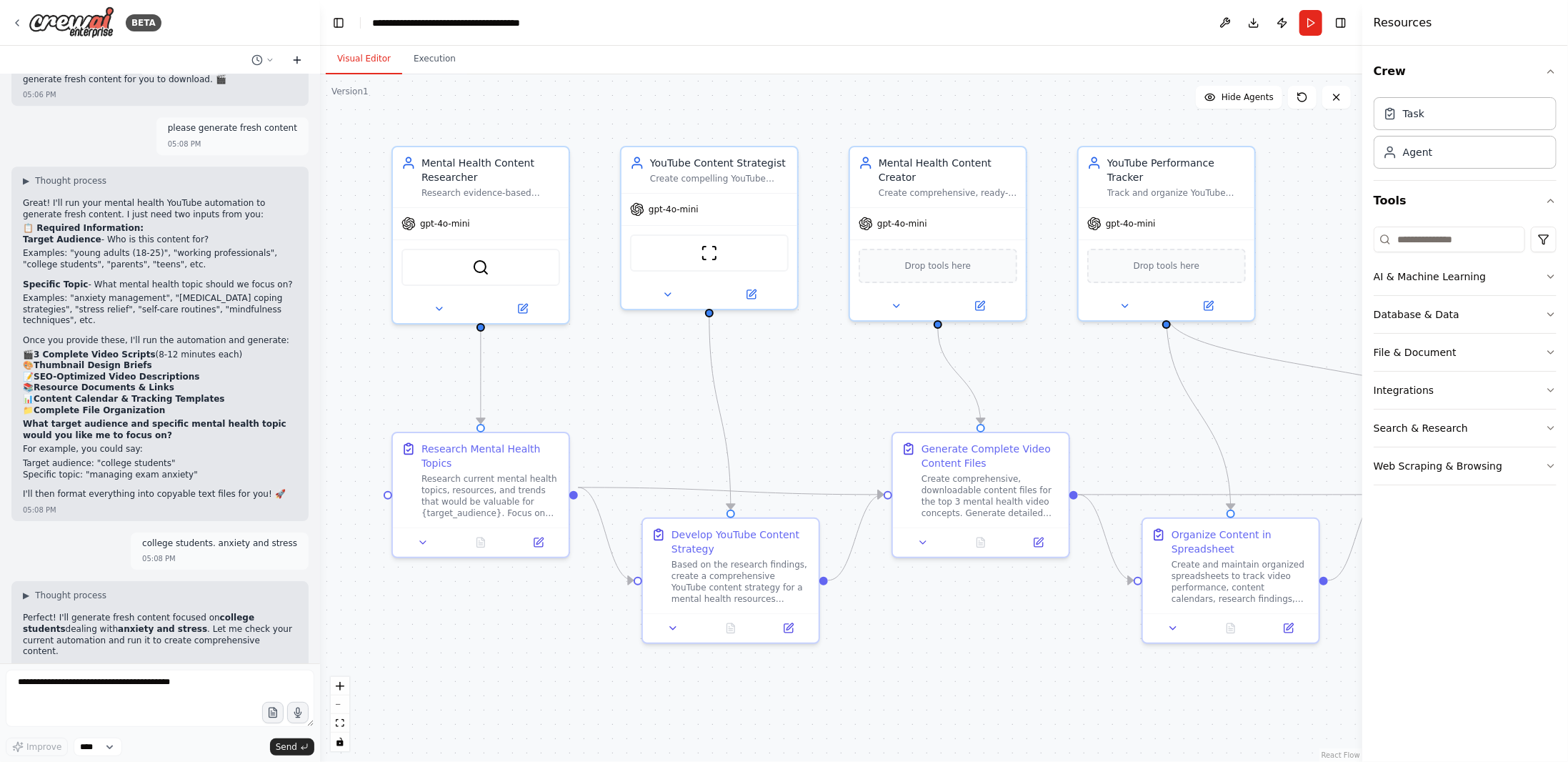
click at [303, 57] on button at bounding box center [297, 60] width 23 height 17
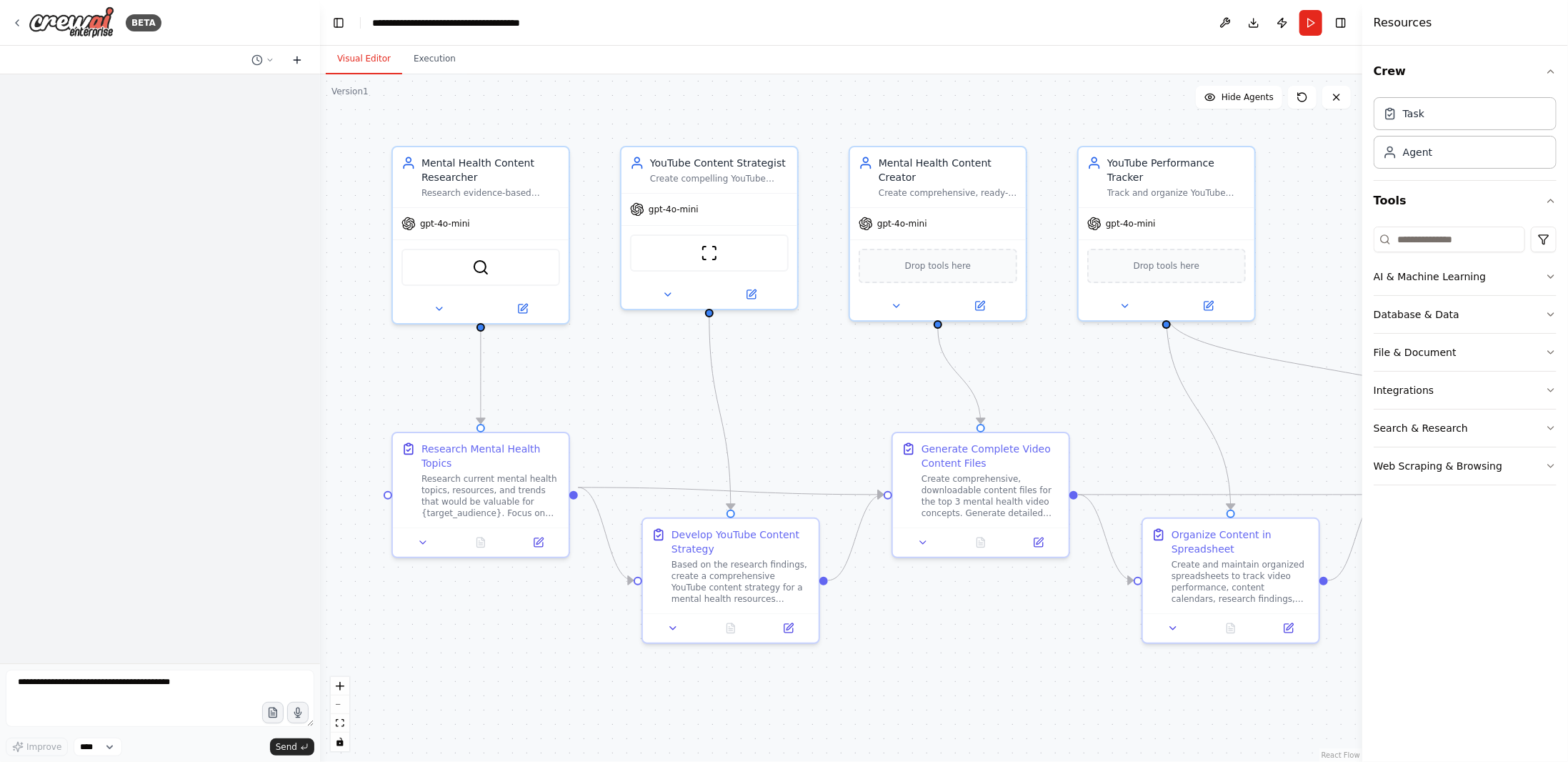
scroll to position [0, 0]
click at [272, 57] on icon at bounding box center [270, 60] width 9 height 9
click at [178, 111] on span "Untitled" at bounding box center [201, 112] width 93 height 12
click at [267, 58] on icon at bounding box center [270, 60] width 9 height 9
click at [229, 87] on span "Untitled" at bounding box center [201, 89] width 93 height 12
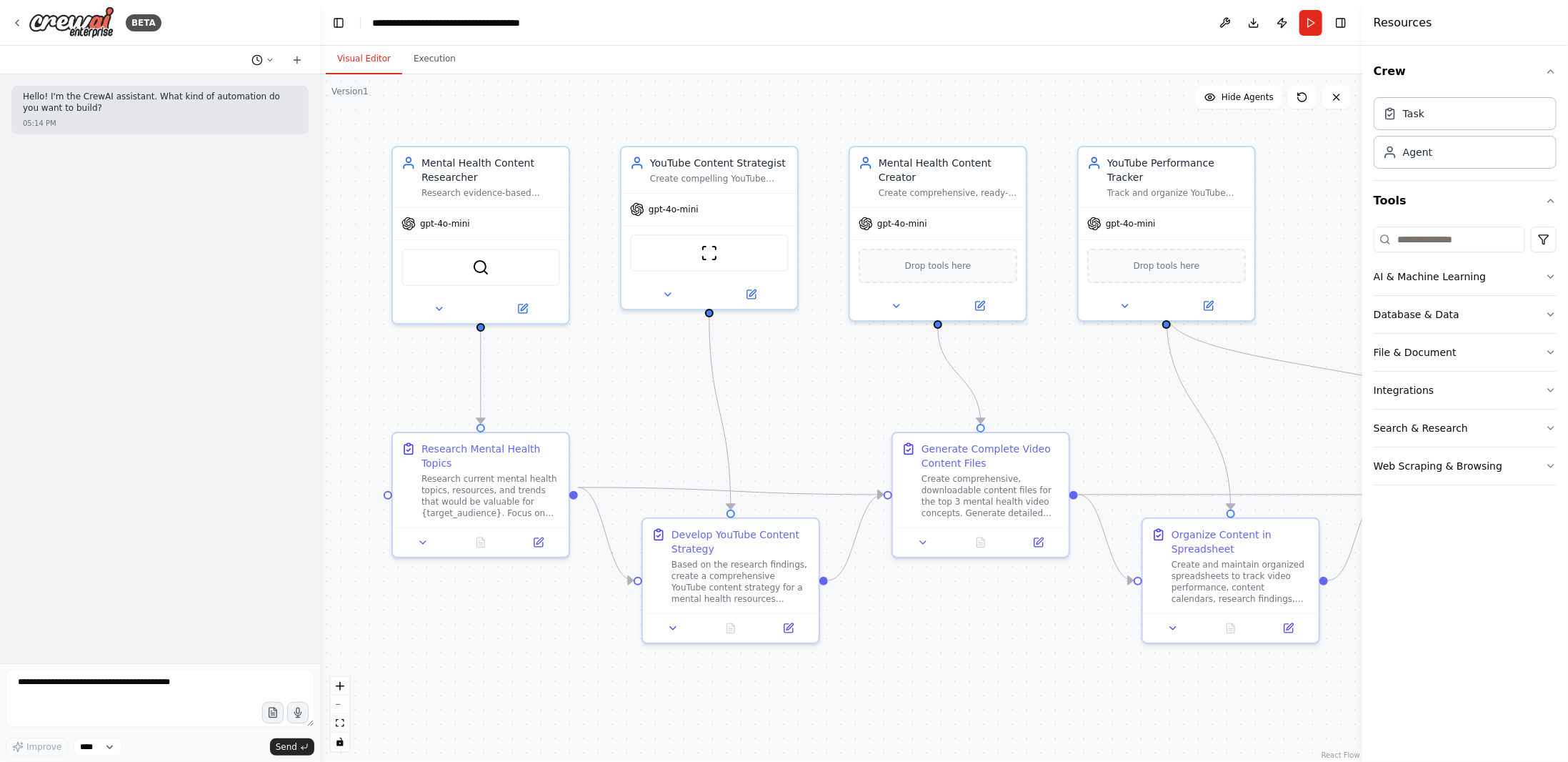
click at [276, 57] on button at bounding box center [263, 60] width 35 height 17
click at [207, 138] on span "college students. anxiety and stress" at bounding box center [219, 136] width 129 height 12
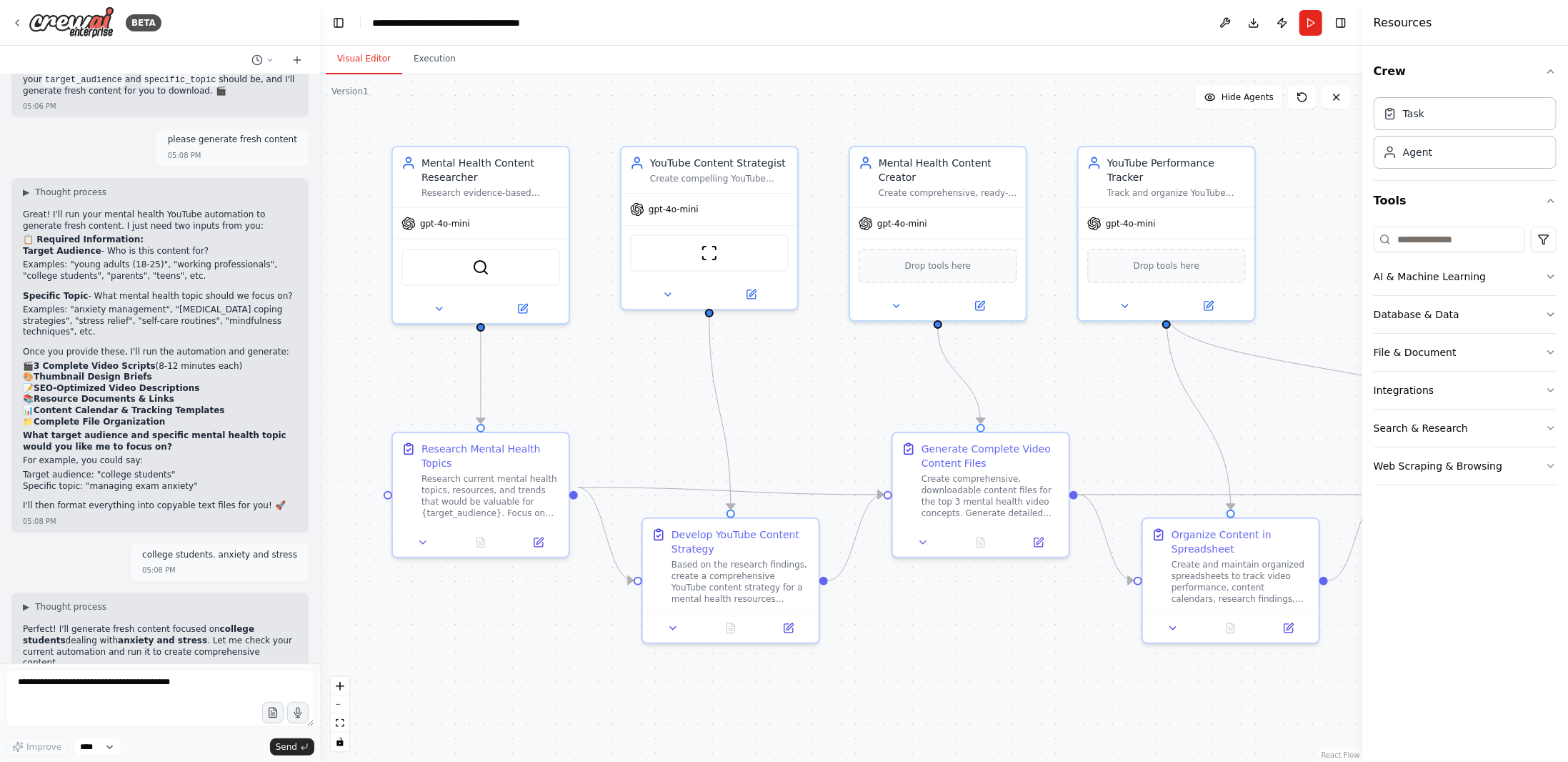
scroll to position [14008, 0]
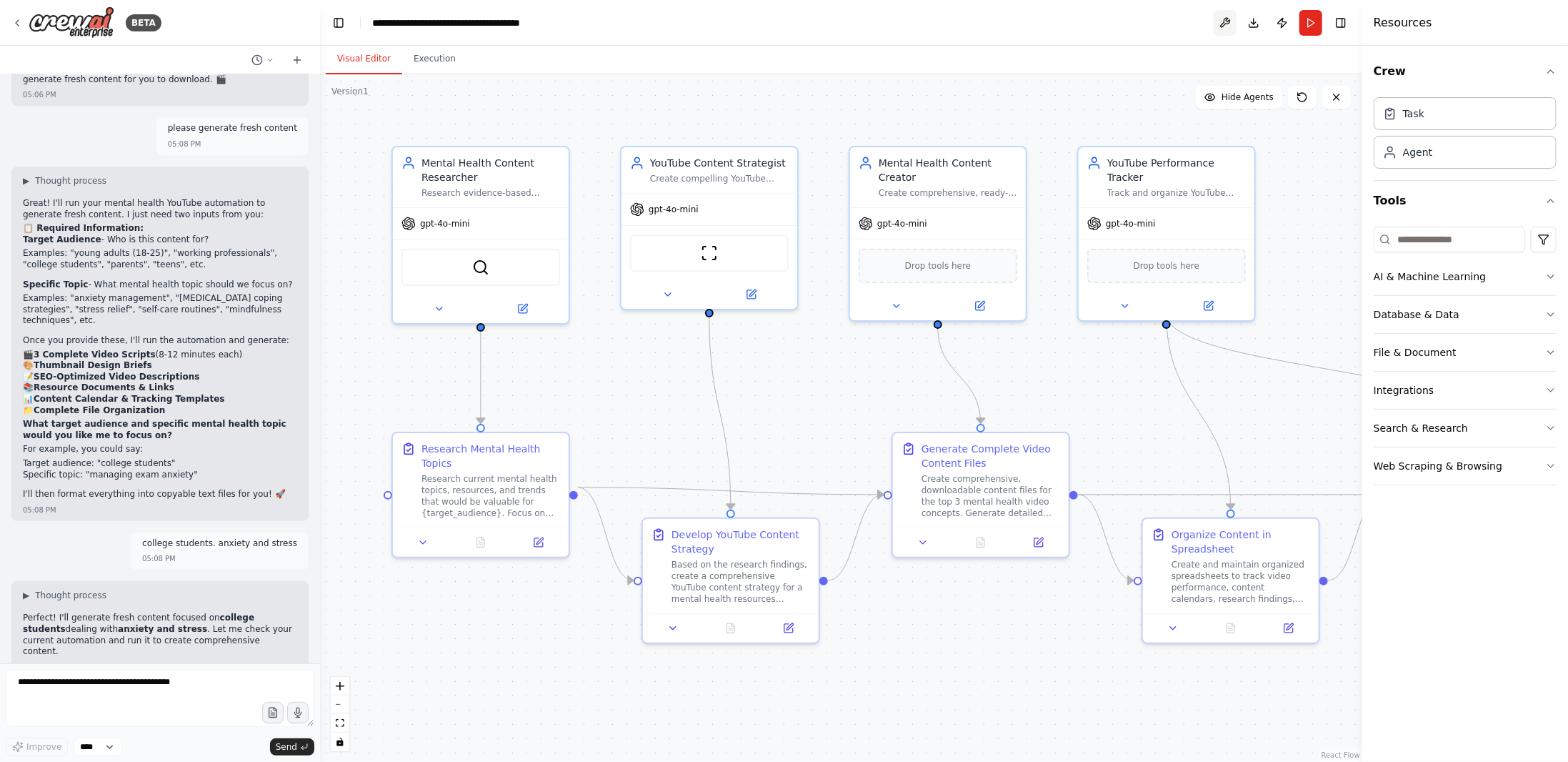
click at [1225, 28] on button at bounding box center [1225, 23] width 23 height 26
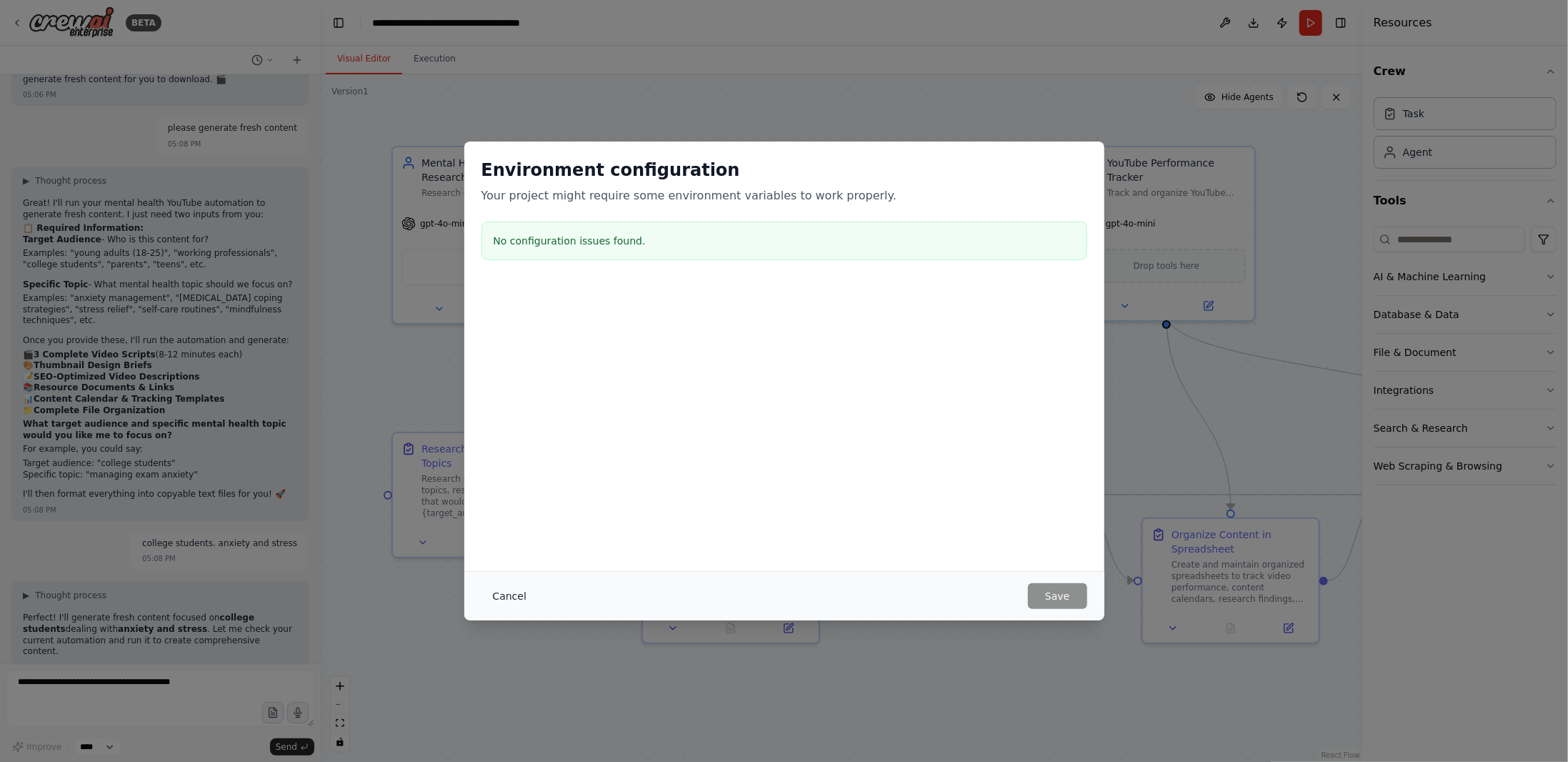
click at [508, 600] on button "Cancel" at bounding box center [510, 595] width 57 height 26
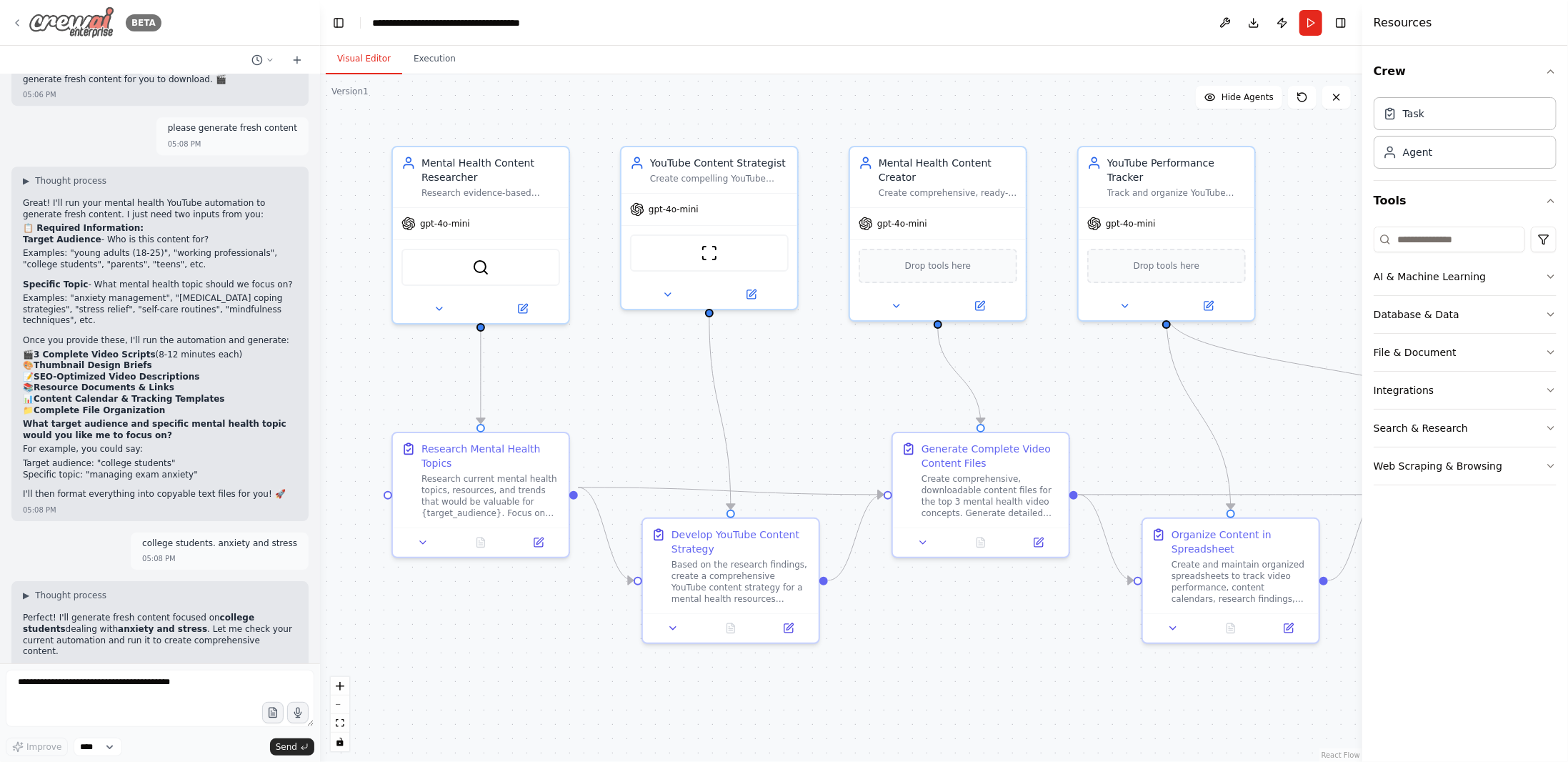
click at [57, 20] on img at bounding box center [71, 23] width 85 height 32
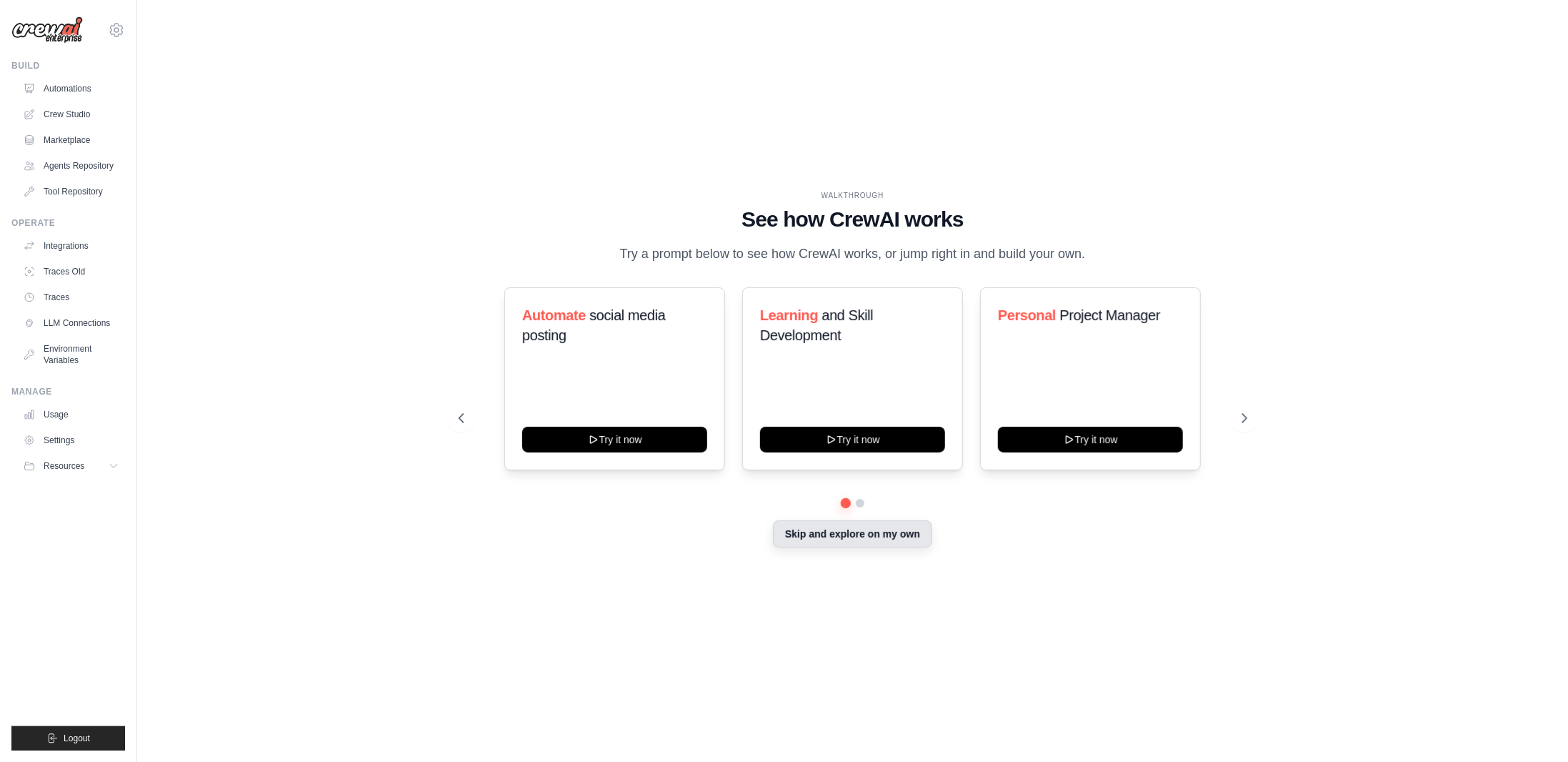
click at [854, 545] on button "Skip and explore on my own" at bounding box center [853, 534] width 159 height 27
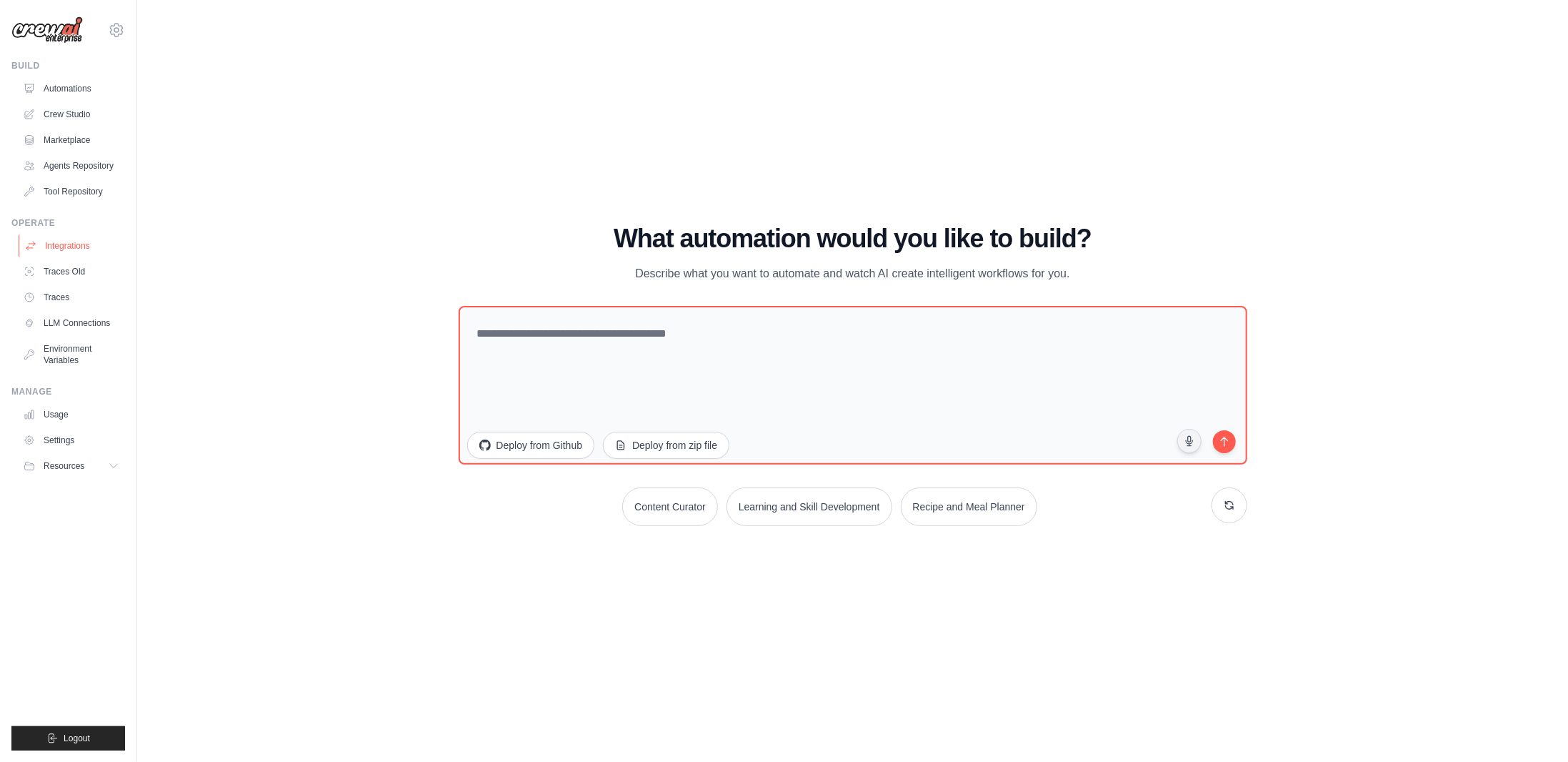
click at [77, 240] on link "Integrations" at bounding box center [72, 245] width 108 height 23
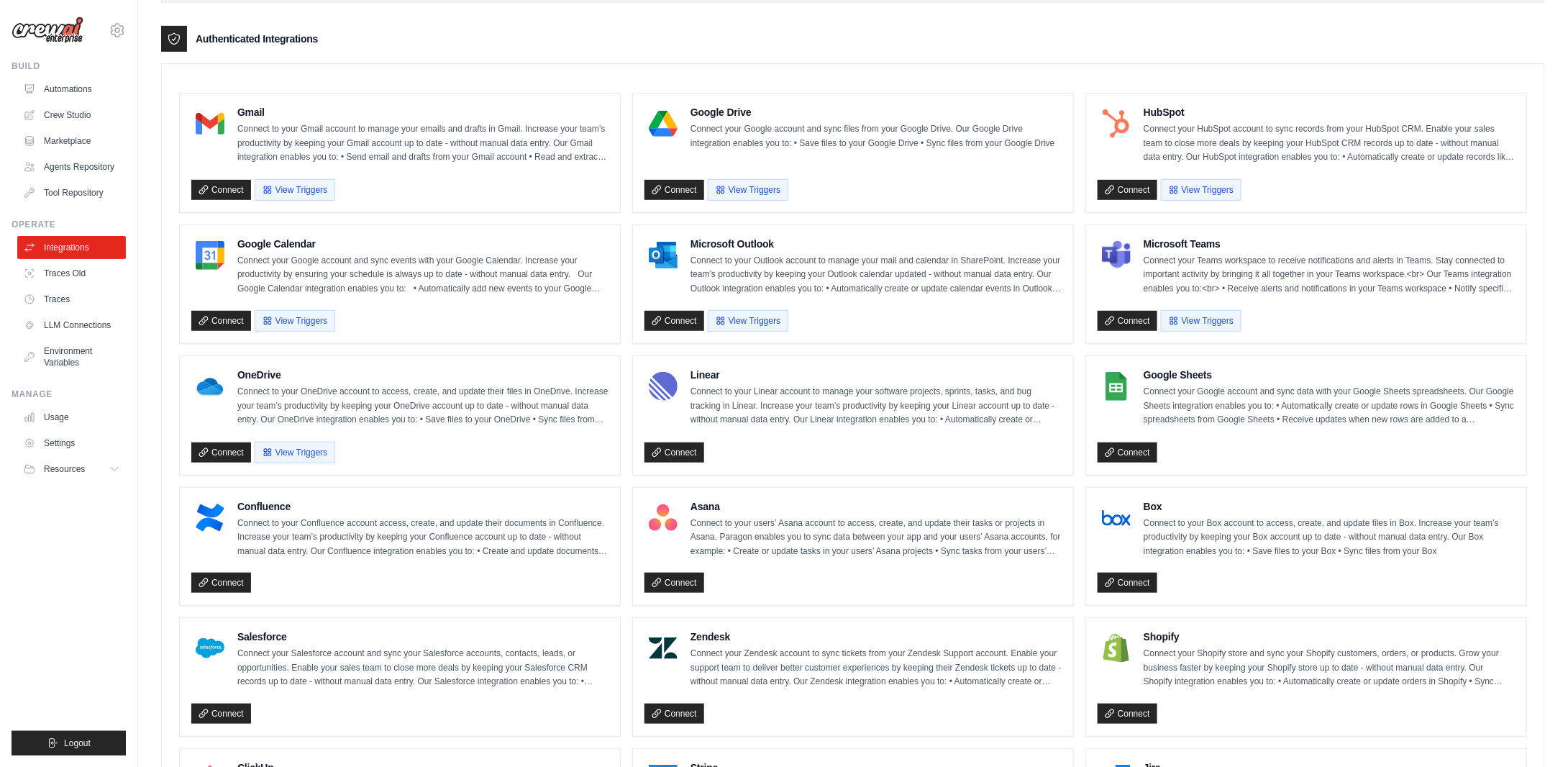
scroll to position [360, 0]
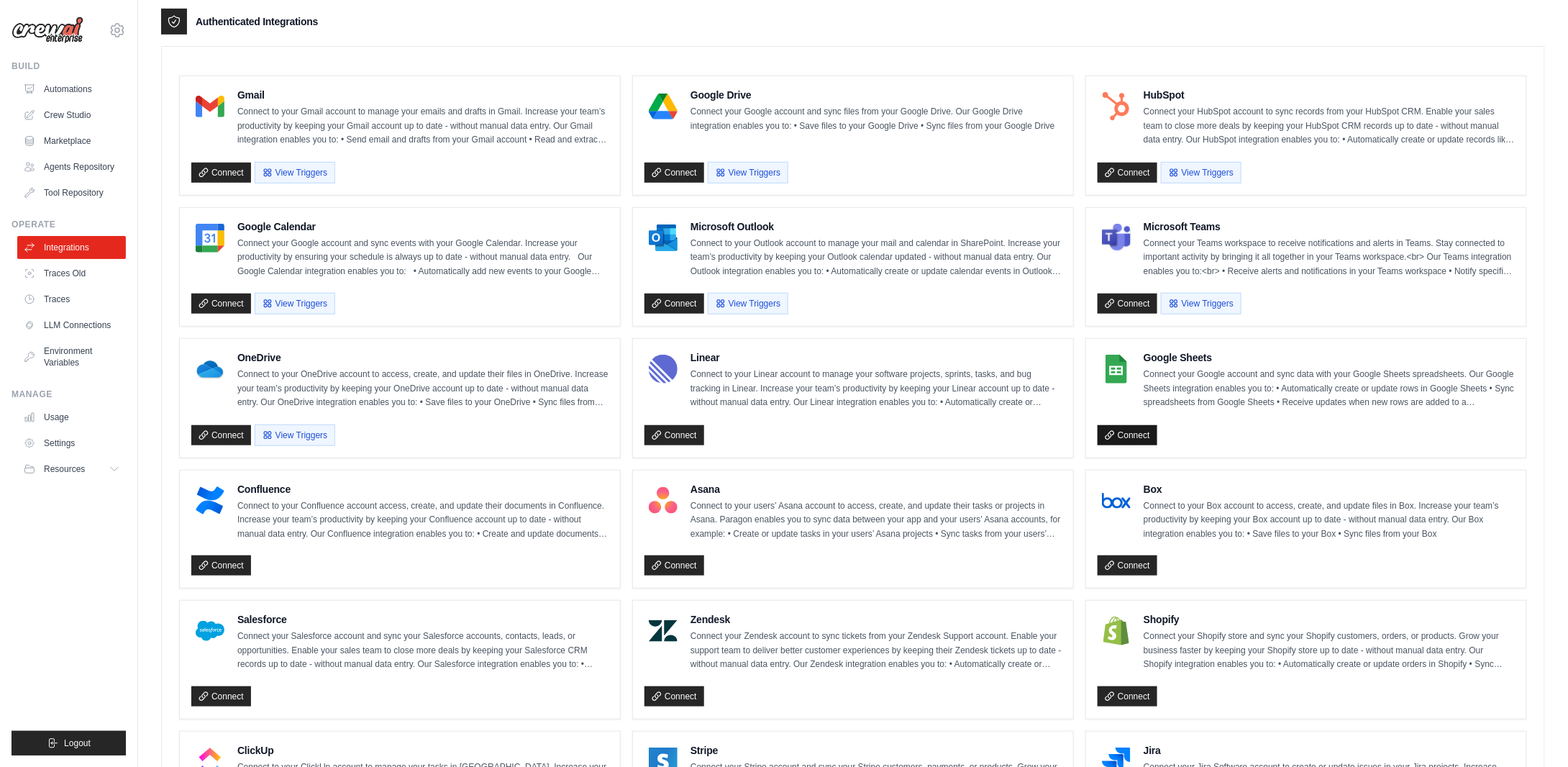
click at [1122, 425] on link "Connect" at bounding box center [1127, 435] width 59 height 20
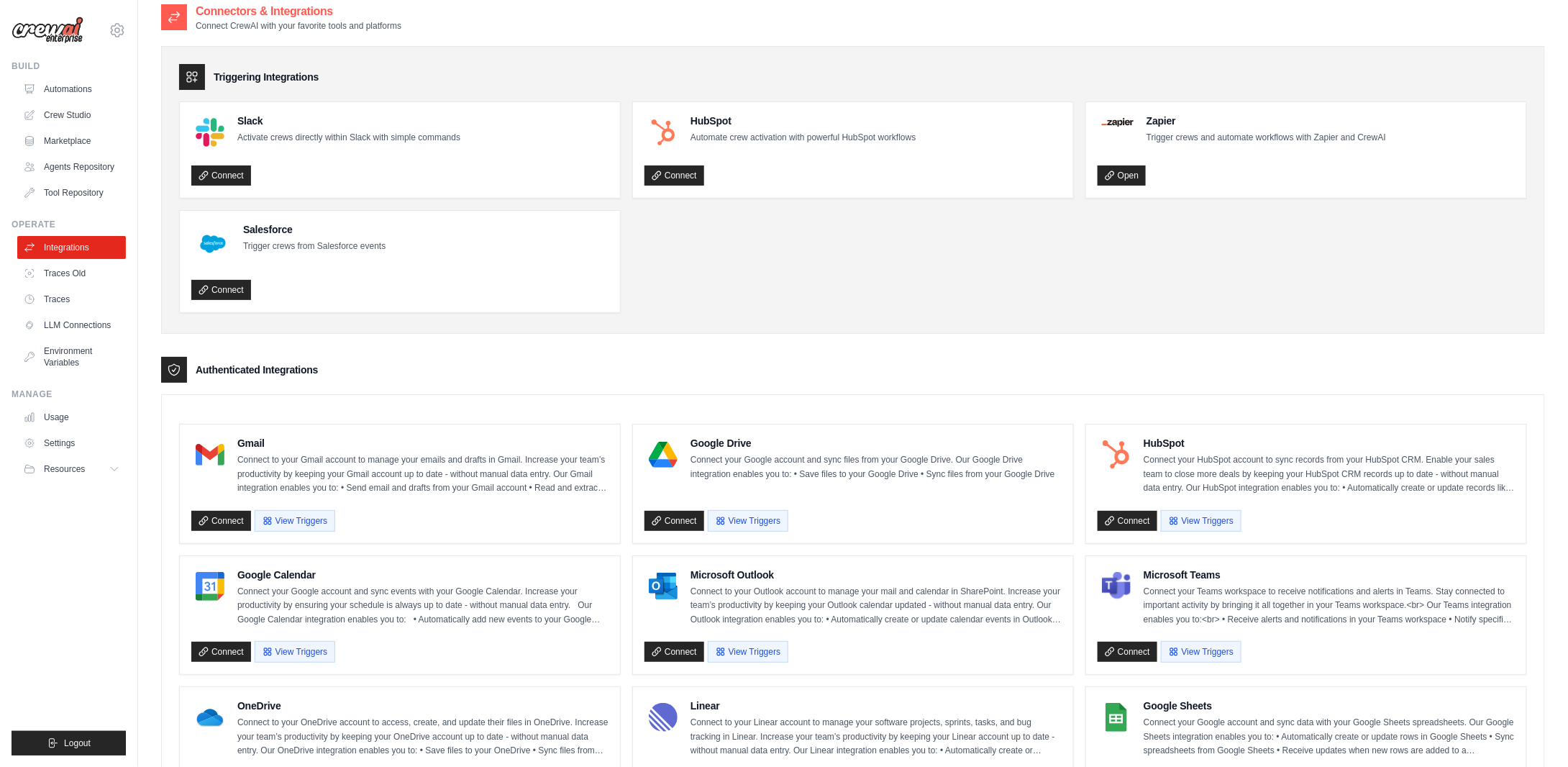
scroll to position [0, 0]
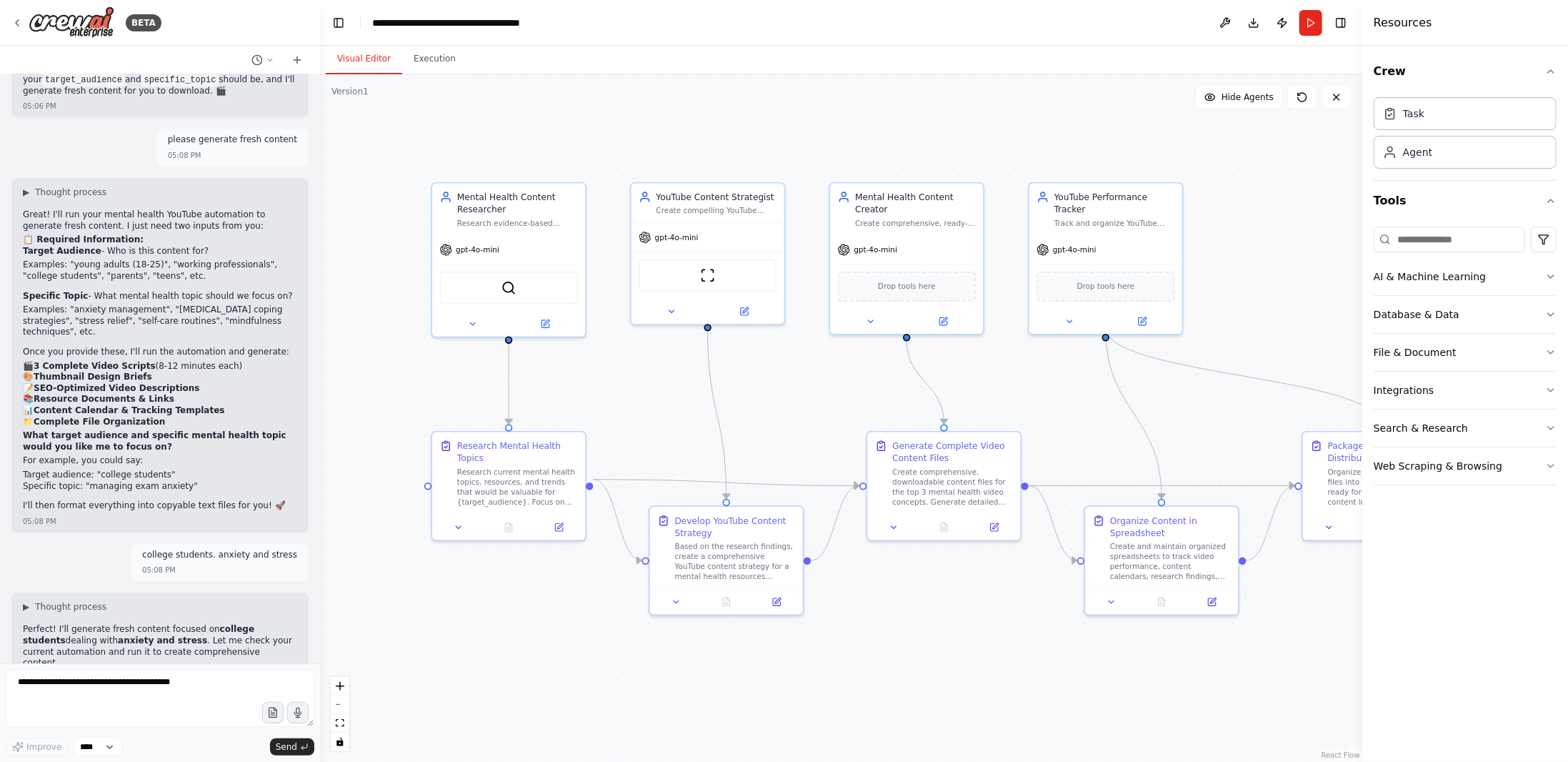
scroll to position [14008, 0]
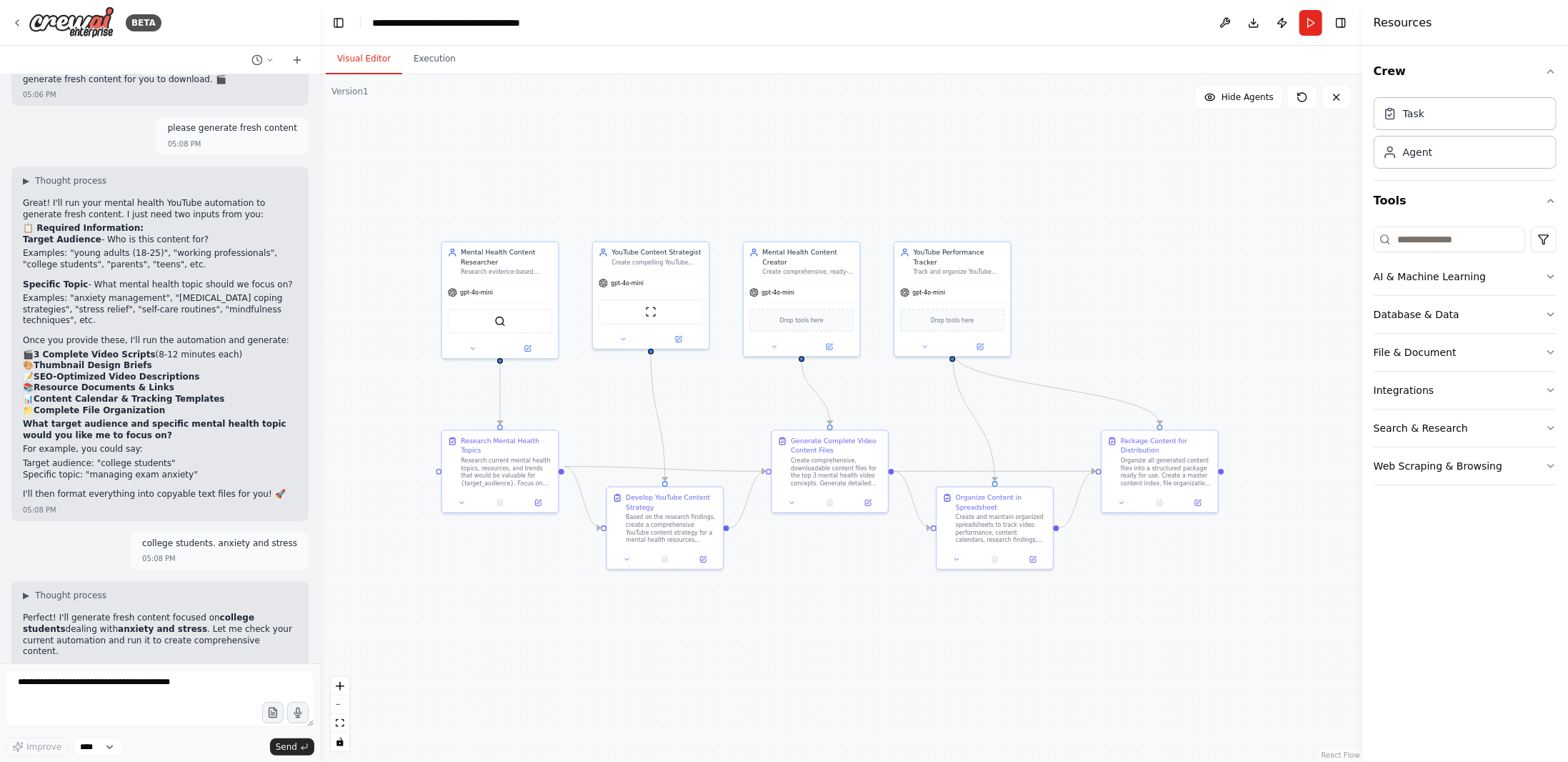
drag, startPoint x: 774, startPoint y: 412, endPoint x: 720, endPoint y: 412, distance: 54.0
click at [720, 412] on div ".deletable-edge-delete-btn { width: 20px; height: 20px; border: 0px solid #ffff…" at bounding box center [841, 418] width 1043 height 688
click at [143, 700] on textarea at bounding box center [160, 699] width 309 height 57
type textarea "**********"
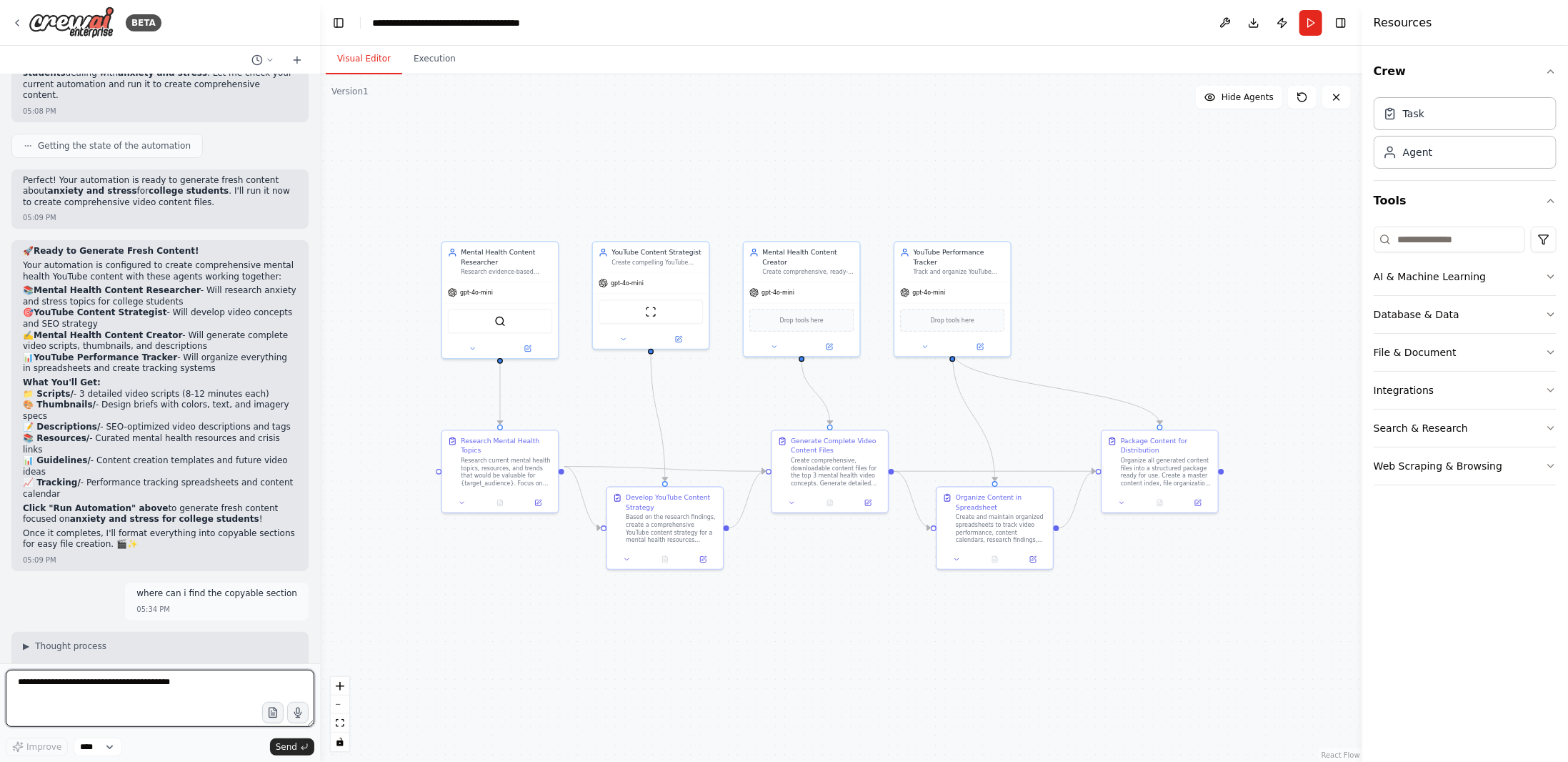
scroll to position [14577, 0]
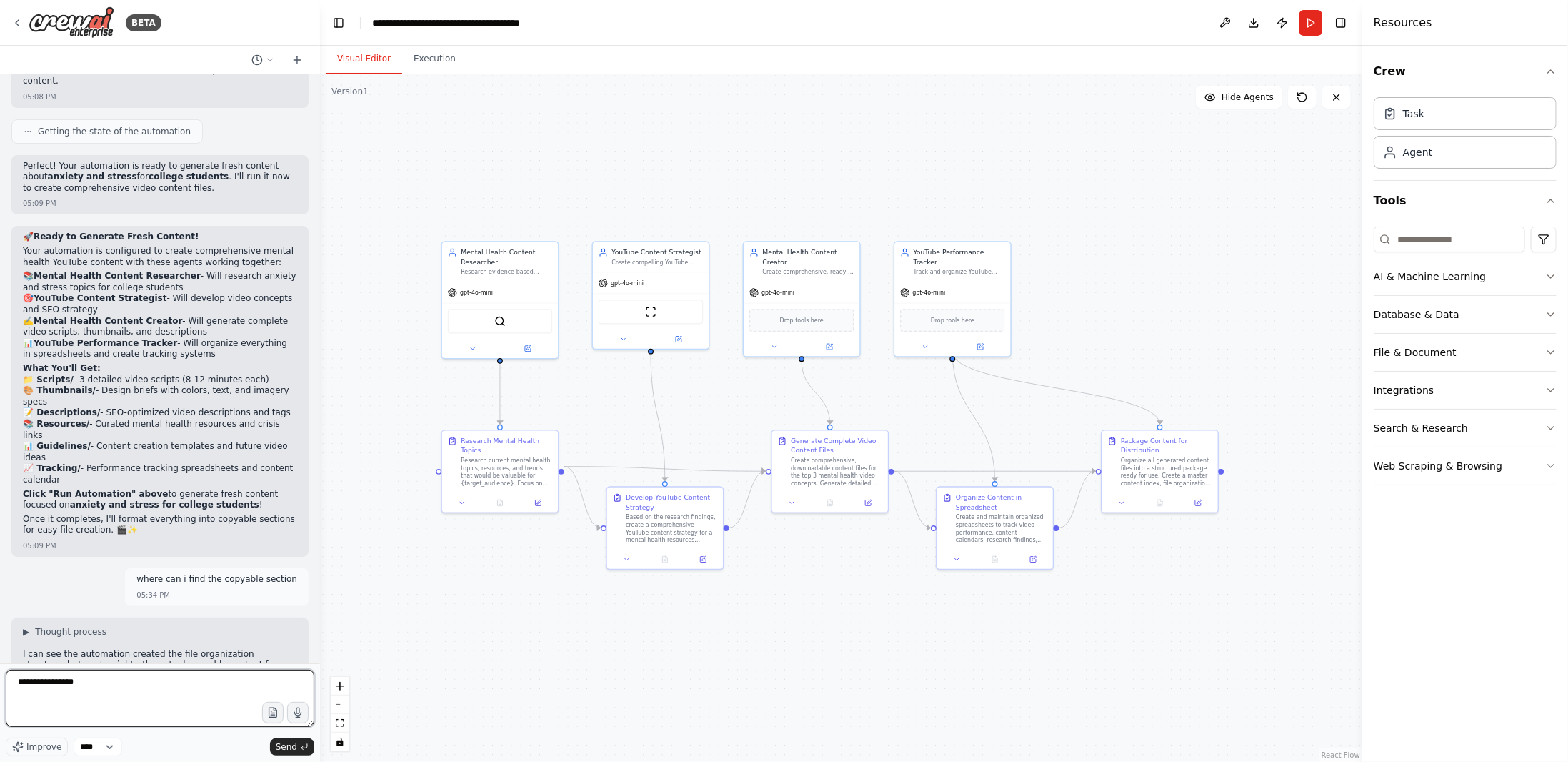
type textarea "**********"
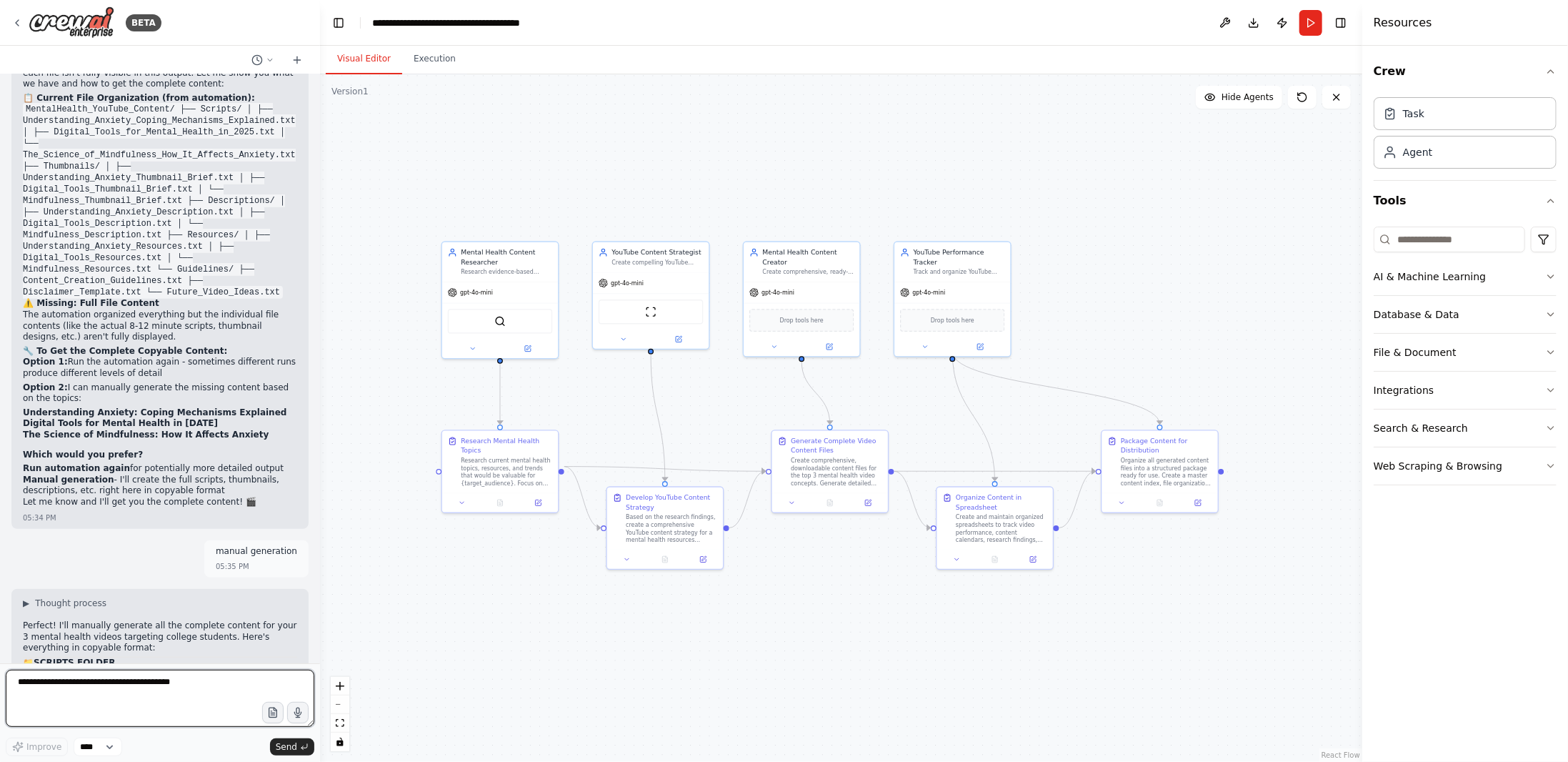
scroll to position [15043, 0]
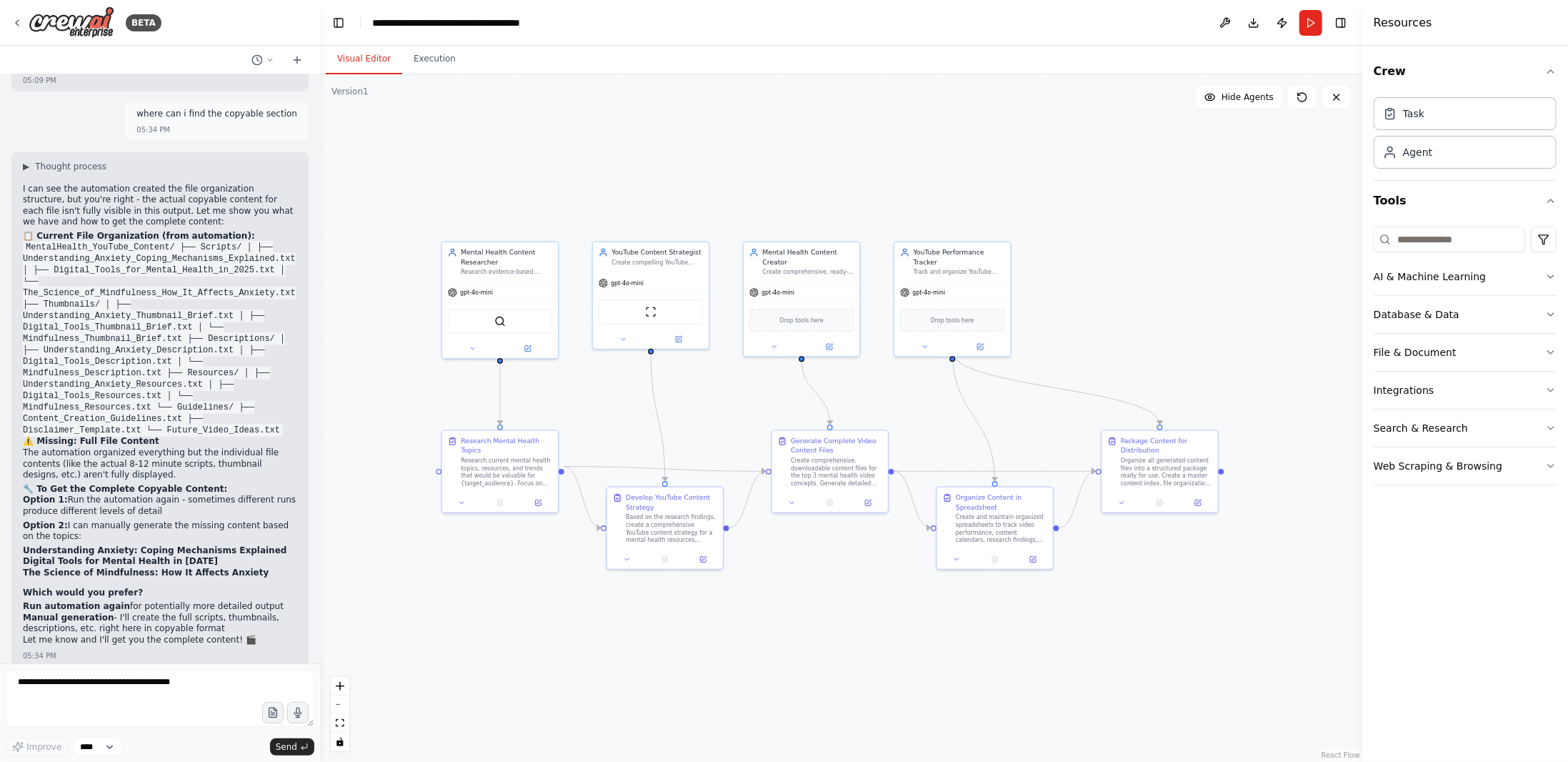
drag, startPoint x: 27, startPoint y: 355, endPoint x: 151, endPoint y: 412, distance: 136.5
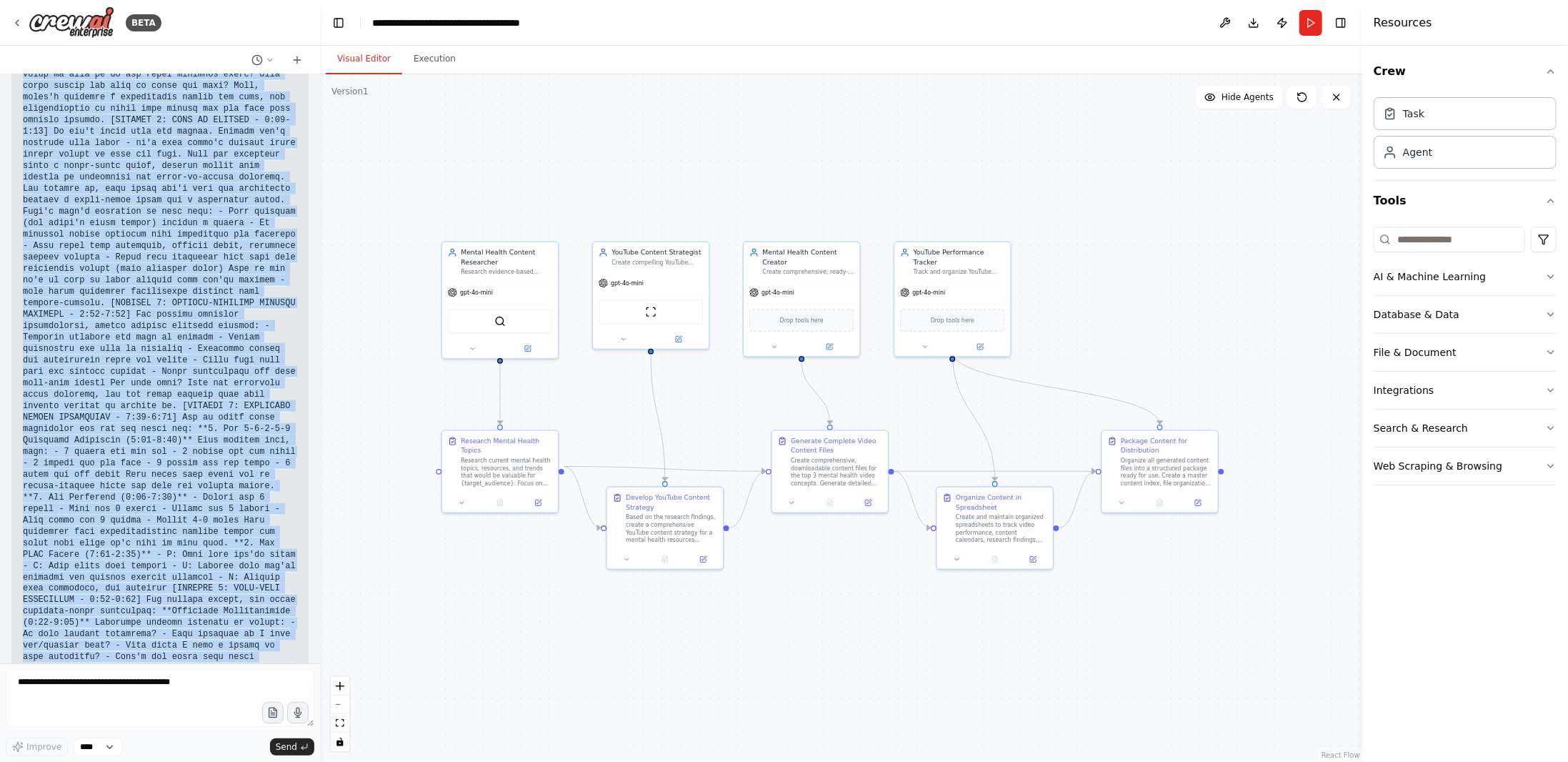
scroll to position [15972, 0]
drag, startPoint x: 29, startPoint y: 346, endPoint x: 223, endPoint y: 548, distance: 280.1
copy code "NDERSTANDING ANXIETY: COPING MECHANISMS EXPLAINED Video Length: 10-12 minutes |…"
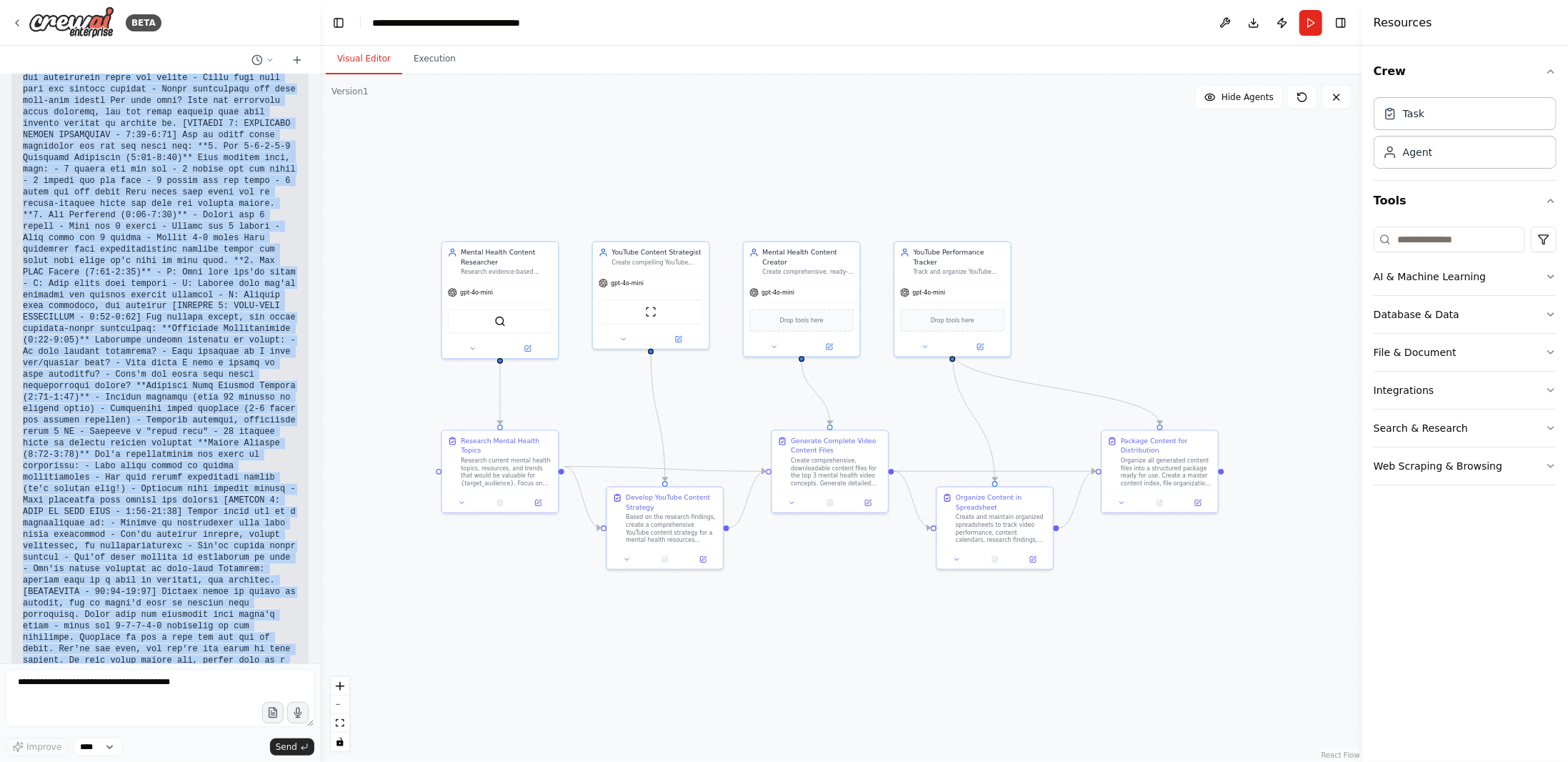
scroll to position [16258, 0]
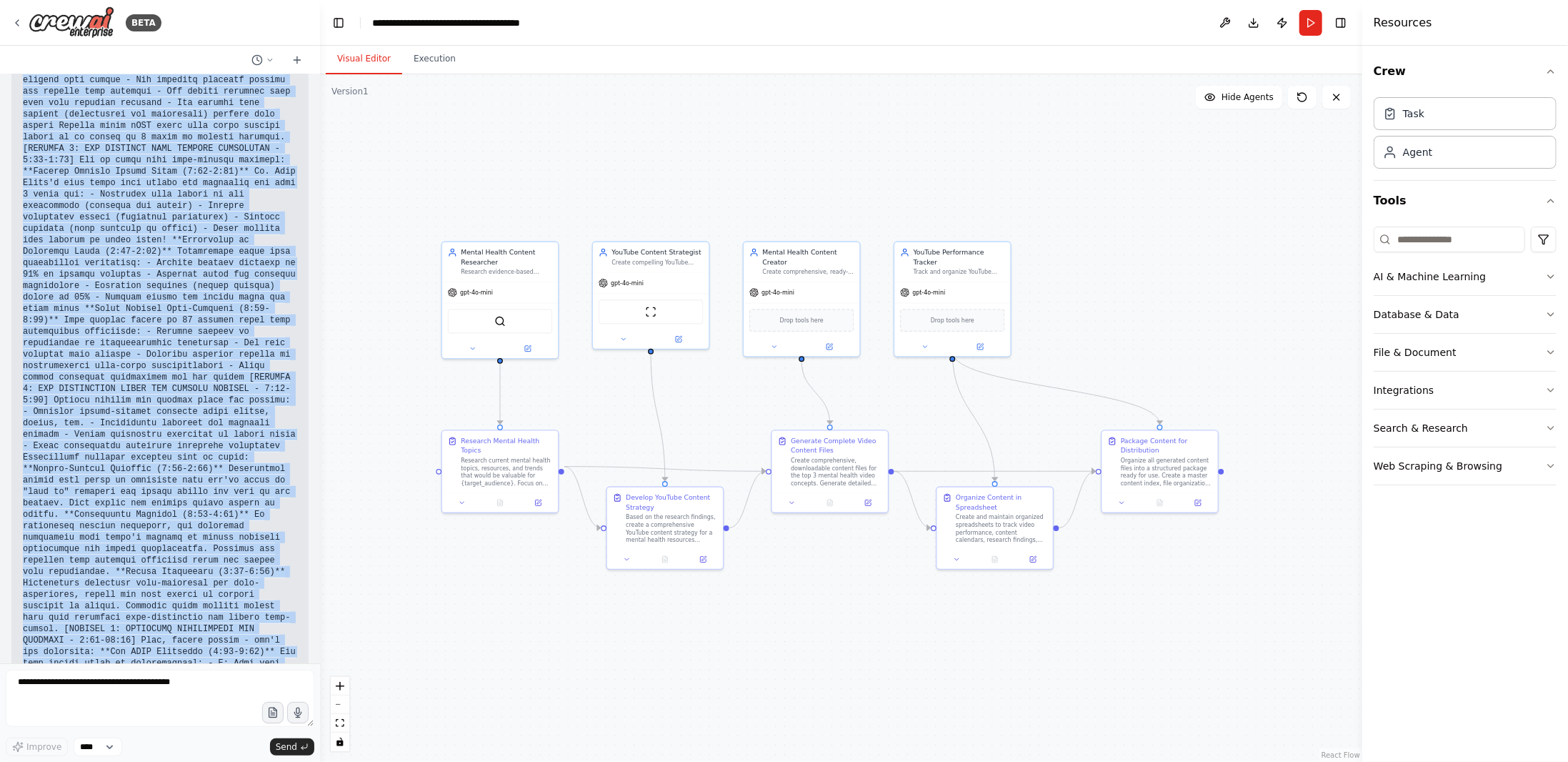
scroll to position [18973, 0]
drag, startPoint x: 21, startPoint y: 277, endPoint x: 121, endPoint y: 562, distance: 302.0
copy div "DIGITAL TOOLS FOR MENTAL HEALTH IN [DATE] Video Length: 9-11 minutes | Target: …"
